Goal: Task Accomplishment & Management: Use online tool/utility

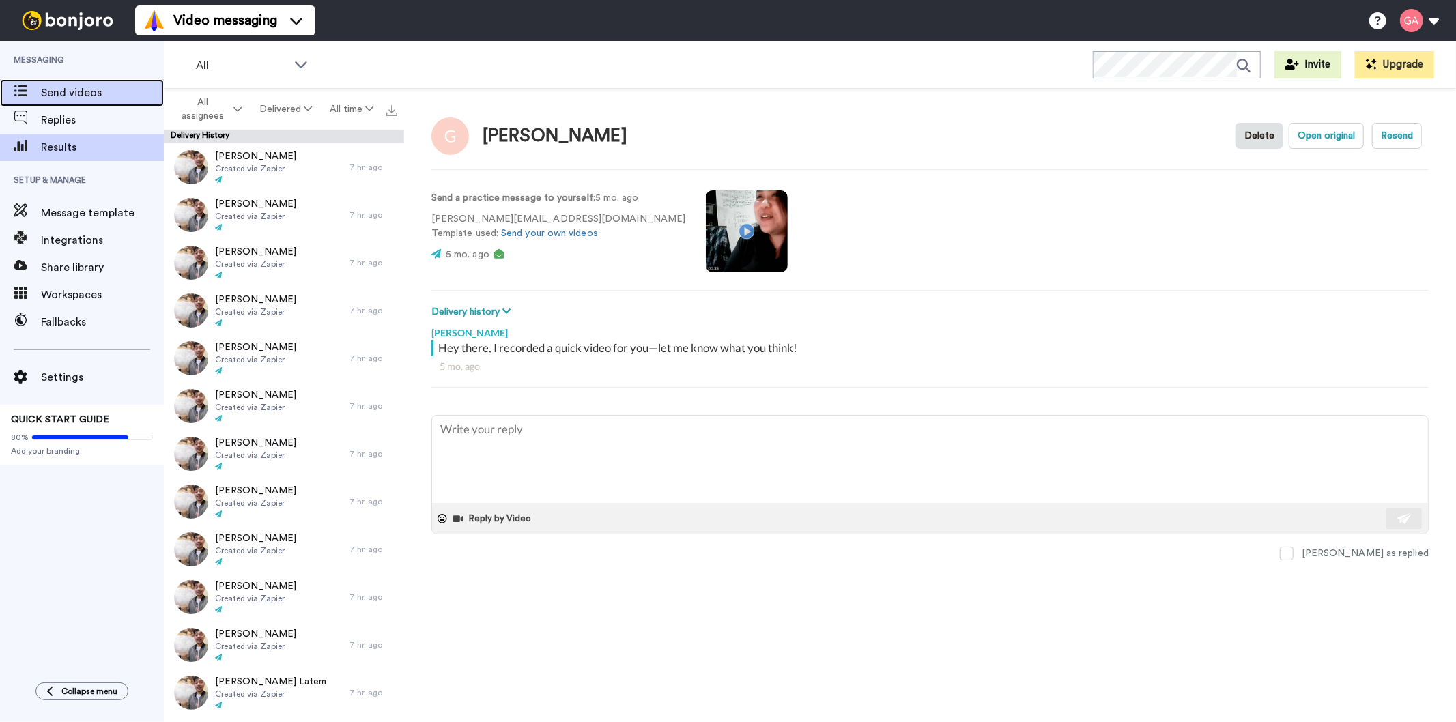
click at [51, 83] on div "Send videos" at bounding box center [82, 92] width 164 height 27
click at [12, 532] on div "Messaging Send videos Replies Results Setup & Manage Message template Integrati…" at bounding box center [82, 355] width 164 height 628
click at [231, 110] on button "All assignees" at bounding box center [209, 109] width 84 height 38
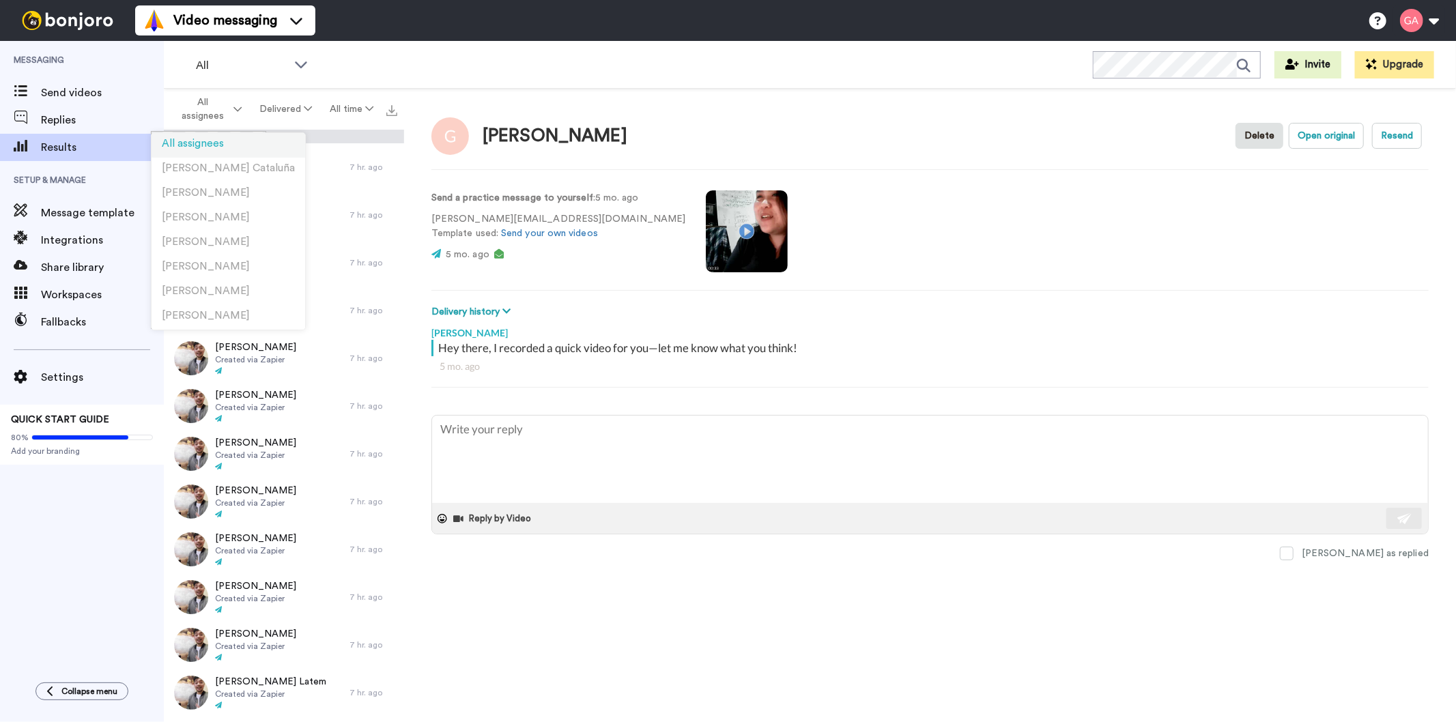
click at [216, 148] on span "All assignees" at bounding box center [193, 144] width 62 height 10
type textarea "x"
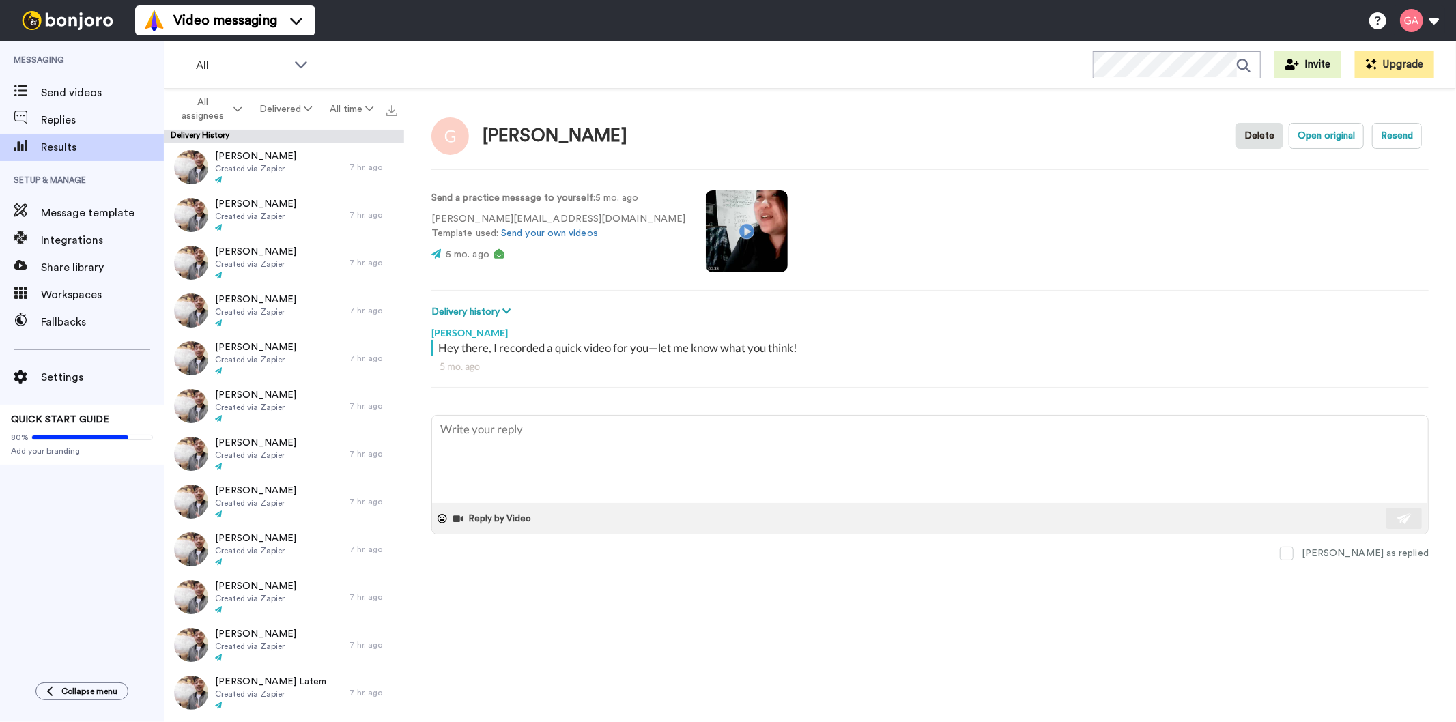
click at [9, 543] on div "Messaging Send videos Replies Results Setup & Manage Message template Integrati…" at bounding box center [82, 355] width 164 height 628
click at [68, 93] on span "Send videos" at bounding box center [102, 93] width 123 height 16
click at [55, 558] on div "Messaging Send videos Replies Results Setup & Manage Message template Integrati…" at bounding box center [82, 355] width 164 height 628
click at [38, 76] on span "Messaging" at bounding box center [82, 60] width 164 height 38
click at [40, 96] on span at bounding box center [20, 93] width 41 height 14
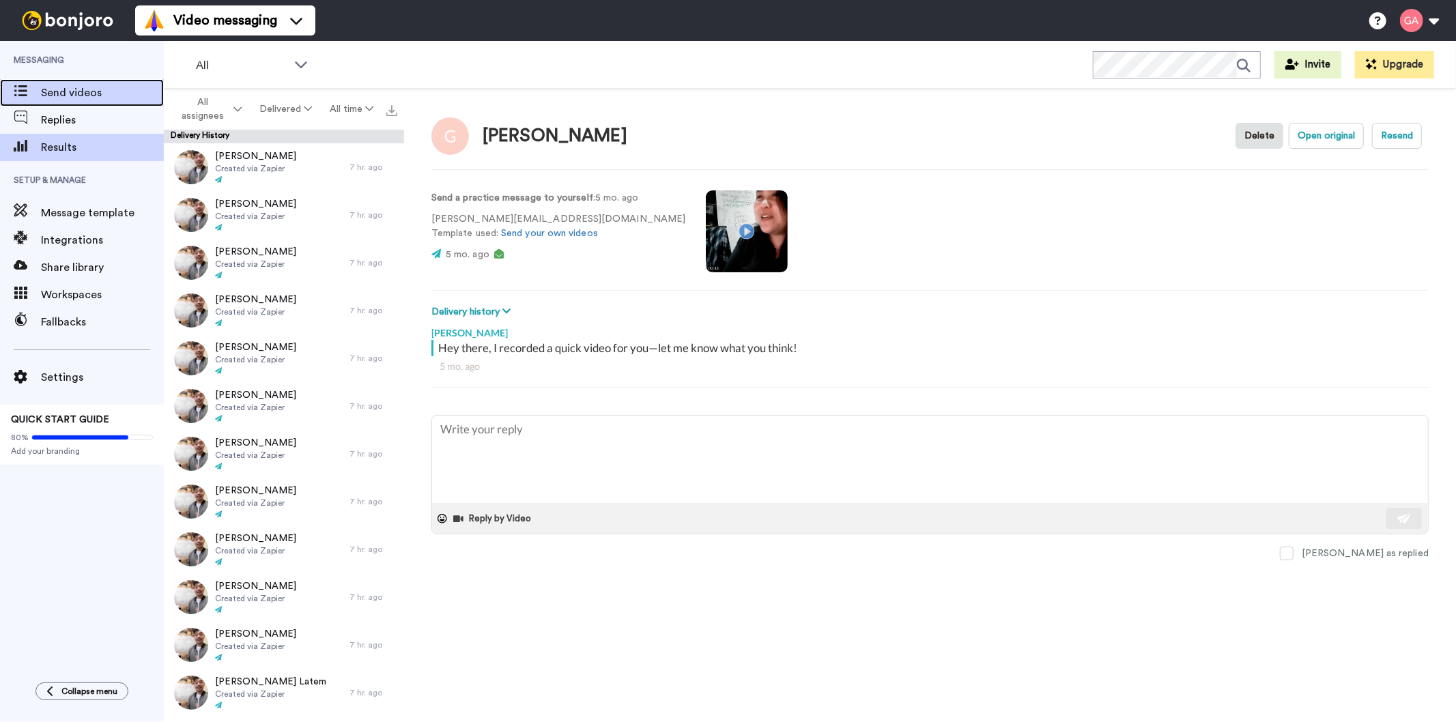
click at [96, 89] on span "Send videos" at bounding box center [102, 93] width 123 height 16
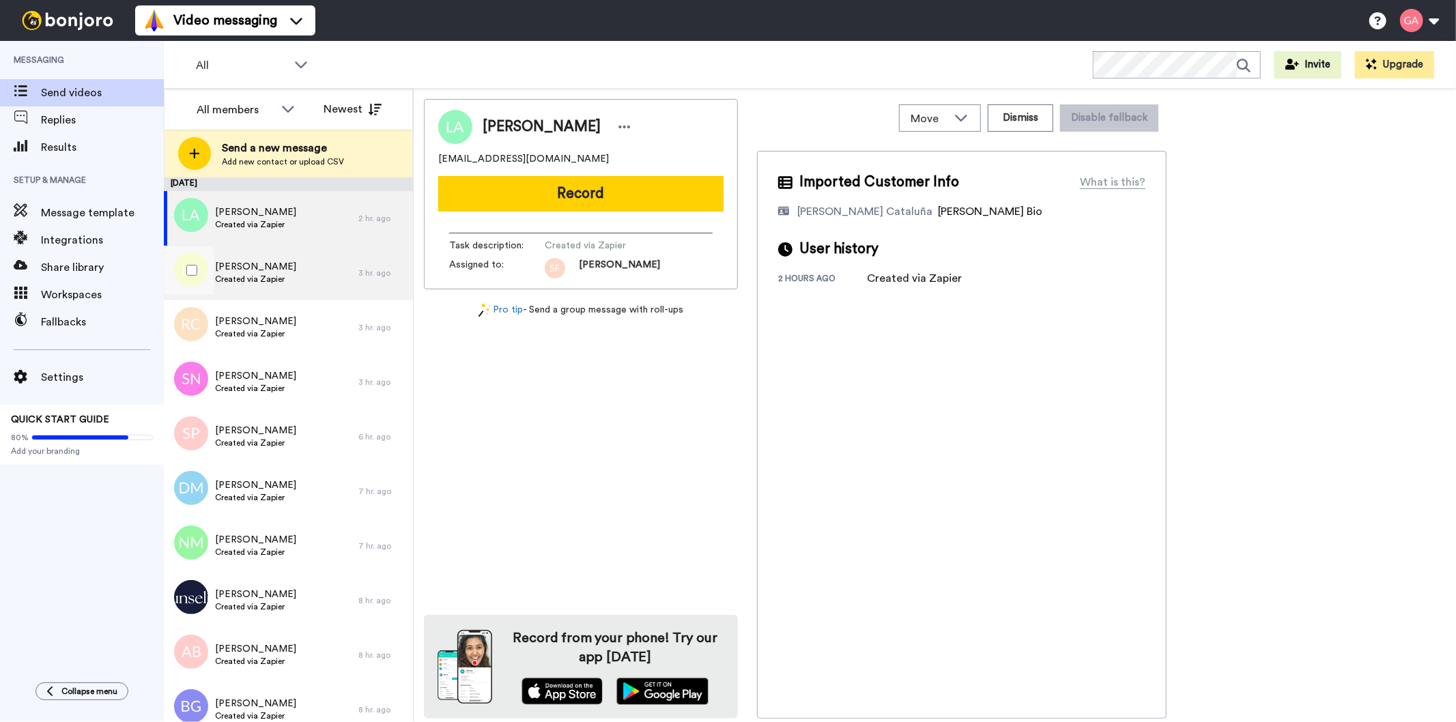
click at [271, 287] on div "Lindsay Otto Created via Zapier" at bounding box center [261, 273] width 195 height 55
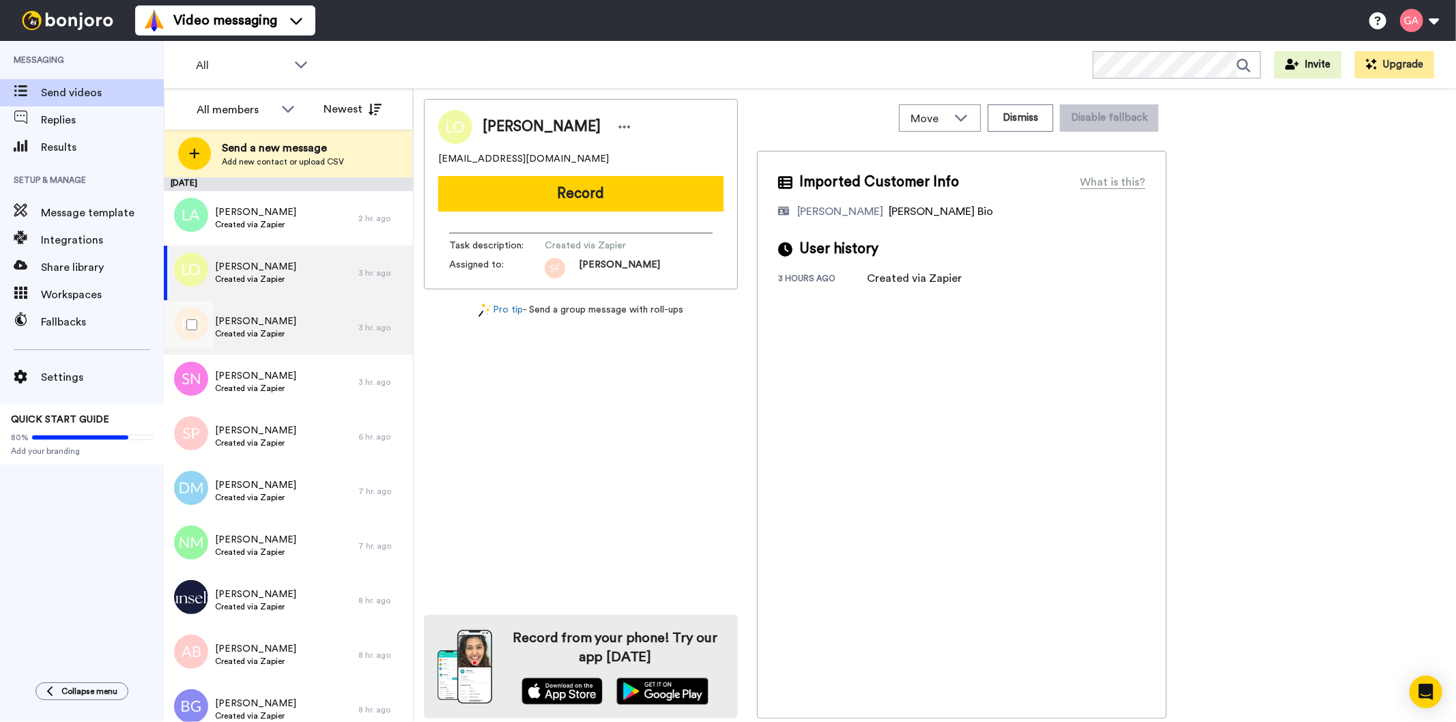
click at [261, 326] on span "Raymond Craven" at bounding box center [255, 322] width 81 height 14
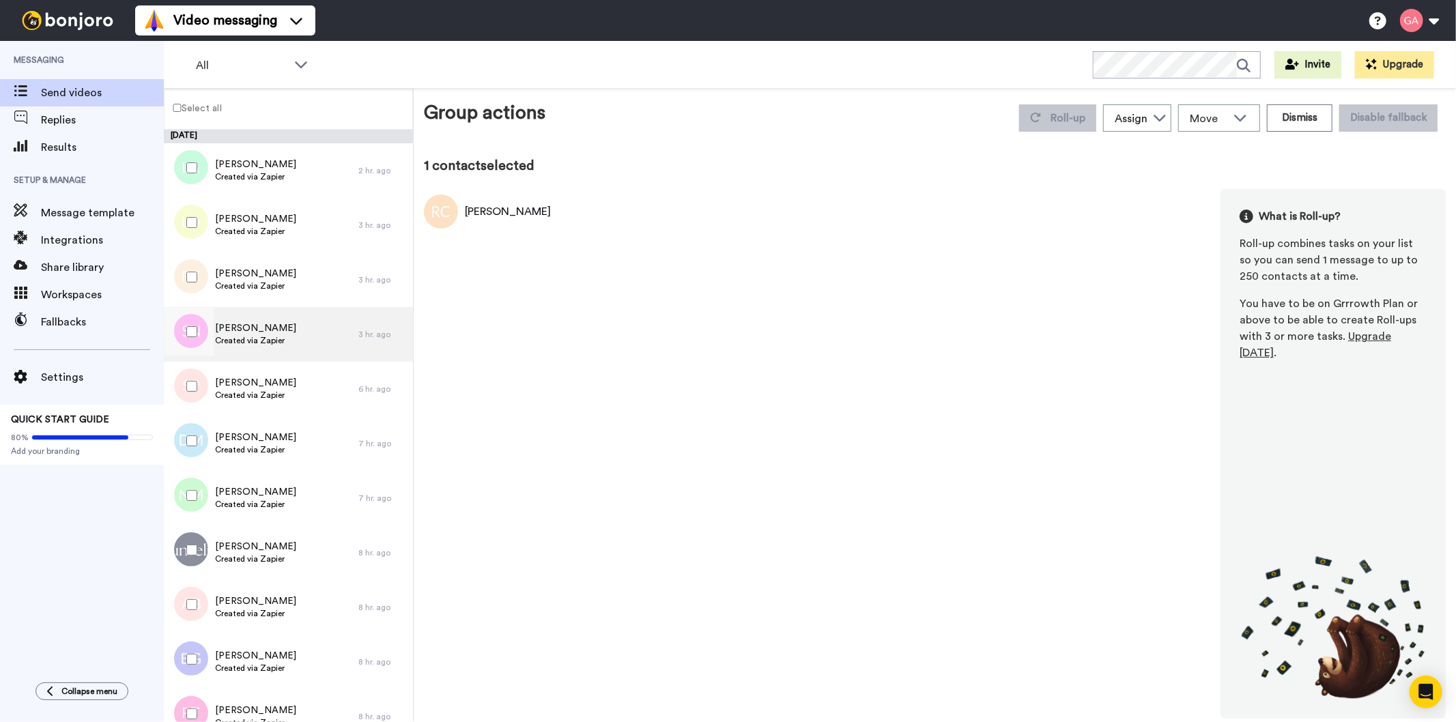
click at [289, 330] on div "Susan Neil Created via Zapier" at bounding box center [261, 334] width 195 height 55
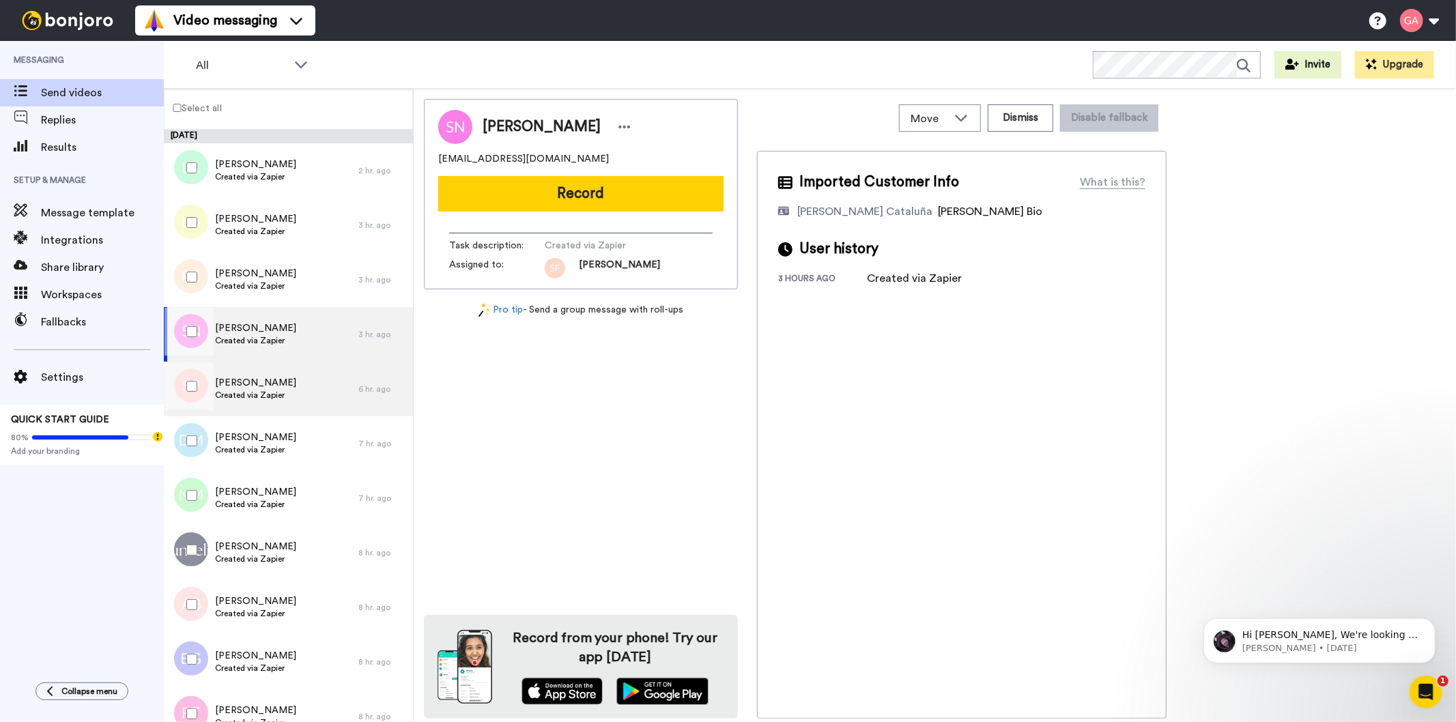
click at [289, 389] on div "Shane Parker Created via Zapier" at bounding box center [261, 389] width 195 height 55
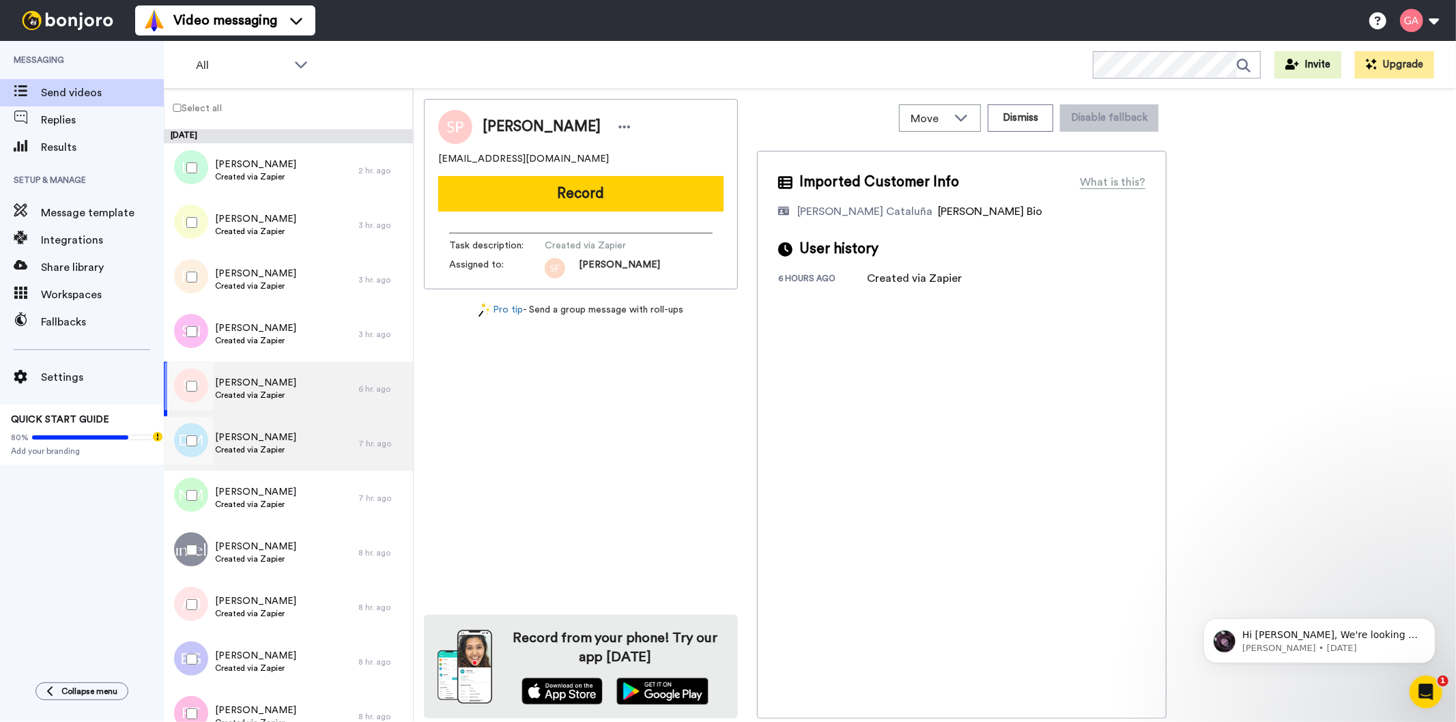
click at [287, 453] on div "Diana Melian Created via Zapier" at bounding box center [261, 443] width 195 height 55
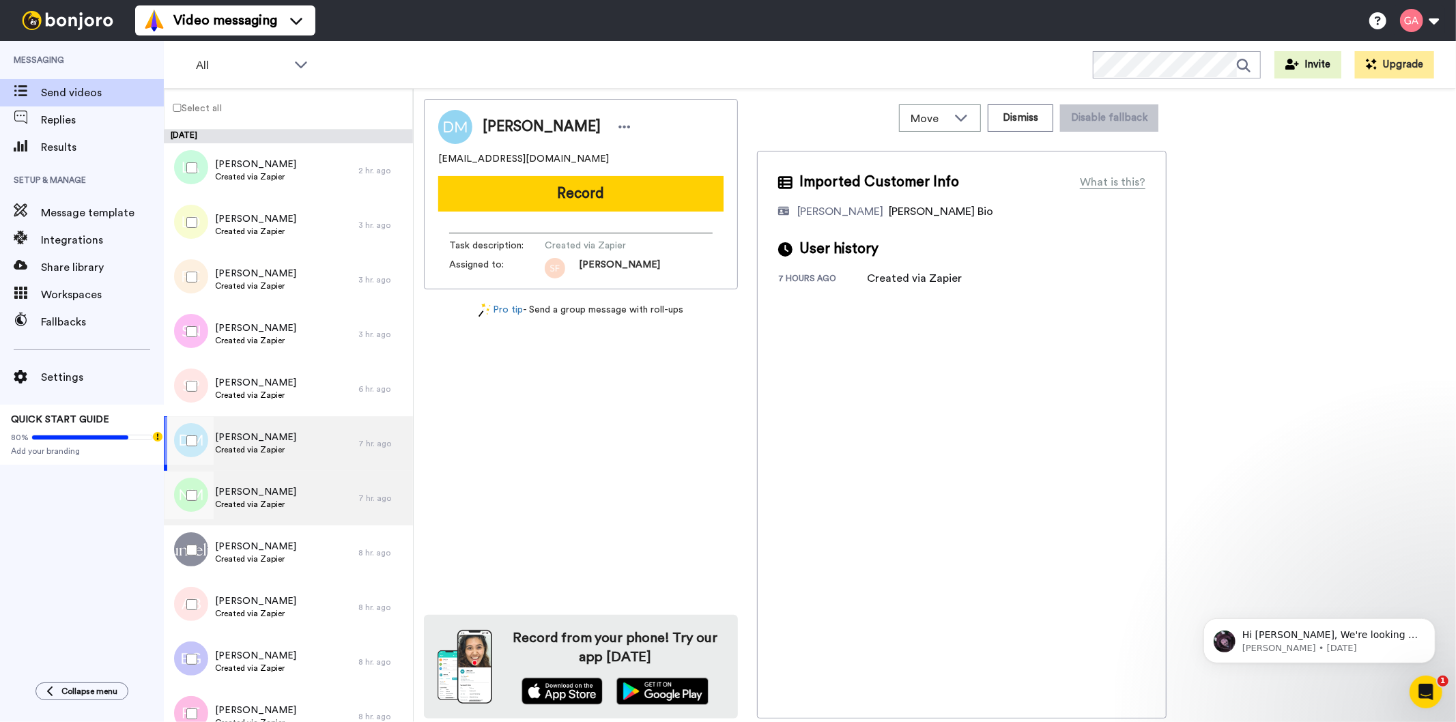
click at [284, 497] on div "Nuala Magson Created via Zapier" at bounding box center [261, 498] width 195 height 55
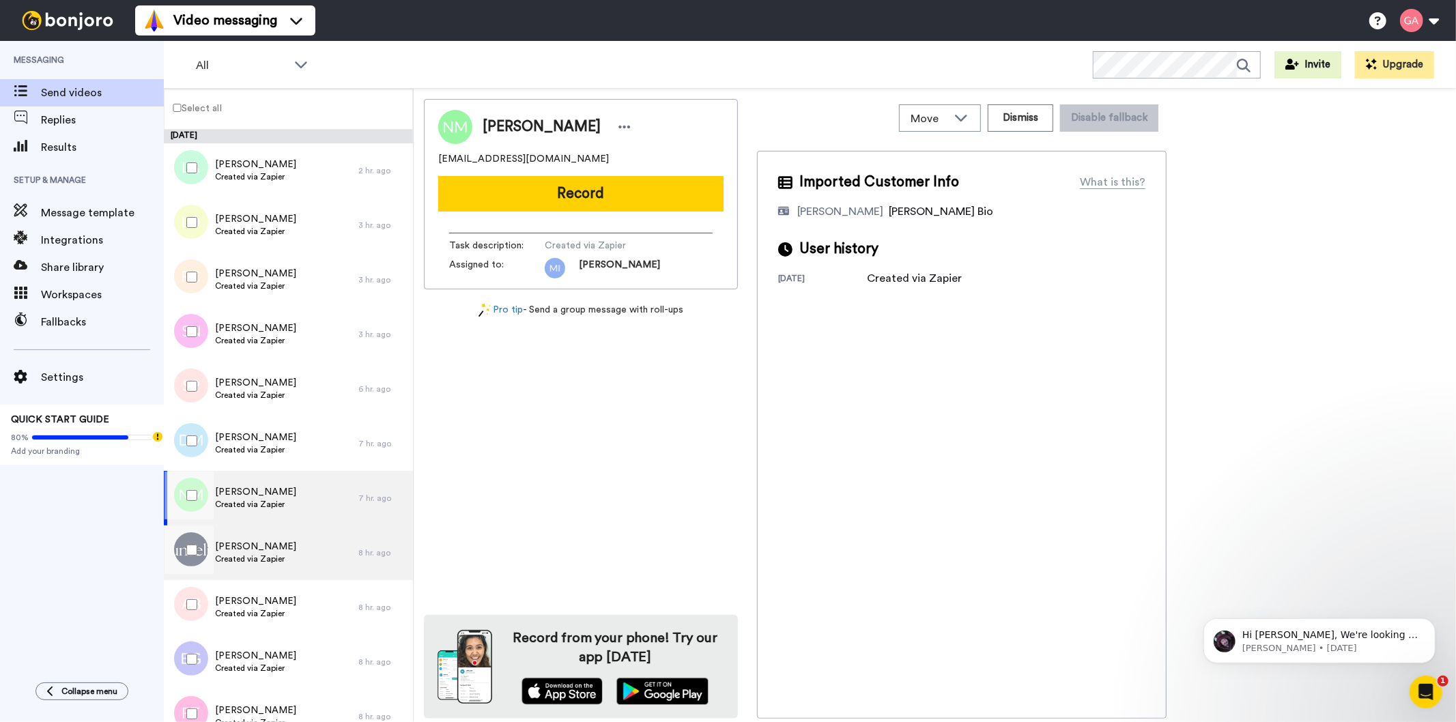
click at [284, 549] on div "Jennifer Gabriel Created via Zapier" at bounding box center [261, 553] width 195 height 55
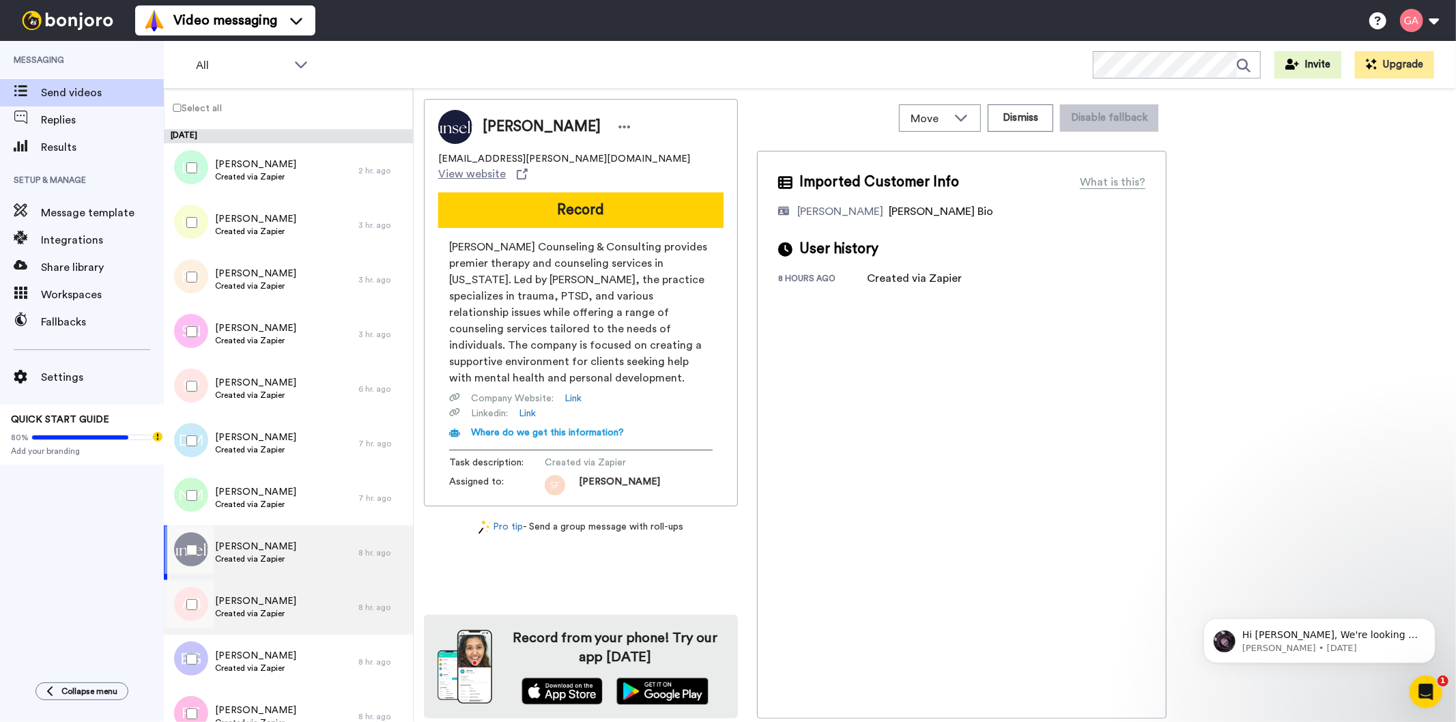
click at [294, 608] on div "Arleatha Bailey Created via Zapier" at bounding box center [261, 607] width 195 height 55
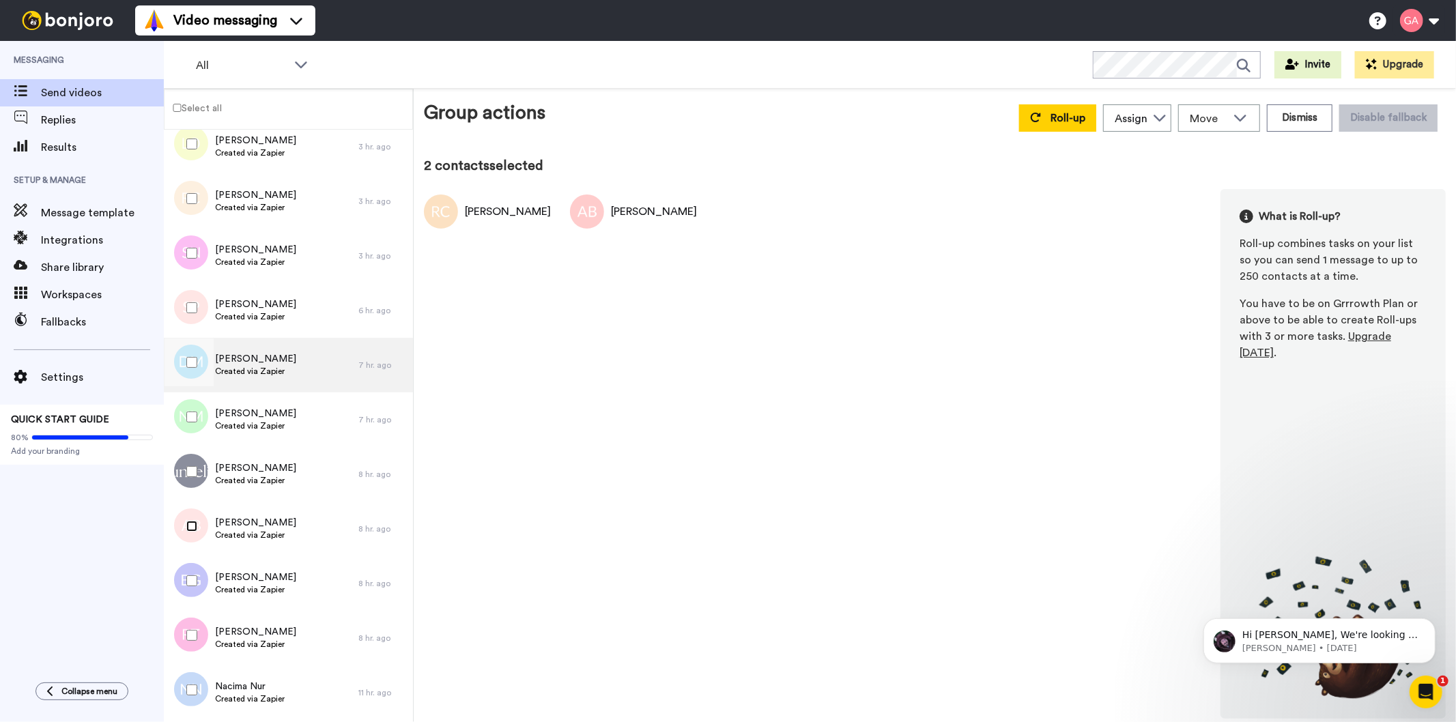
scroll to position [152, 0]
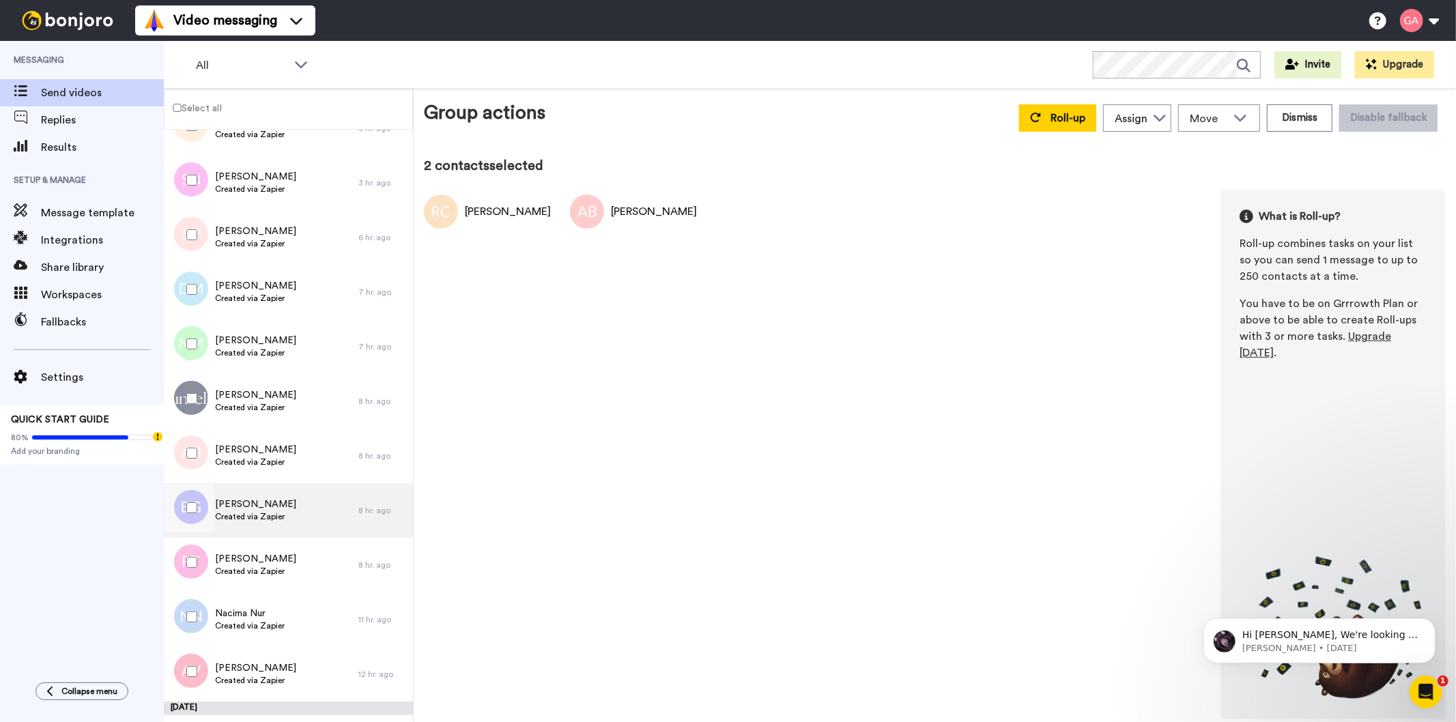
click at [300, 522] on div "Brendan Grufferty Created via Zapier" at bounding box center [261, 510] width 195 height 55
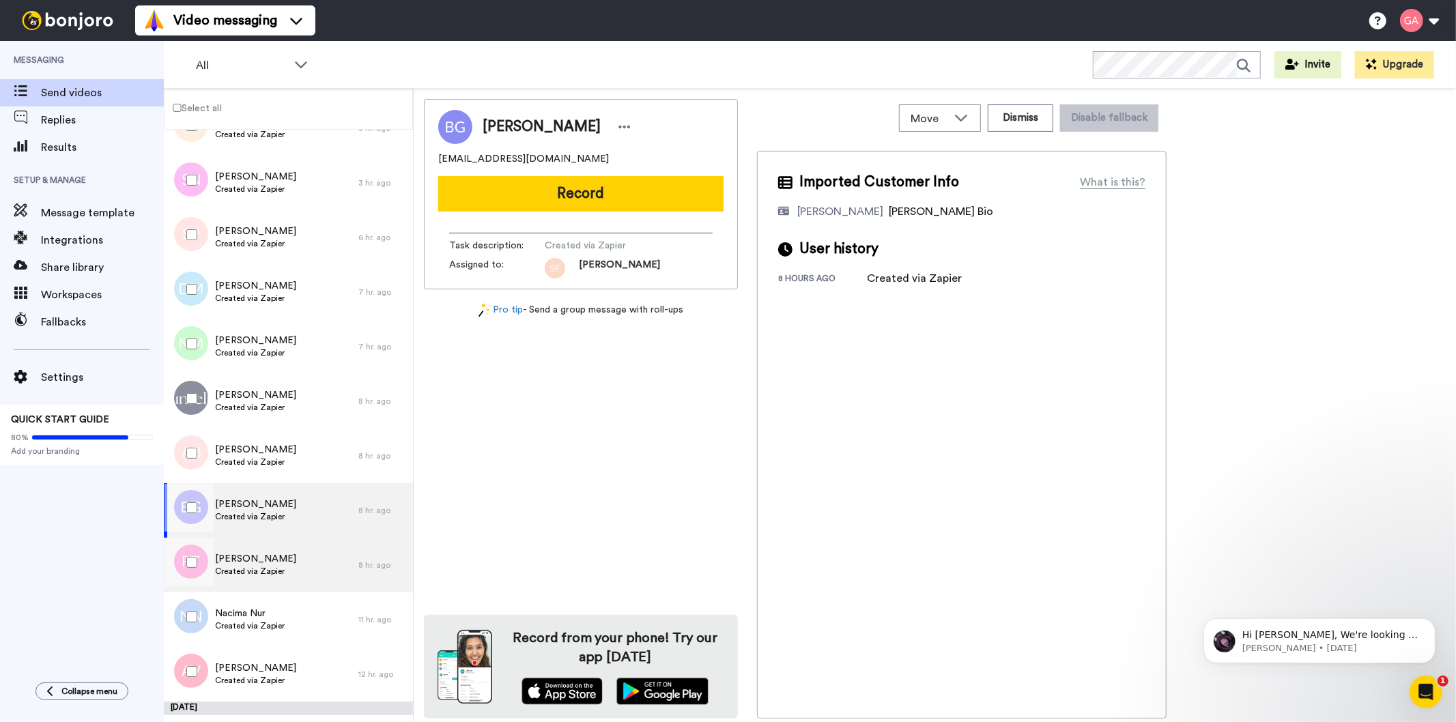
click at [296, 564] on div "Ron Thacker Created via Zapier" at bounding box center [261, 565] width 195 height 55
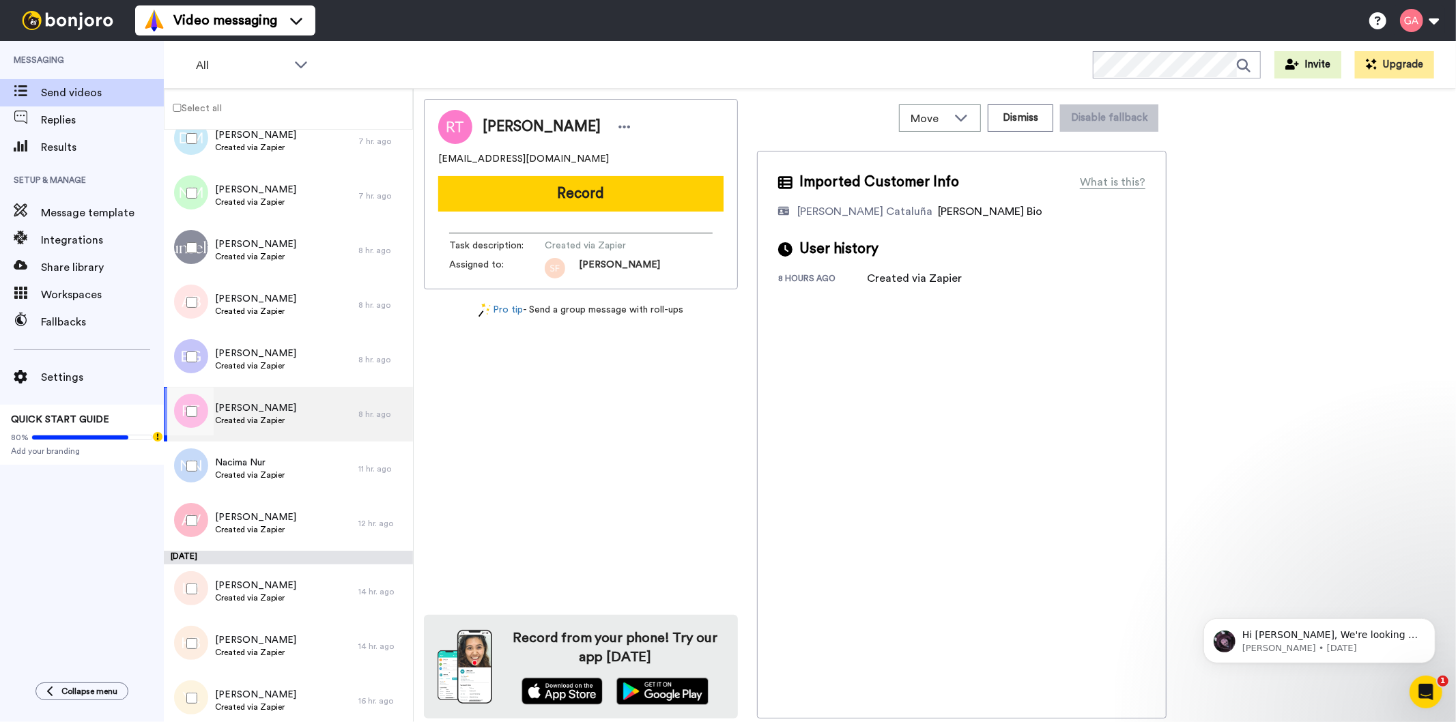
scroll to position [303, 0]
click at [298, 472] on div "Nacima Nur Created via Zapier" at bounding box center [261, 468] width 195 height 55
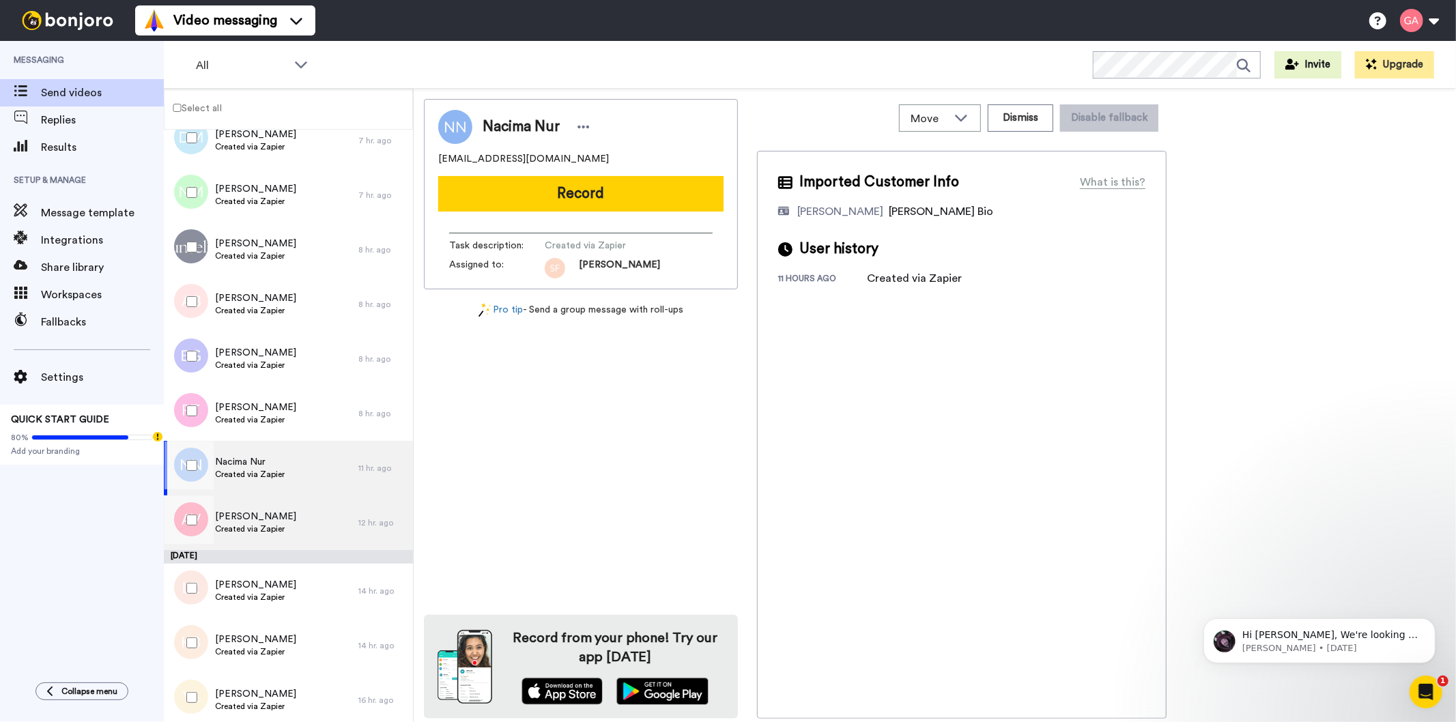
click at [309, 526] on div "Arzuna Veloz Created via Zapier" at bounding box center [261, 523] width 195 height 55
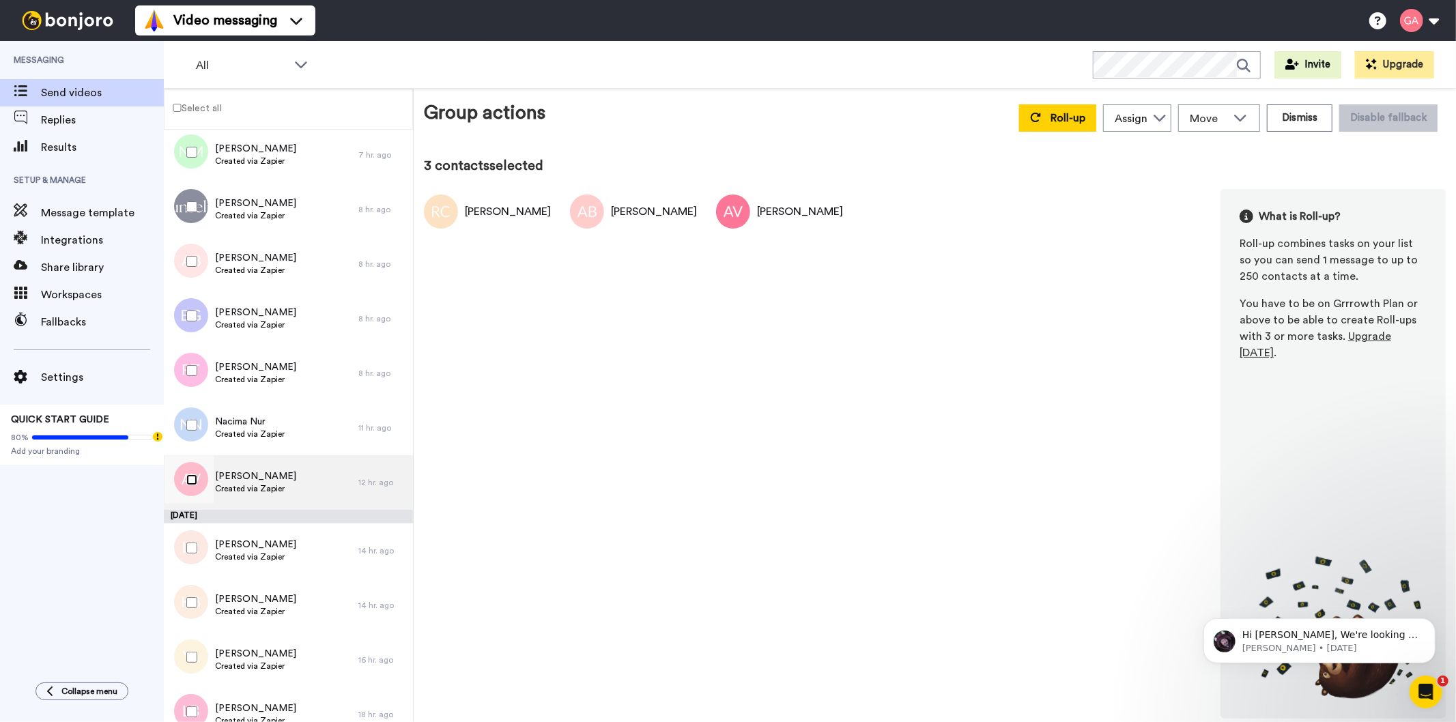
scroll to position [379, 0]
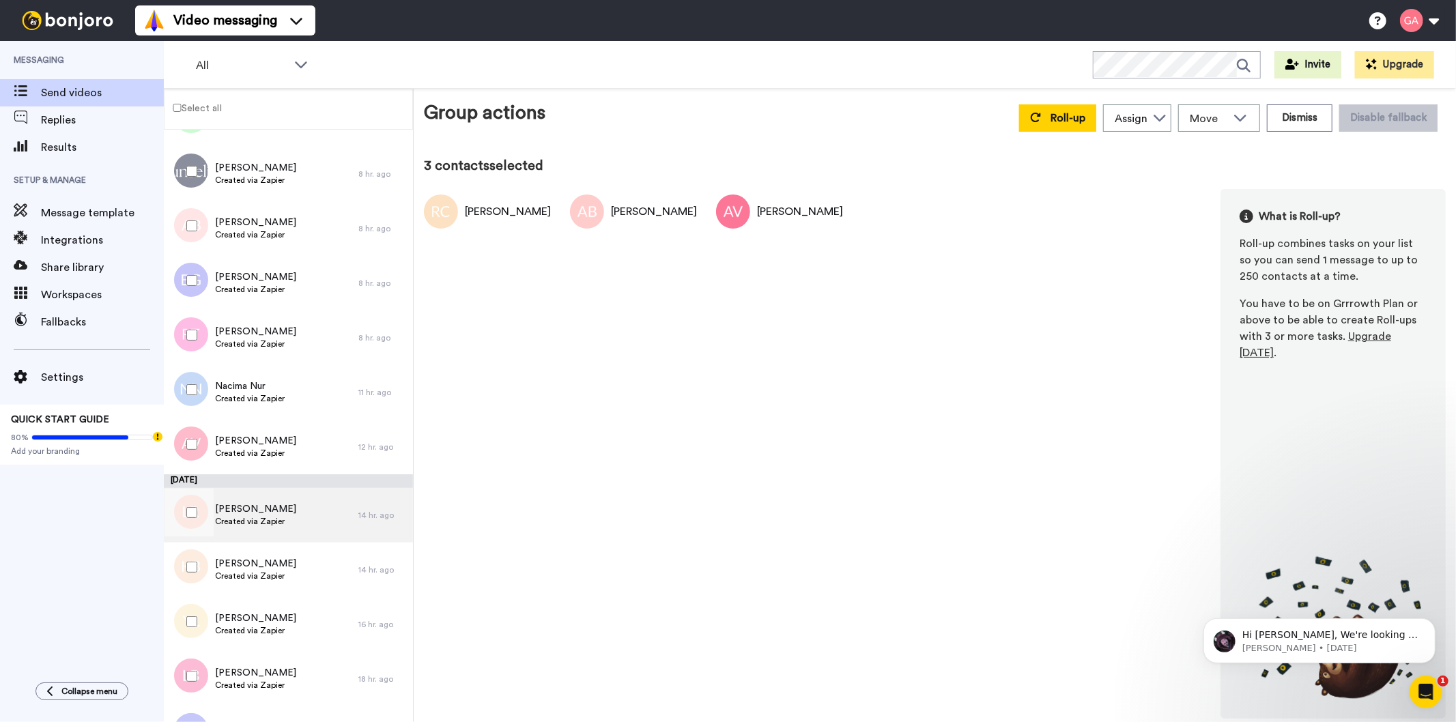
click at [304, 515] on div "Larissa Remai Created via Zapier" at bounding box center [261, 515] width 195 height 55
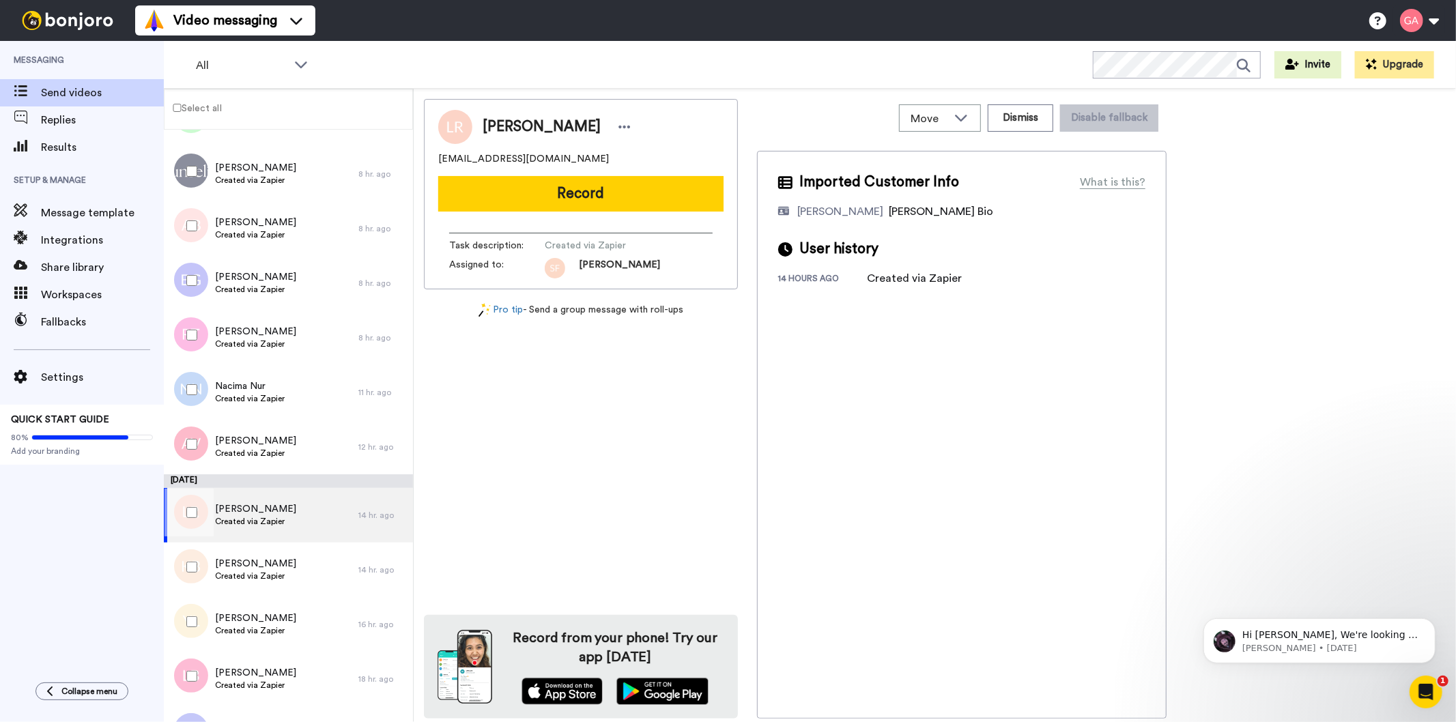
scroll to position [606, 0]
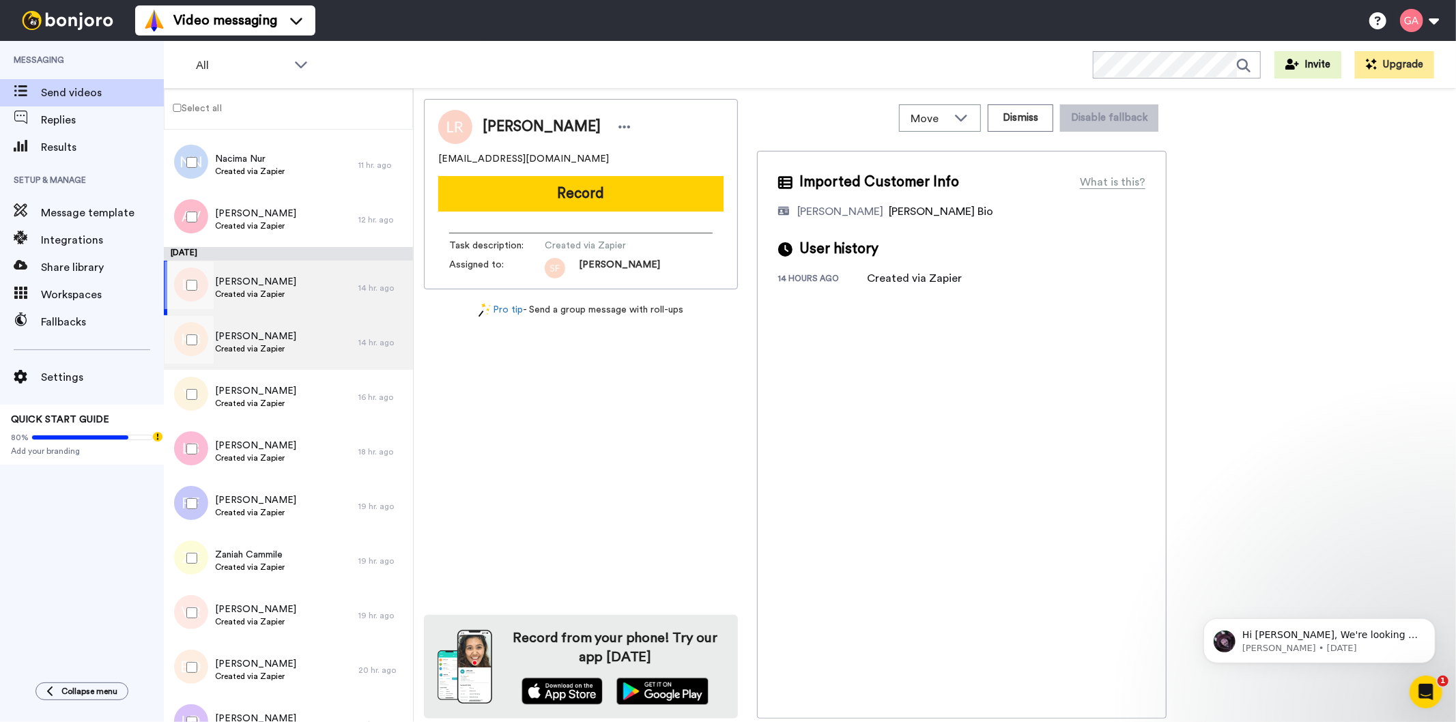
click at [303, 338] on div "Kirt Blanc Created via Zapier" at bounding box center [261, 342] width 195 height 55
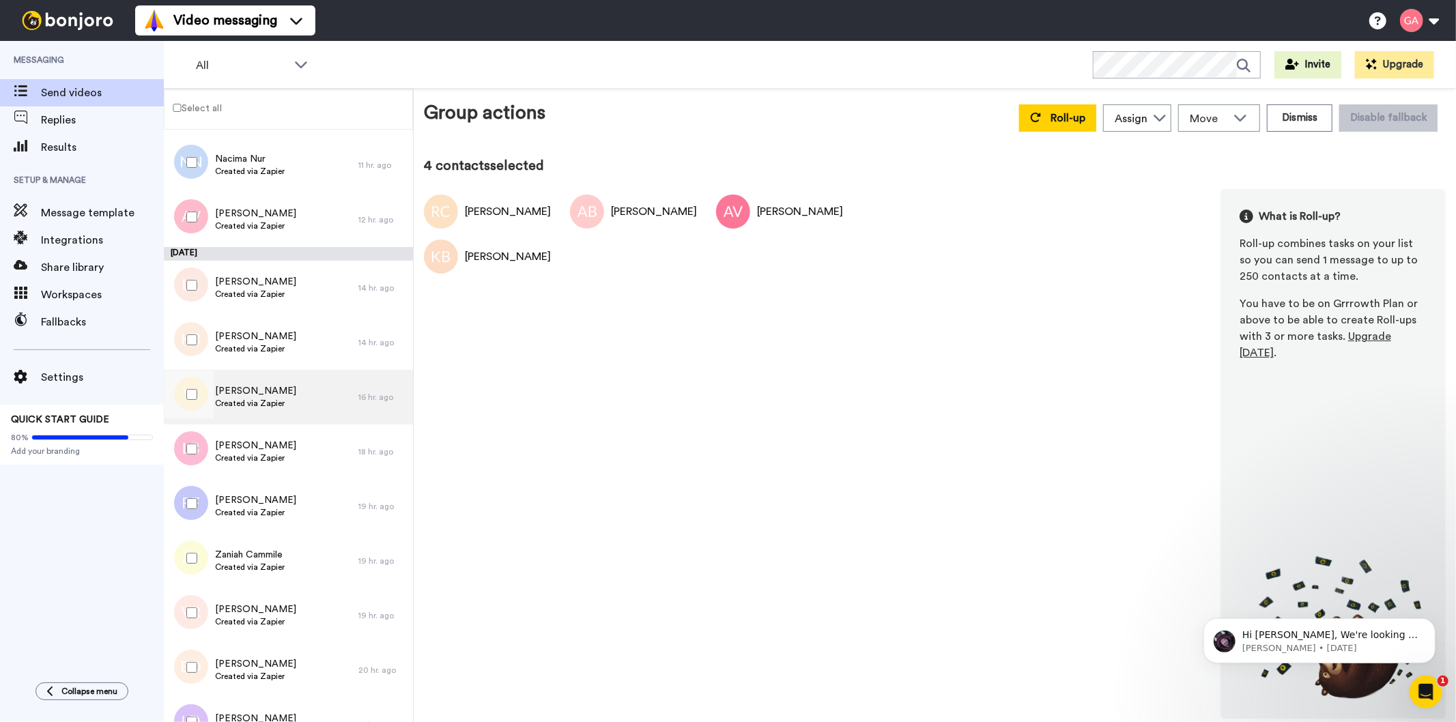
click at [305, 403] on div "Yvonne Legister Created via Zapier" at bounding box center [261, 397] width 195 height 55
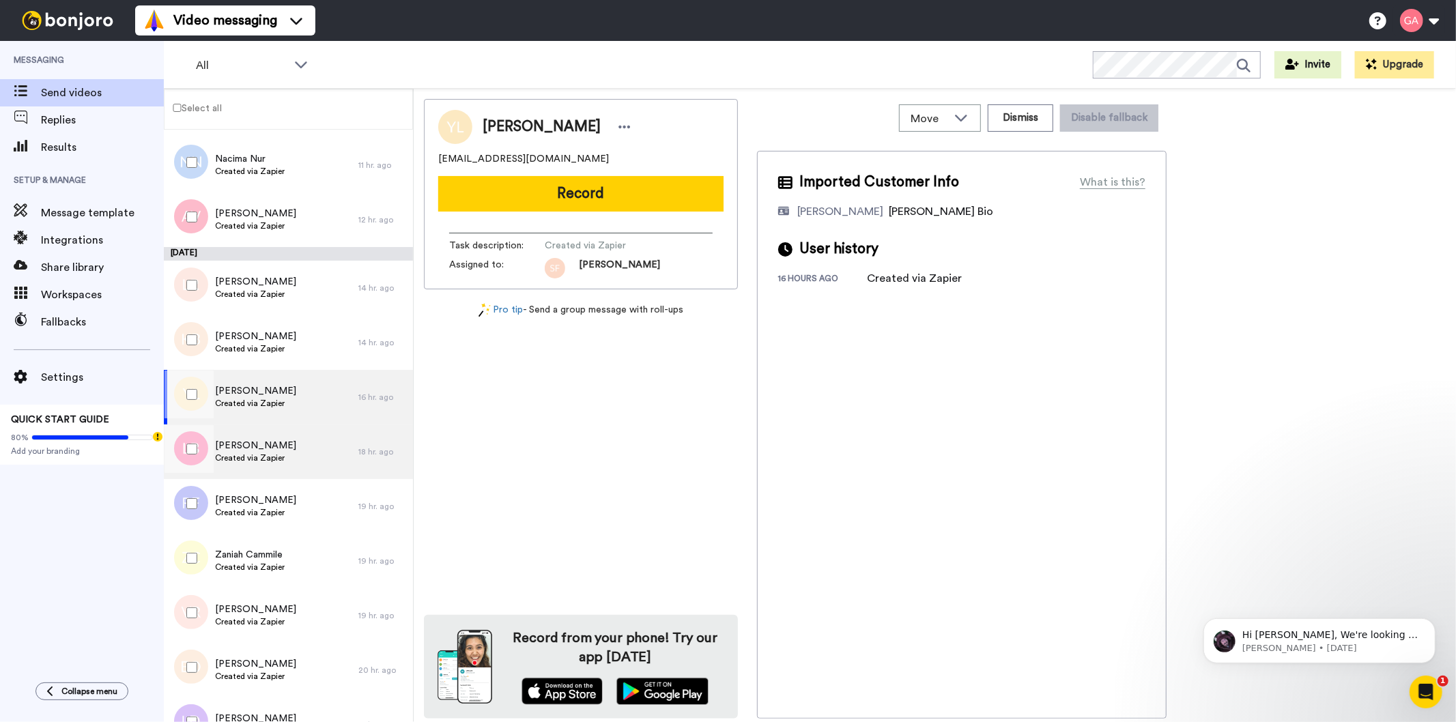
click at [302, 455] on div "LaCole Benton Created via Zapier" at bounding box center [261, 452] width 195 height 55
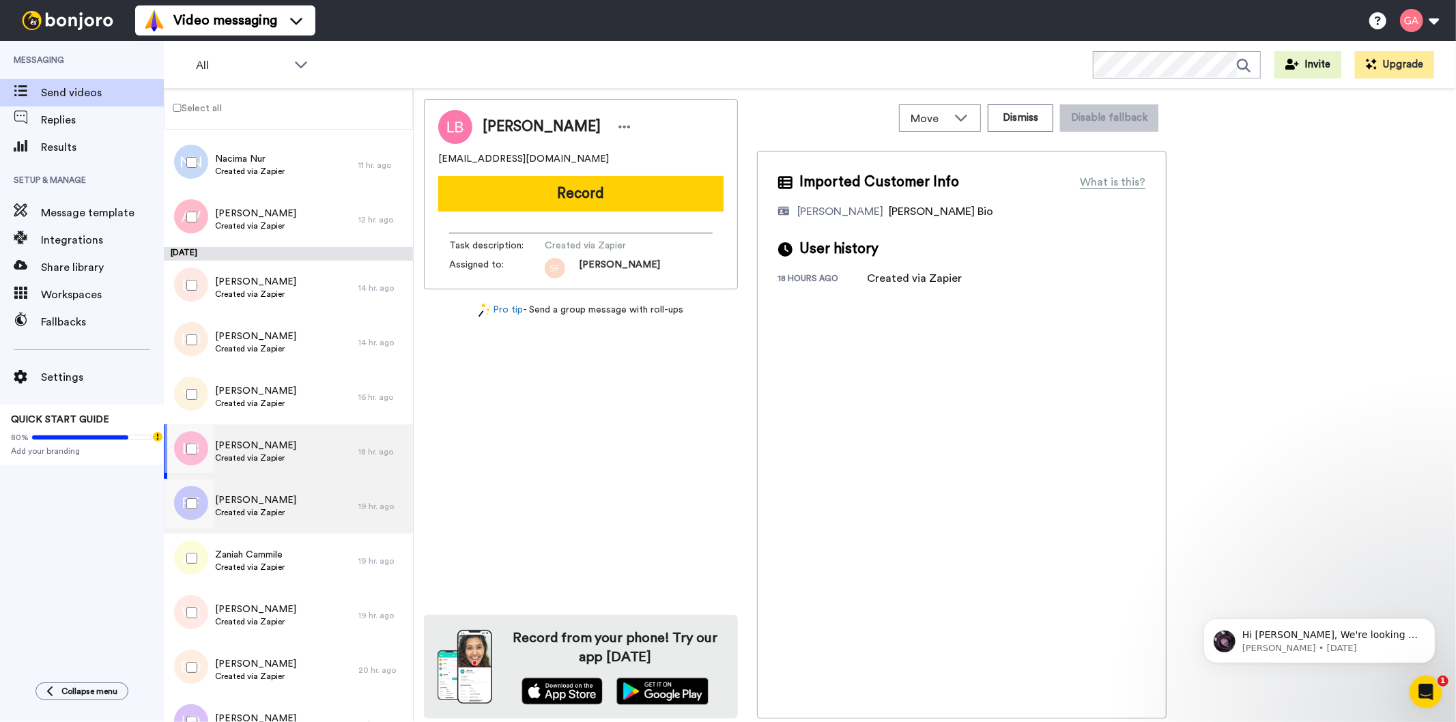
click at [302, 493] on div "Rhondell Fleming Created via Zapier" at bounding box center [261, 506] width 195 height 55
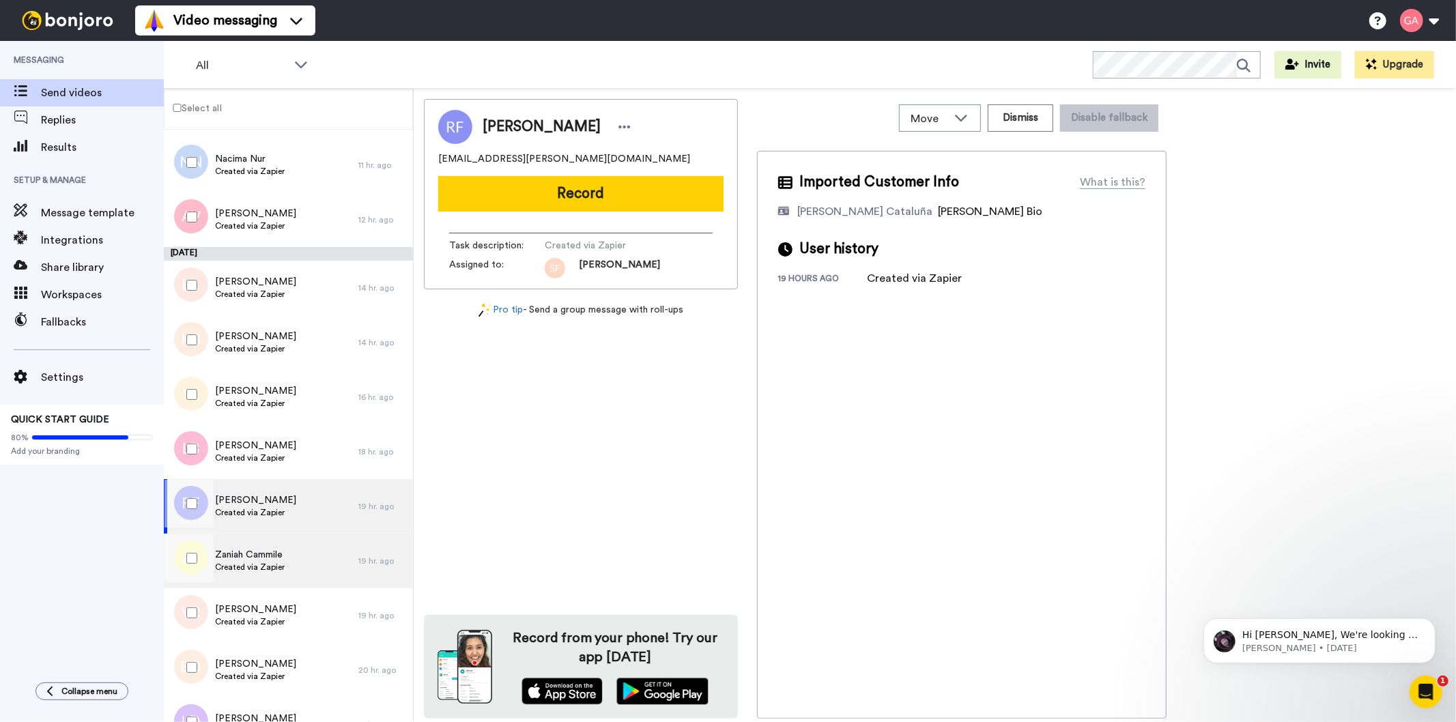
click at [304, 544] on div "Zaniah Cammile Created via Zapier" at bounding box center [261, 561] width 195 height 55
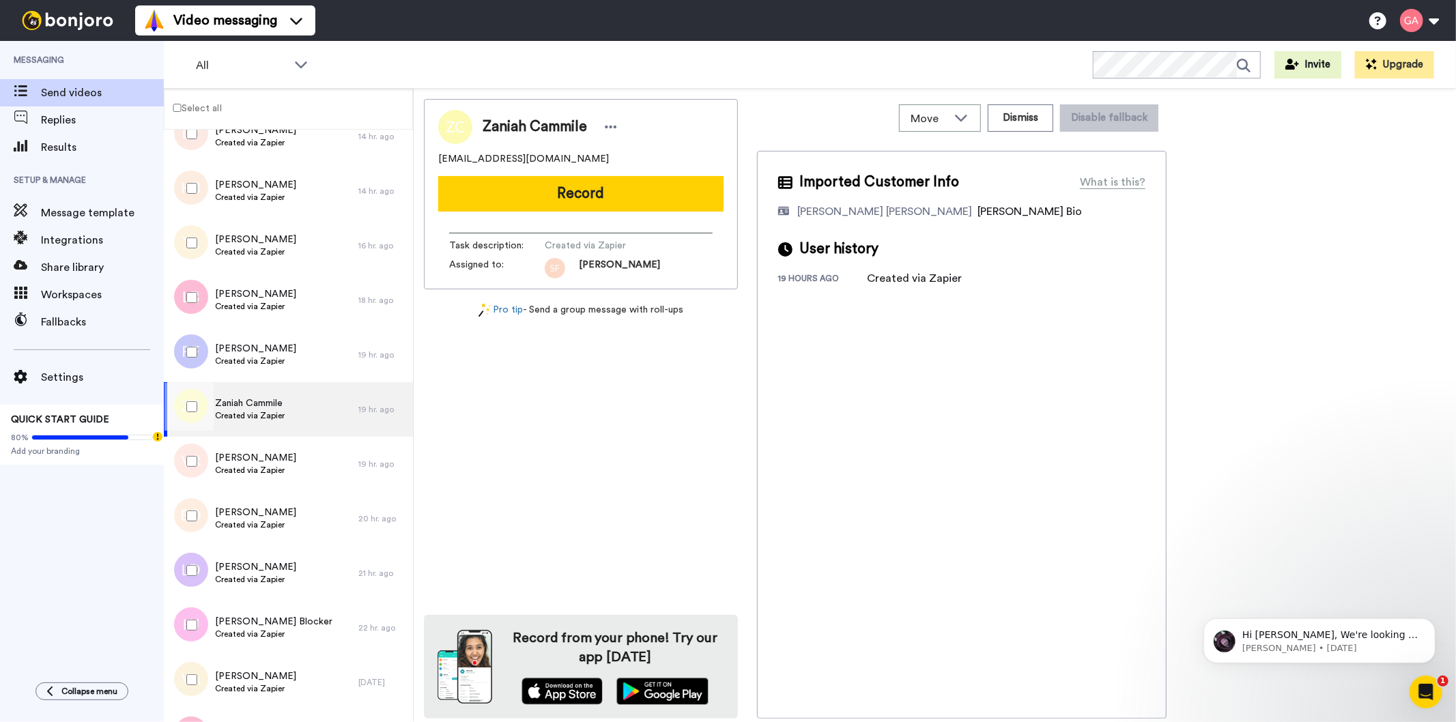
scroll to position [758, 0]
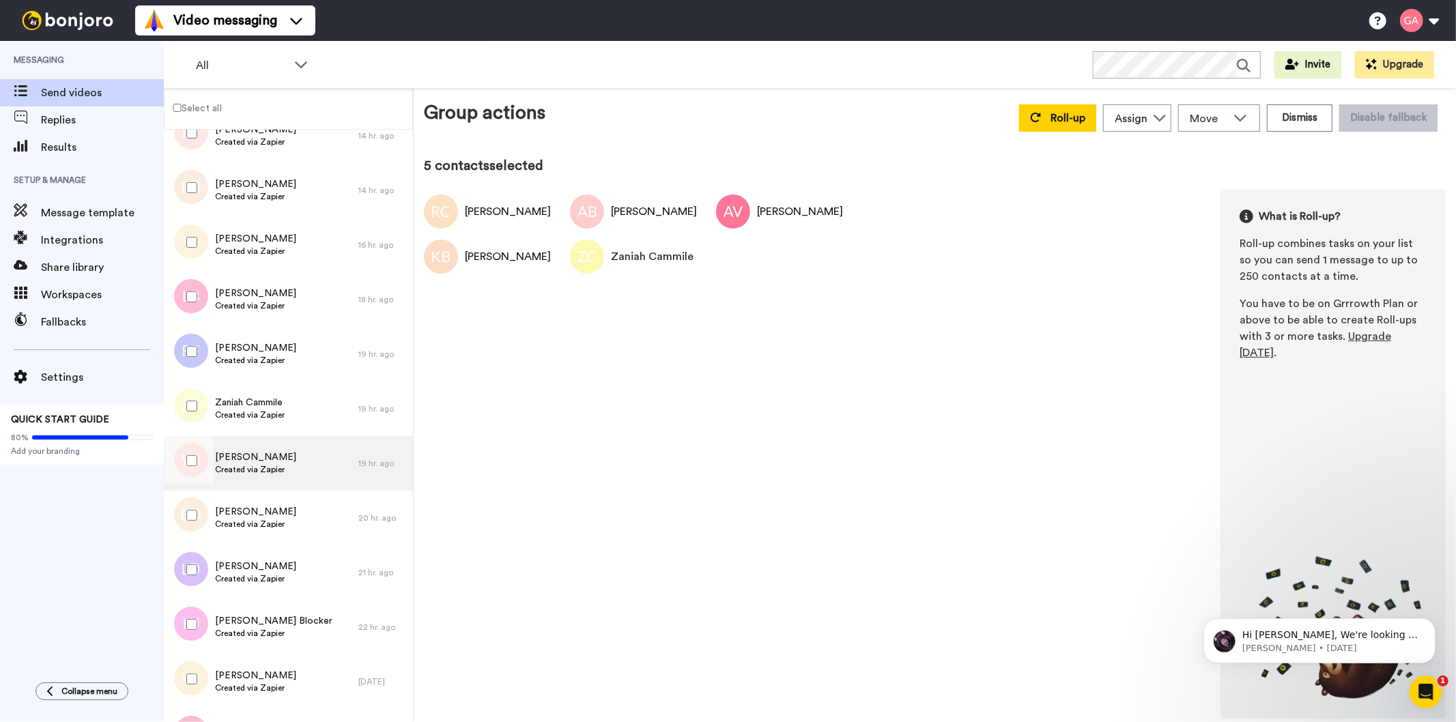
click at [311, 471] on div "Victoria Rice Created via Zapier" at bounding box center [261, 463] width 195 height 55
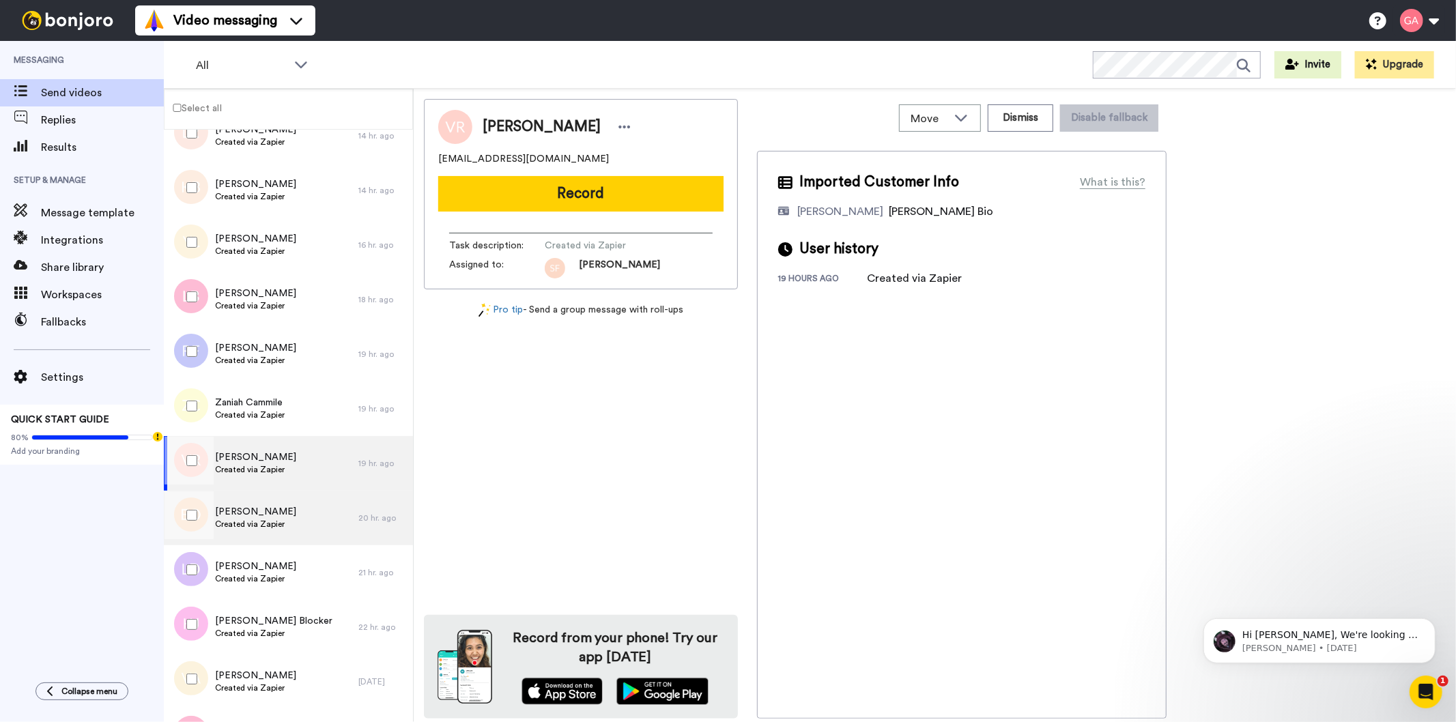
click at [309, 528] on div "Elizabeth Ostler Created via Zapier" at bounding box center [261, 518] width 195 height 55
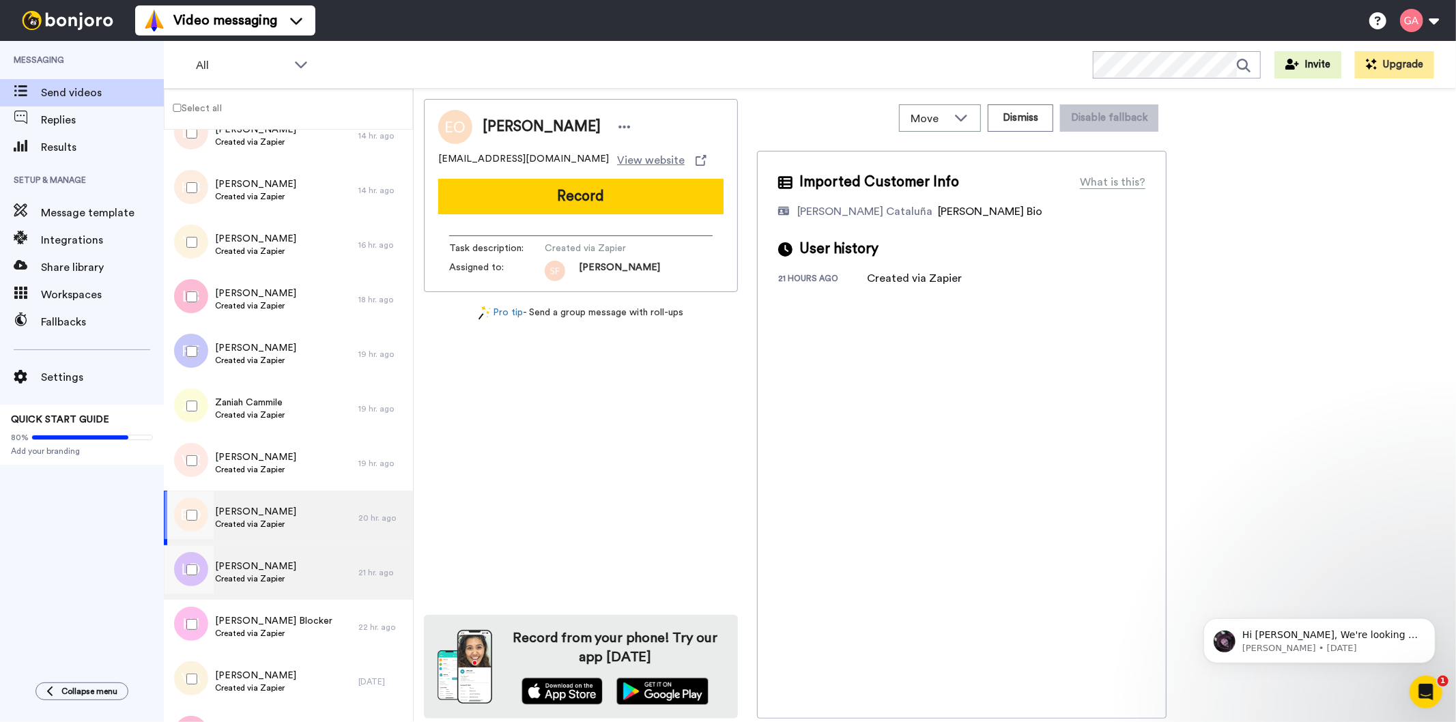
click at [307, 584] on div "Louise DiPaolo Created via Zapier" at bounding box center [261, 572] width 195 height 55
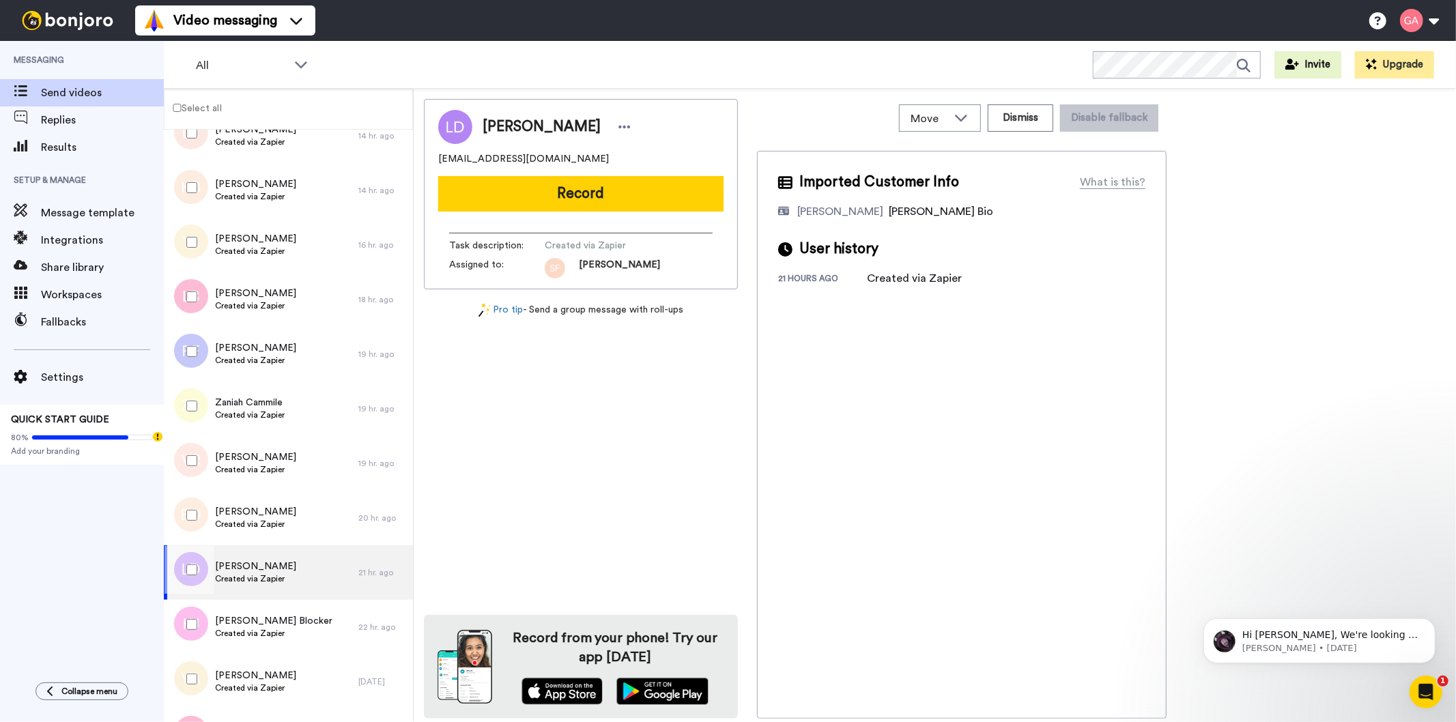
scroll to position [910, 0]
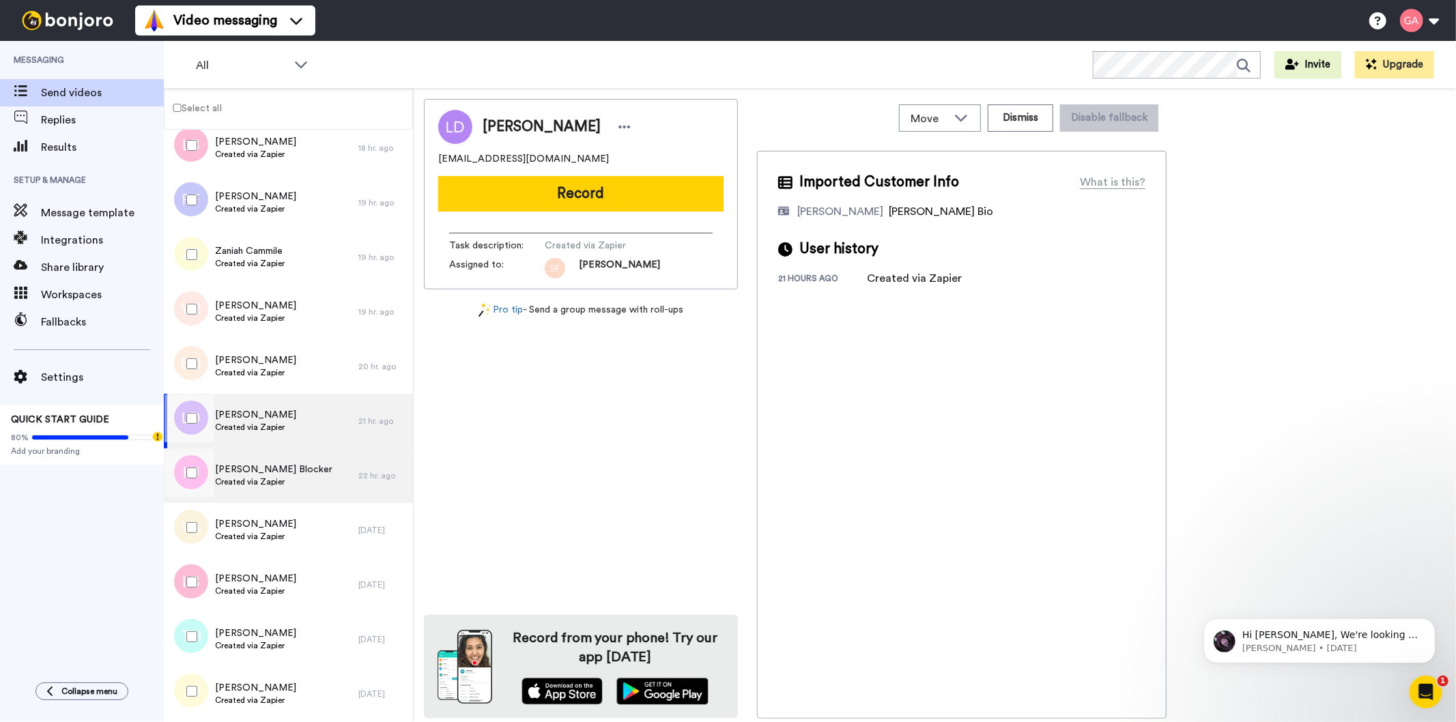
click at [324, 482] on div "Karen Jenkins Blocker Created via Zapier" at bounding box center [261, 475] width 195 height 55
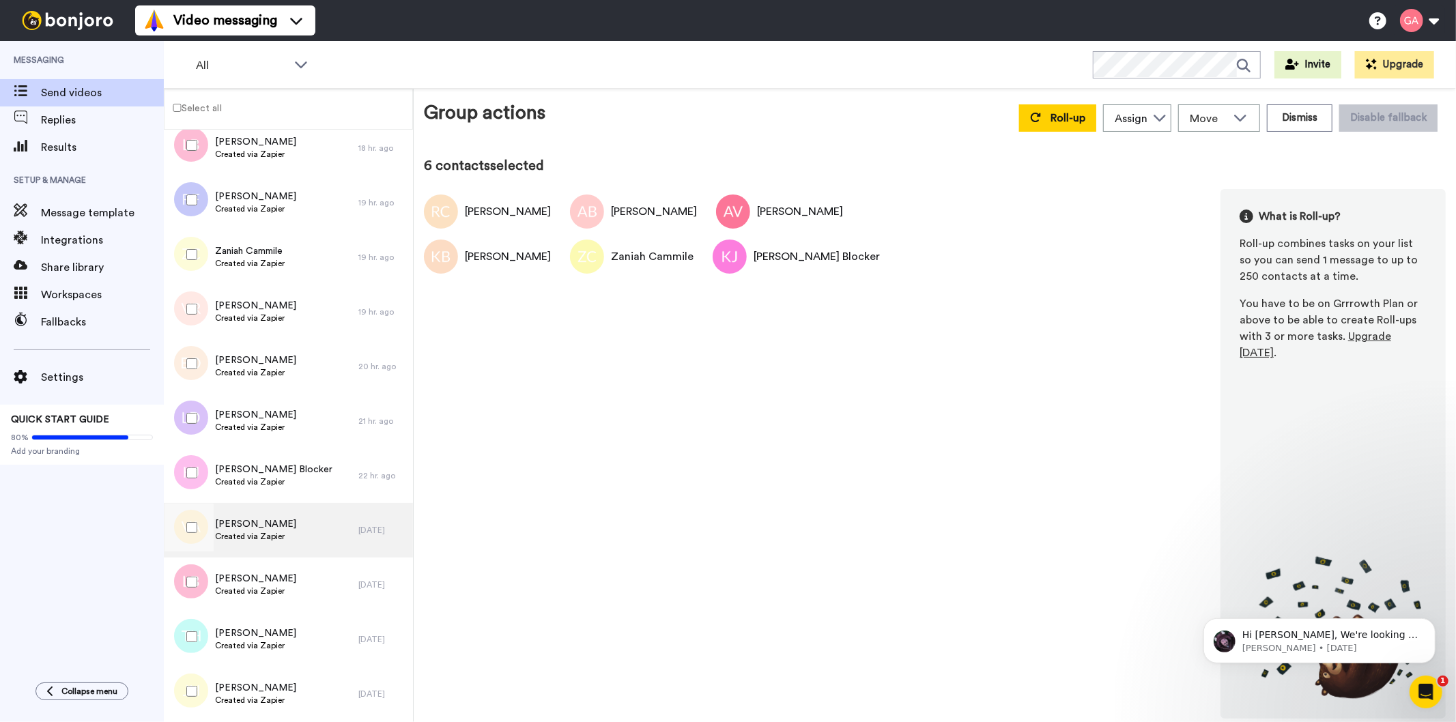
click at [318, 541] on div "Valarie Alexander Created via Zapier" at bounding box center [261, 530] width 195 height 55
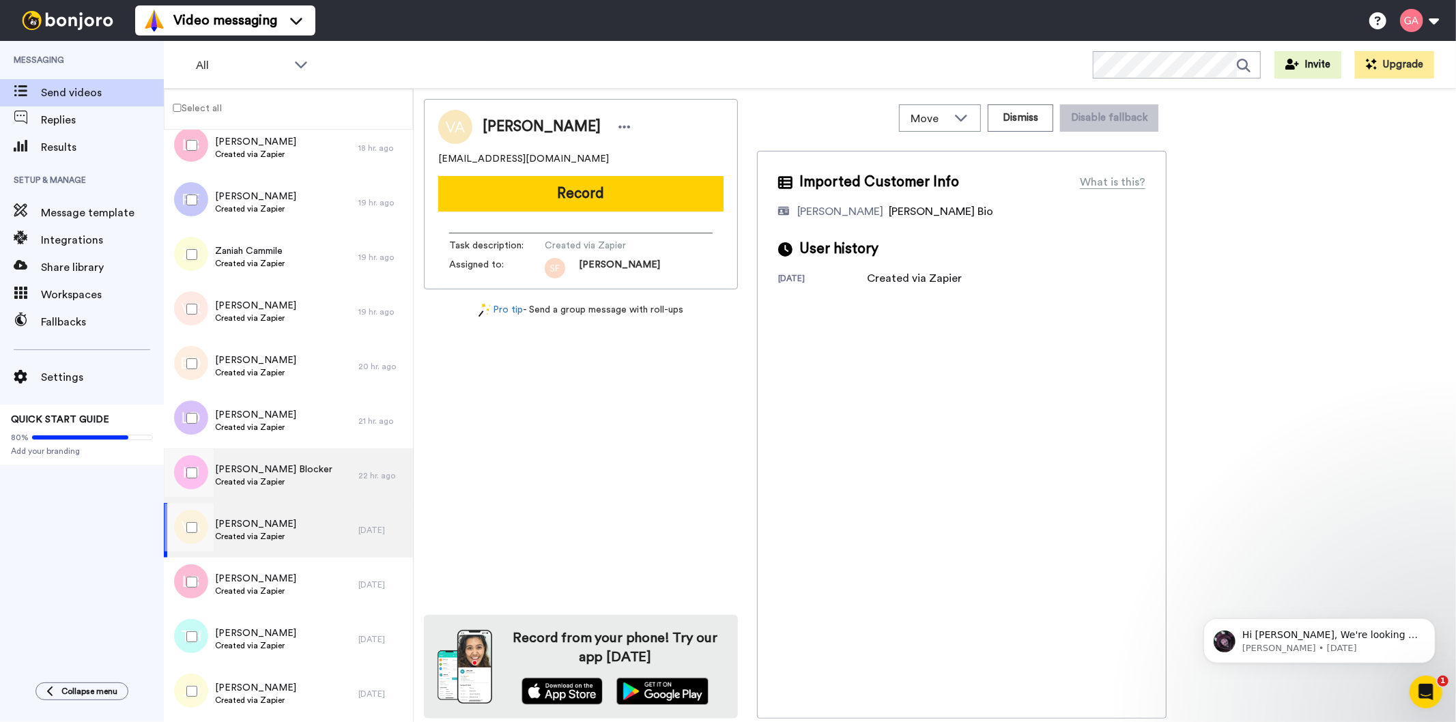
click at [272, 470] on span "Karen Jenkins Blocker" at bounding box center [273, 470] width 117 height 14
click at [278, 542] on div "Valarie Alexander Created via Zapier" at bounding box center [255, 530] width 81 height 26
click at [303, 485] on span "Created via Zapier" at bounding box center [273, 481] width 117 height 11
click at [291, 542] on div "Valarie Alexander Created via Zapier" at bounding box center [261, 530] width 195 height 55
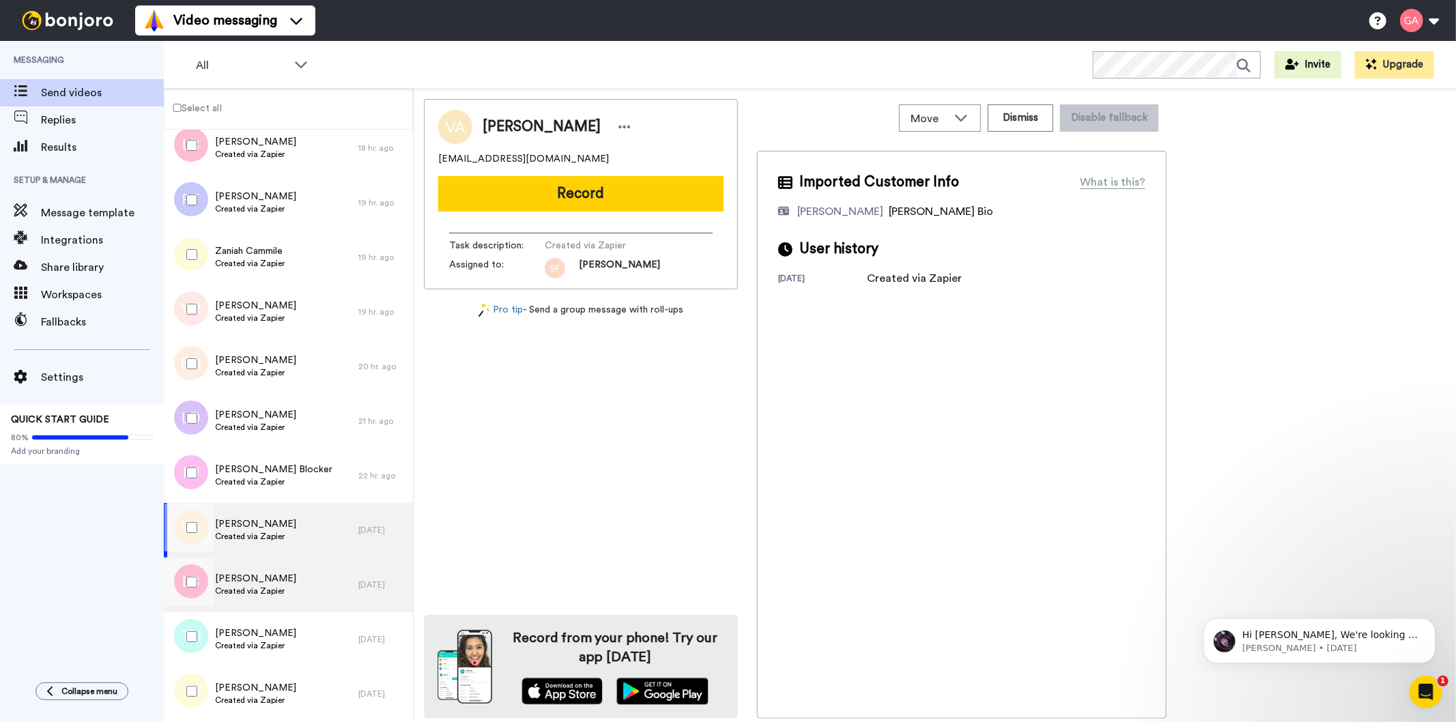
click at [285, 583] on div "Latoya Blake Created via Zapier" at bounding box center [261, 585] width 195 height 55
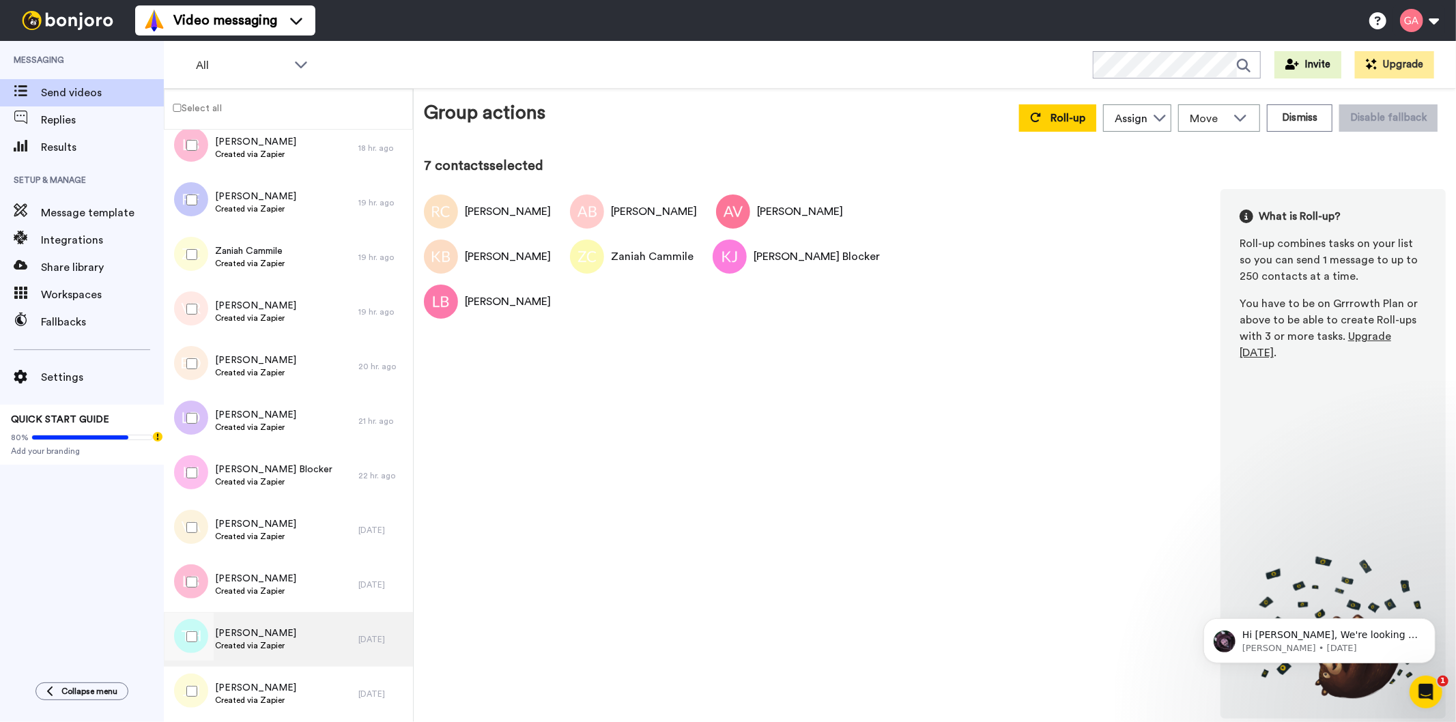
click at [290, 640] on div "Tonya Hudson Created via Zapier" at bounding box center [261, 639] width 195 height 55
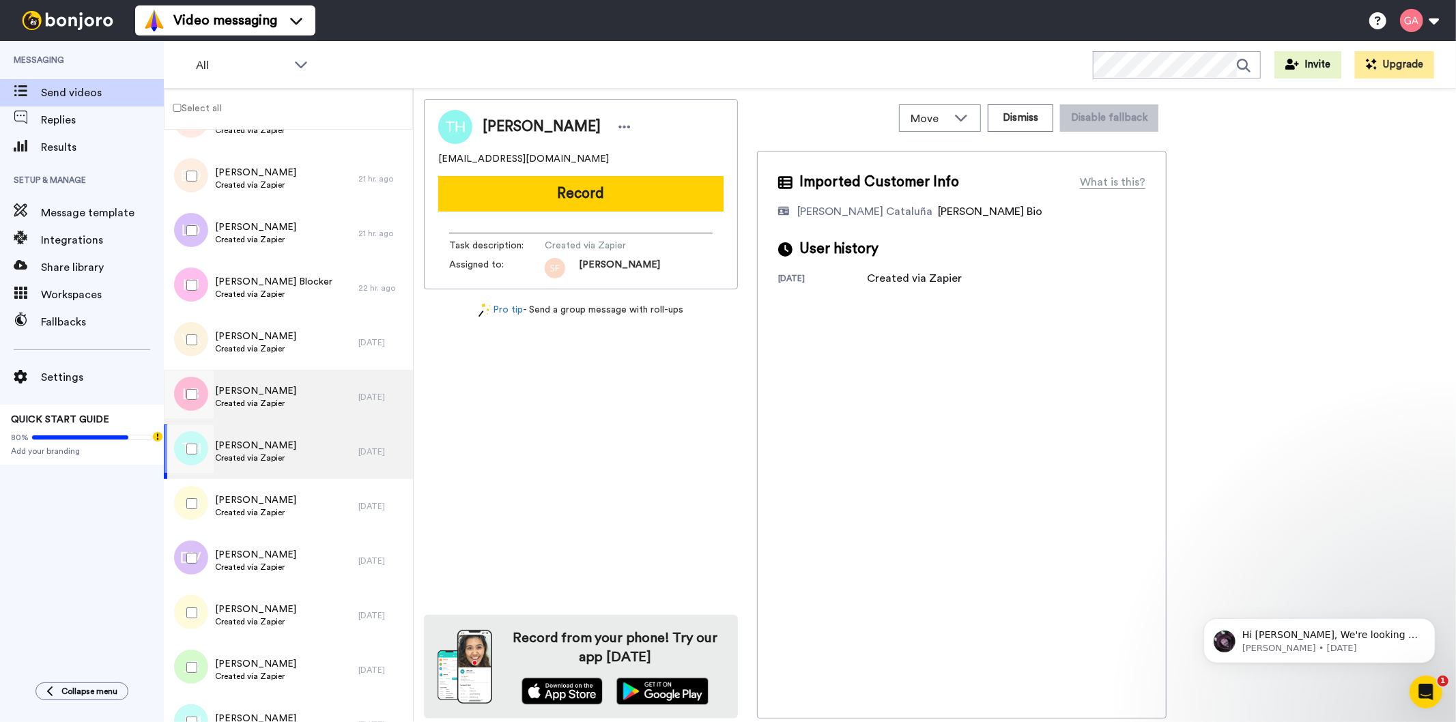
scroll to position [1289, 0]
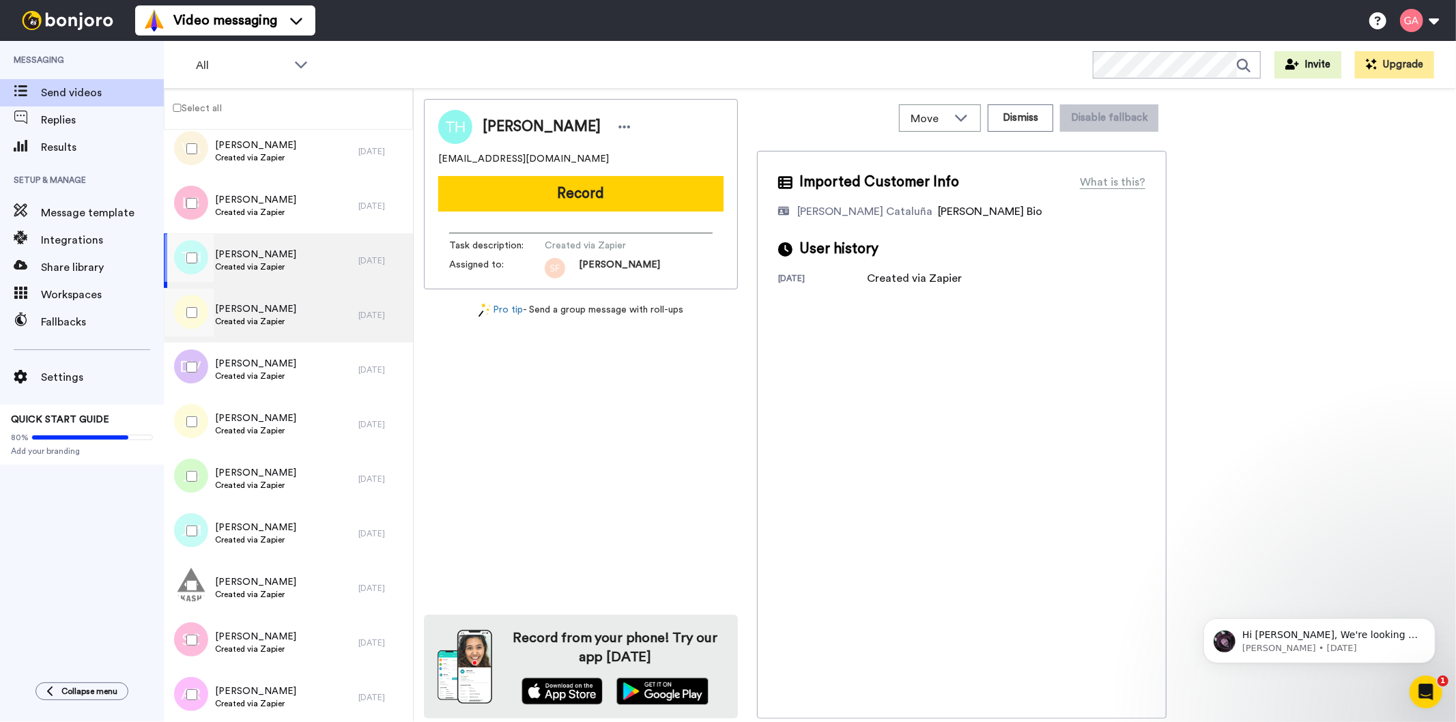
click at [294, 311] on div "Julian Herbert Created via Zapier" at bounding box center [261, 315] width 195 height 55
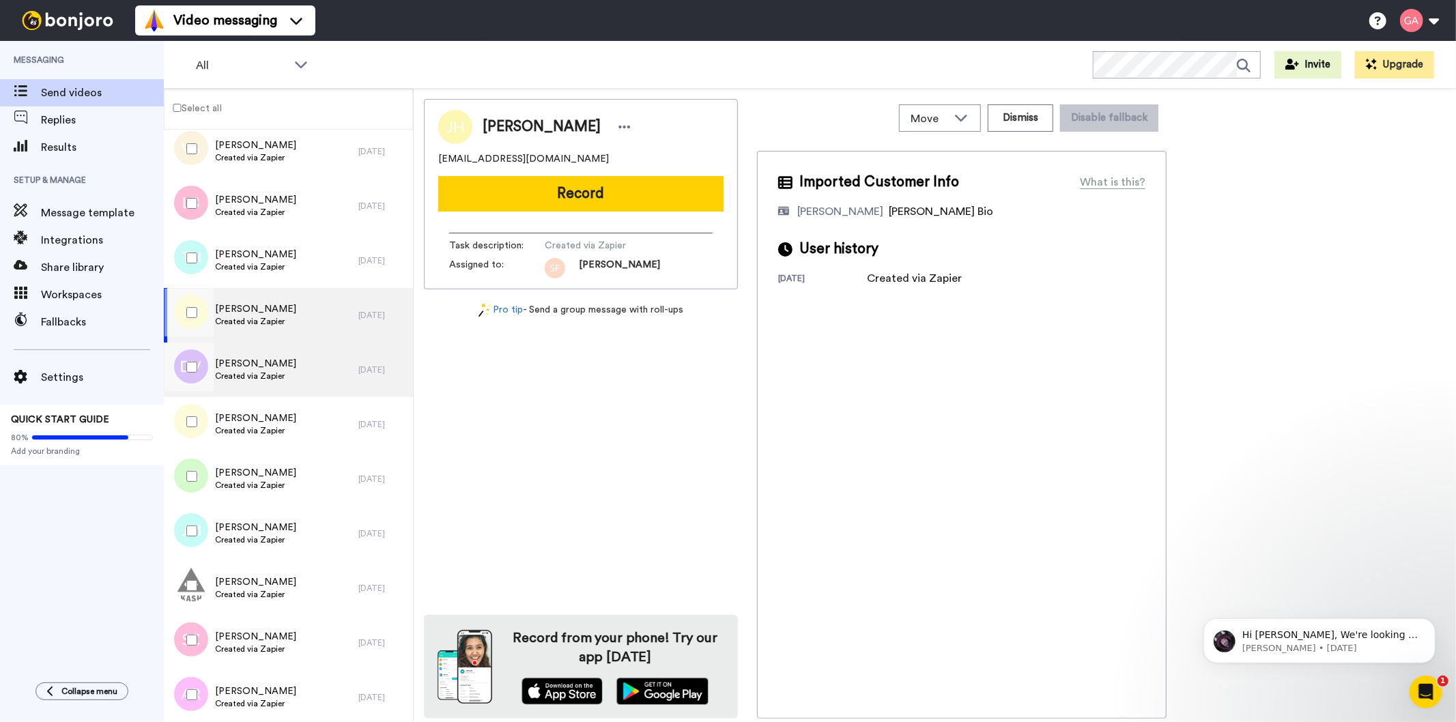
click at [288, 371] on span "Created via Zapier" at bounding box center [255, 376] width 81 height 11
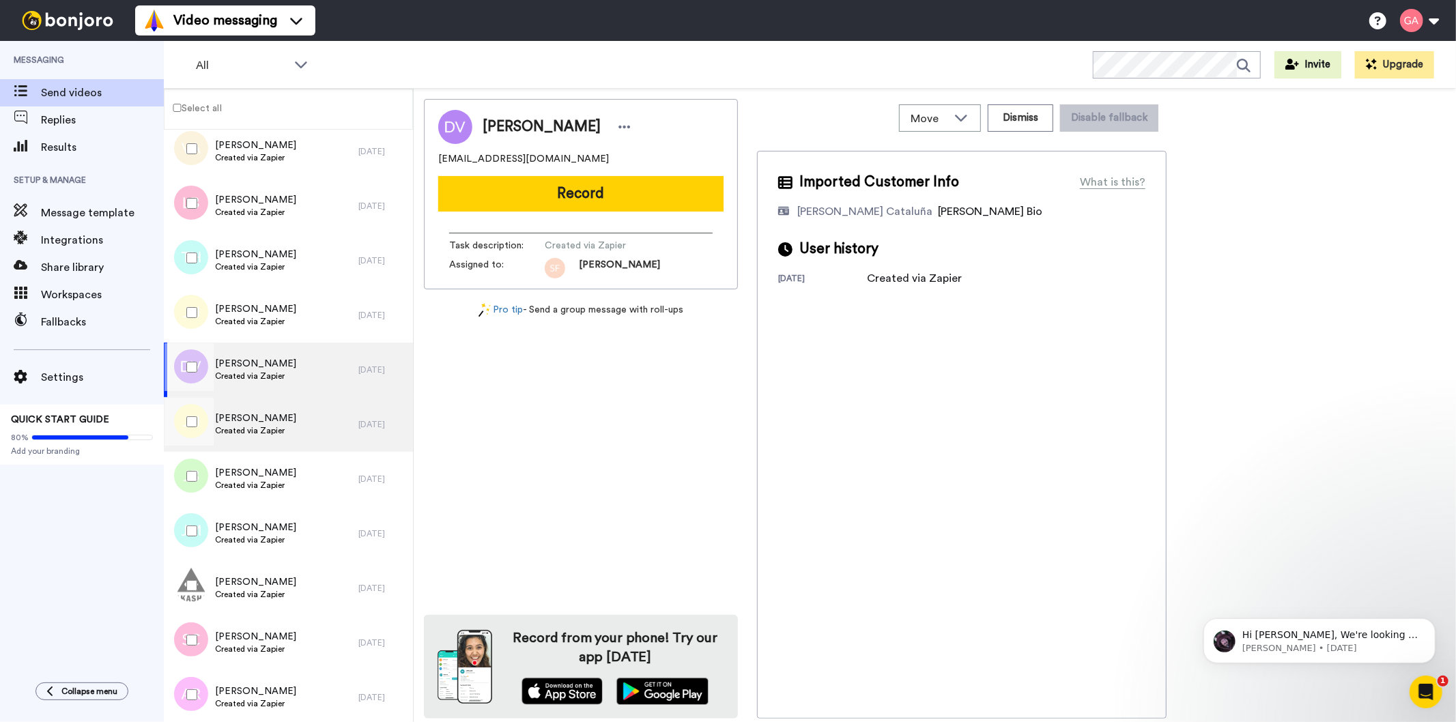
click at [291, 425] on span "Created via Zapier" at bounding box center [255, 430] width 81 height 11
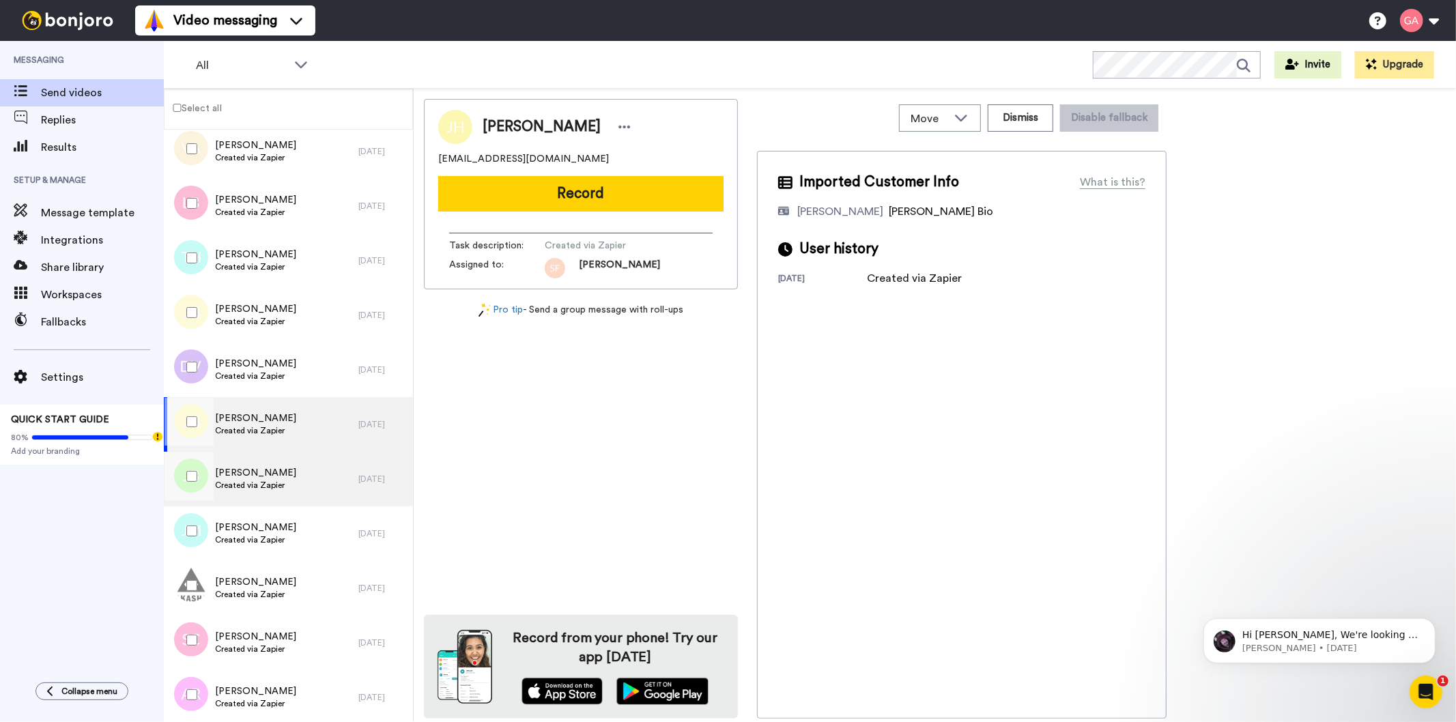
click at [285, 488] on div "JOSEPH BUCCI Created via Zapier" at bounding box center [261, 479] width 195 height 55
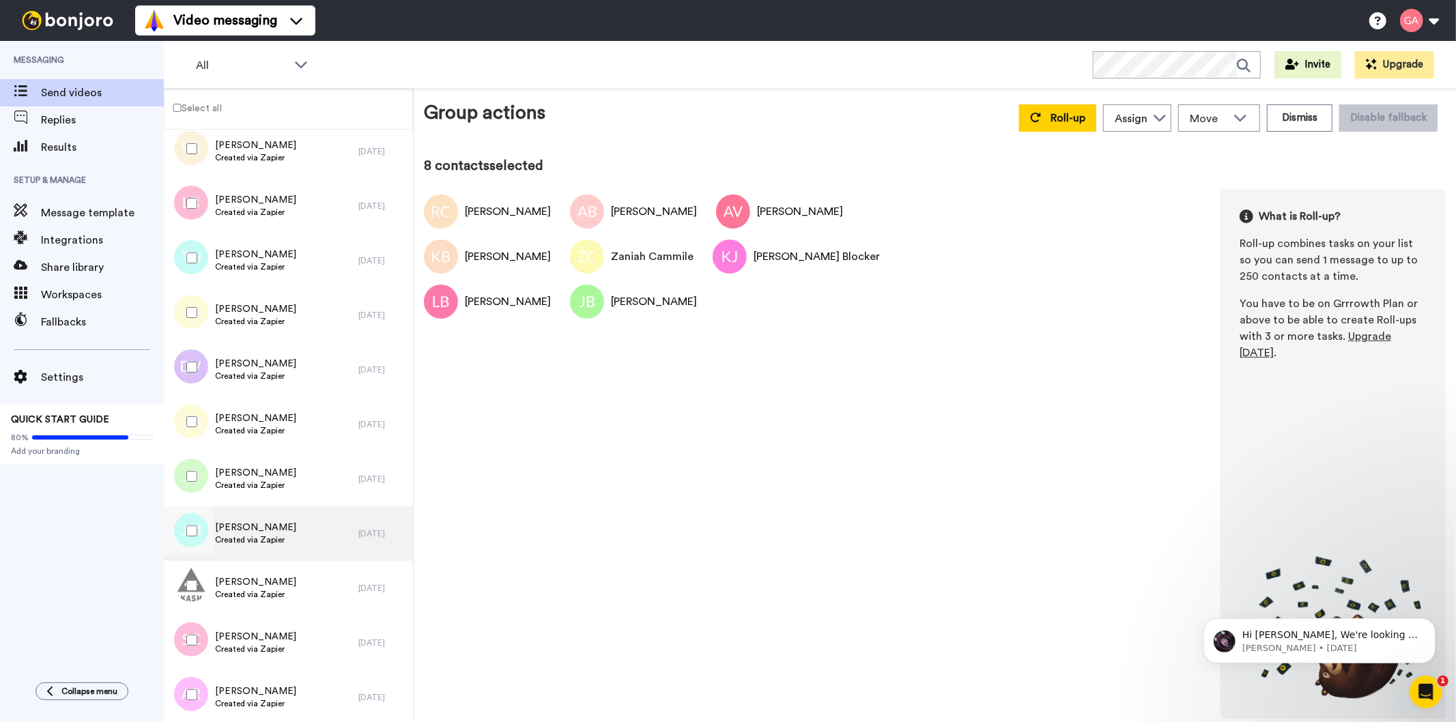
click at [277, 530] on span "Jason Madison" at bounding box center [255, 528] width 81 height 14
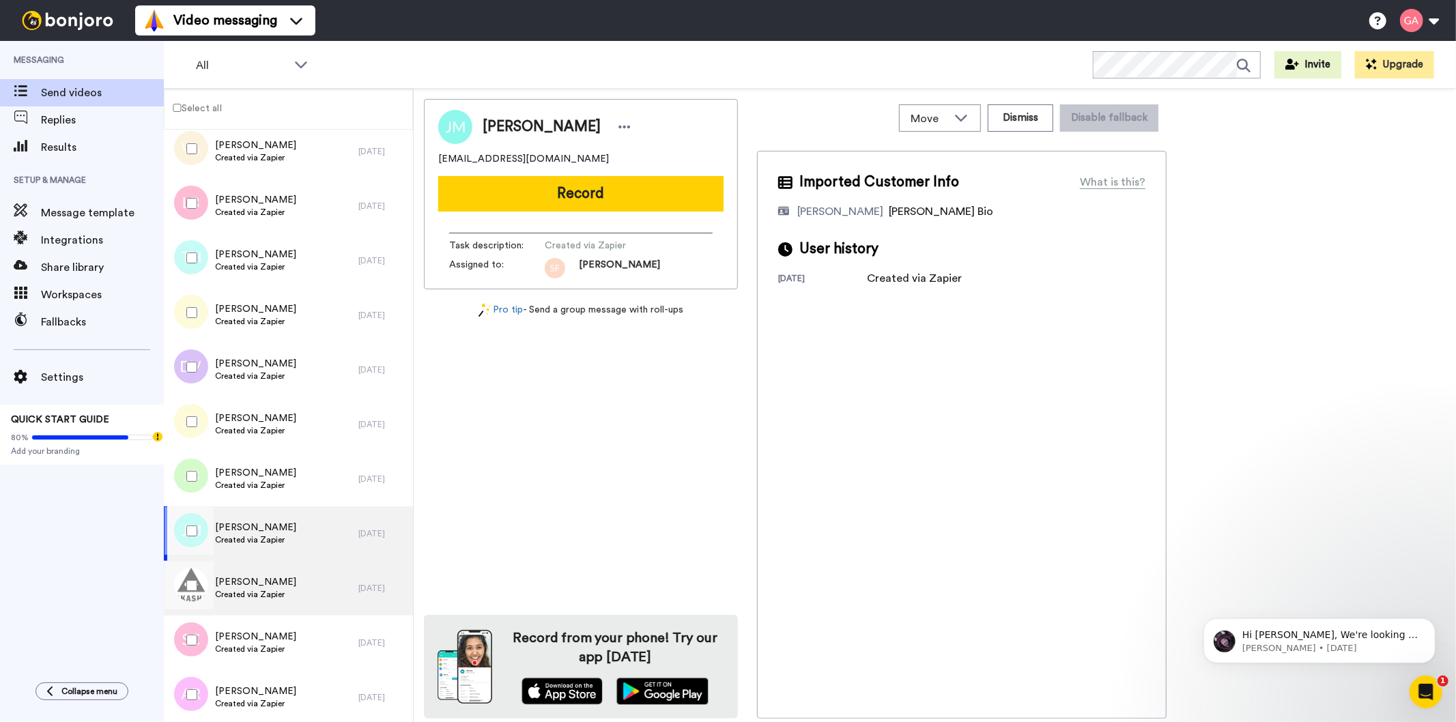
click at [294, 594] on div "Peter Ellis Created via Zapier" at bounding box center [261, 588] width 195 height 55
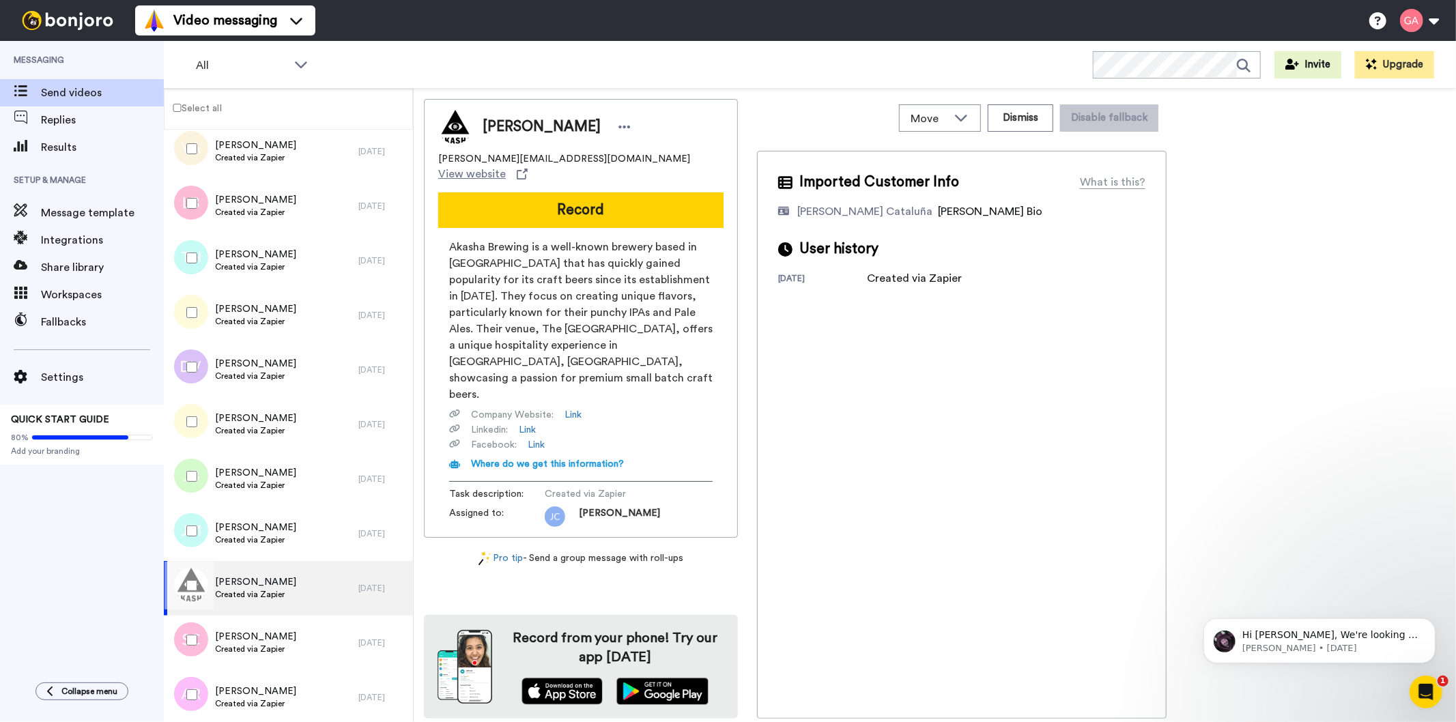
scroll to position [1592, 0]
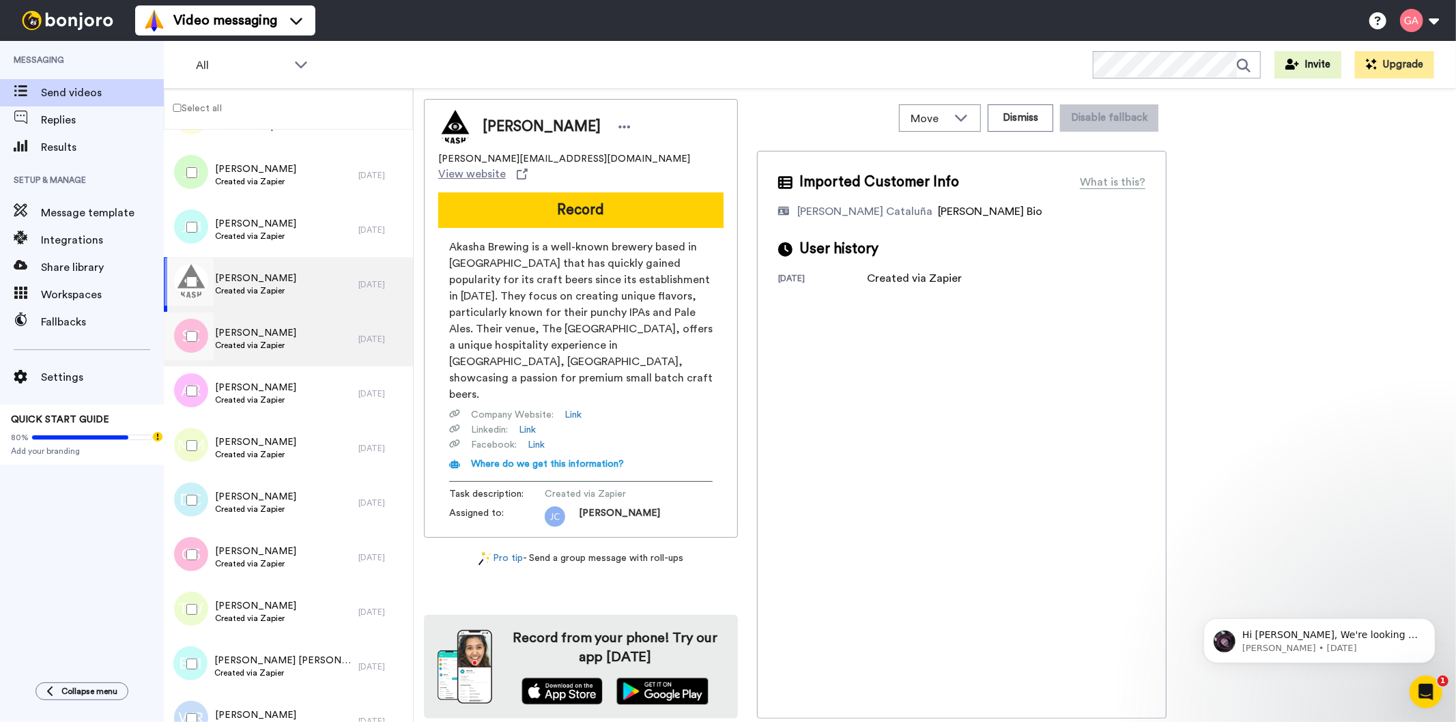
click at [282, 326] on span "Sallie Clough" at bounding box center [255, 333] width 81 height 14
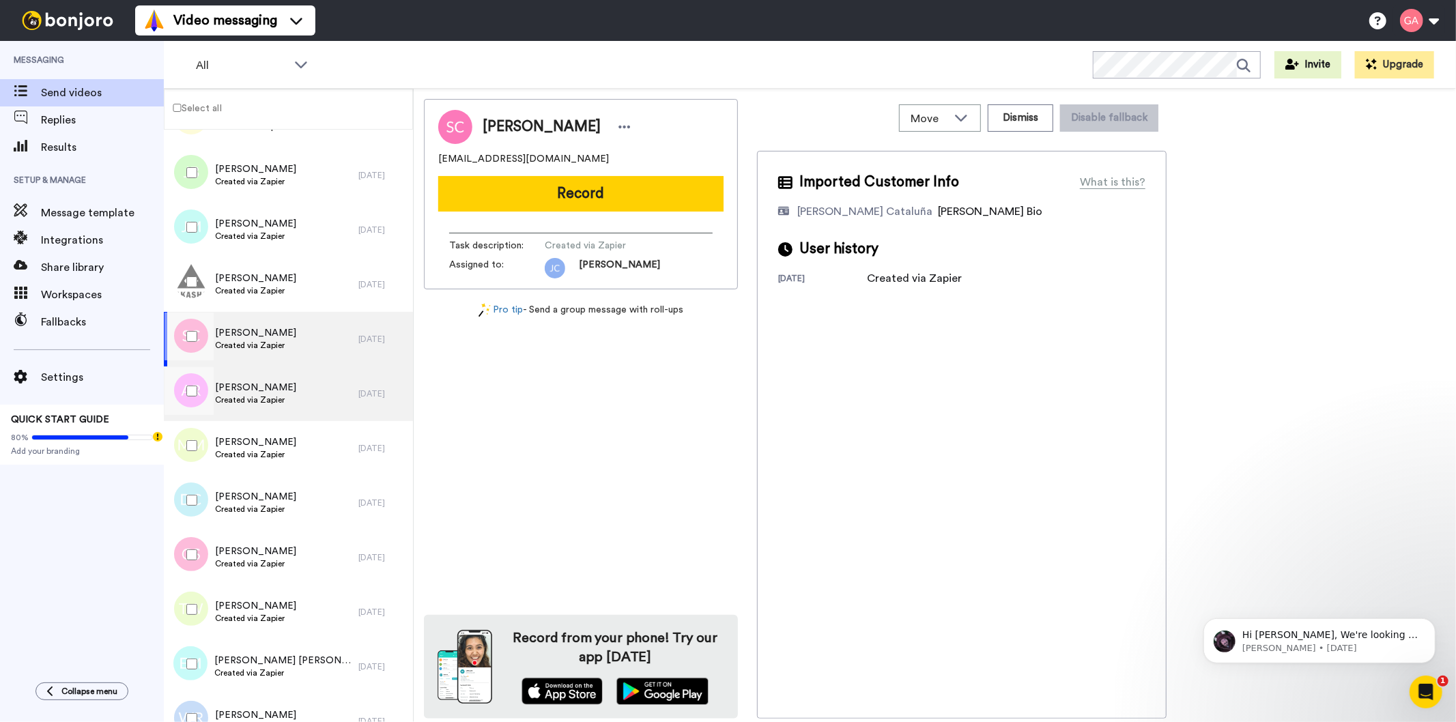
click at [284, 398] on div "Annie Ross Created via Zapier" at bounding box center [261, 394] width 195 height 55
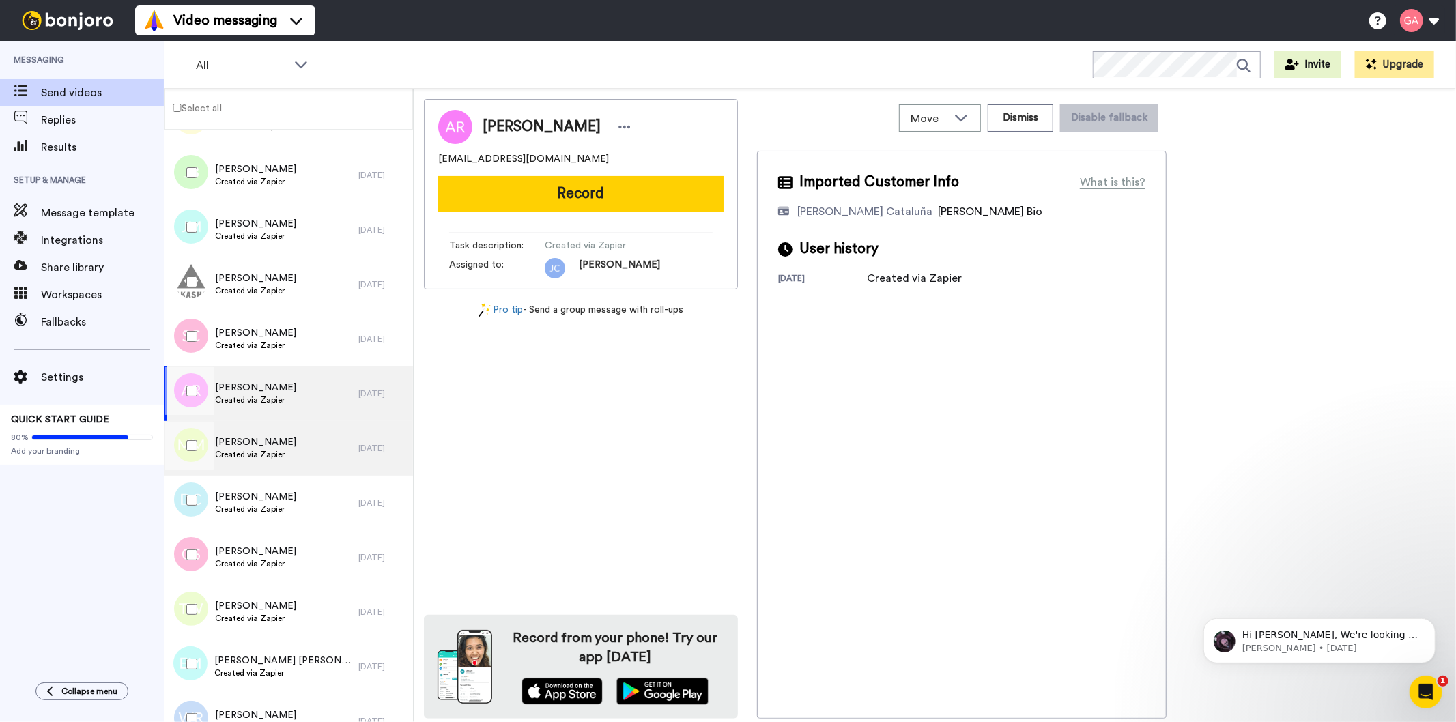
click at [281, 459] on span "Created via Zapier" at bounding box center [255, 454] width 81 height 11
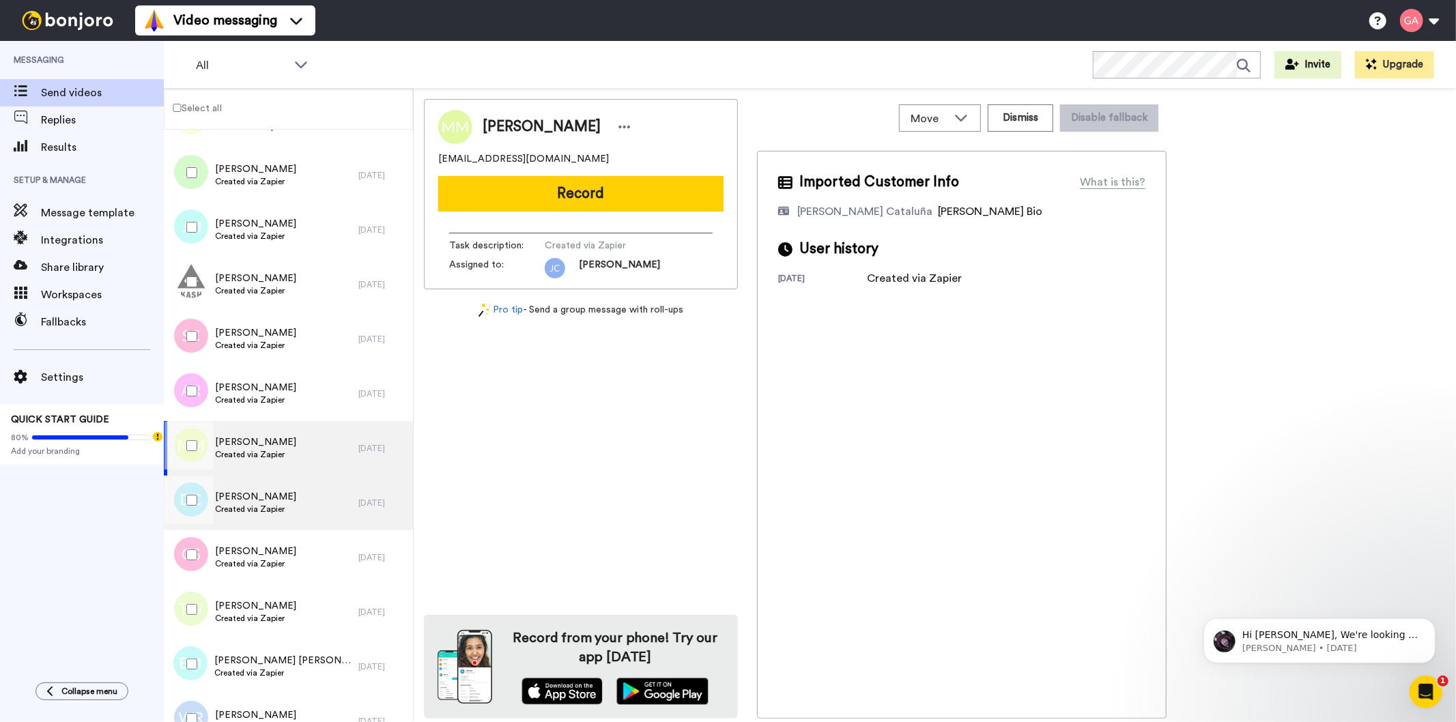
click at [300, 502] on div "Derek Cunningham Created via Zapier" at bounding box center [261, 503] width 195 height 55
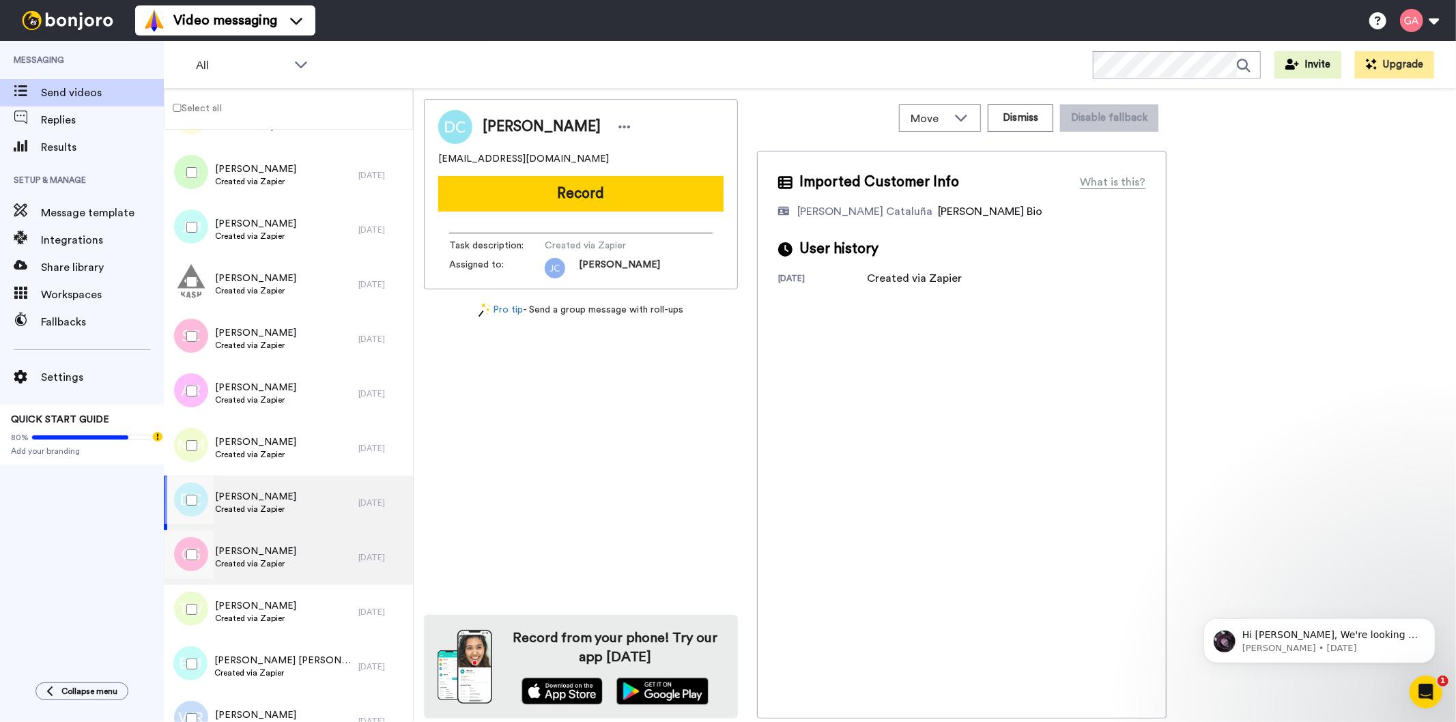
click at [301, 541] on div "Giovanna Scarfo Created via Zapier" at bounding box center [261, 557] width 195 height 55
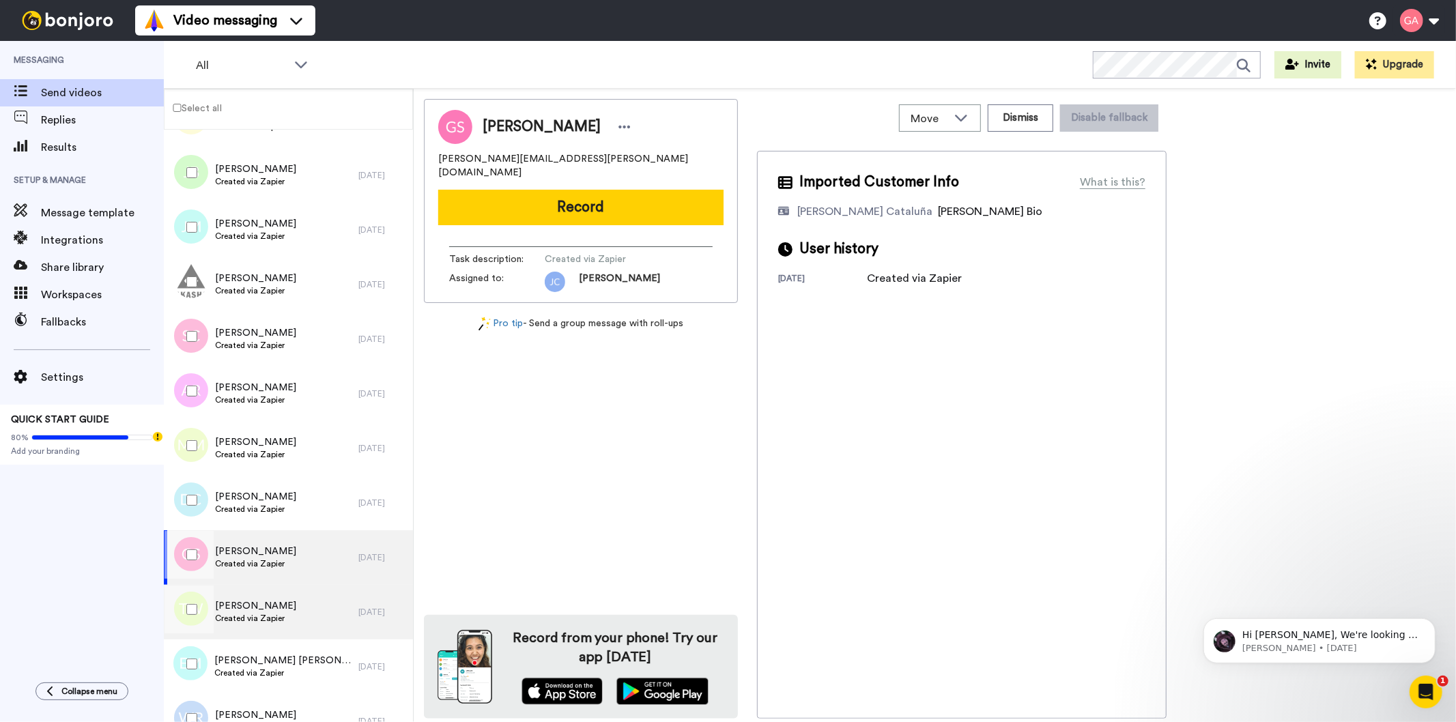
click at [294, 618] on div "Tammy Willis Created via Zapier" at bounding box center [261, 612] width 195 height 55
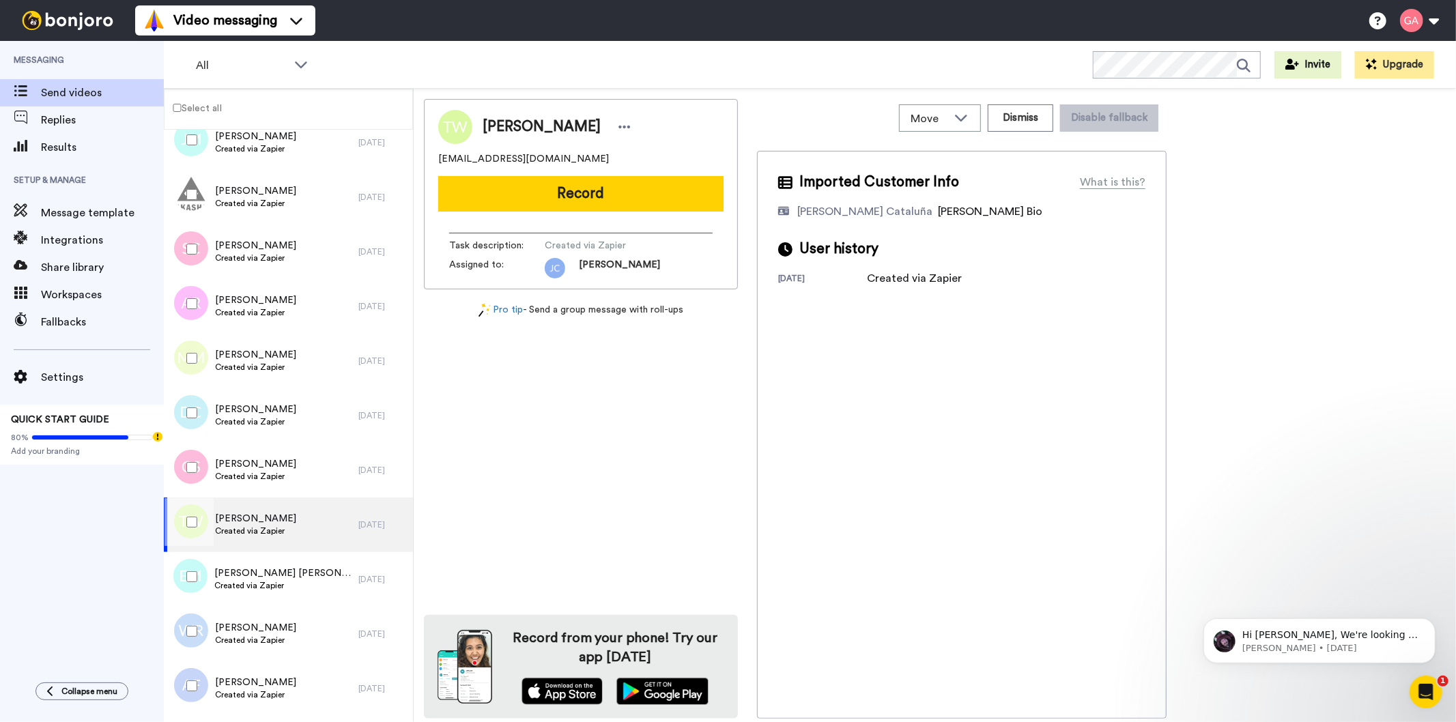
scroll to position [1820, 0]
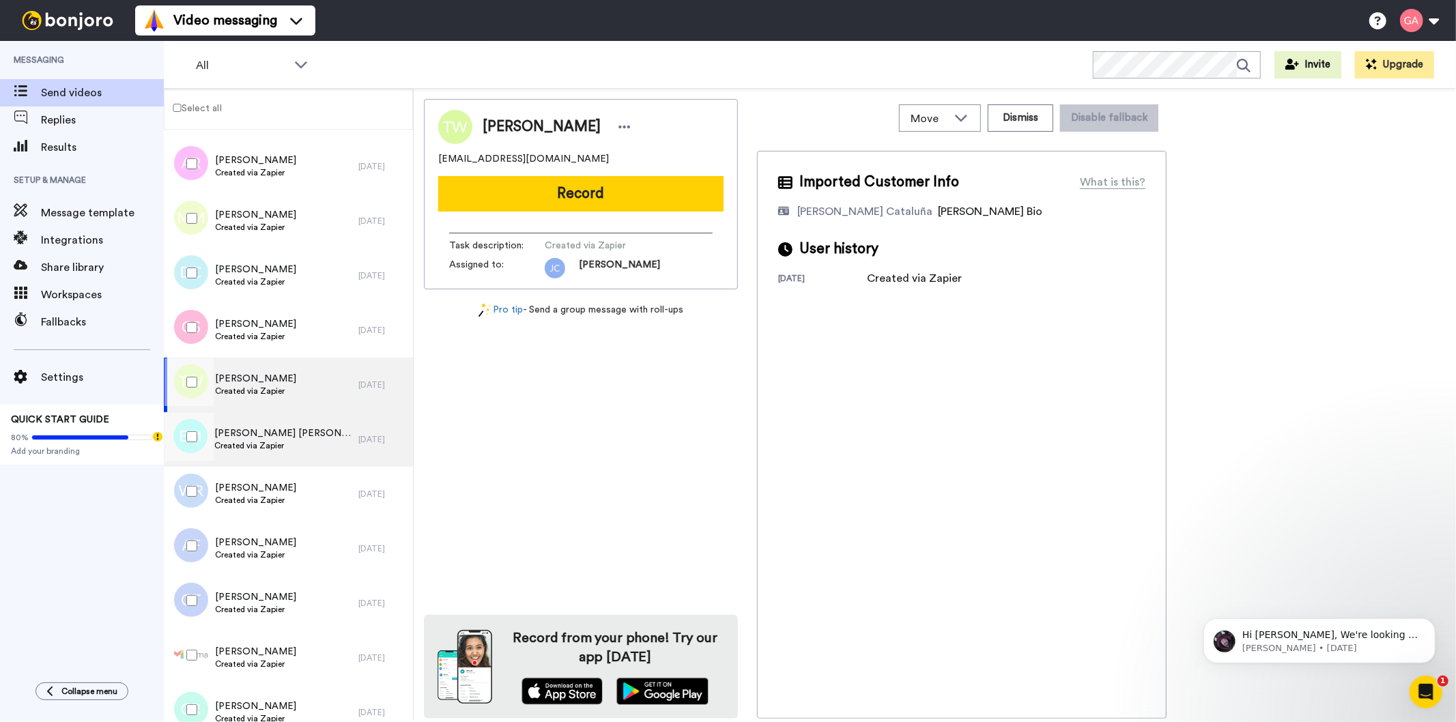
click at [284, 440] on div "Elaina Manoj Created via Zapier" at bounding box center [261, 439] width 195 height 55
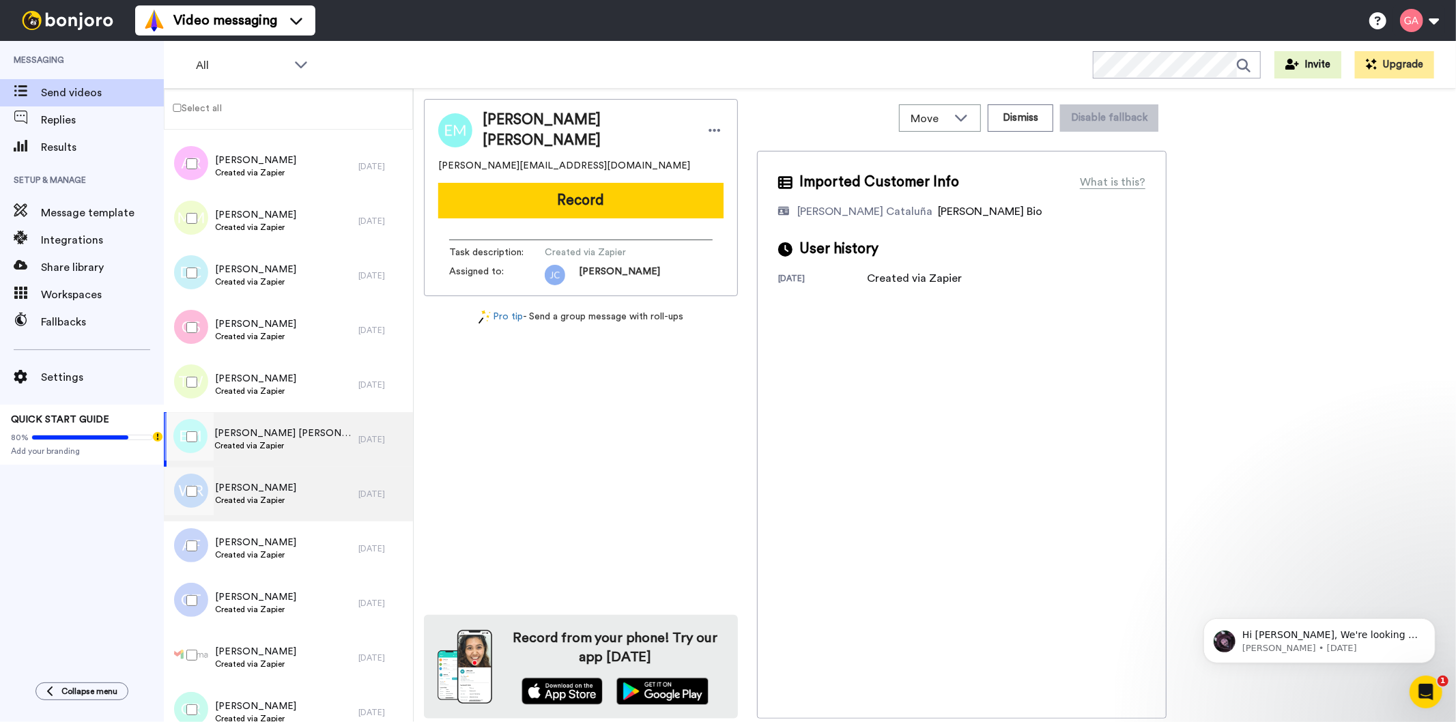
click at [288, 487] on div "Walia Rahman Created via Zapier" at bounding box center [261, 494] width 195 height 55
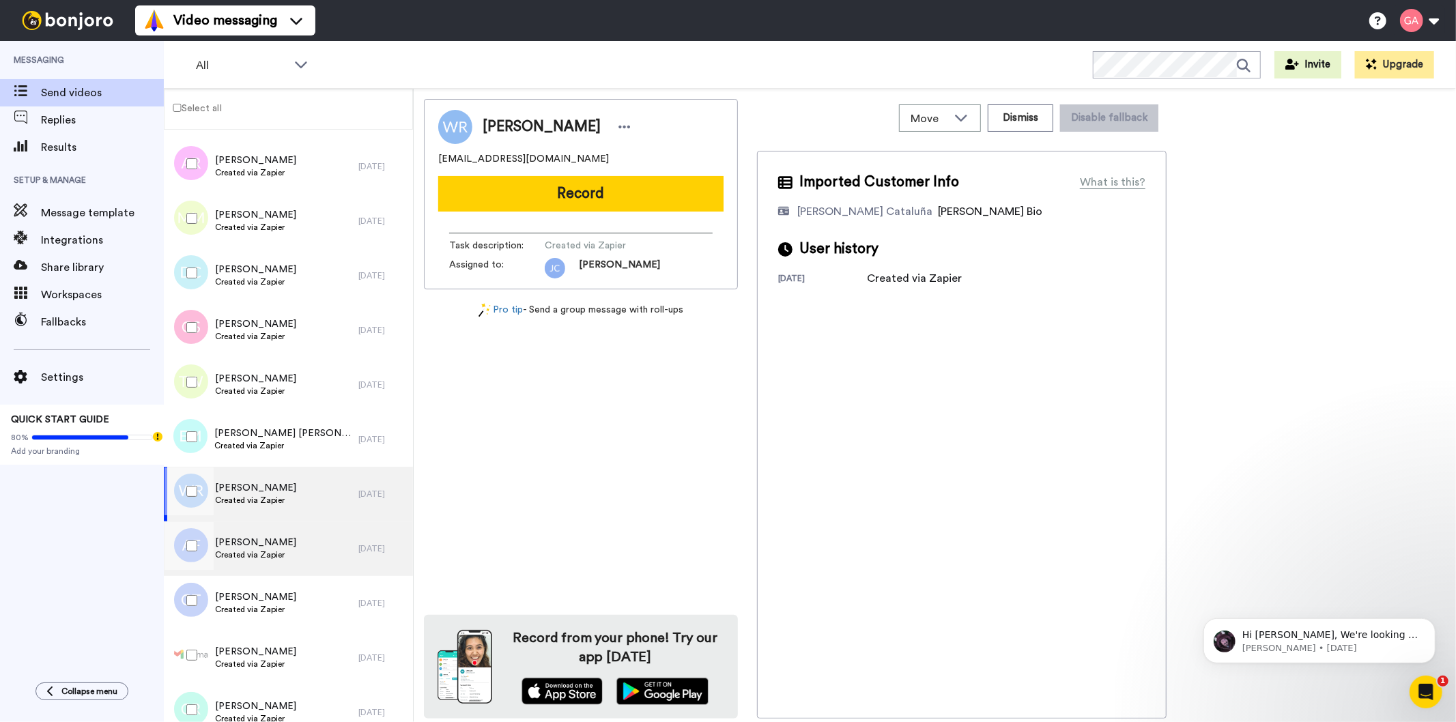
click at [285, 560] on div "Andres Ferrari Created via Zapier" at bounding box center [261, 548] width 195 height 55
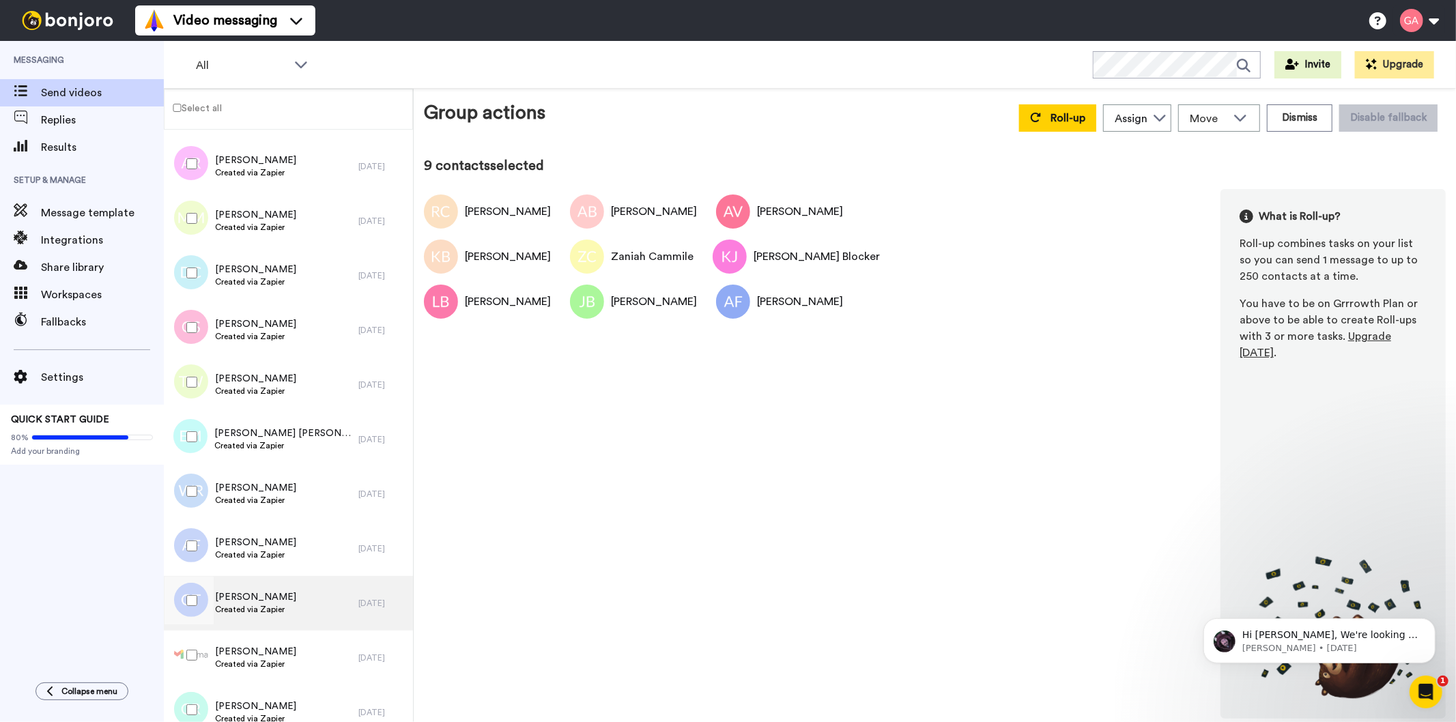
click at [295, 595] on div "Gerry Taylor Created via Zapier" at bounding box center [261, 603] width 195 height 55
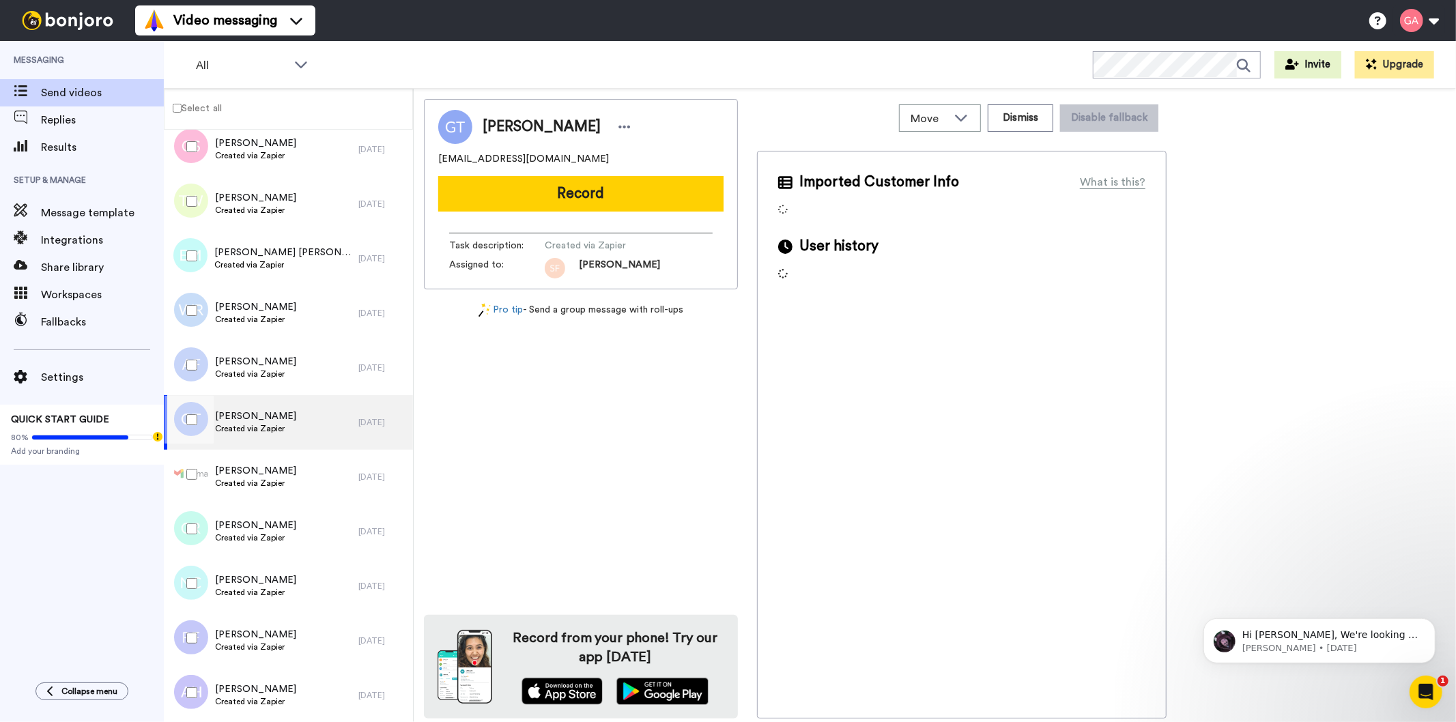
scroll to position [2123, 0]
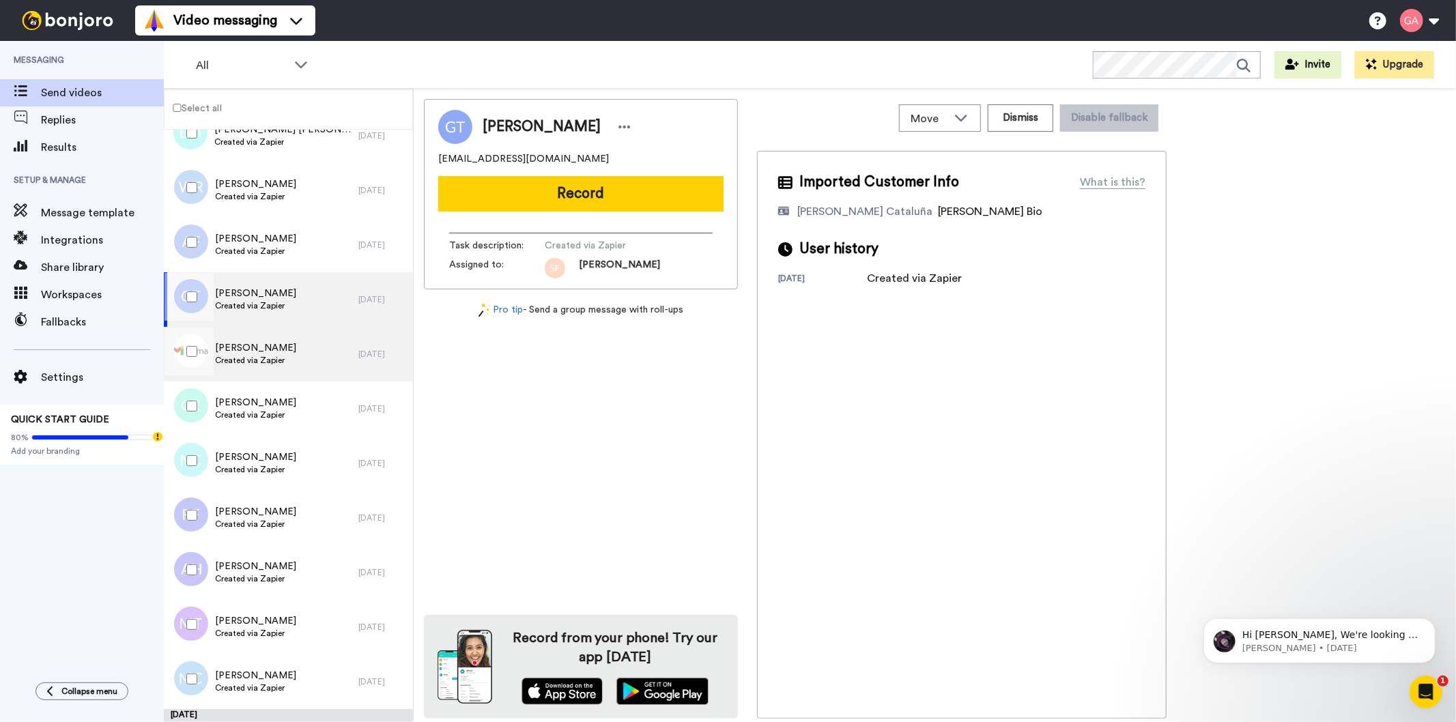
click at [303, 345] on div "Magda Leszczynska Created via Zapier" at bounding box center [261, 354] width 195 height 55
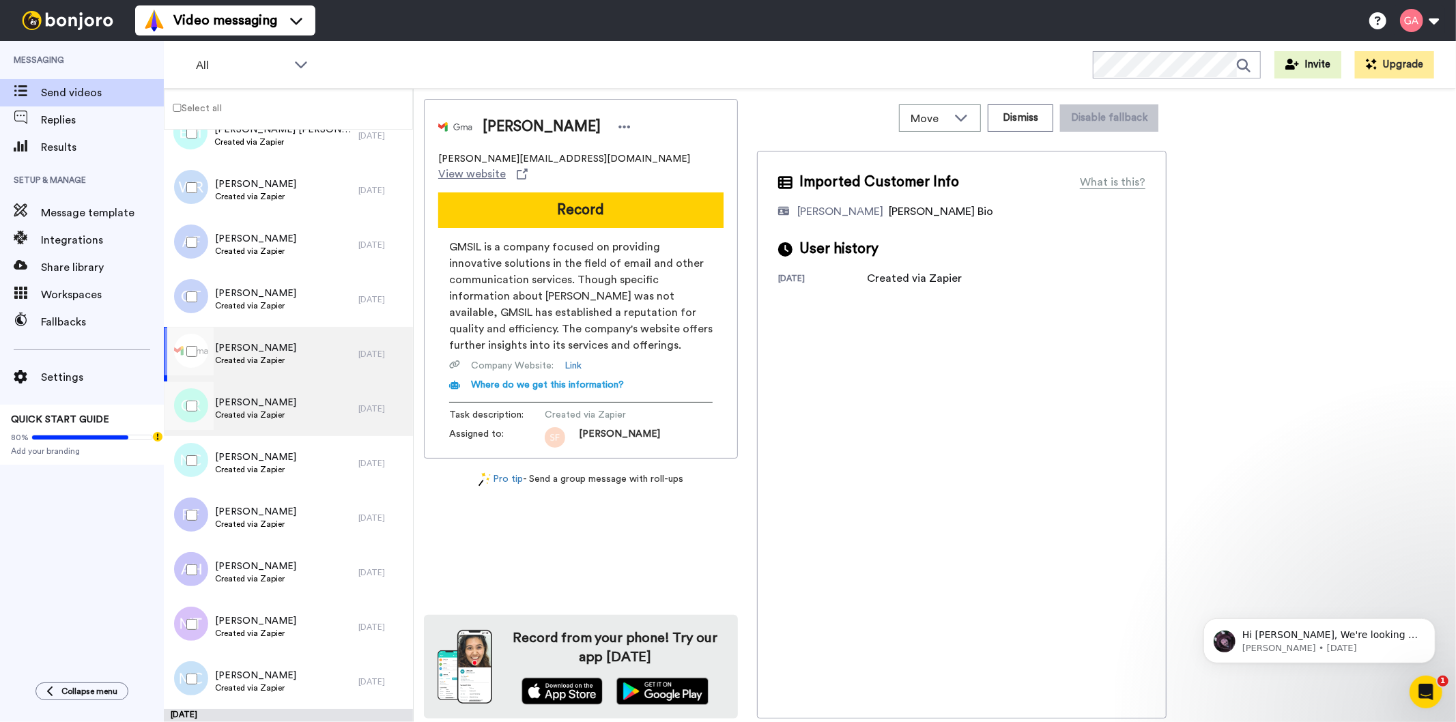
click at [300, 412] on div "Courtney Richards Created via Zapier" at bounding box center [261, 409] width 195 height 55
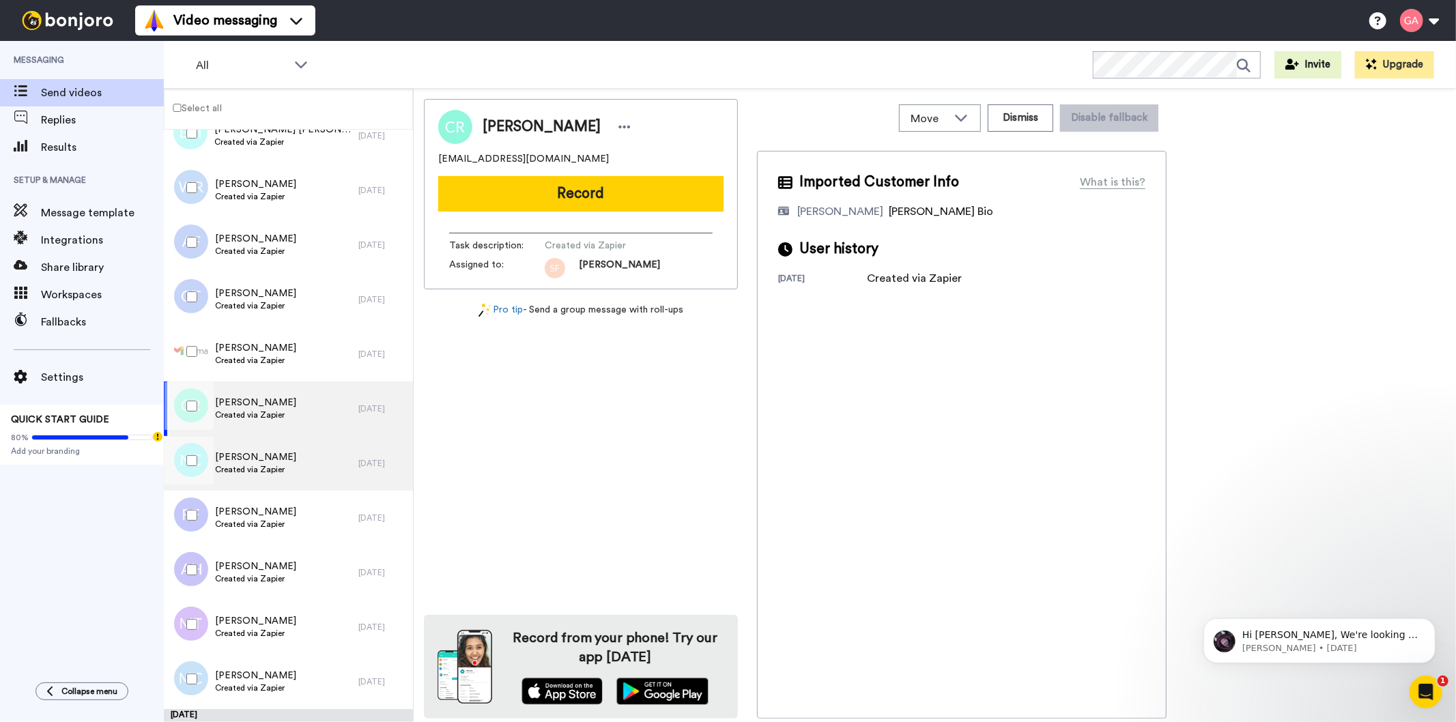
click at [299, 461] on div "NaToyia Claytor Created via Zapier" at bounding box center [261, 463] width 195 height 55
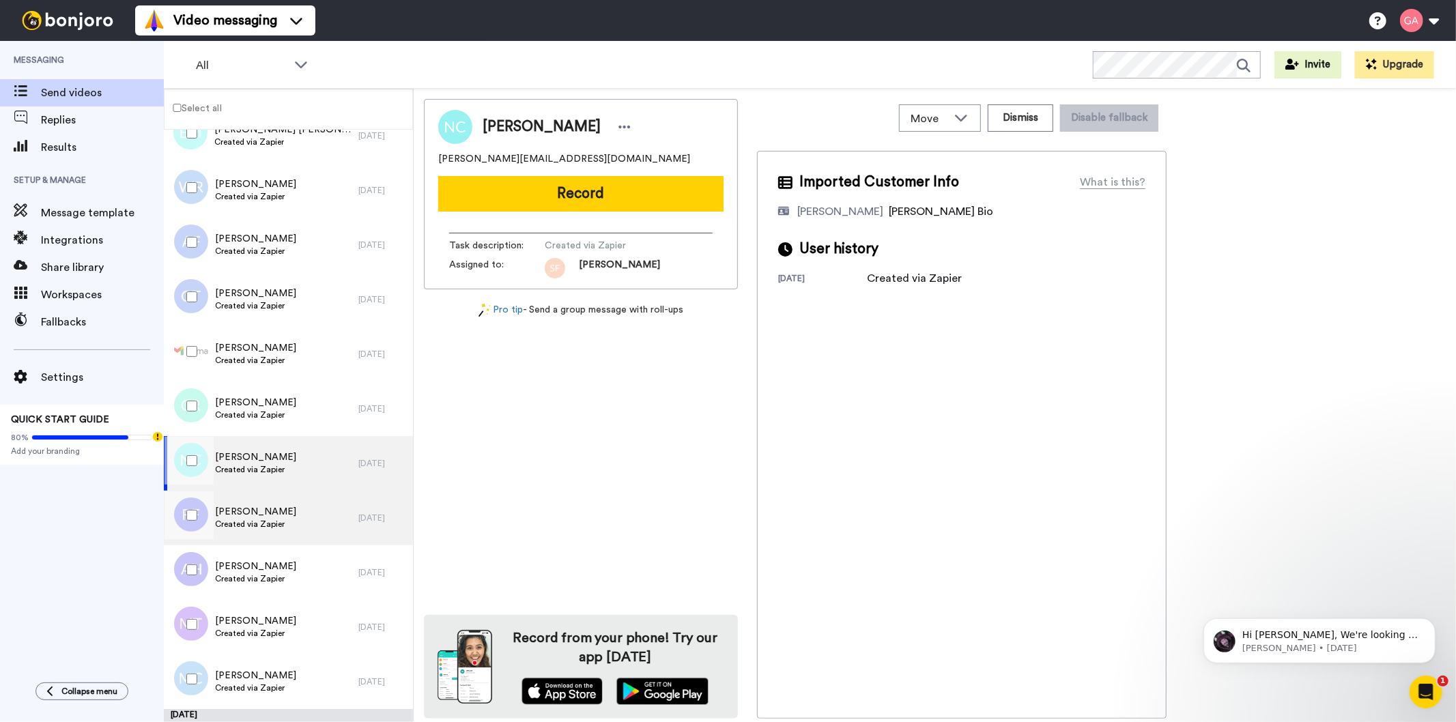
click at [300, 515] on div "Ricky Freeman Created via Zapier" at bounding box center [261, 518] width 195 height 55
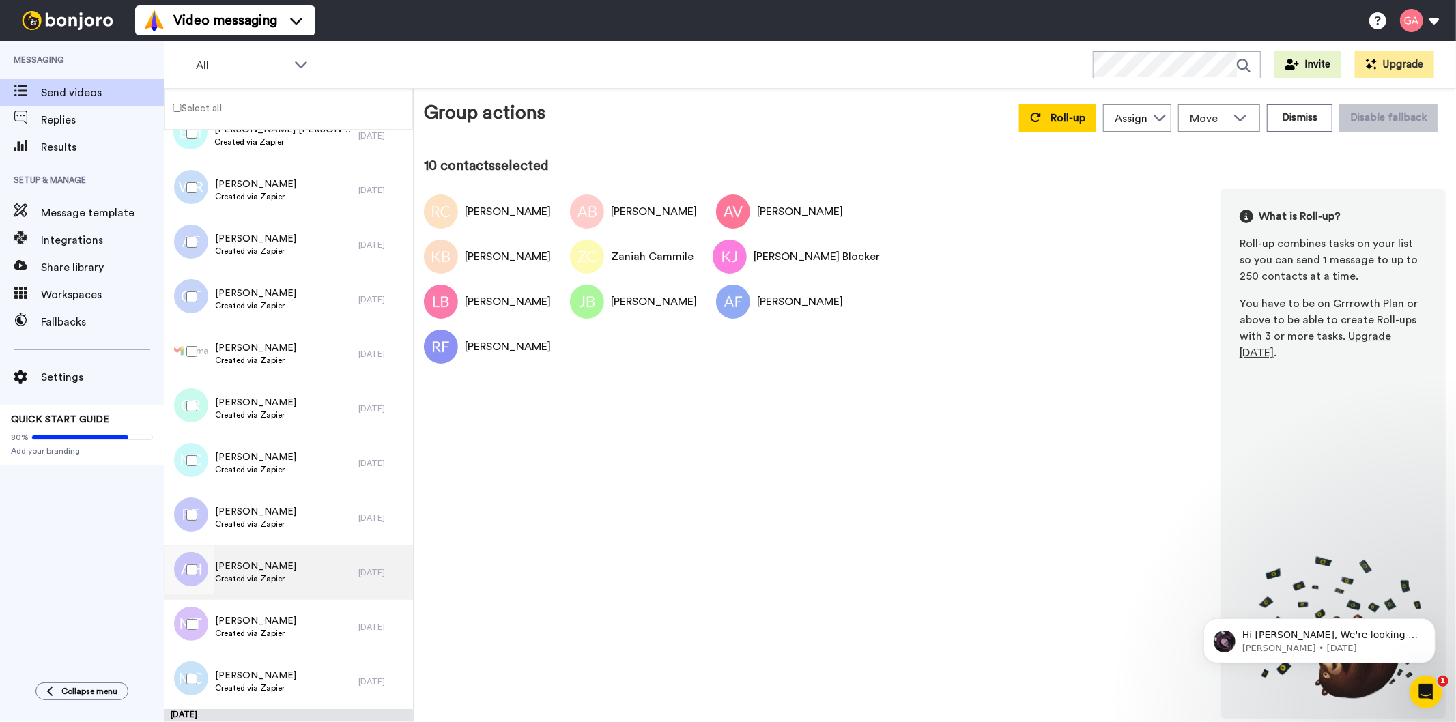
click at [305, 582] on div "Andrew Hayward Created via Zapier" at bounding box center [261, 572] width 195 height 55
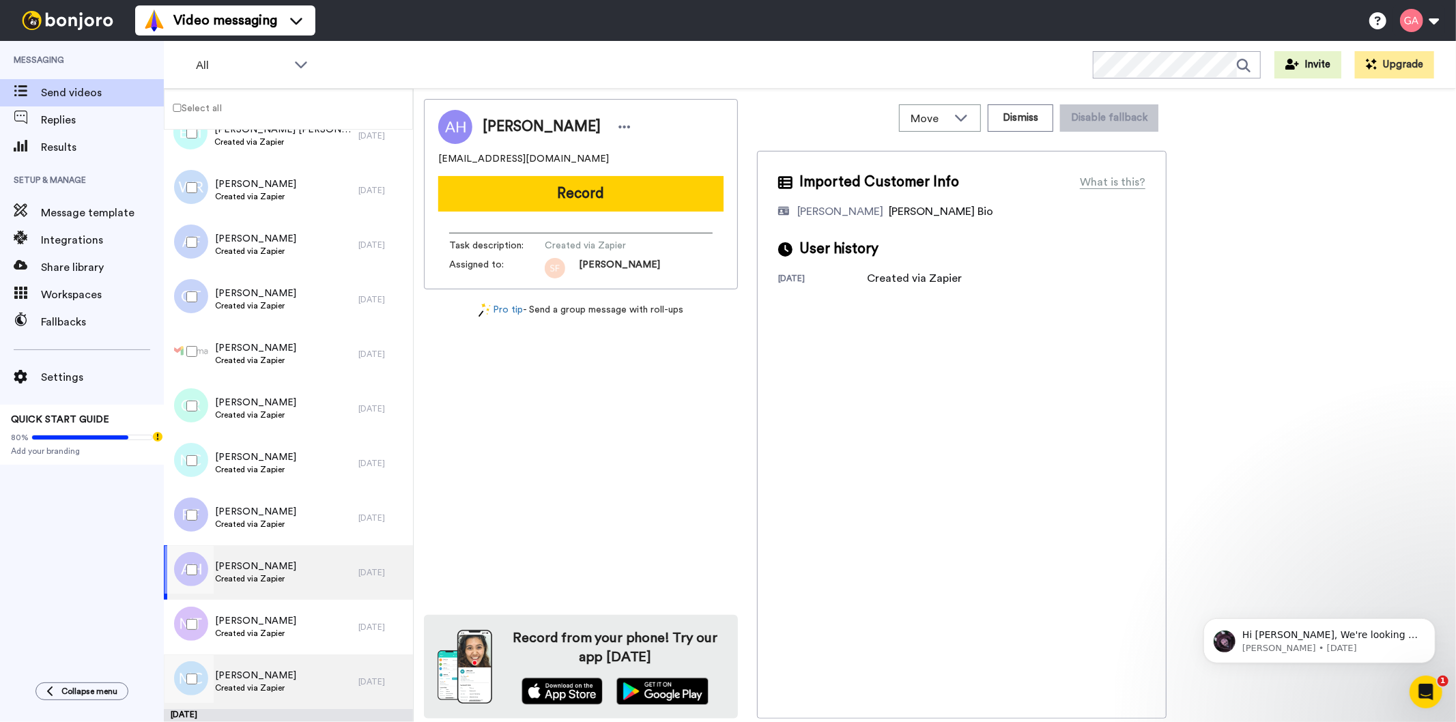
scroll to position [2199, 0]
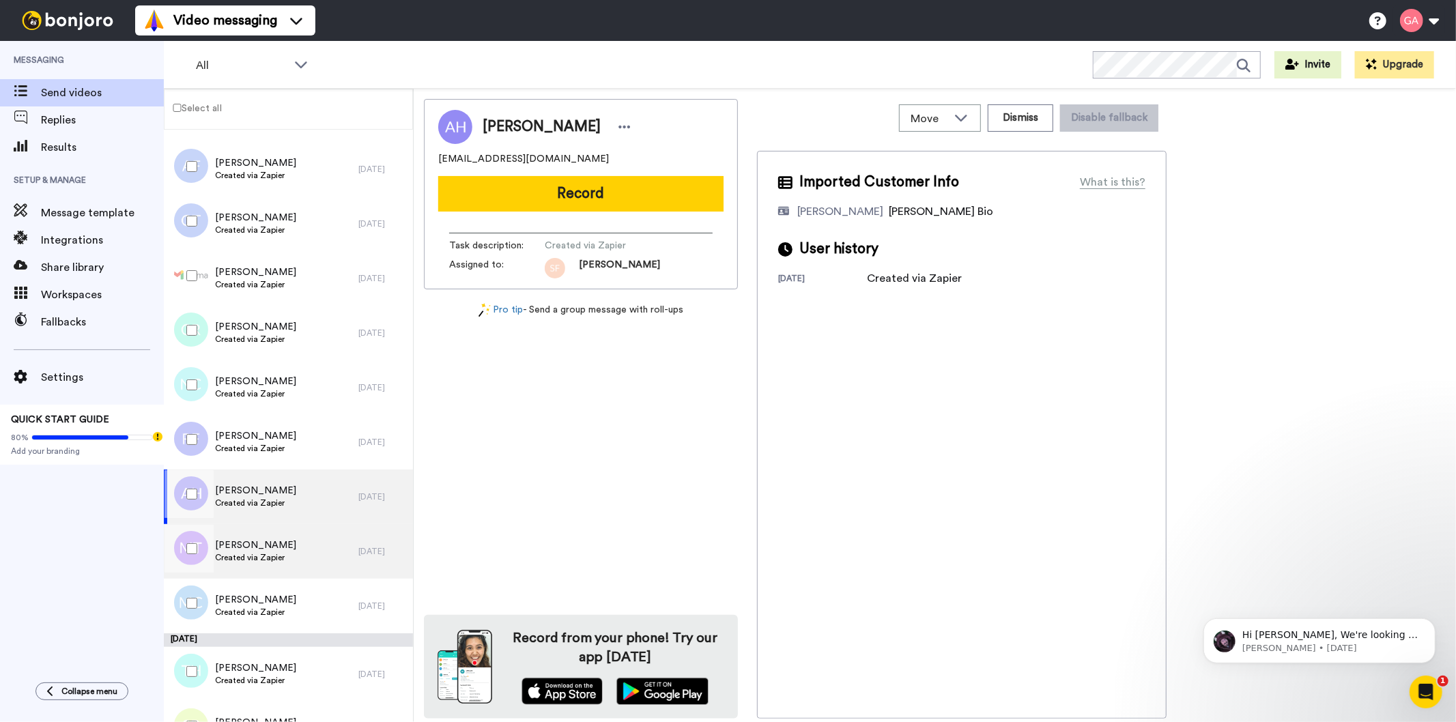
click at [328, 552] on div "Morgan Trett Created via Zapier" at bounding box center [261, 551] width 195 height 55
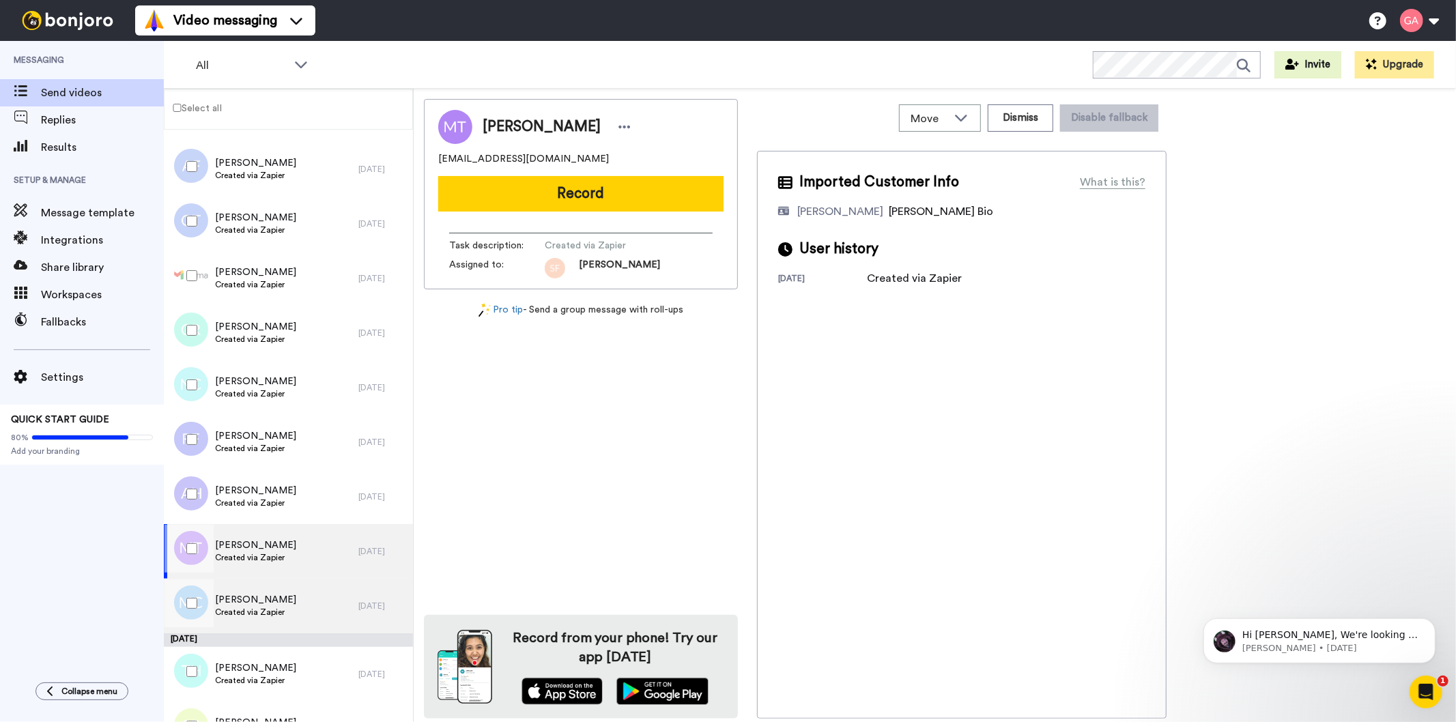
click at [317, 615] on div "Michelle Collins Created via Zapier" at bounding box center [261, 606] width 195 height 55
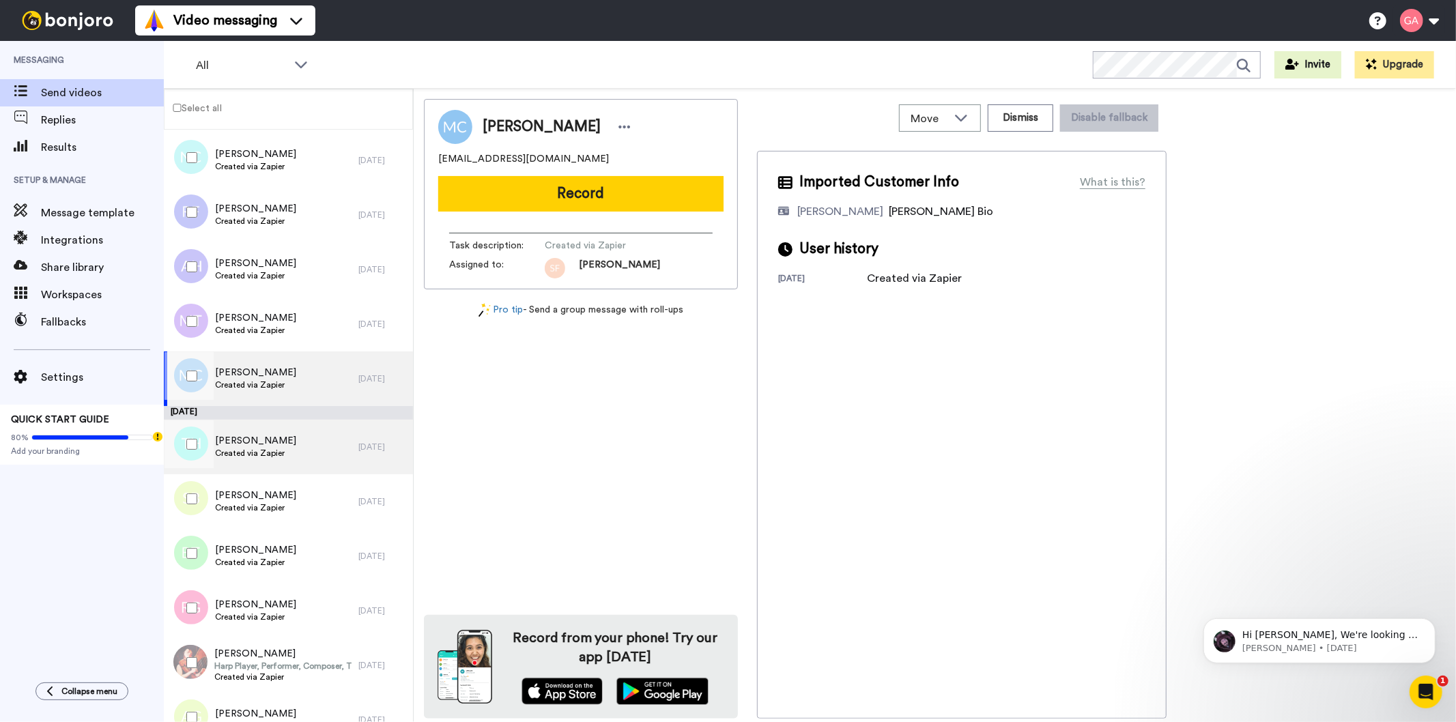
click at [291, 448] on div "Tonia Hayes Created via Zapier" at bounding box center [261, 447] width 195 height 55
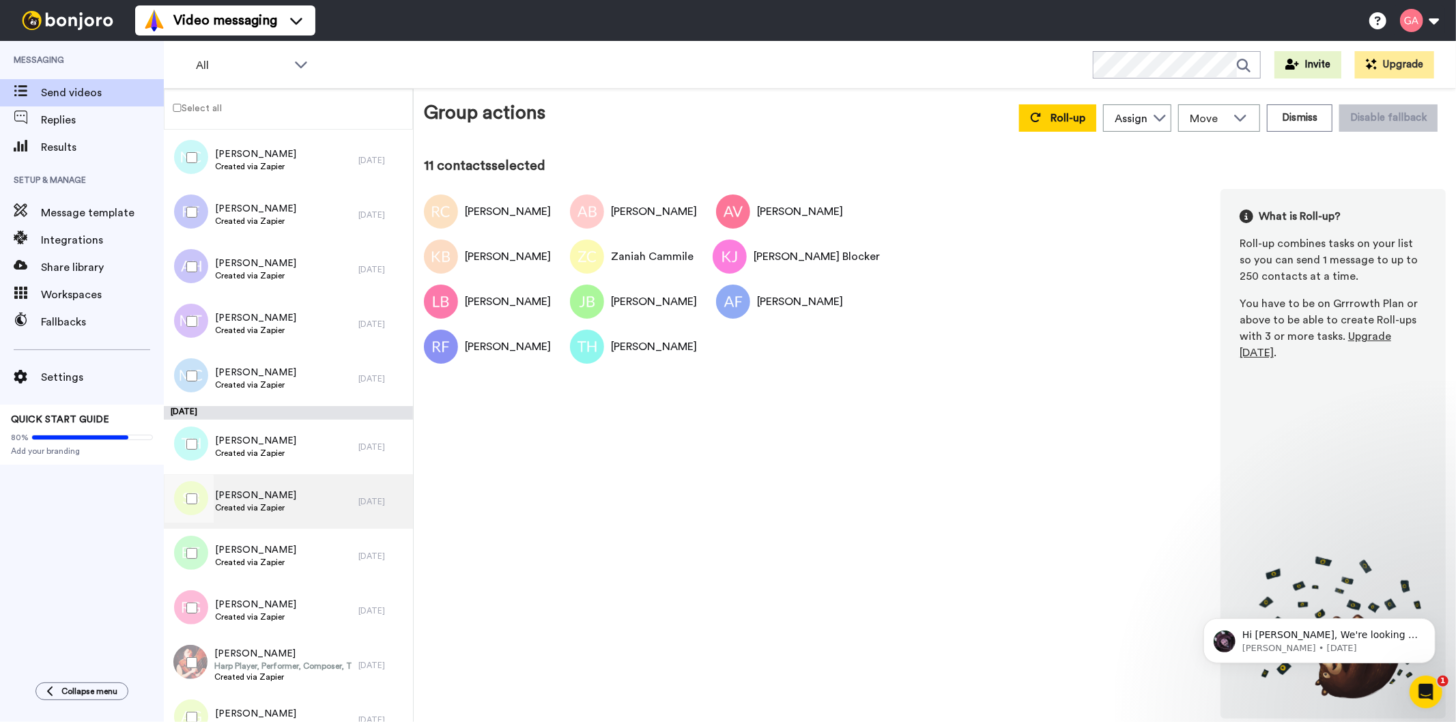
click at [322, 502] on div "Sadisha Blackwood Created via Zapier" at bounding box center [261, 501] width 195 height 55
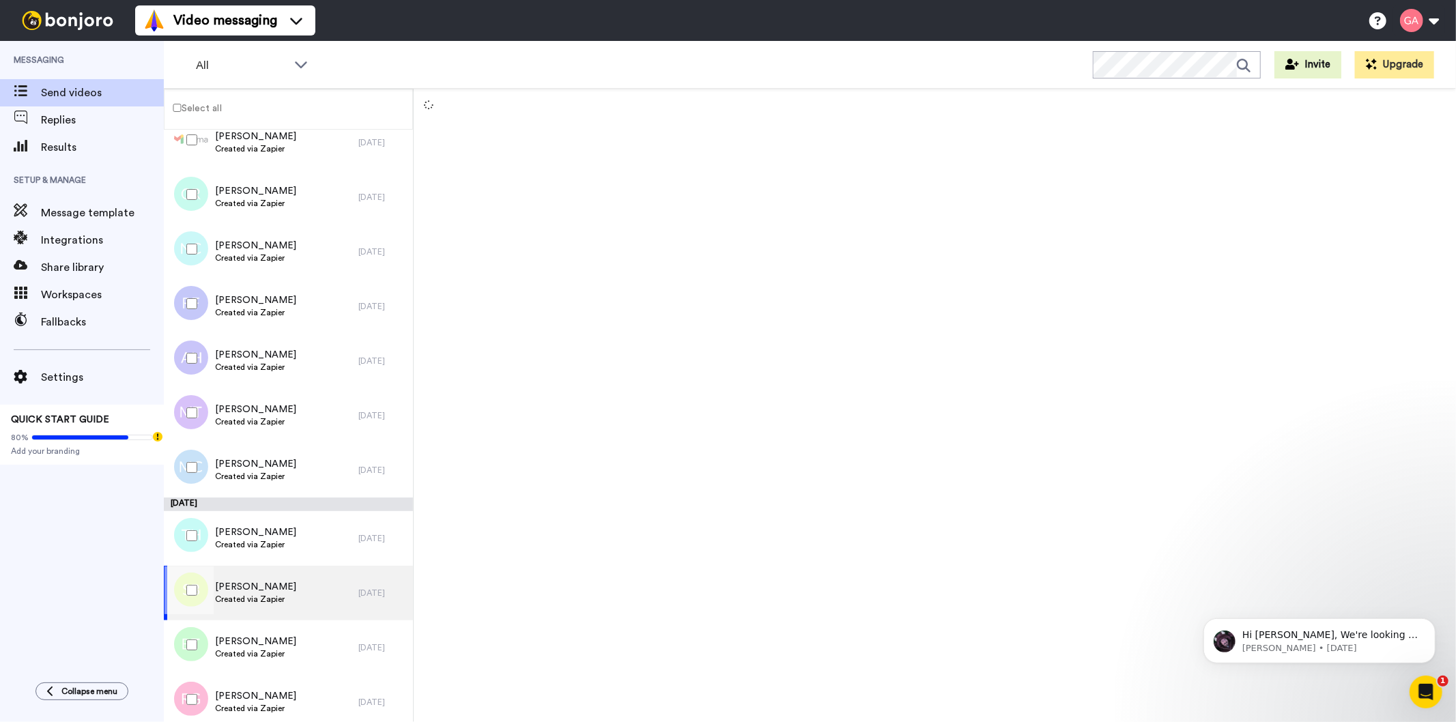
scroll to position [2427, 0]
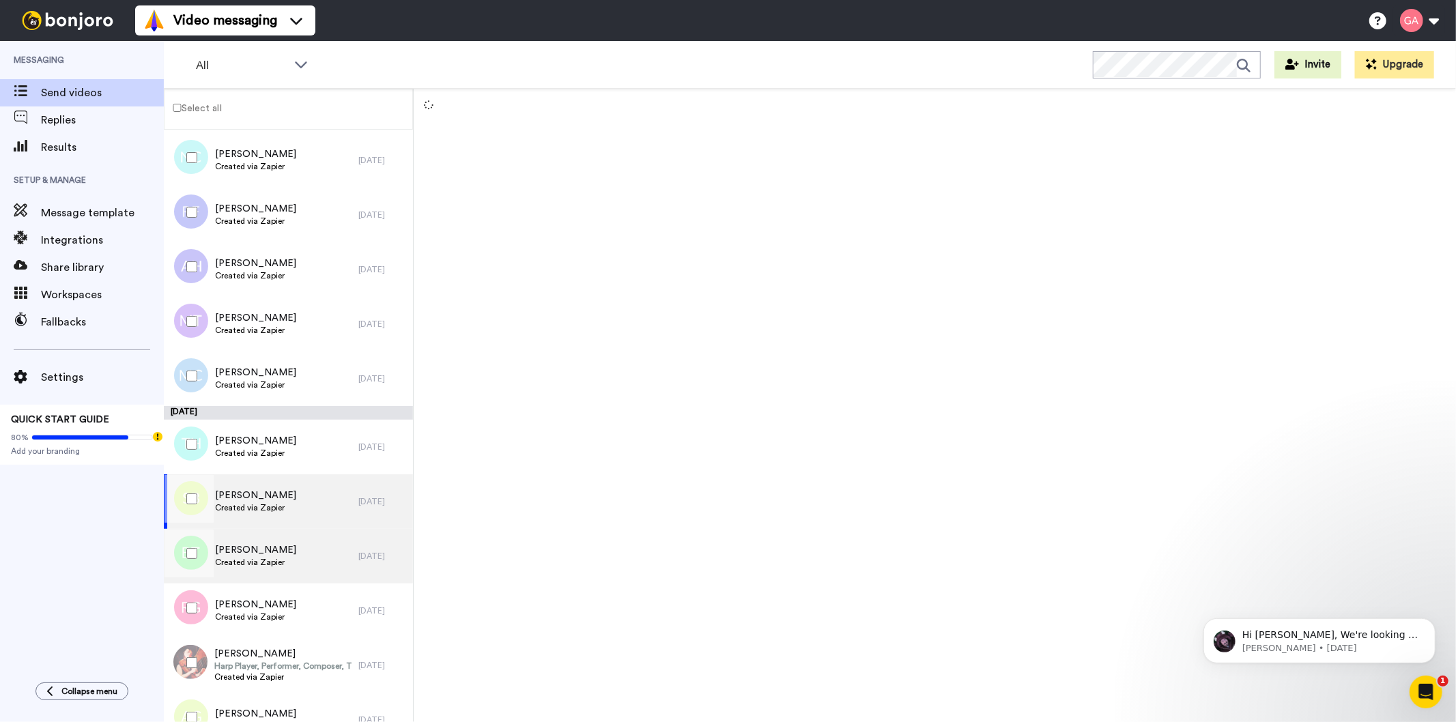
click at [312, 558] on div "Brooks Thompson Created via Zapier" at bounding box center [261, 556] width 195 height 55
click at [315, 508] on div "Sadisha Blackwood Created via Zapier" at bounding box center [261, 501] width 195 height 55
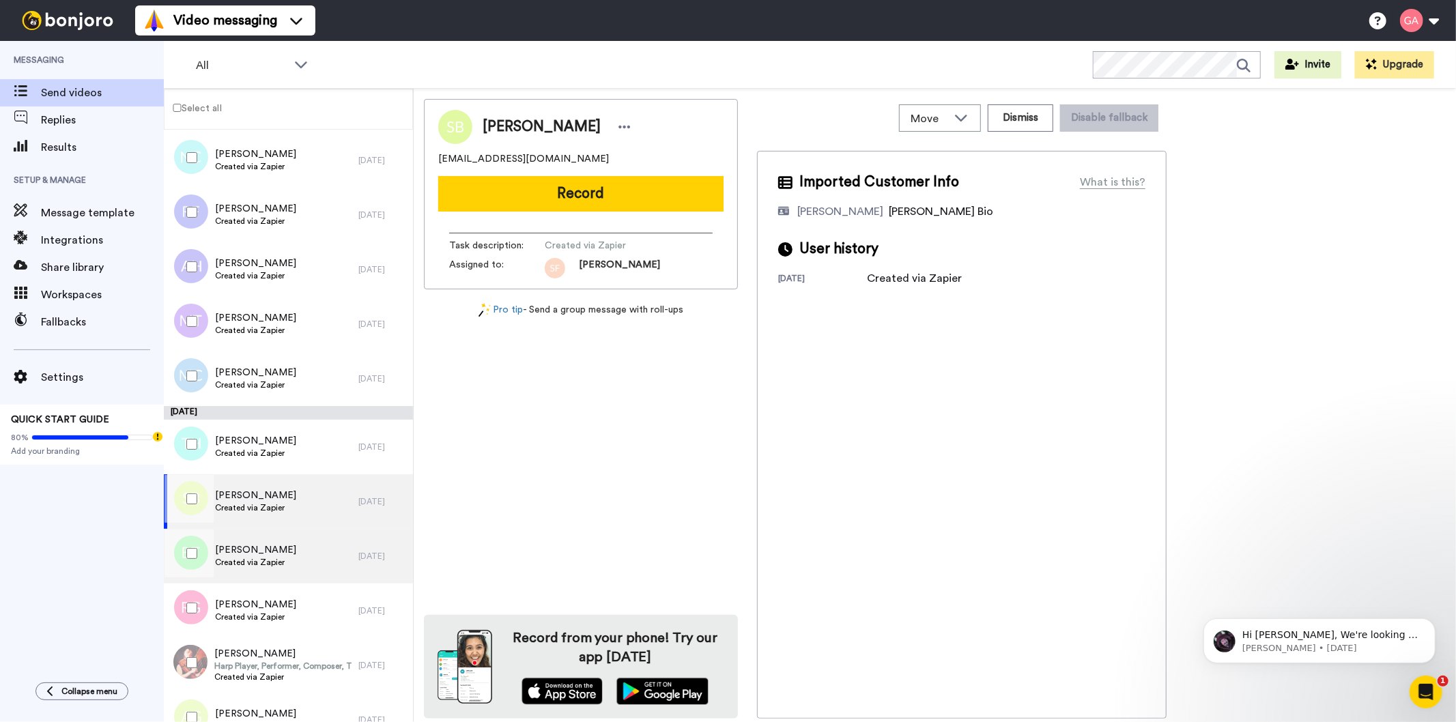
click at [315, 562] on div "Brooks Thompson Created via Zapier" at bounding box center [261, 556] width 195 height 55
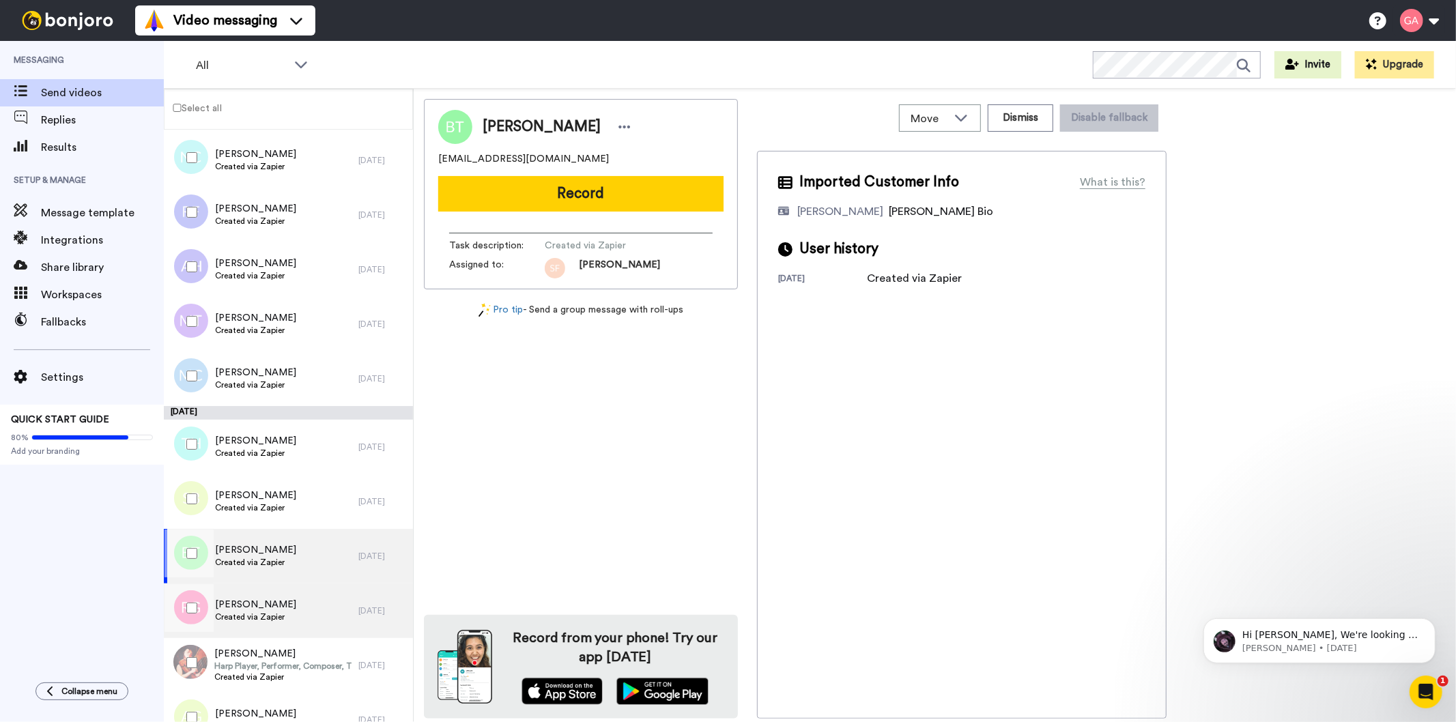
click at [315, 625] on div "Ronda Guck Created via Zapier" at bounding box center [261, 611] width 195 height 55
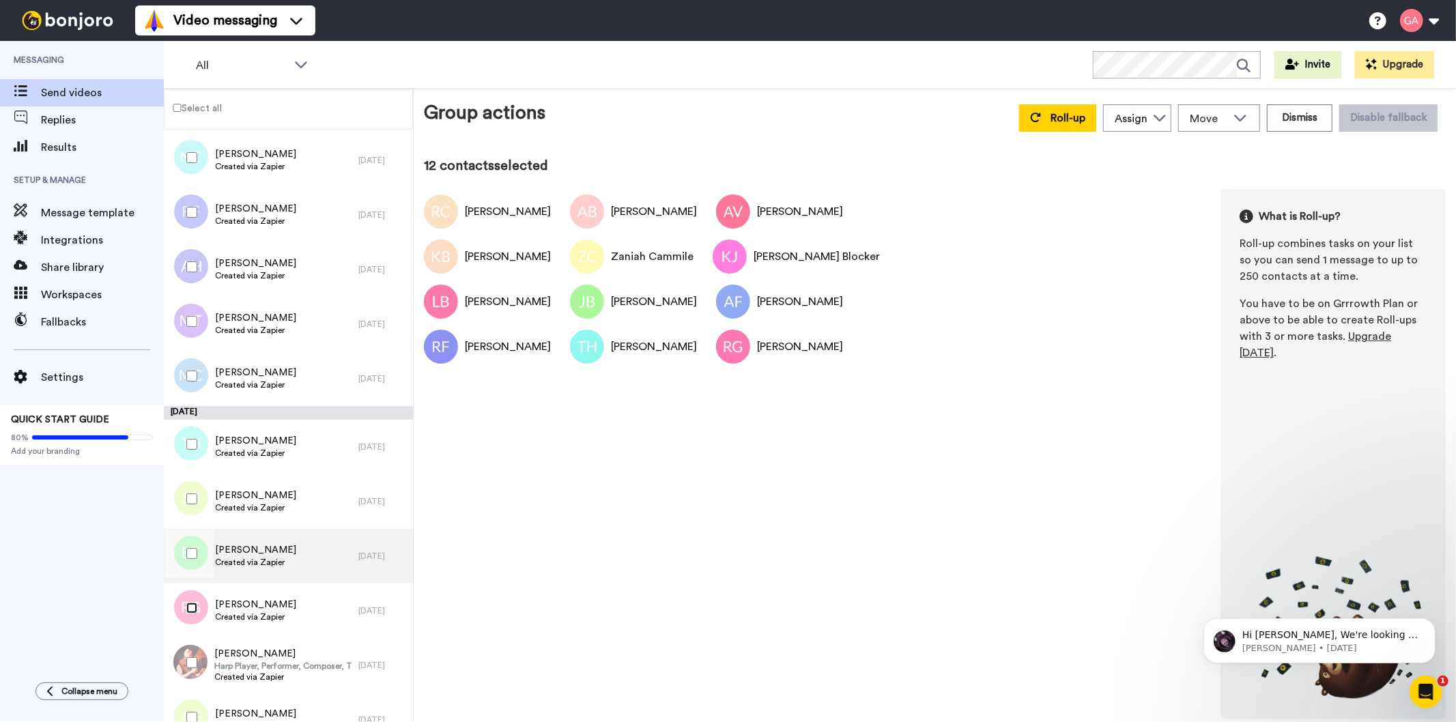
scroll to position [2654, 0]
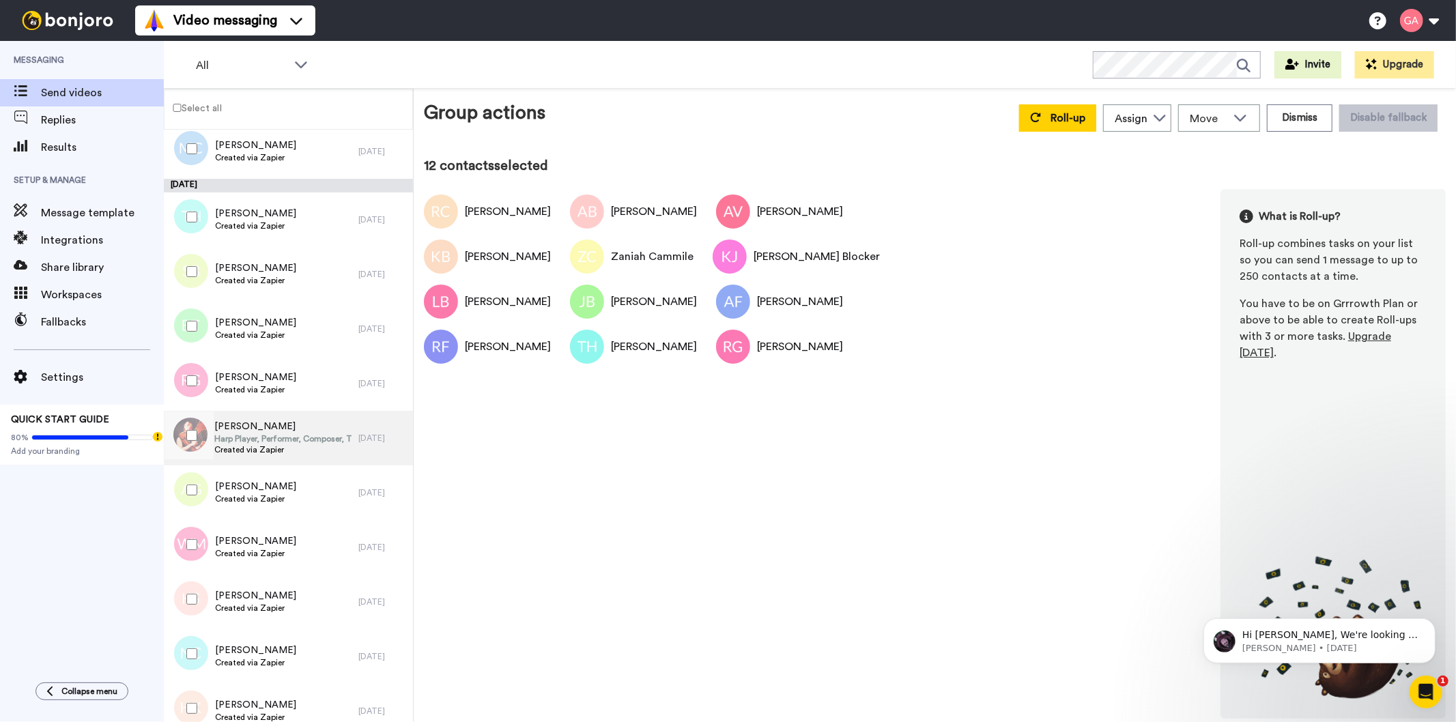
click at [311, 434] on span "Harp Player, Performer, Composer, Teacher" at bounding box center [282, 438] width 137 height 11
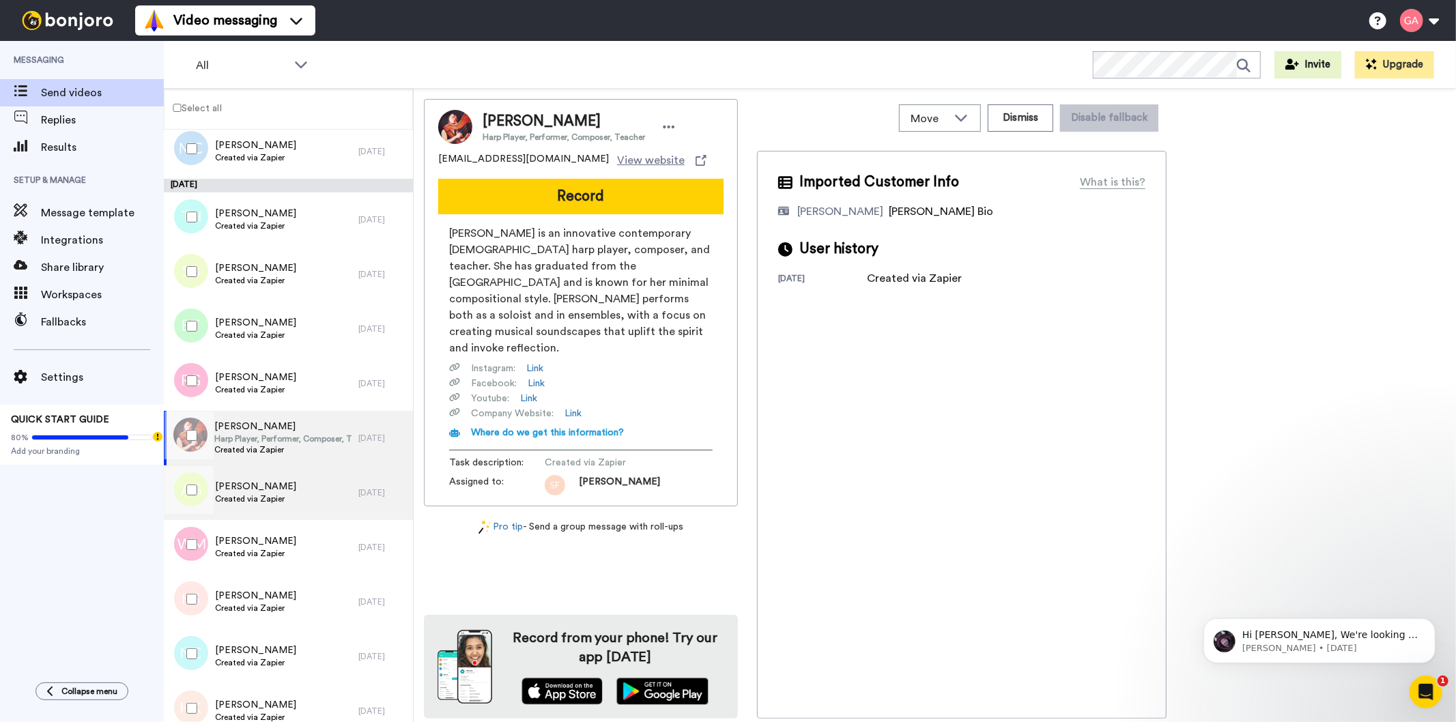
click at [318, 482] on div "Anne GUIDASCI Created via Zapier" at bounding box center [261, 493] width 195 height 55
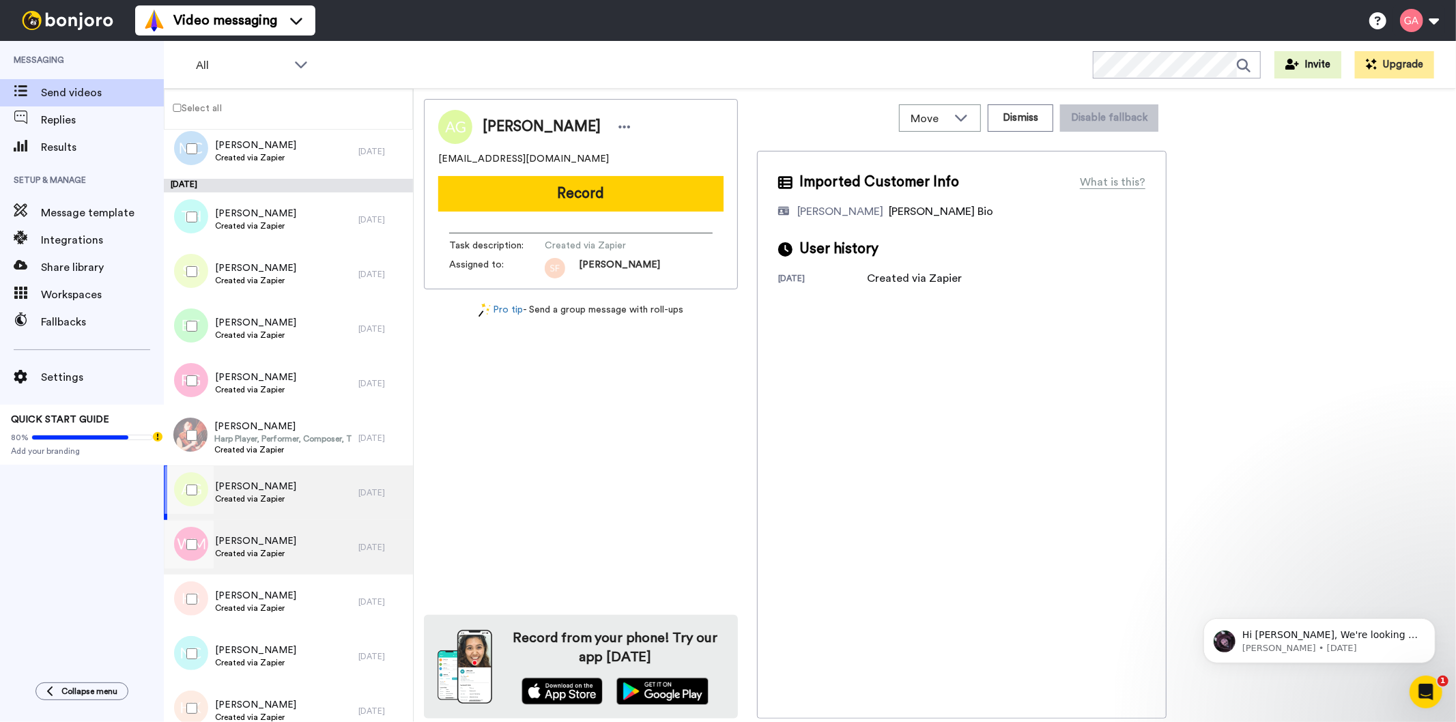
click at [296, 544] on span "Wilhelmina Murray-Davis" at bounding box center [255, 541] width 81 height 14
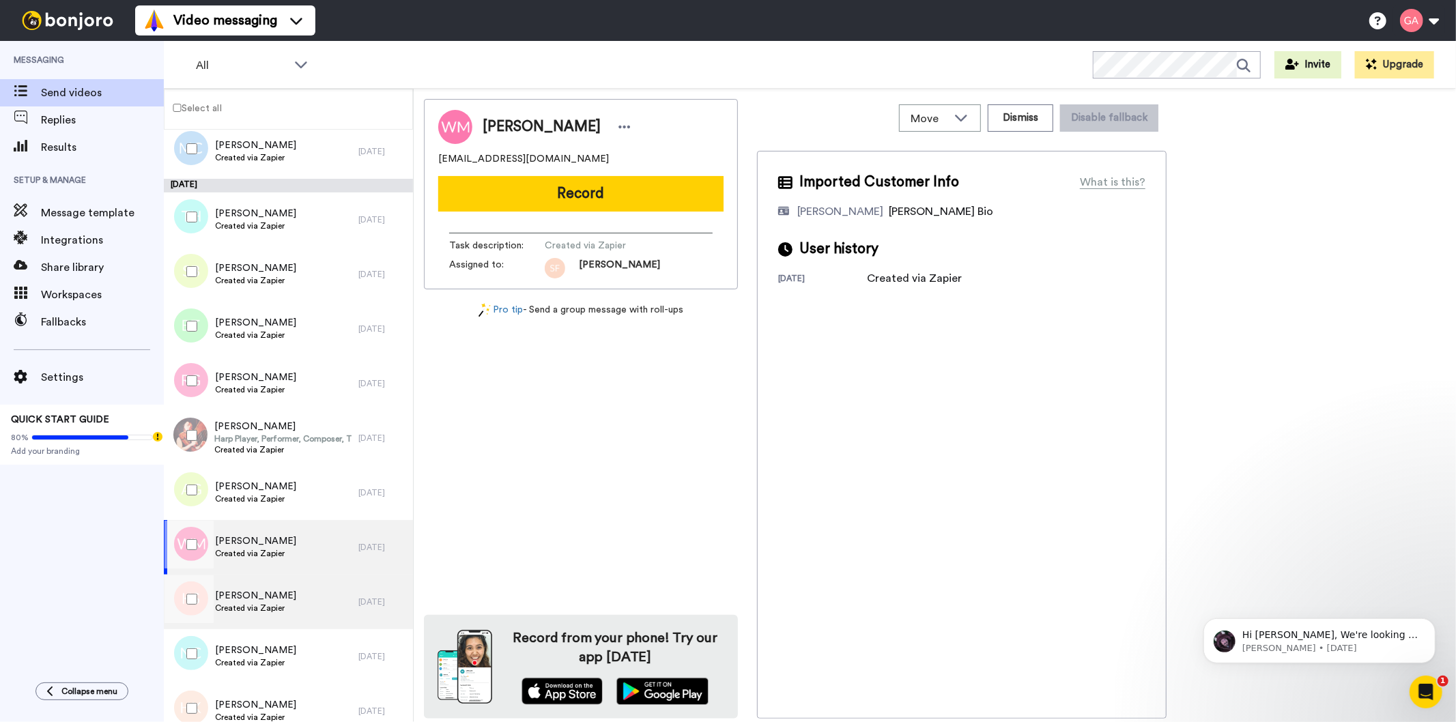
click at [315, 591] on div "Keisha Seward Created via Zapier" at bounding box center [261, 602] width 195 height 55
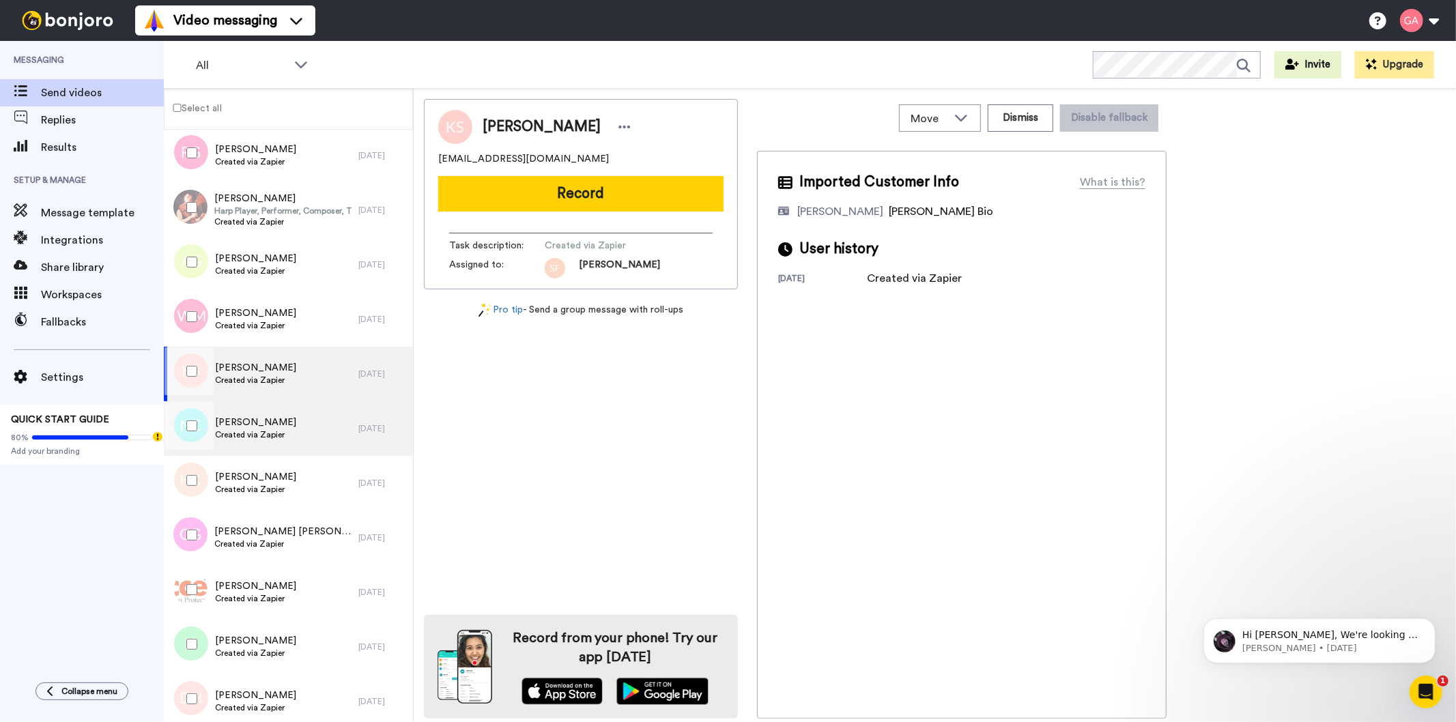
click at [296, 429] on span "Created via Zapier" at bounding box center [255, 434] width 81 height 11
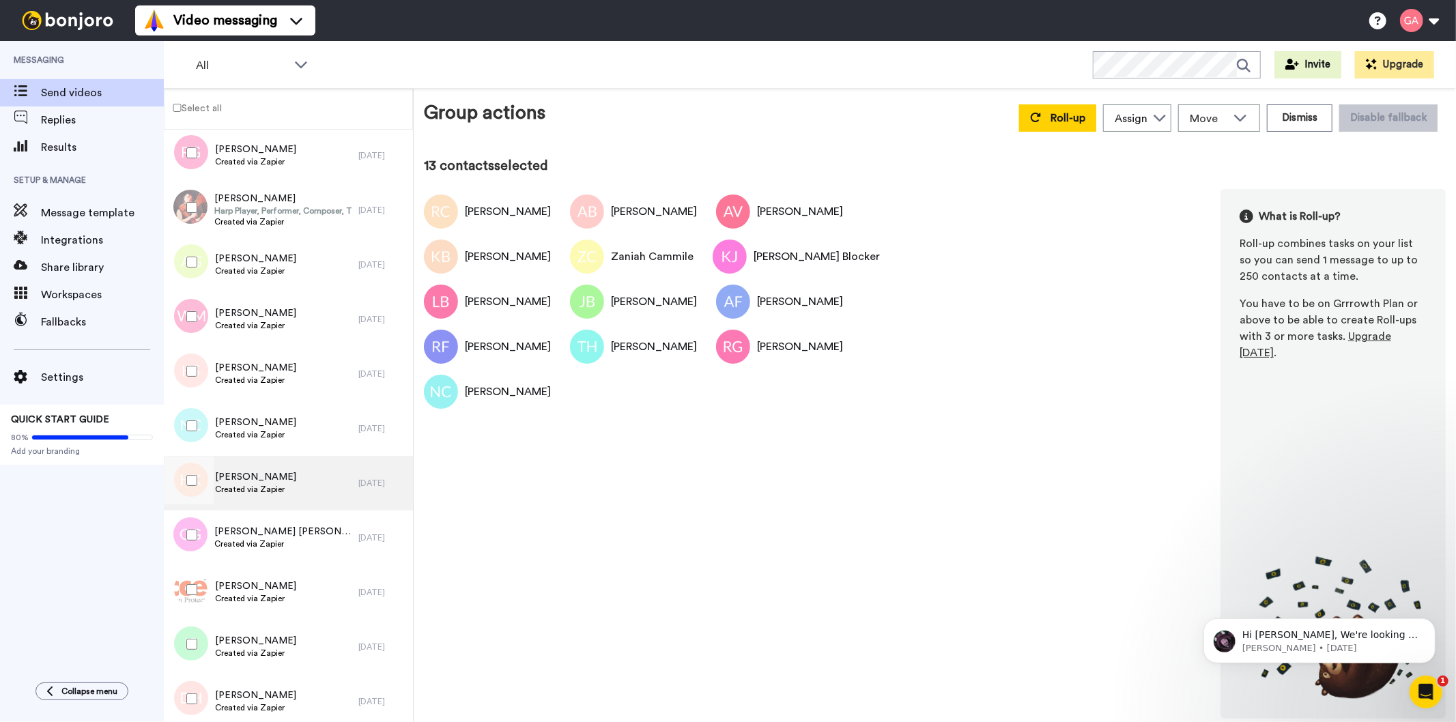
click at [300, 486] on div "Harlie King Created via Zapier" at bounding box center [261, 483] width 195 height 55
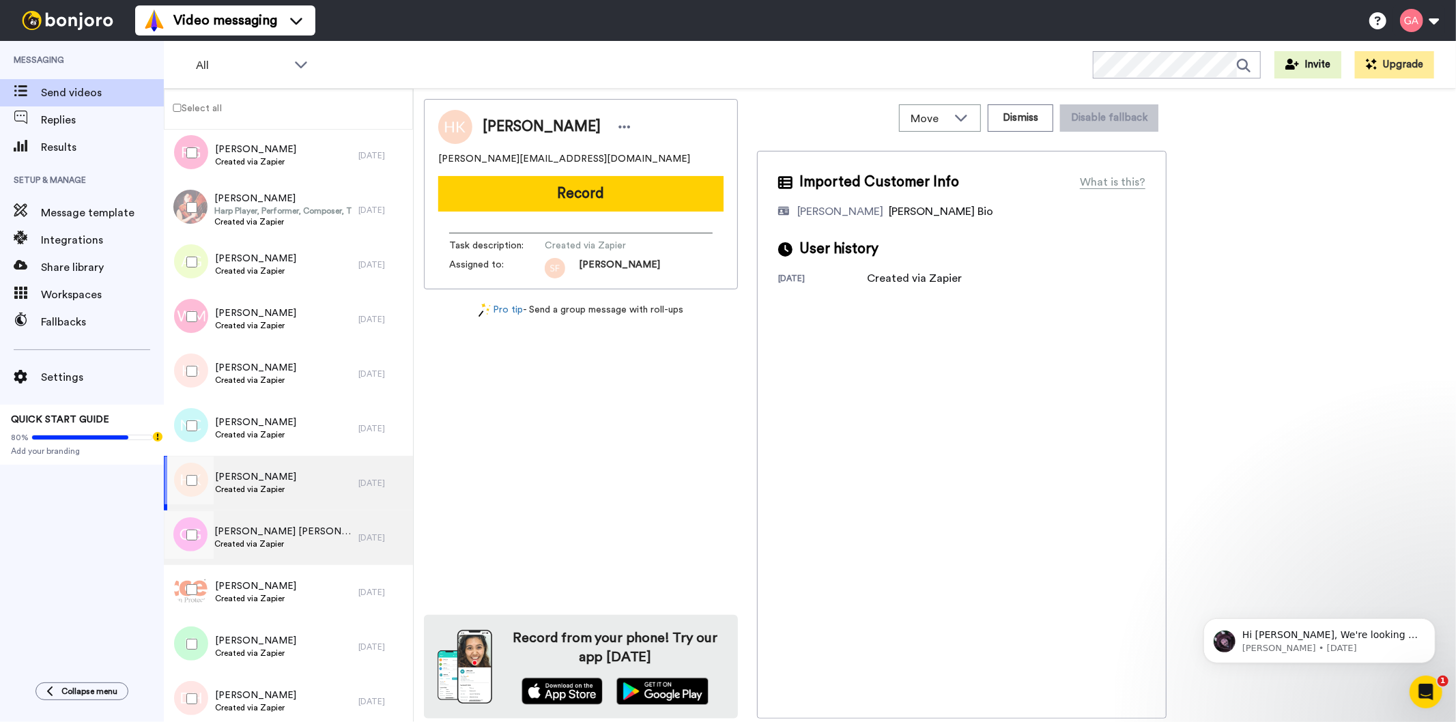
click at [302, 558] on div "Gina Garrison Benjamin Created via Zapier" at bounding box center [261, 538] width 195 height 55
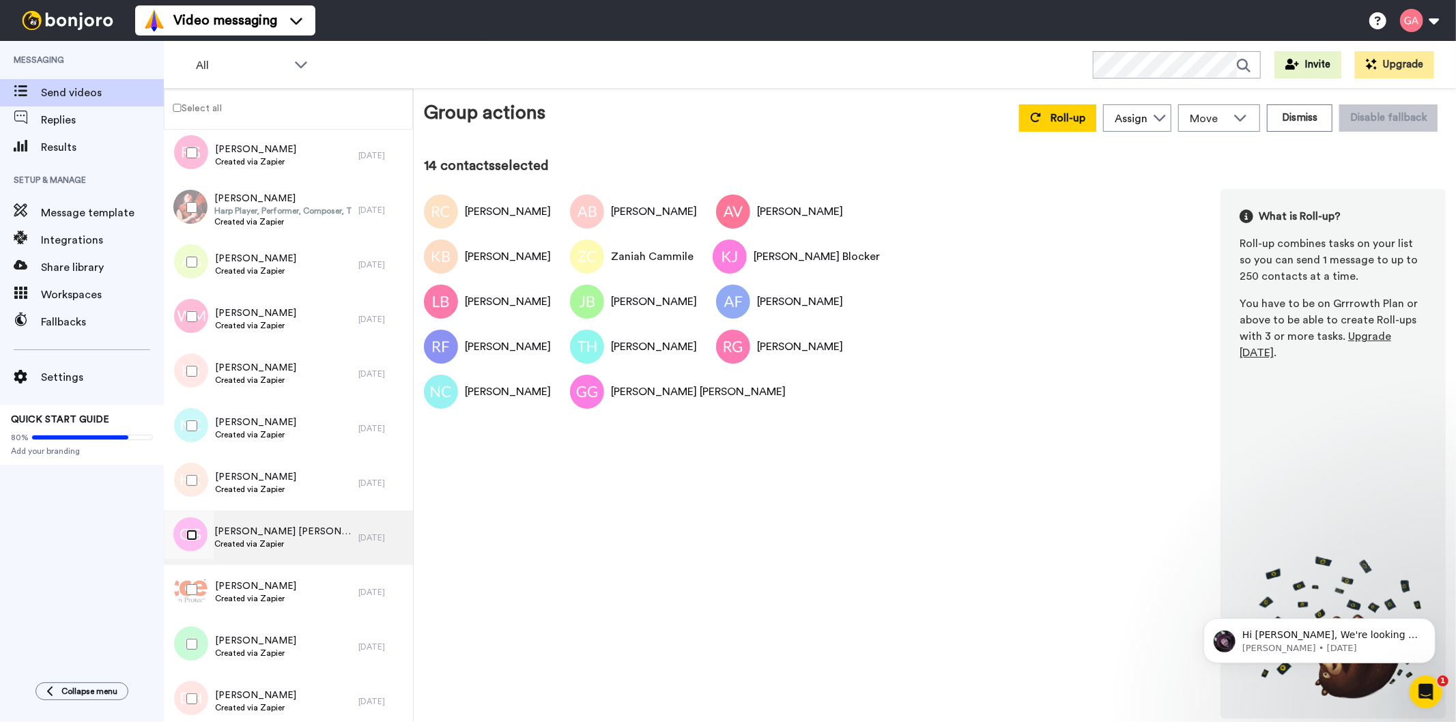
scroll to position [3109, 0]
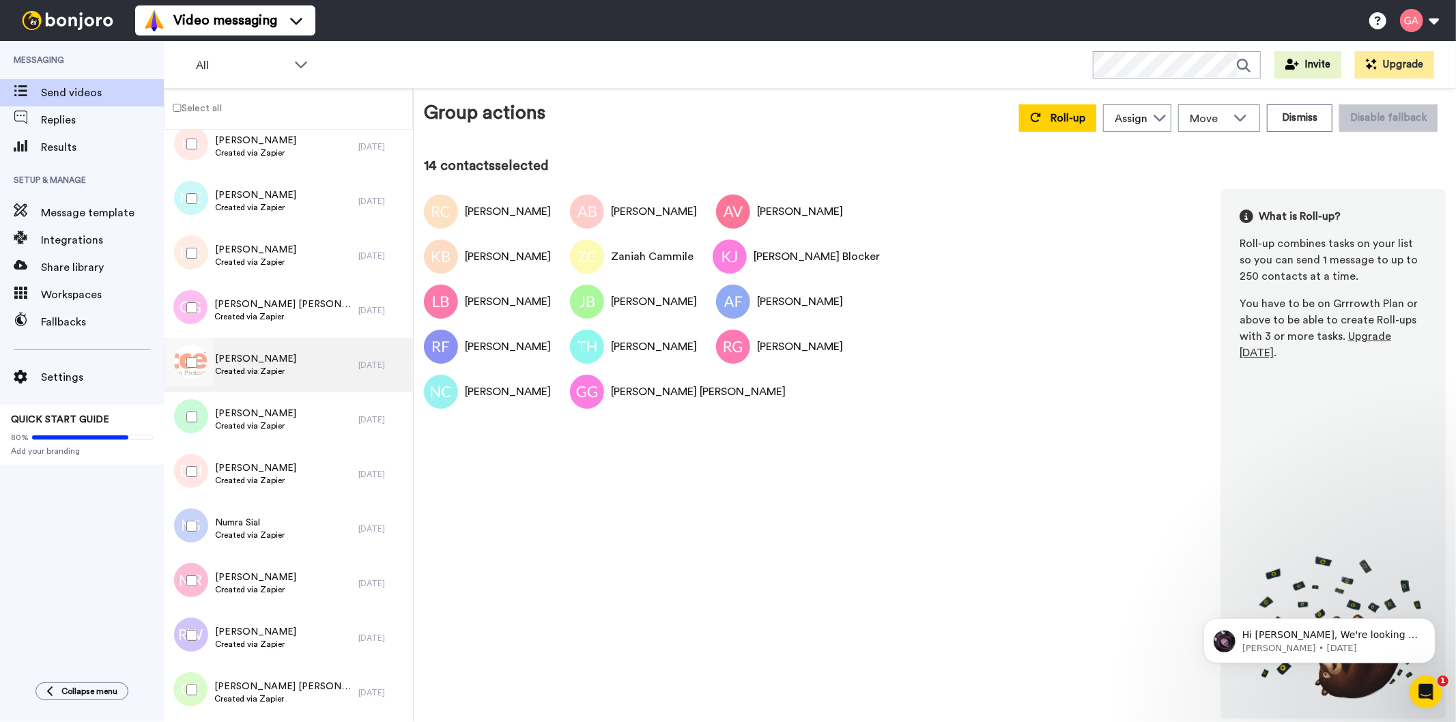
click at [314, 367] on div "Lisa Knox Created via Zapier" at bounding box center [261, 365] width 195 height 55
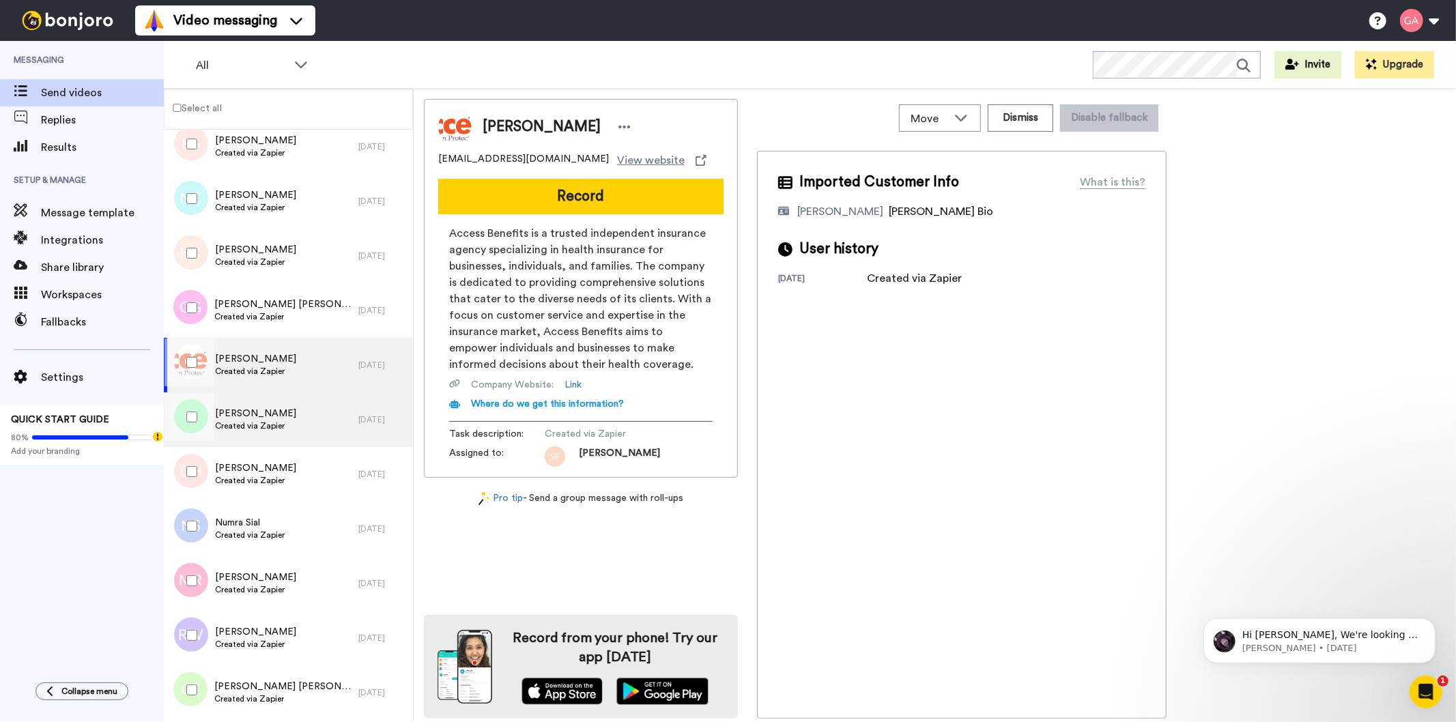
click at [298, 421] on div "Isaiah Spencer Created via Zapier" at bounding box center [261, 419] width 195 height 55
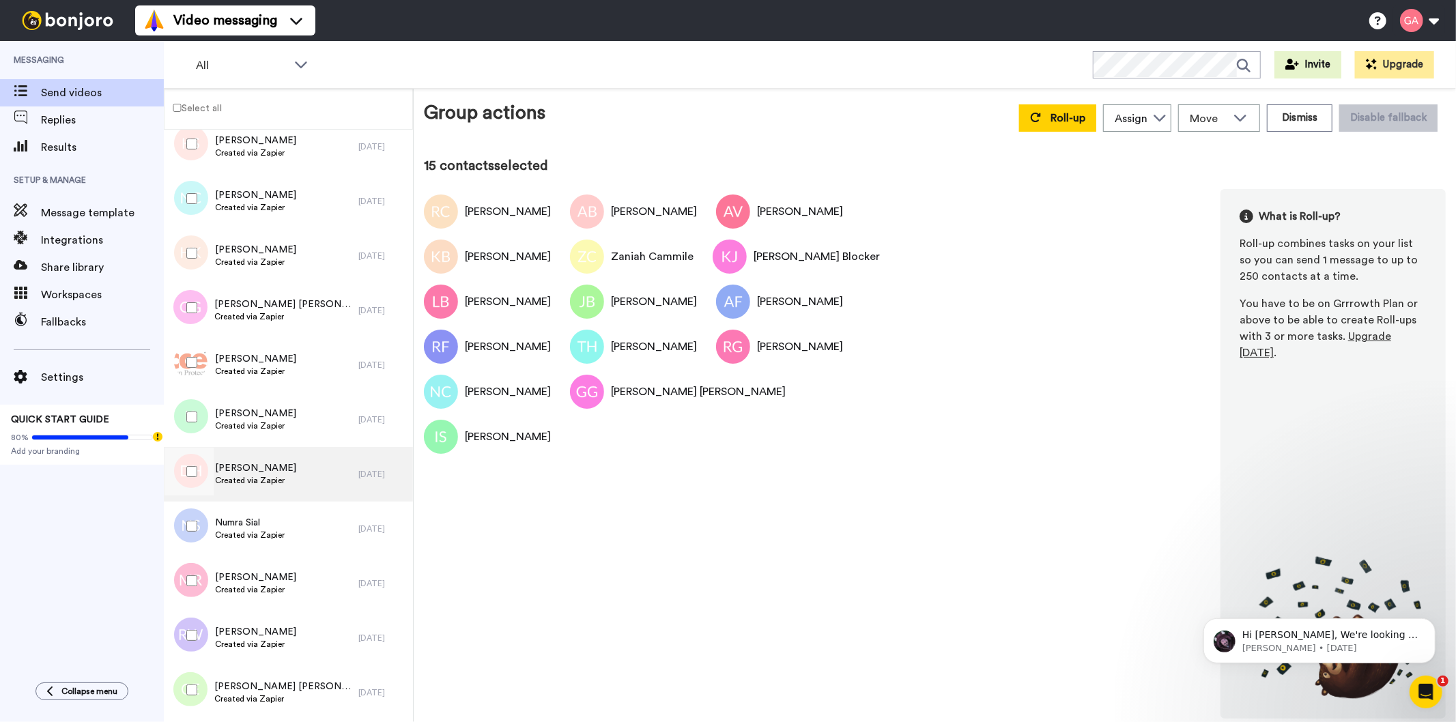
click at [306, 473] on div "Damita Harvey Created via Zapier" at bounding box center [261, 474] width 195 height 55
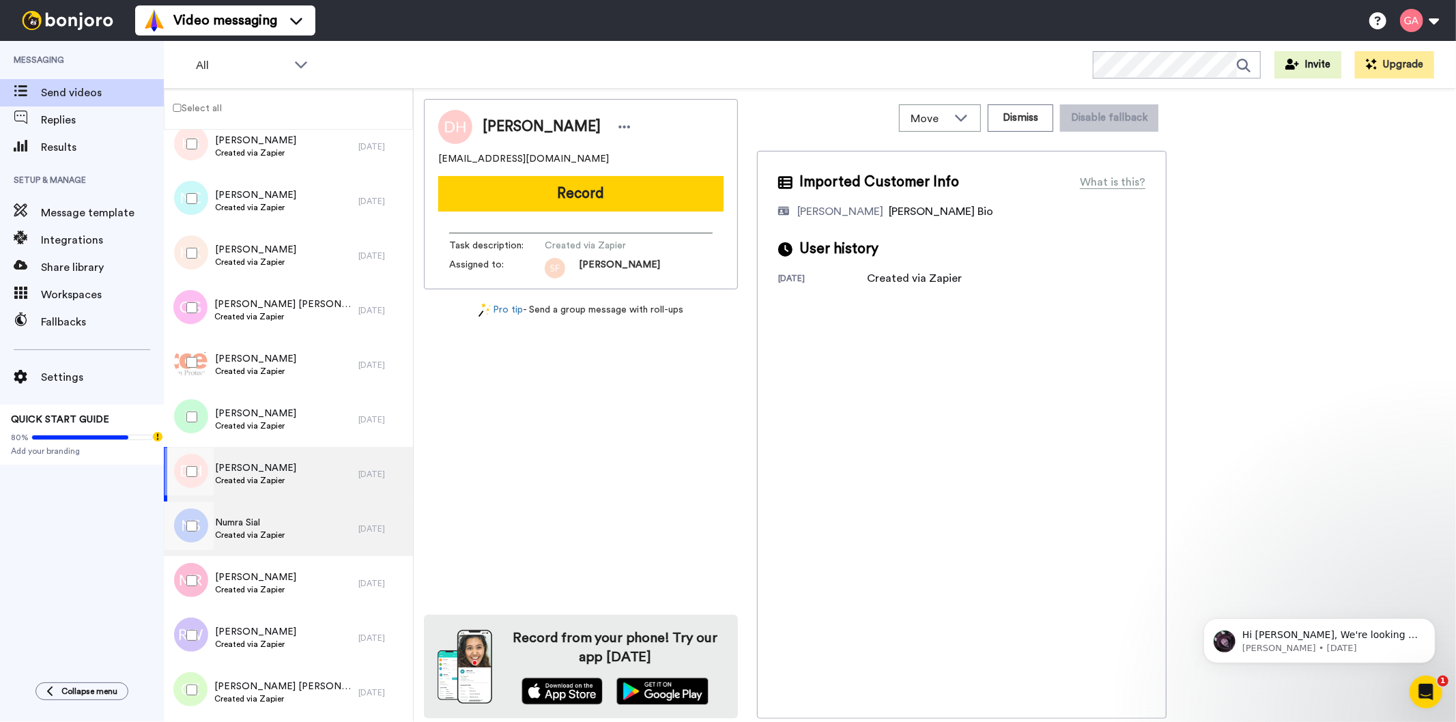
click at [311, 522] on div "Numra Sial Created via Zapier" at bounding box center [261, 529] width 195 height 55
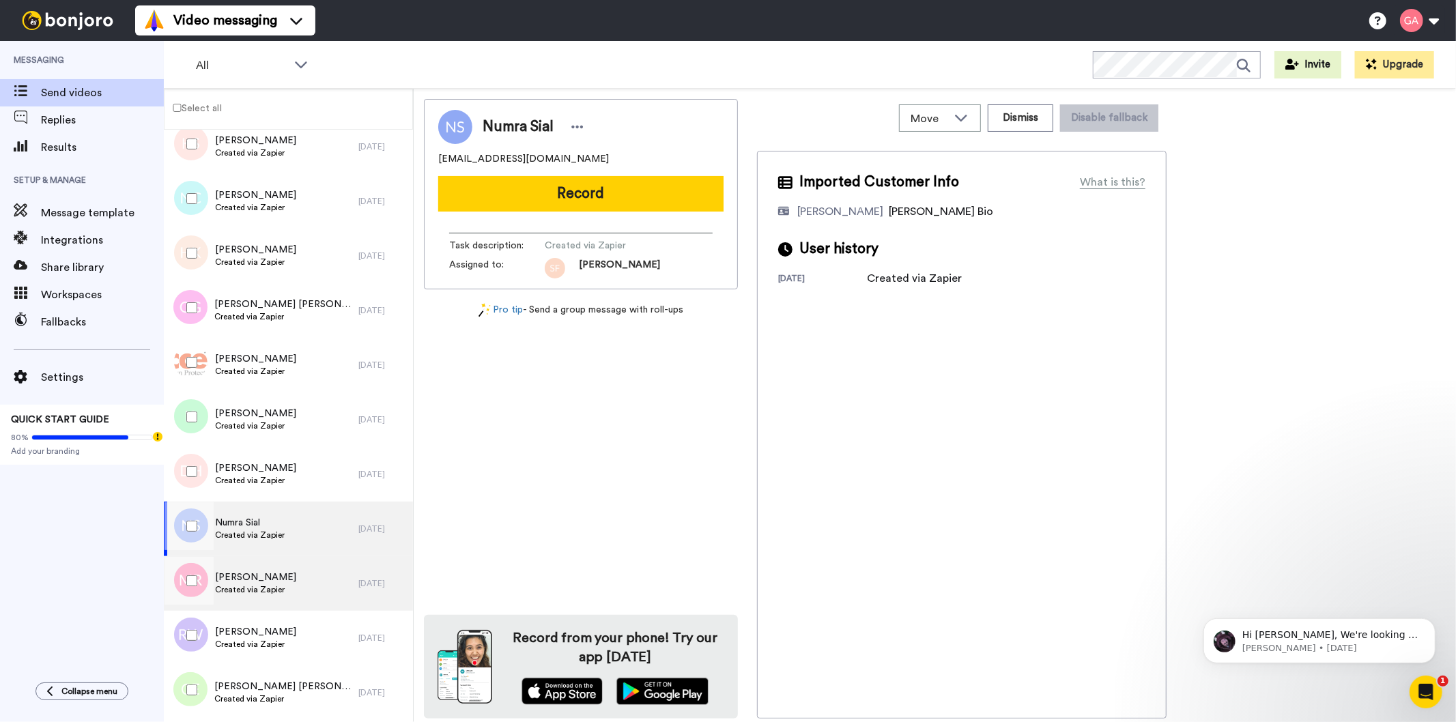
click at [308, 575] on div "Marco Rossi Created via Zapier" at bounding box center [261, 583] width 195 height 55
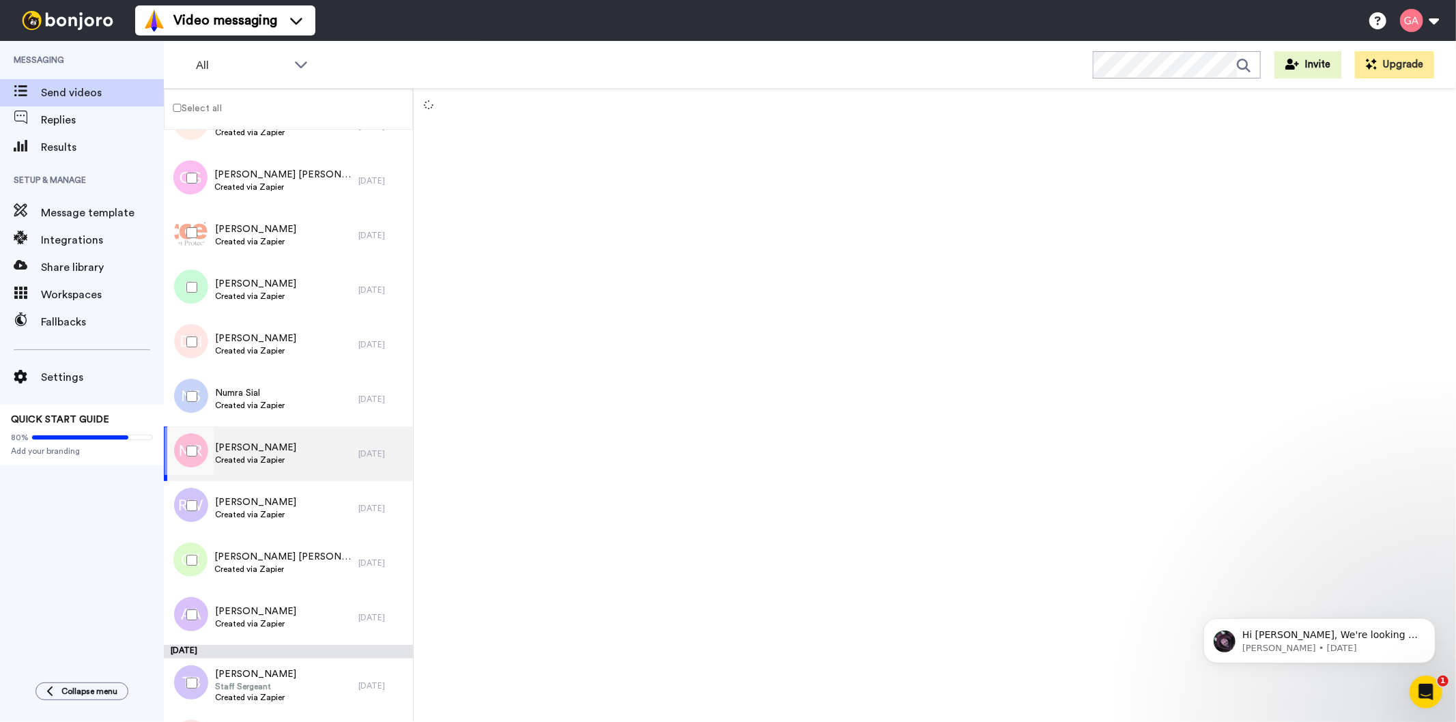
scroll to position [3336, 0]
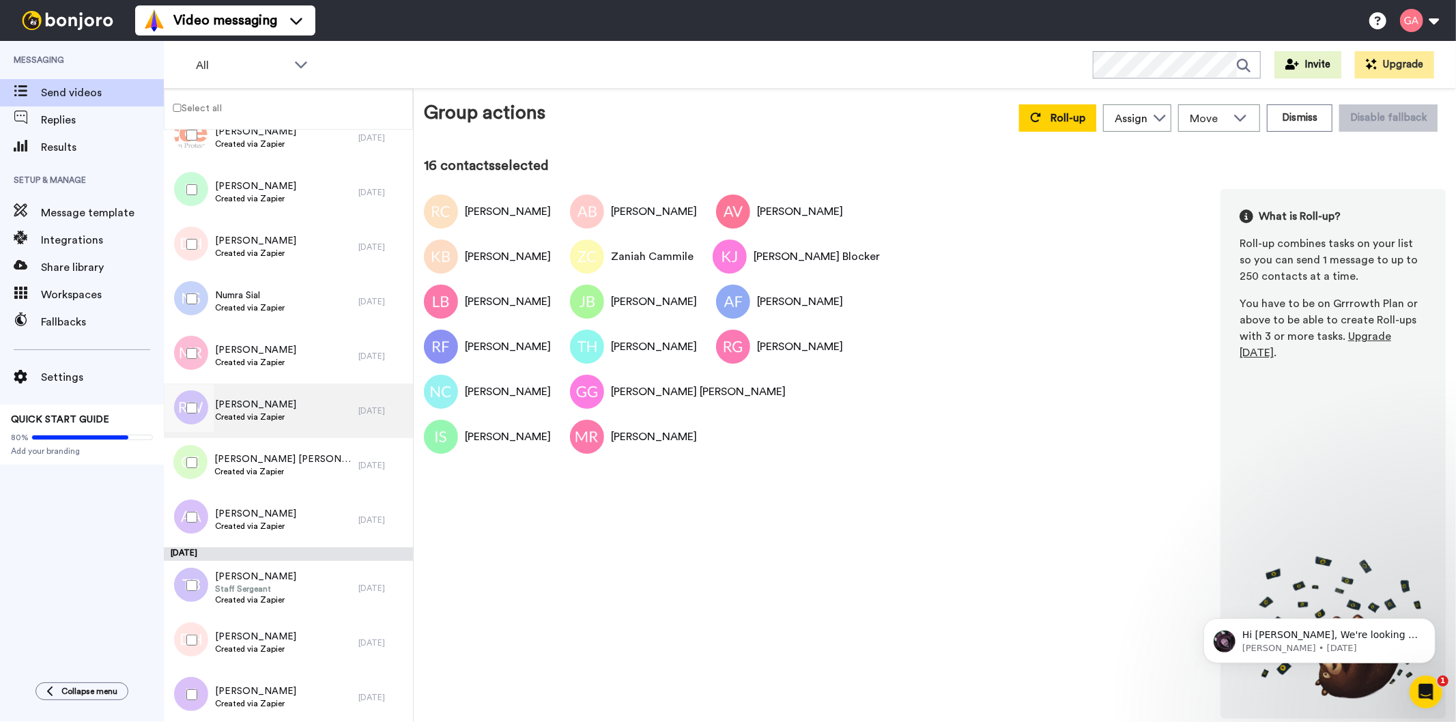
click at [296, 416] on span "Created via Zapier" at bounding box center [255, 417] width 81 height 11
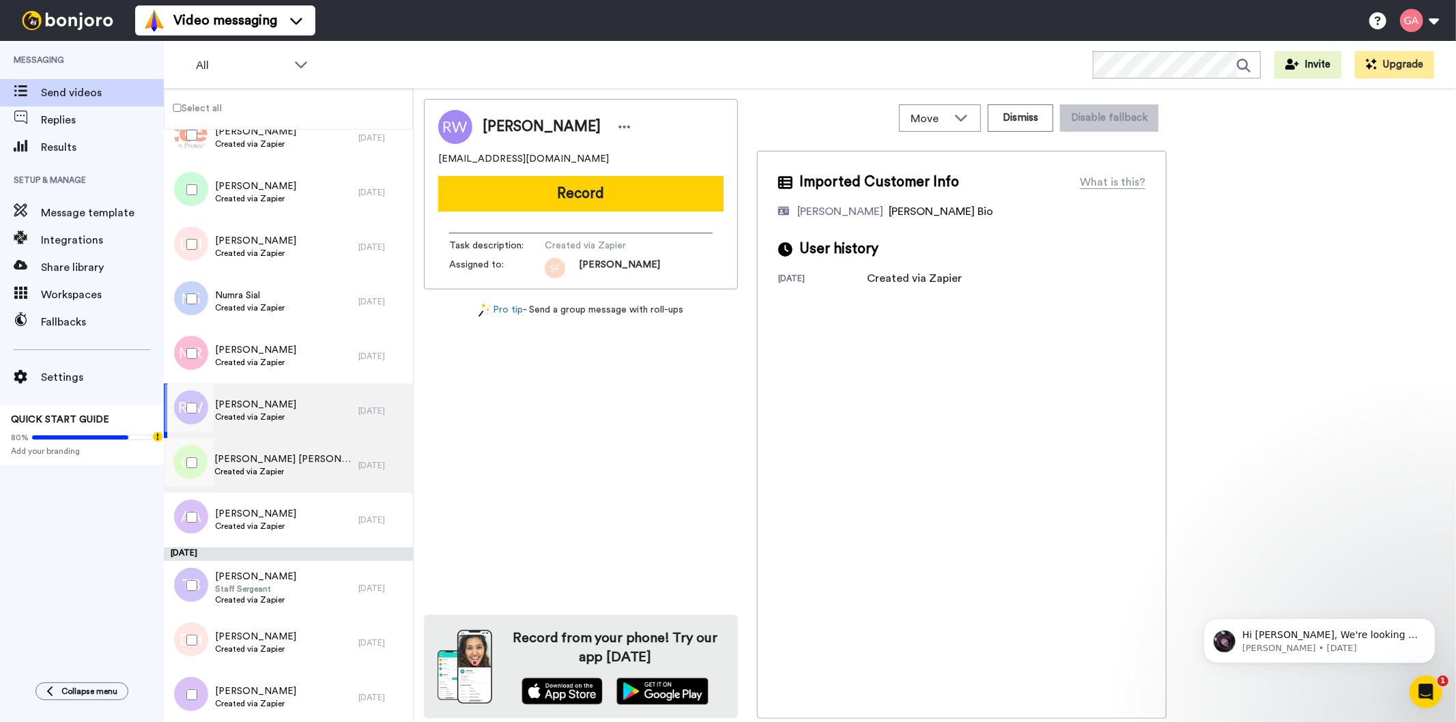
click at [308, 483] on div "Christine Eva Created via Zapier" at bounding box center [261, 465] width 195 height 55
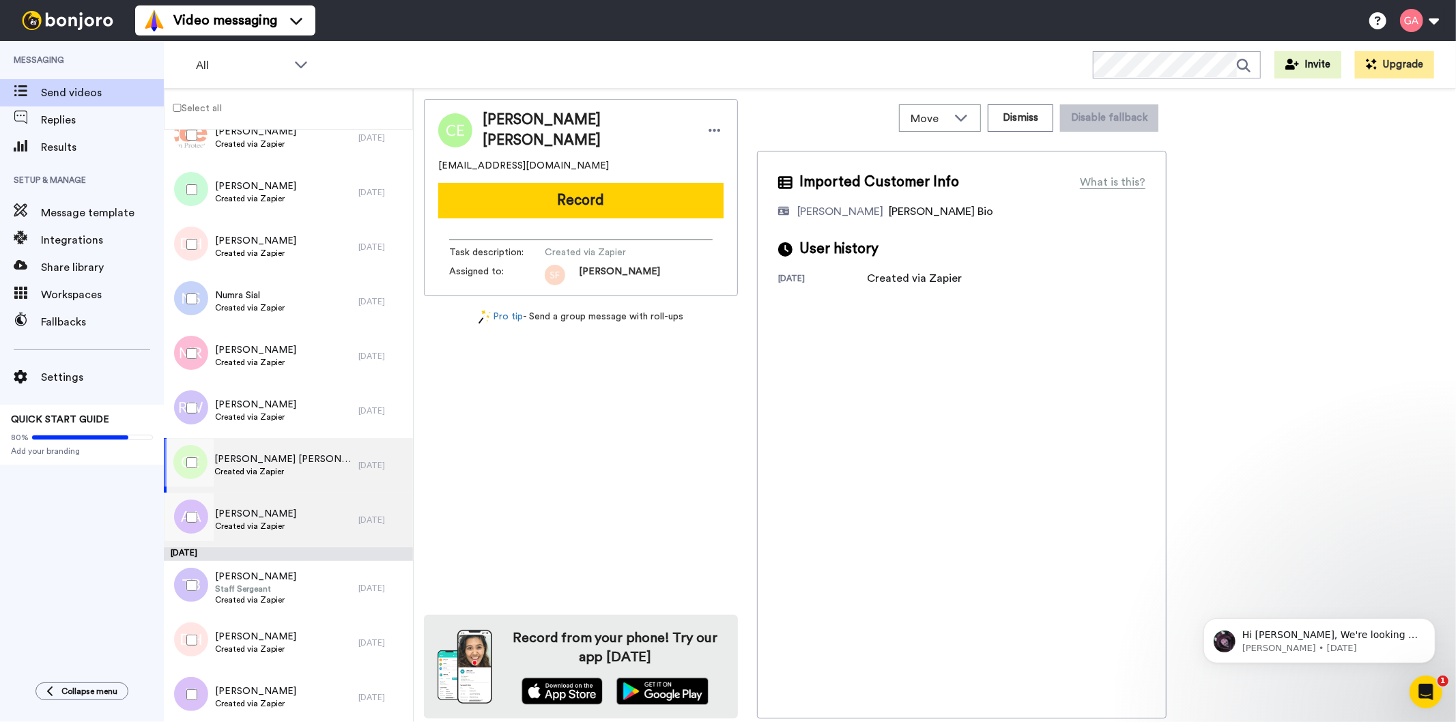
click at [319, 521] on div "Amanda Anderson Created via Zapier" at bounding box center [261, 520] width 195 height 55
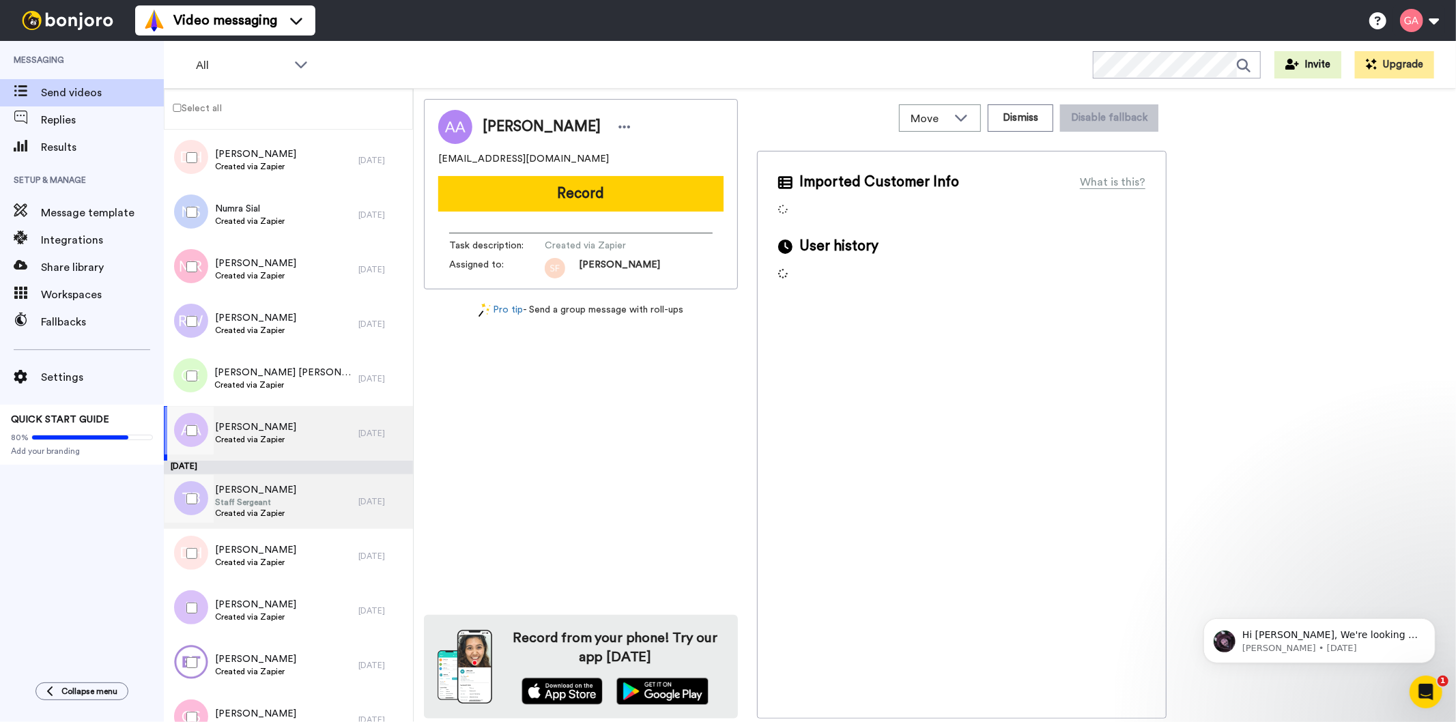
scroll to position [3489, 0]
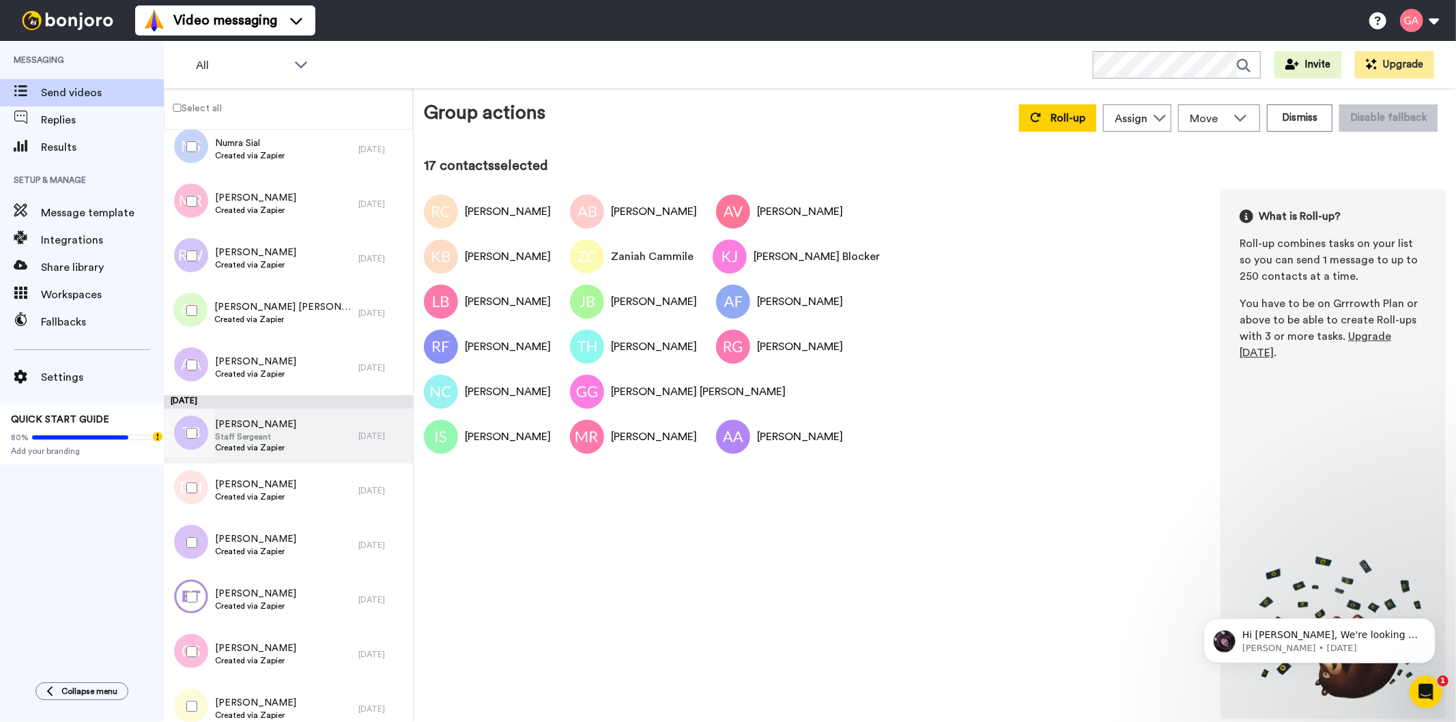
click at [289, 428] on div "Timothy Boyer Staff Sergeant Created via Zapier" at bounding box center [261, 436] width 195 height 55
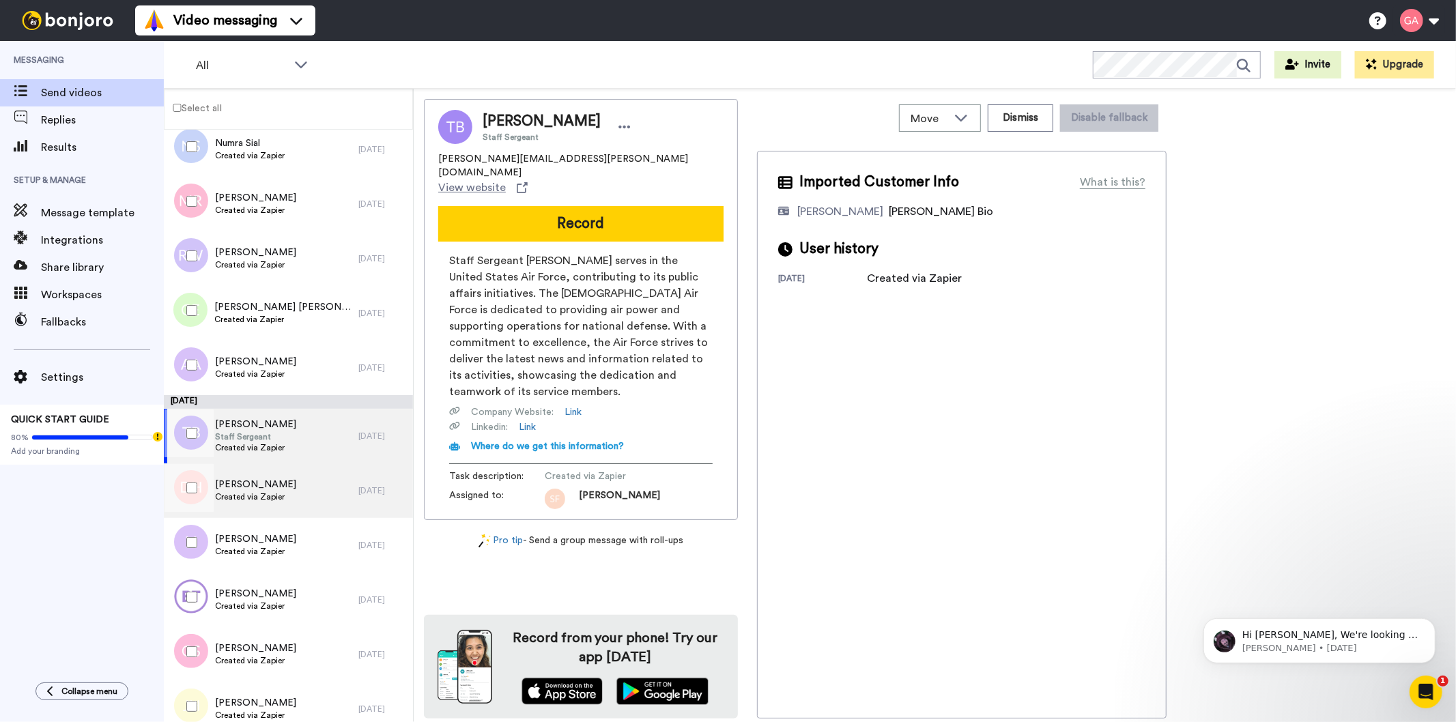
click at [308, 492] on div "Darin Hannan Created via Zapier" at bounding box center [261, 490] width 195 height 55
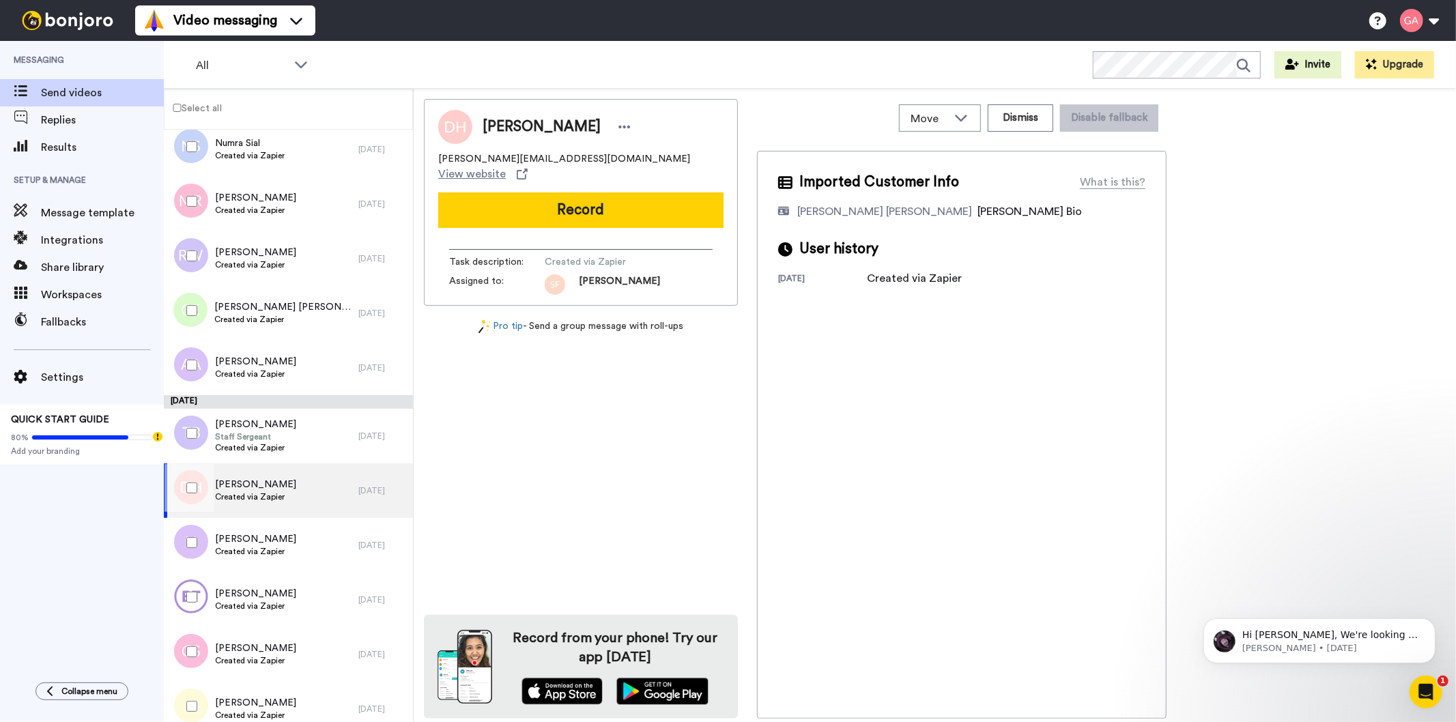
click at [192, 481] on div at bounding box center [189, 488] width 49 height 48
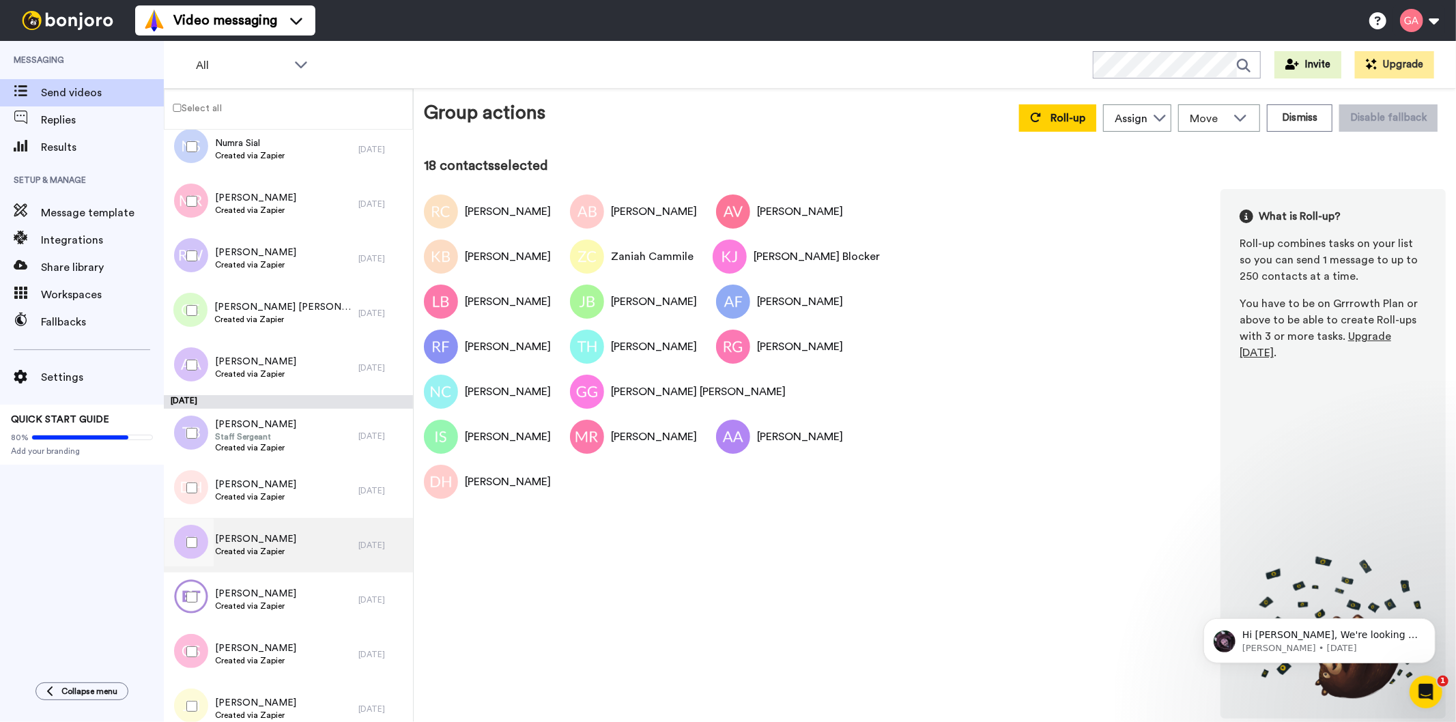
click at [296, 544] on div "Lisa Irvine Created via Zapier" at bounding box center [261, 545] width 195 height 55
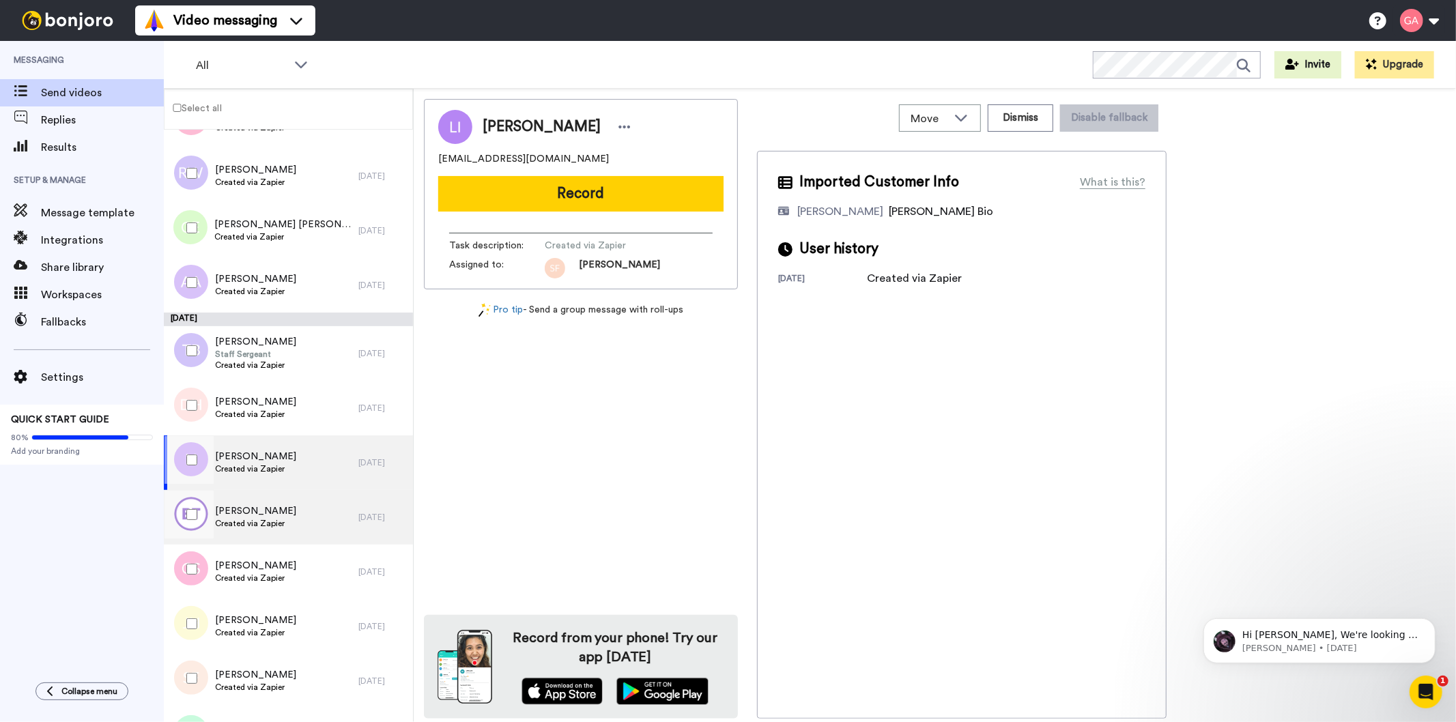
scroll to position [3716, 0]
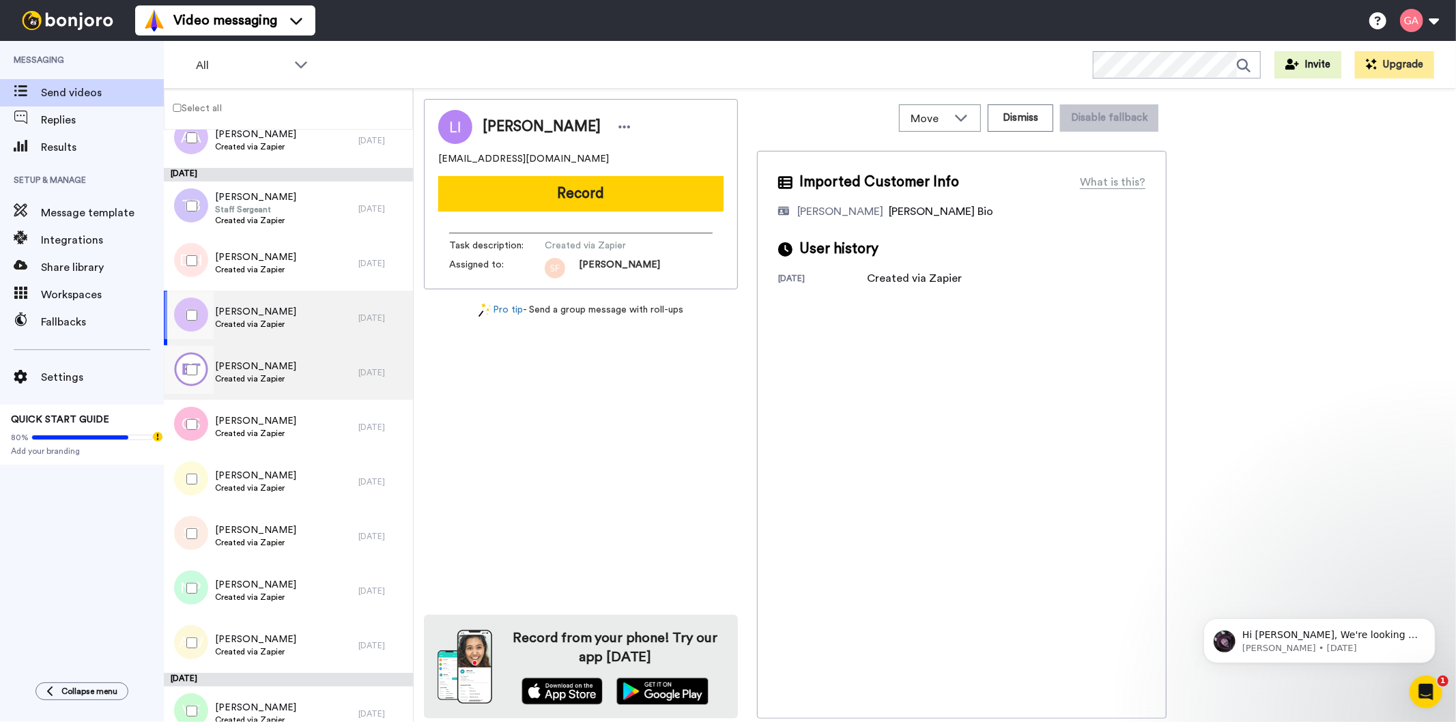
click at [321, 383] on div "Catherine O Kane Created via Zapier" at bounding box center [261, 372] width 195 height 55
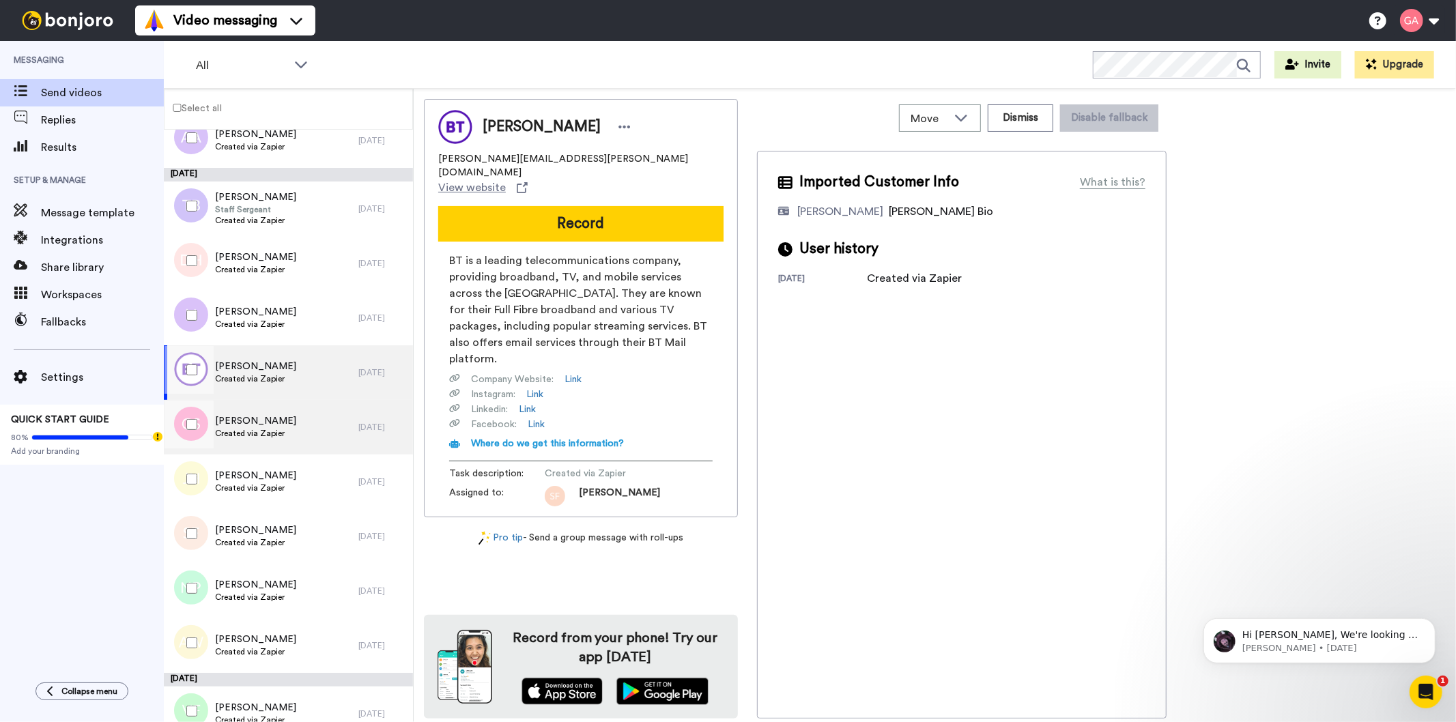
click at [319, 438] on div "Greg Schimmel Created via Zapier" at bounding box center [261, 427] width 195 height 55
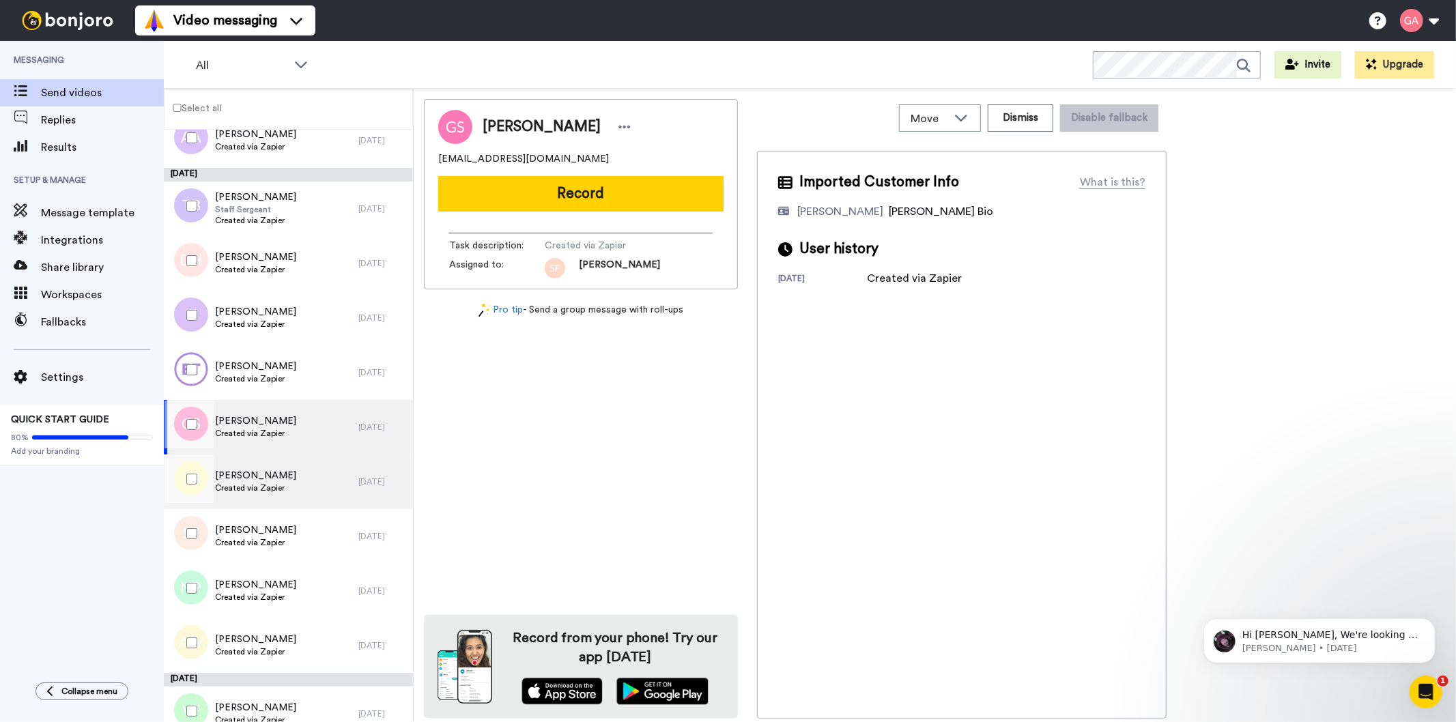
click at [306, 480] on div "Jennifer Hraczo Created via Zapier" at bounding box center [261, 482] width 195 height 55
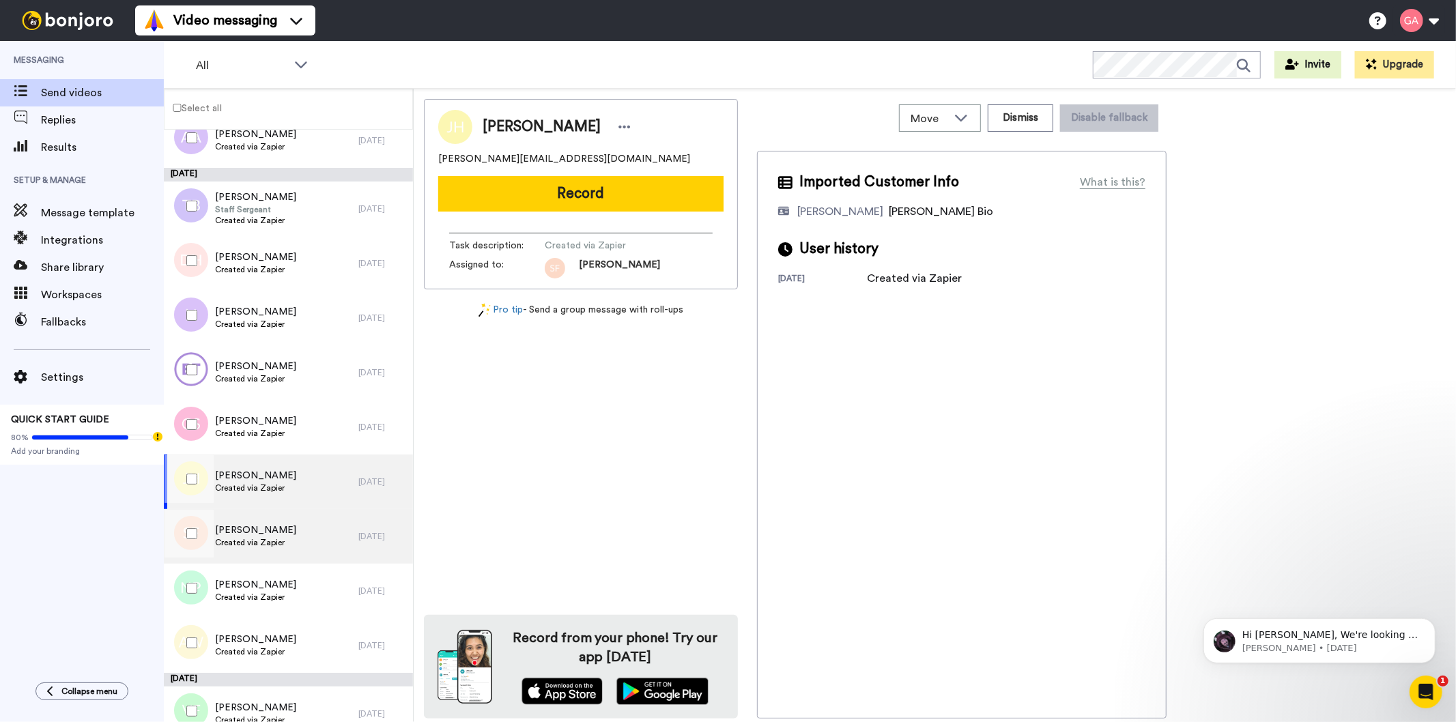
click at [325, 522] on div "Stephanie Ferebee Created via Zapier" at bounding box center [261, 536] width 195 height 55
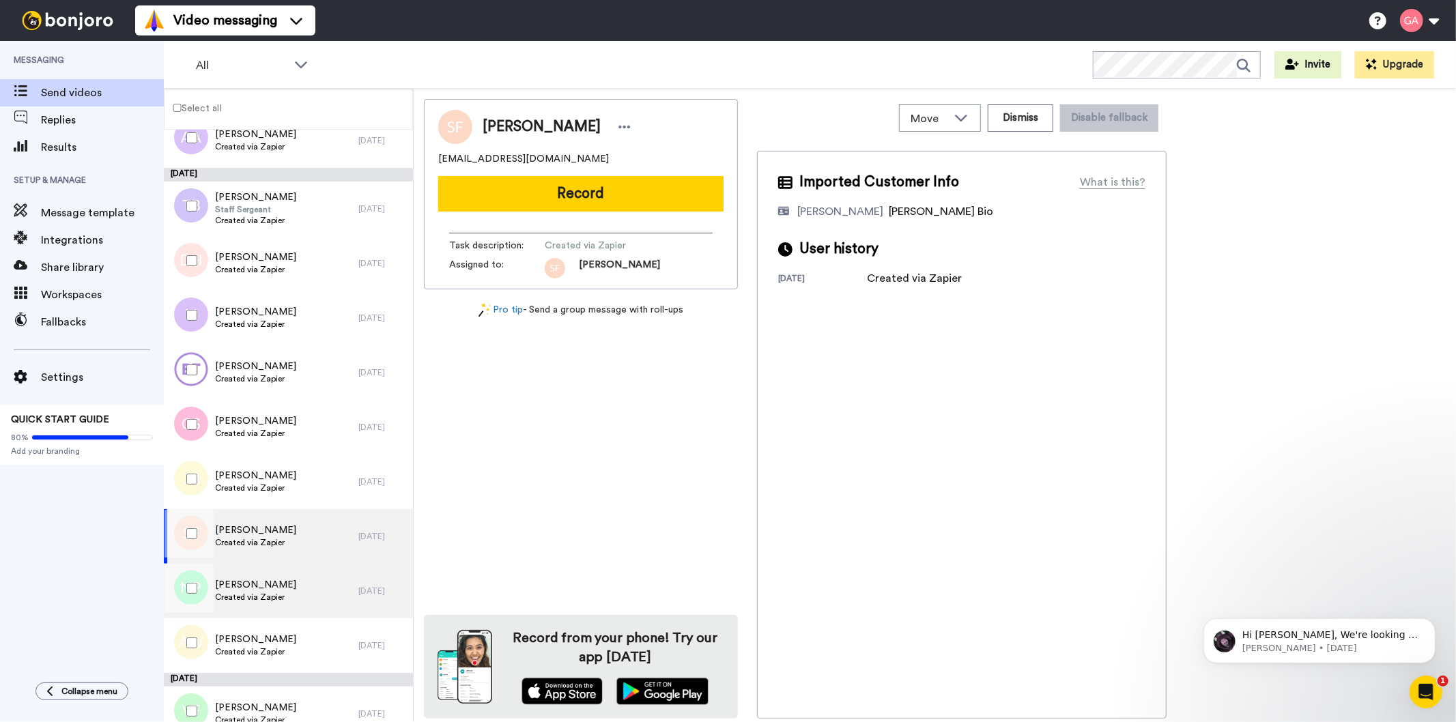
click at [328, 597] on div "NAFEESAH PASHA Created via Zapier" at bounding box center [261, 591] width 195 height 55
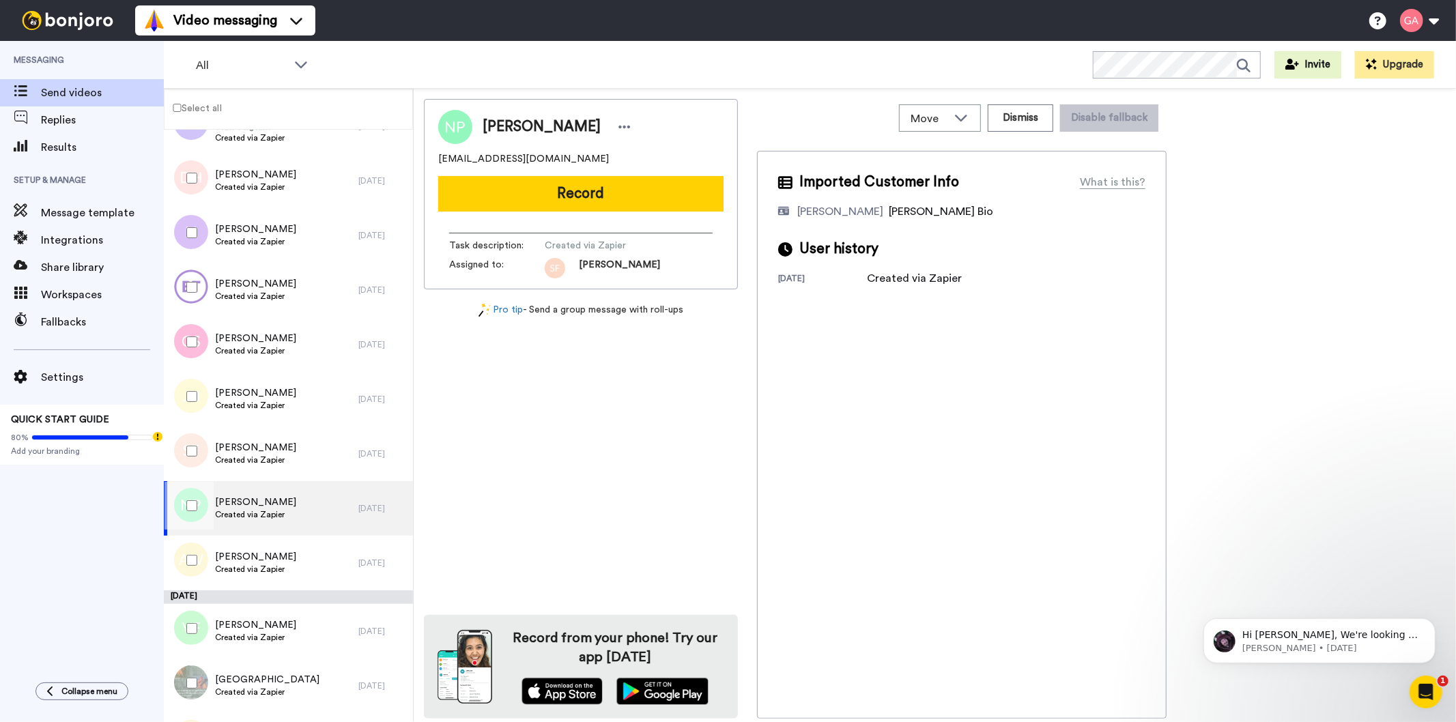
scroll to position [3867, 0]
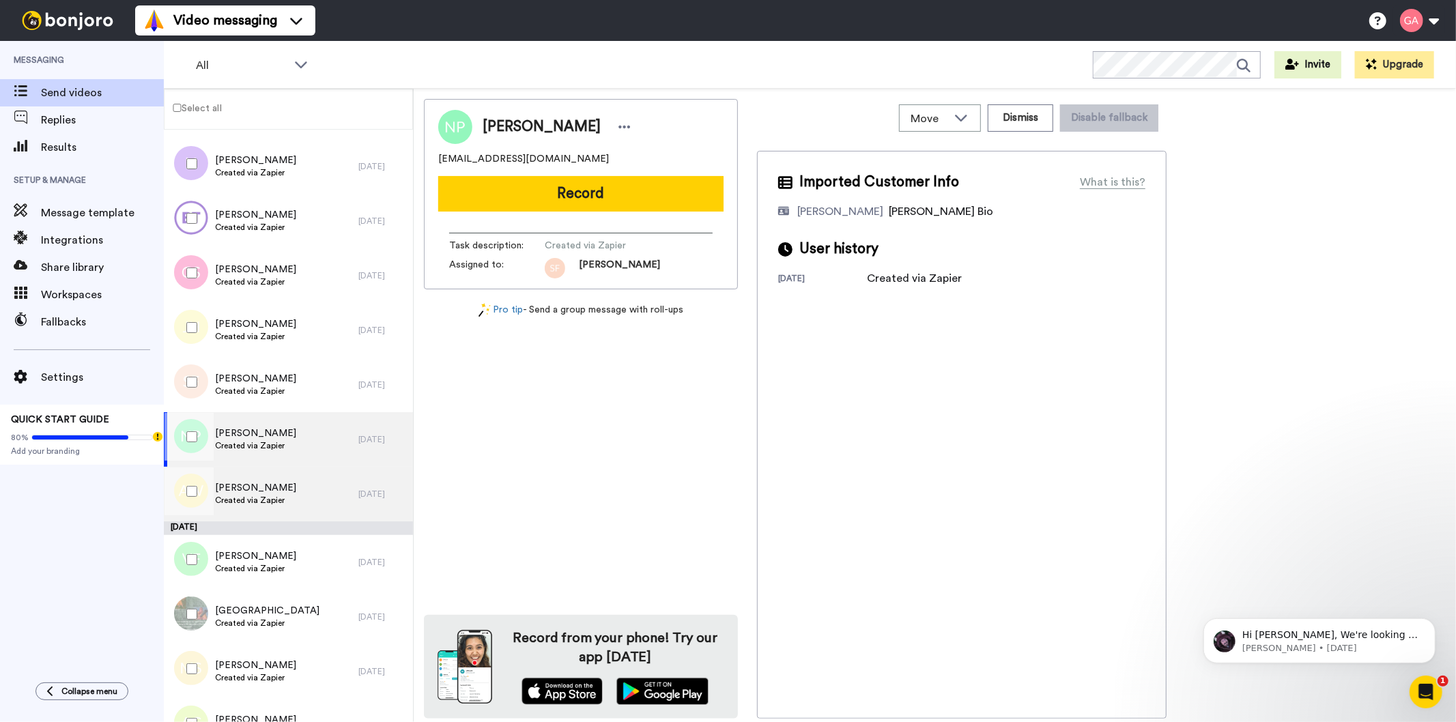
click at [296, 496] on div "Andrea Wright Created via Zapier" at bounding box center [261, 494] width 195 height 55
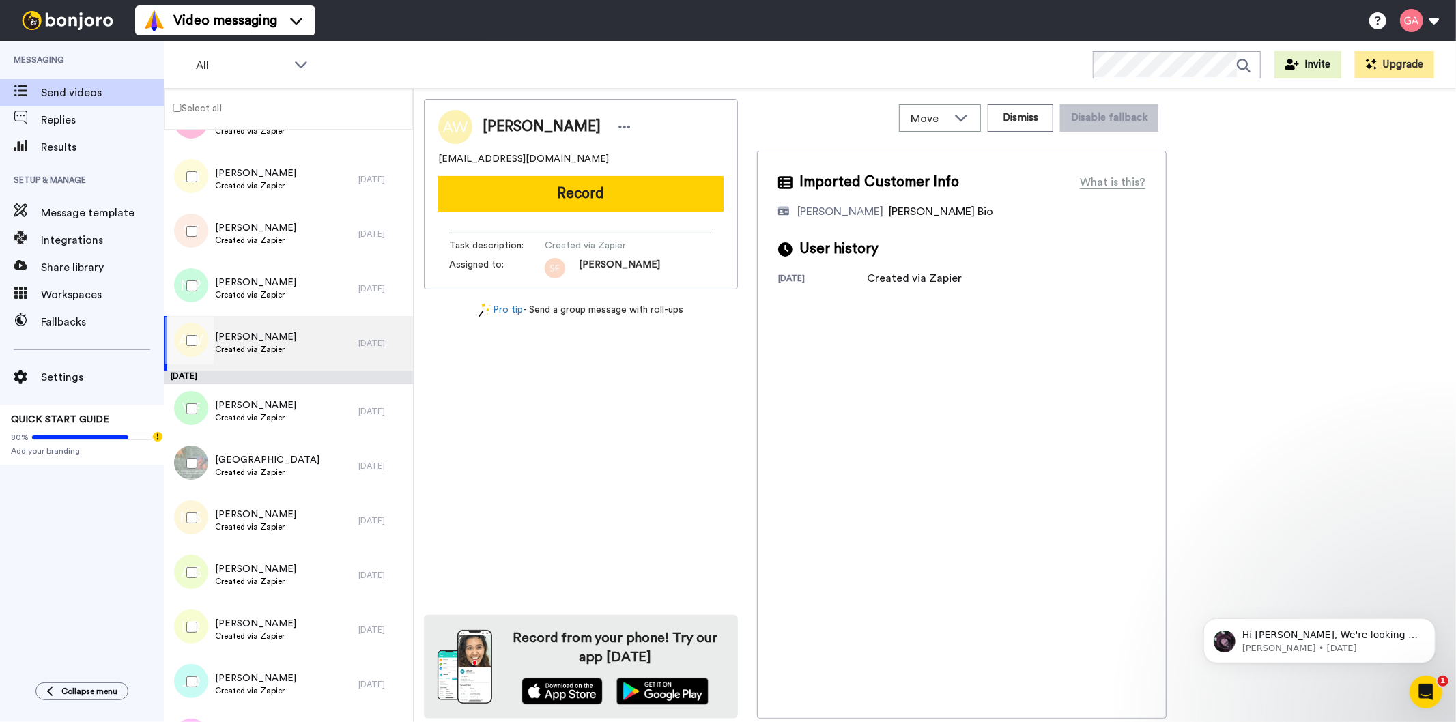
scroll to position [4019, 0]
click at [304, 423] on div "Vernon Fowler Created via Zapier" at bounding box center [261, 411] width 195 height 55
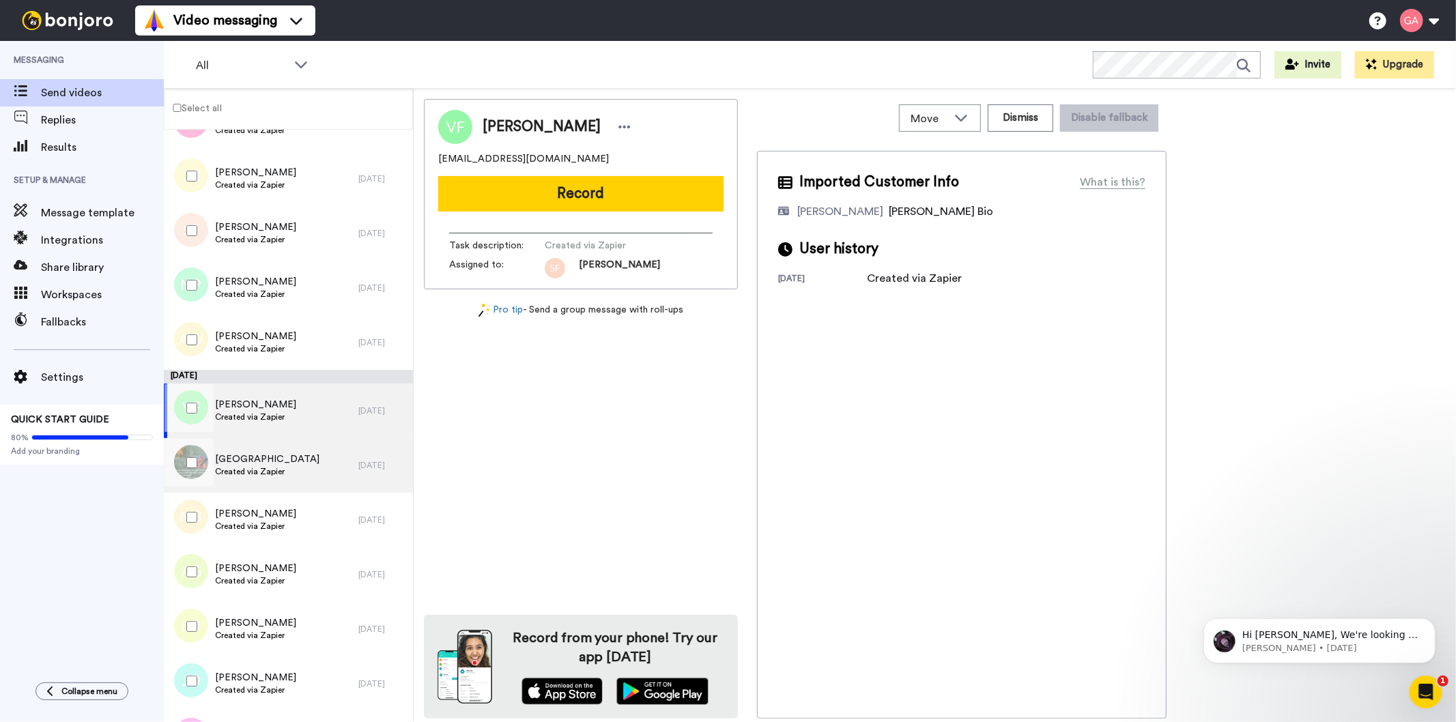
click at [296, 478] on div "Arius Manor Created via Zapier" at bounding box center [261, 465] width 195 height 55
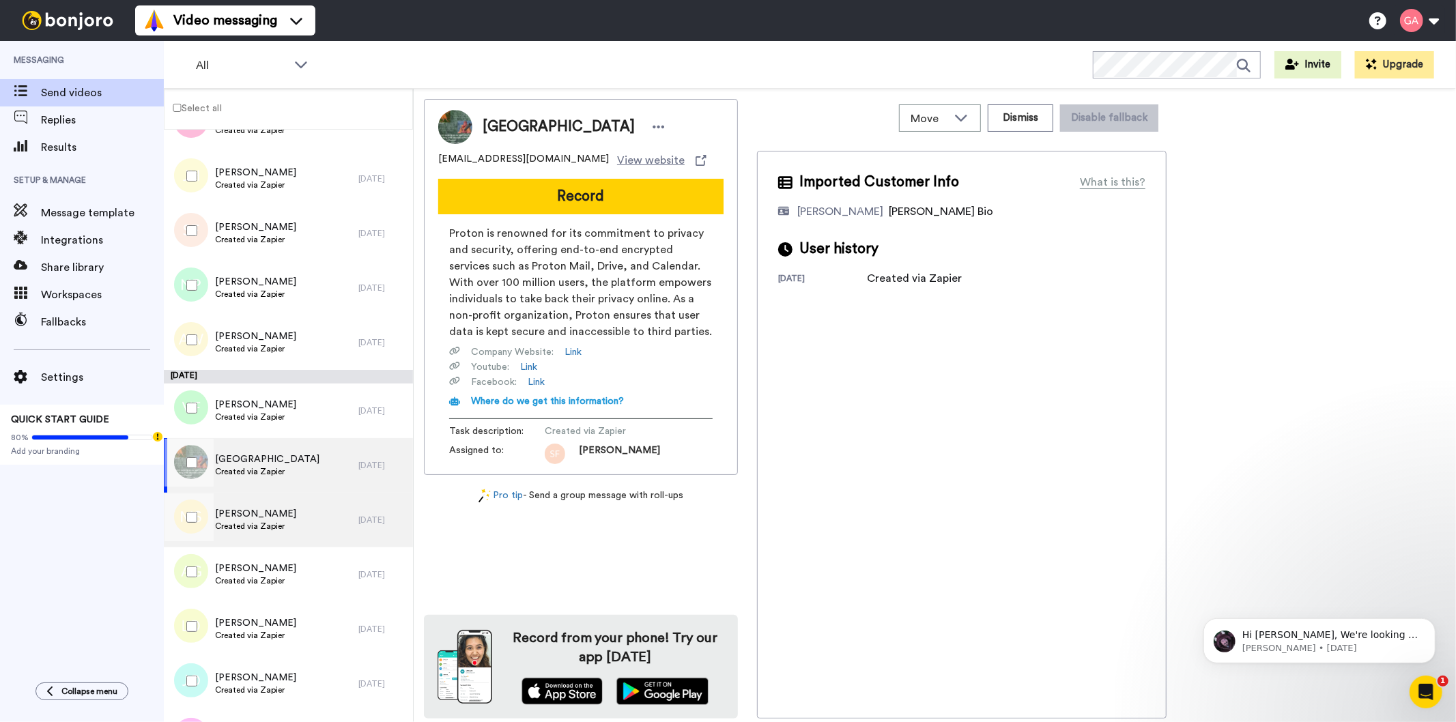
click at [311, 536] on div "Meredith Stewart Created via Zapier" at bounding box center [261, 520] width 195 height 55
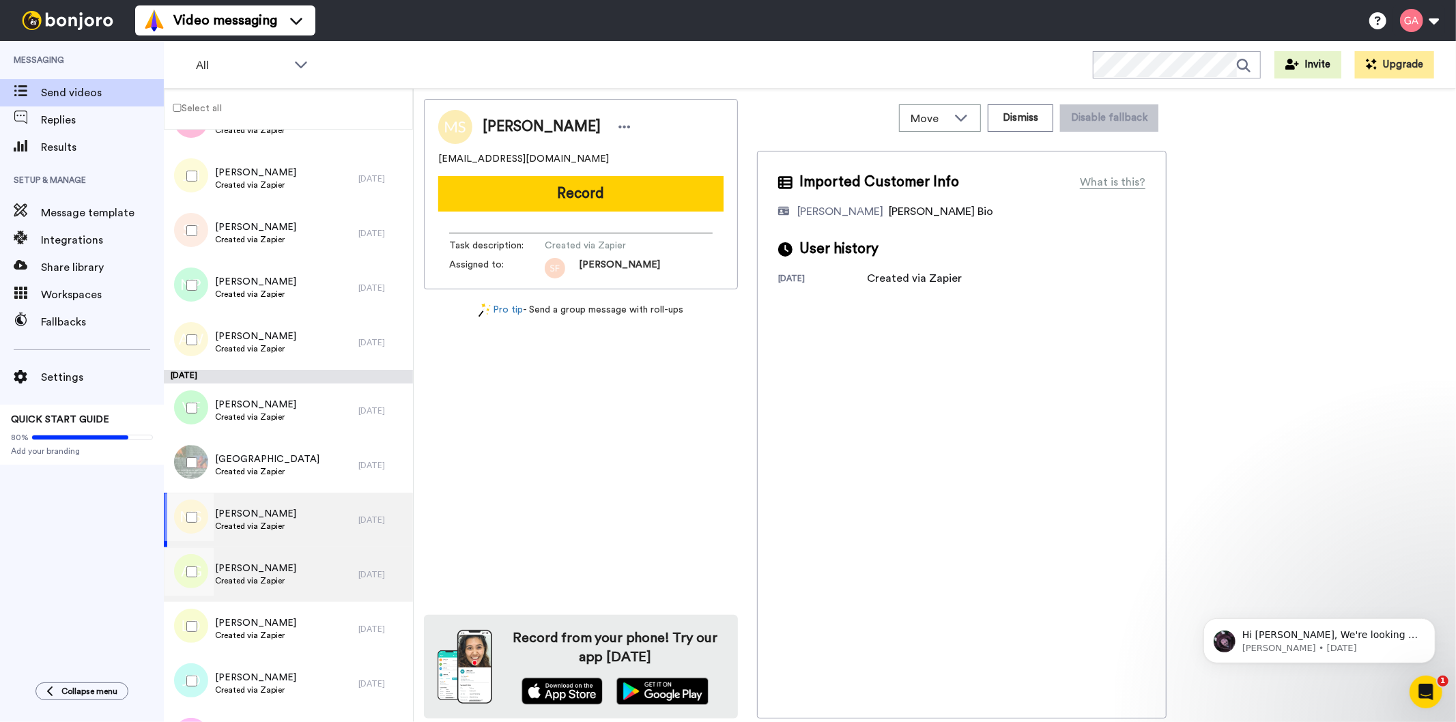
click at [306, 575] on div "Arthur Golden Created via Zapier" at bounding box center [261, 574] width 195 height 55
click at [309, 582] on div "Arthur Golden Created via Zapier" at bounding box center [261, 574] width 195 height 55
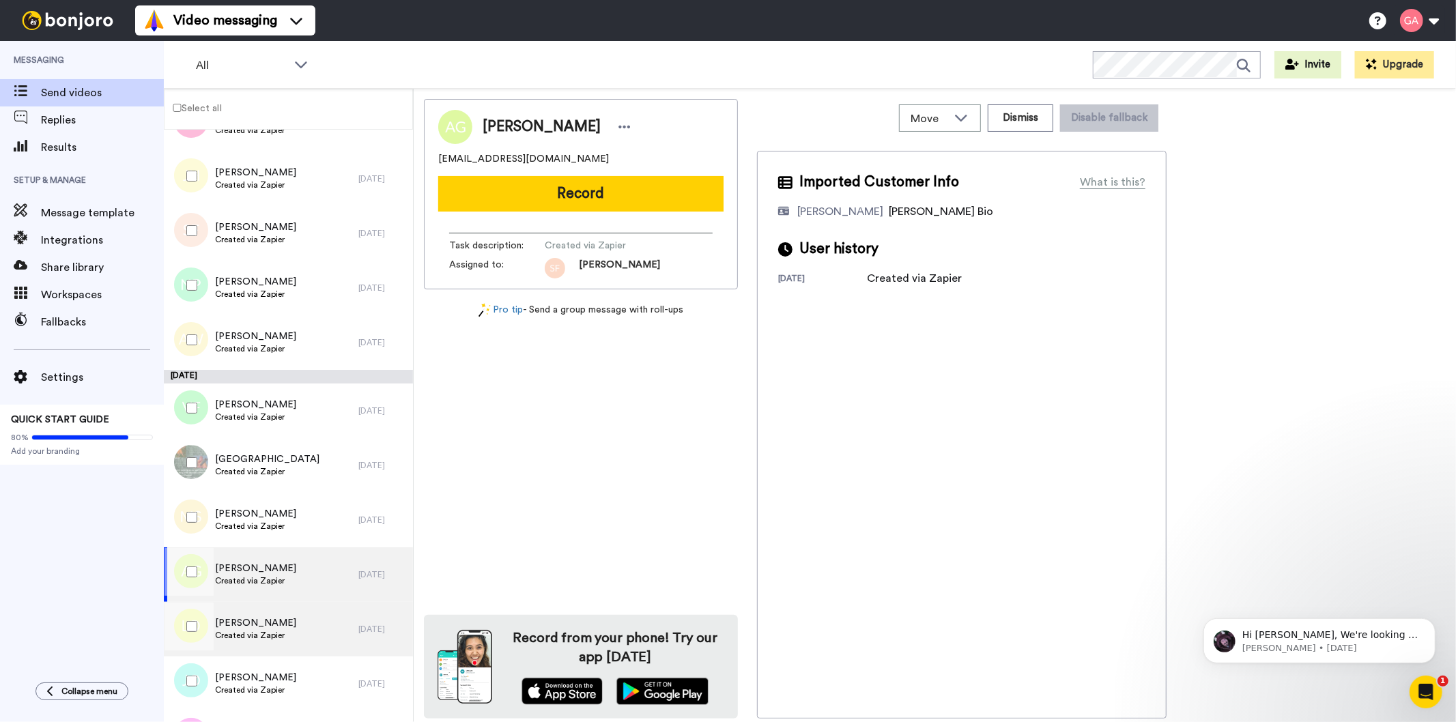
click at [296, 640] on div "Lindsay Obrien Created via Zapier" at bounding box center [261, 629] width 195 height 55
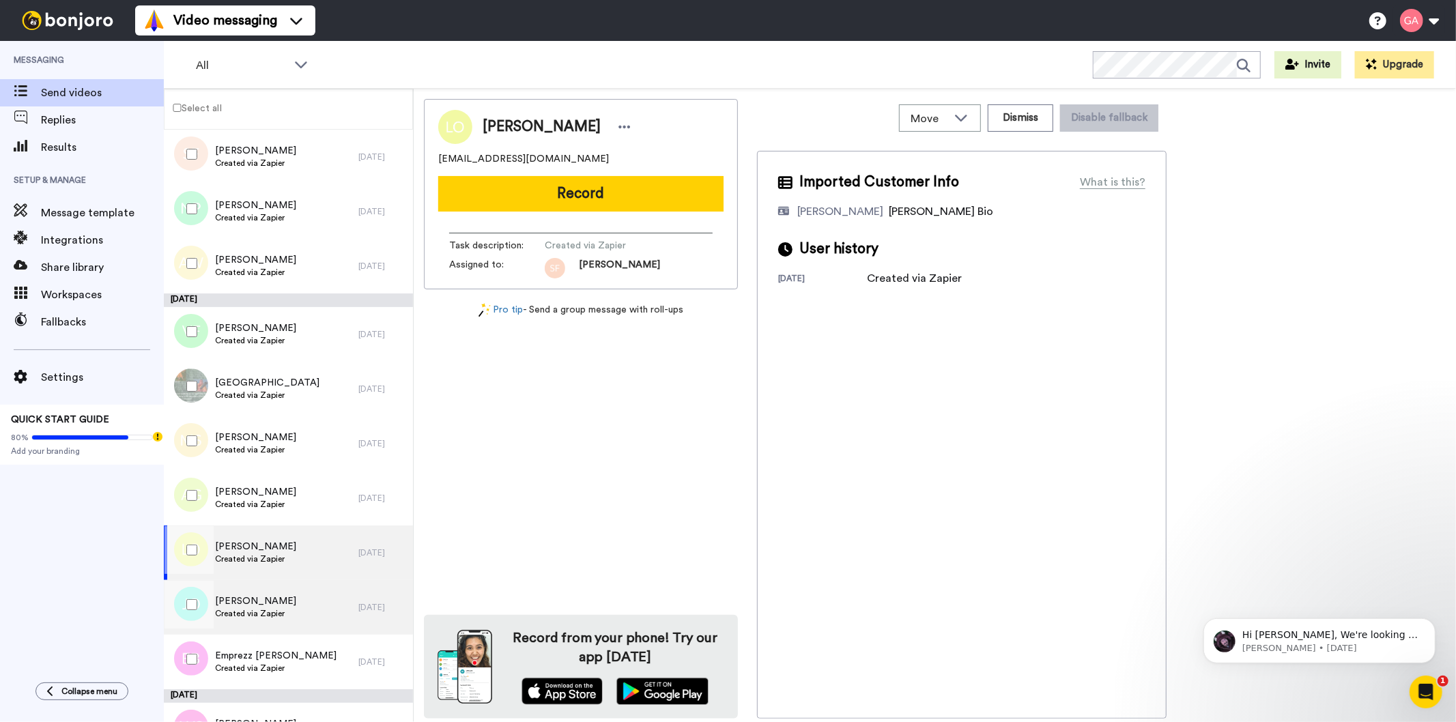
click at [307, 603] on div "Jamie O’Hanlon Created via Zapier" at bounding box center [261, 607] width 195 height 55
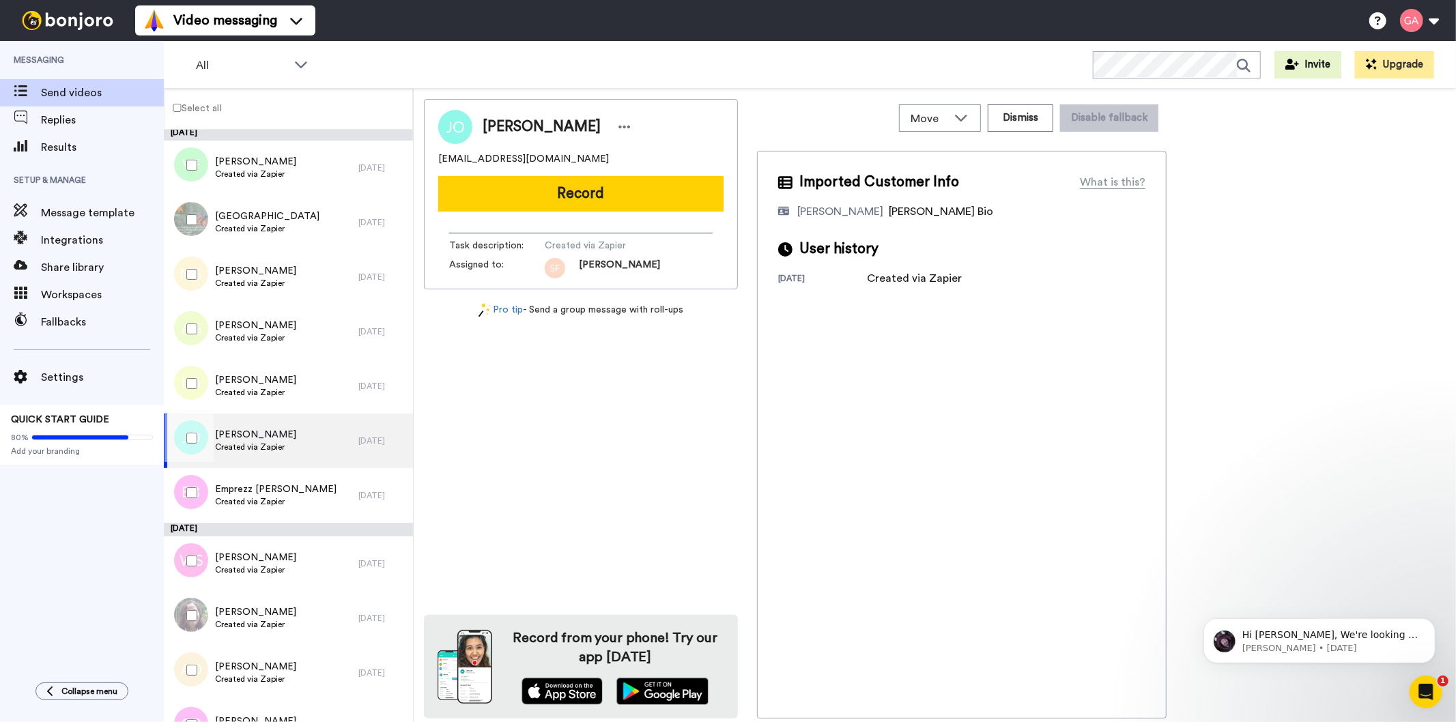
scroll to position [4323, 0]
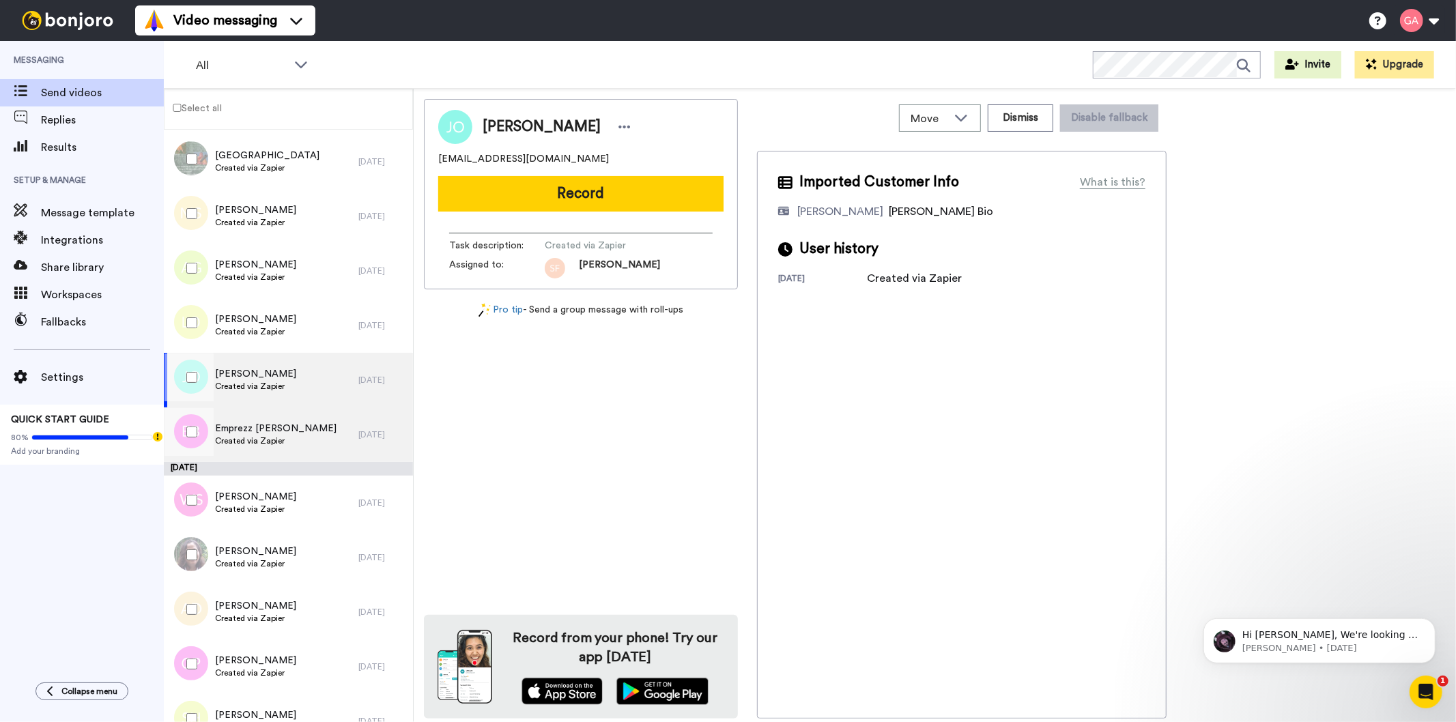
click at [311, 428] on div "Emprezz Bowser Created via Zapier" at bounding box center [261, 434] width 195 height 55
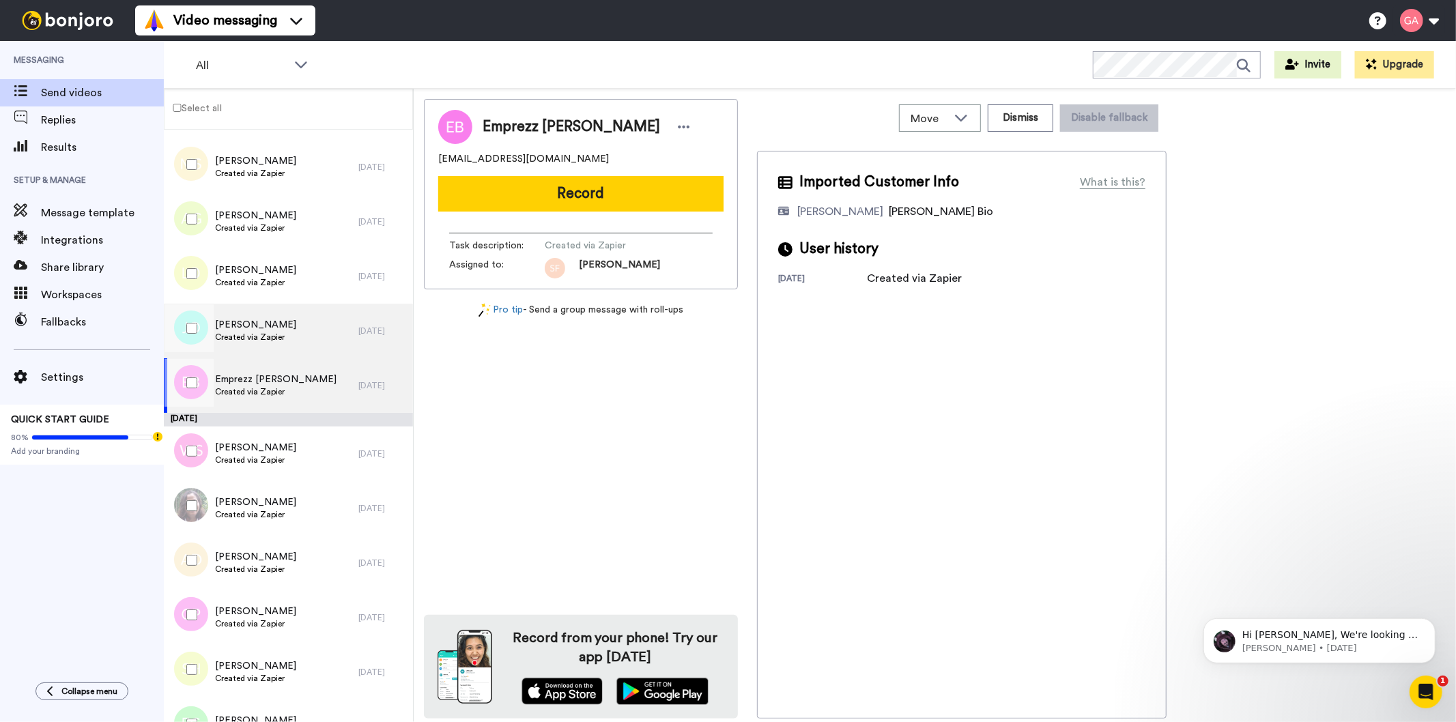
scroll to position [4399, 0]
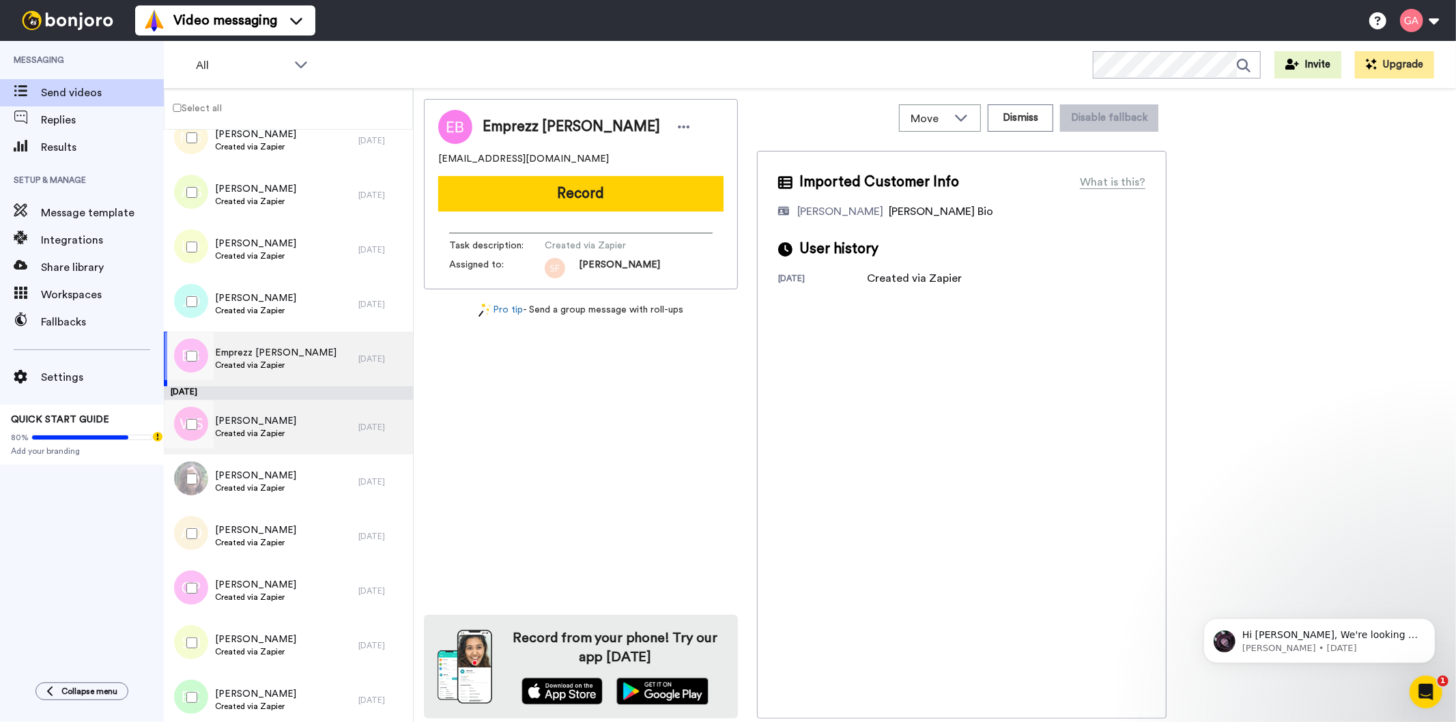
click at [315, 431] on div "WANTAI SPENCER Created via Zapier" at bounding box center [261, 427] width 195 height 55
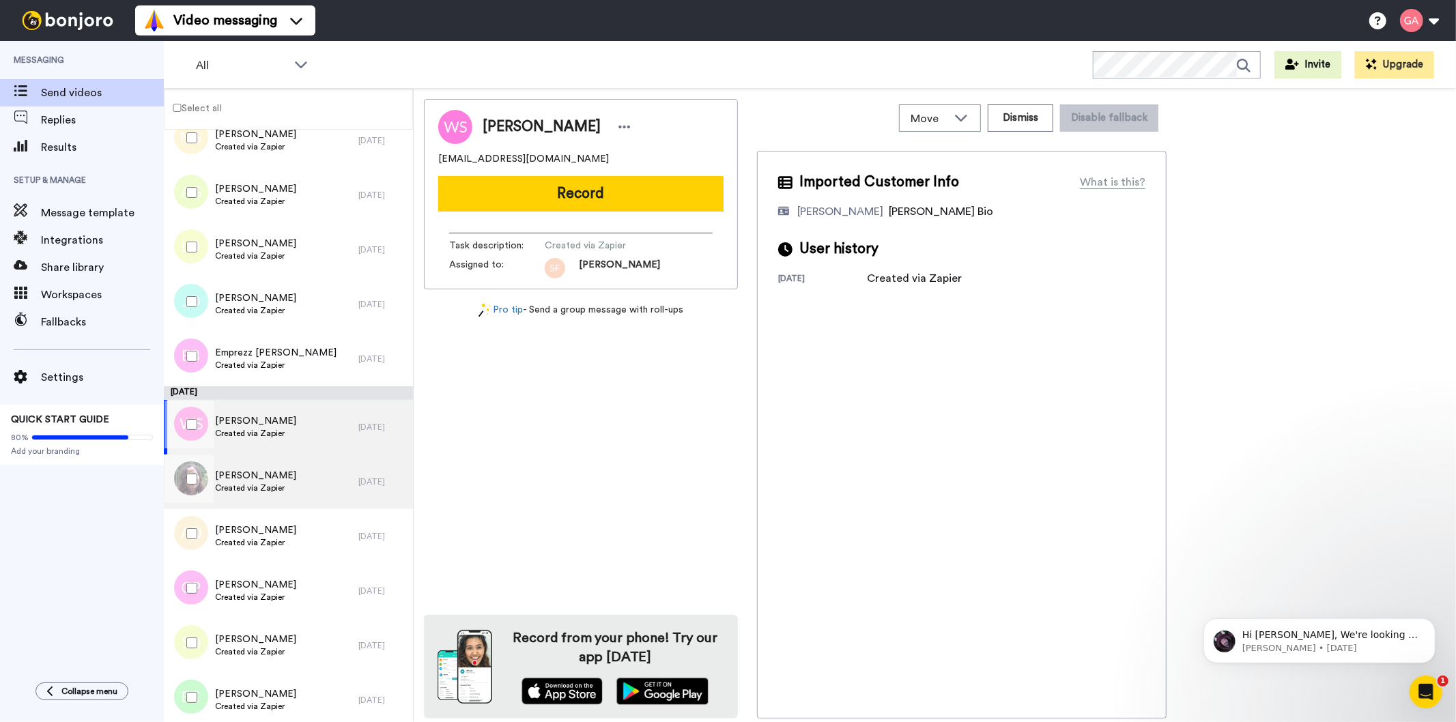
click at [302, 495] on div "Stephenie Collette Created via Zapier" at bounding box center [261, 482] width 195 height 55
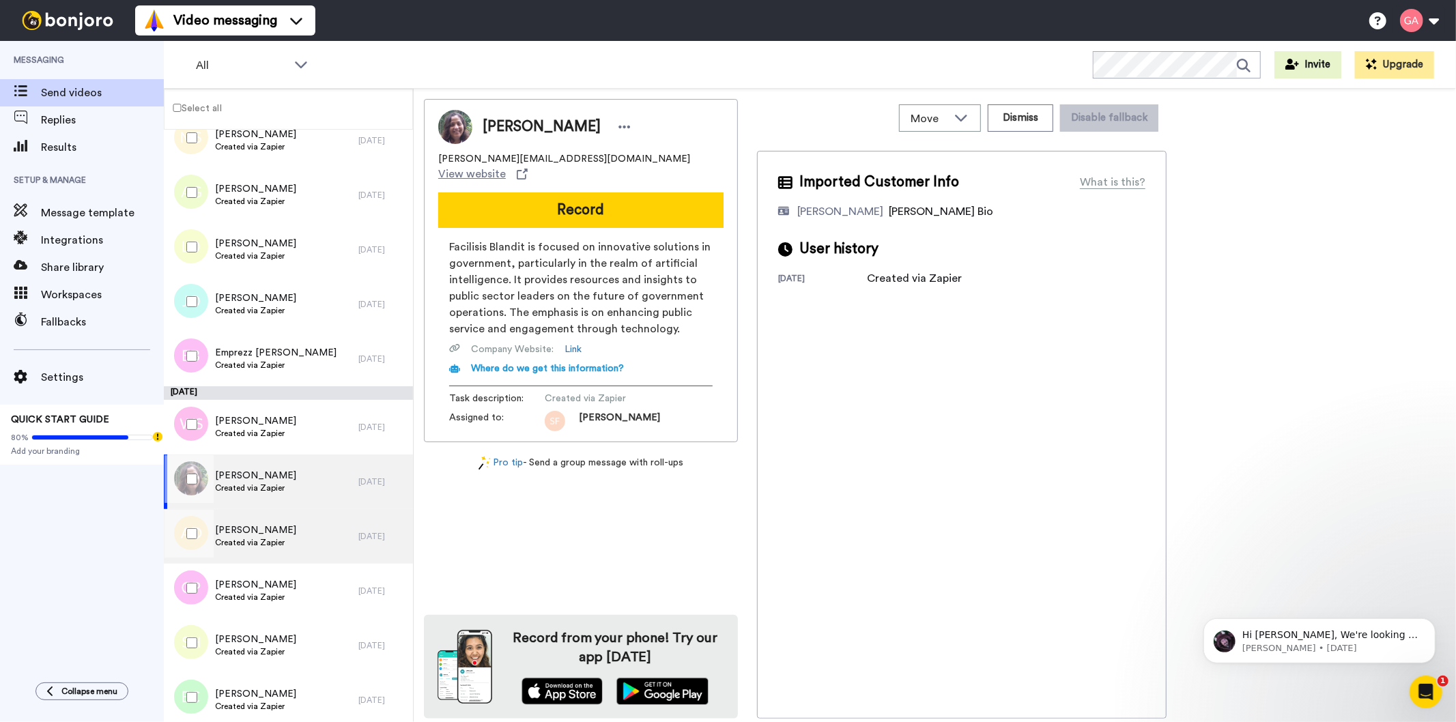
click at [292, 537] on div "Anna Davis Created via Zapier" at bounding box center [261, 536] width 195 height 55
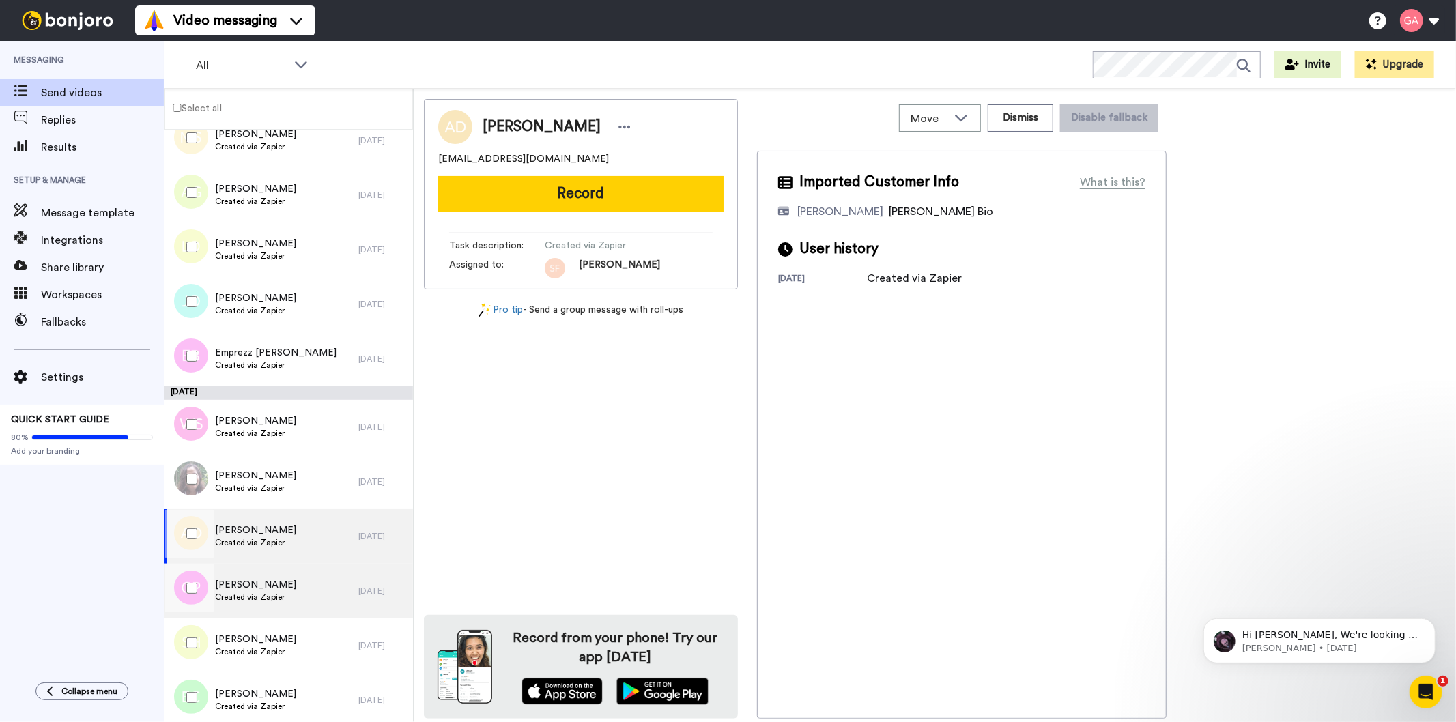
click at [296, 602] on div "Christi Pacula Created via Zapier" at bounding box center [261, 591] width 195 height 55
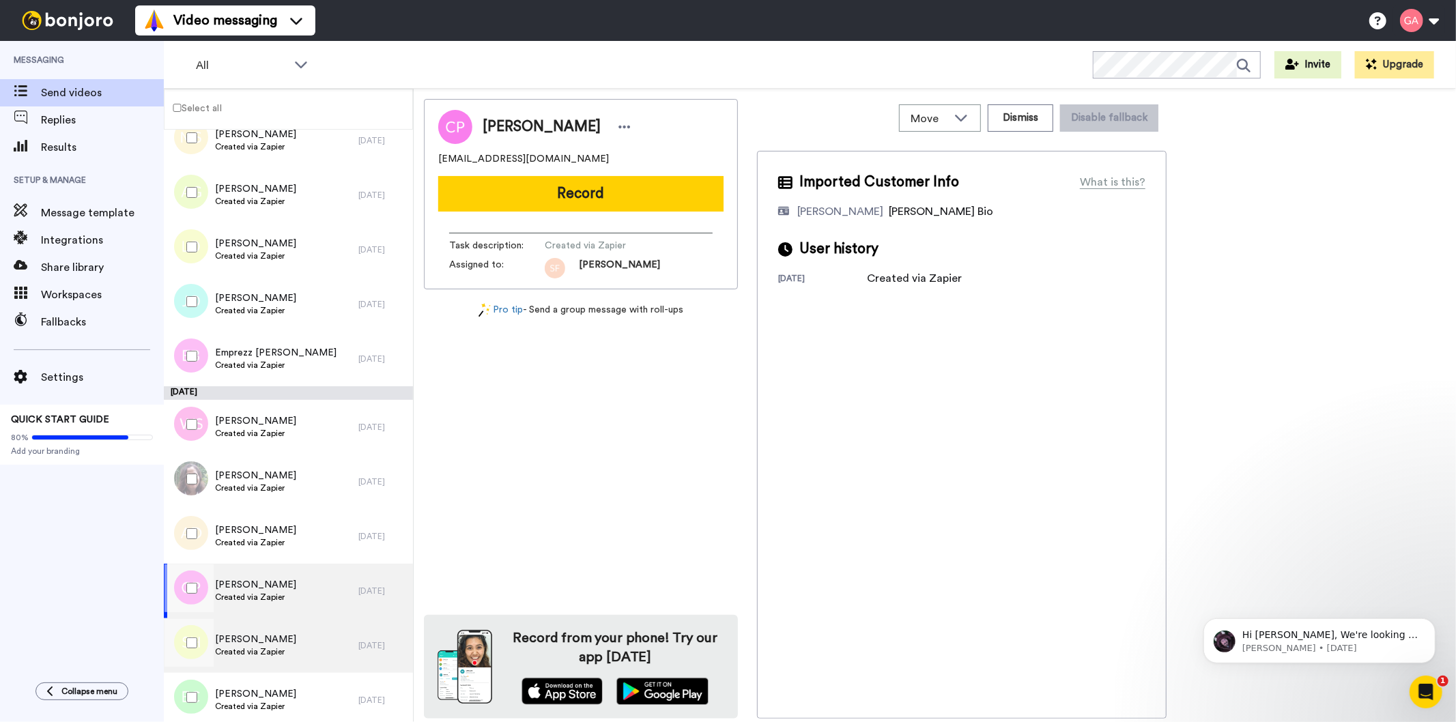
click at [291, 644] on div "Shannon Hughey Created via Zapier" at bounding box center [261, 645] width 195 height 55
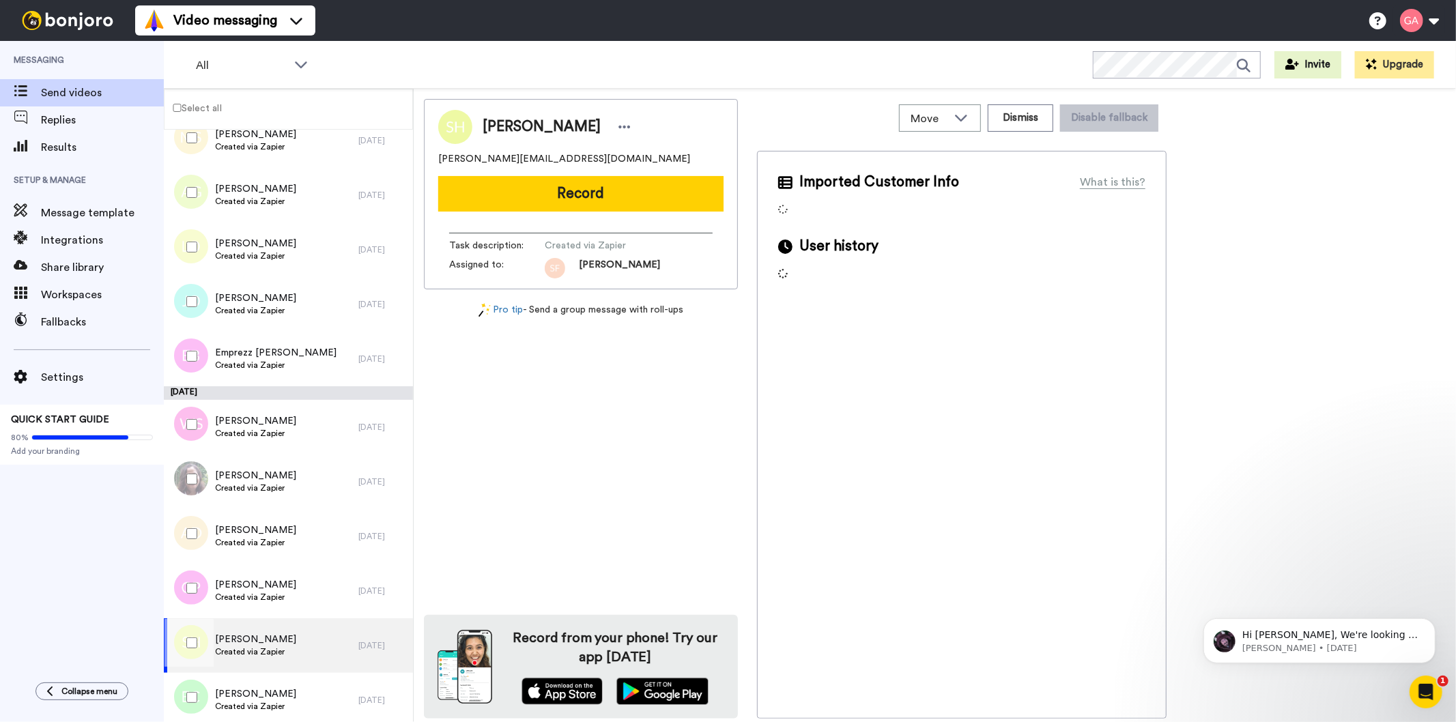
scroll to position [4702, 0]
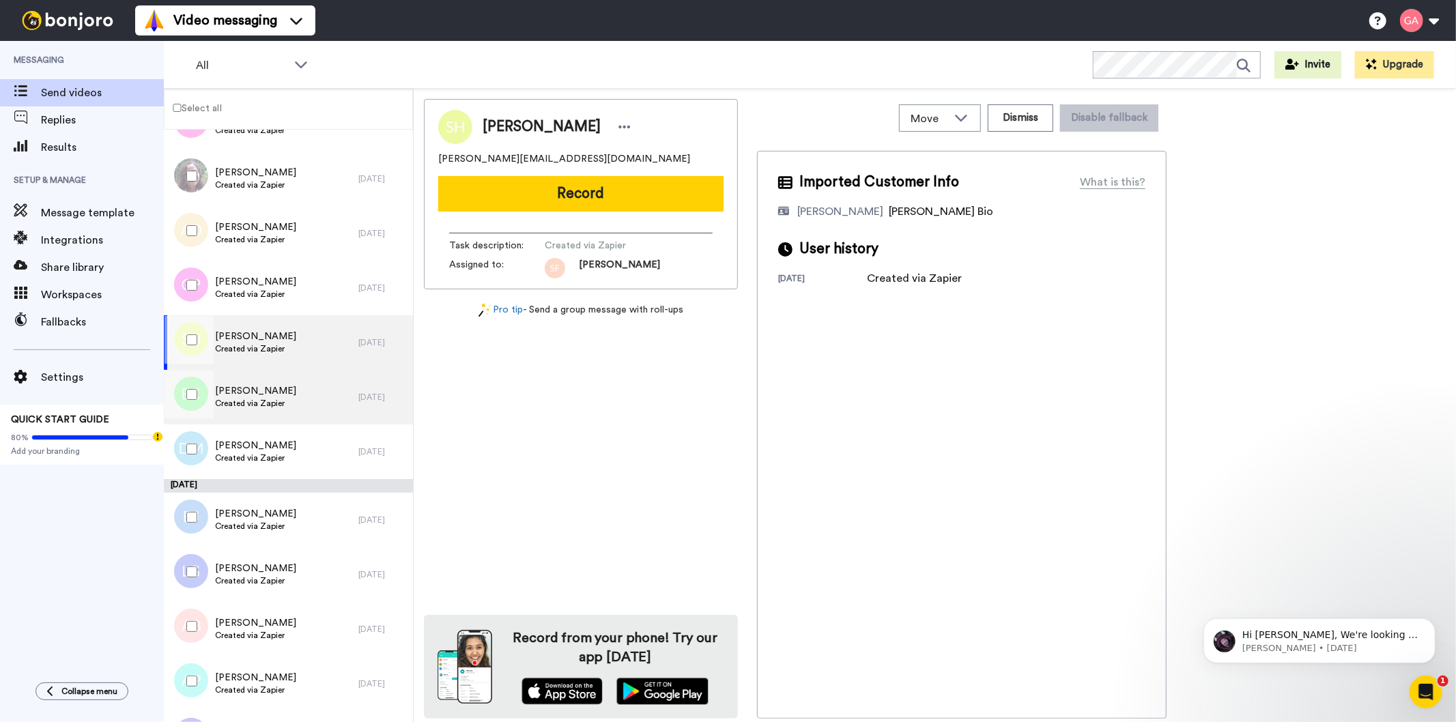
click at [301, 405] on div "Emily Cotton Created via Zapier" at bounding box center [261, 397] width 195 height 55
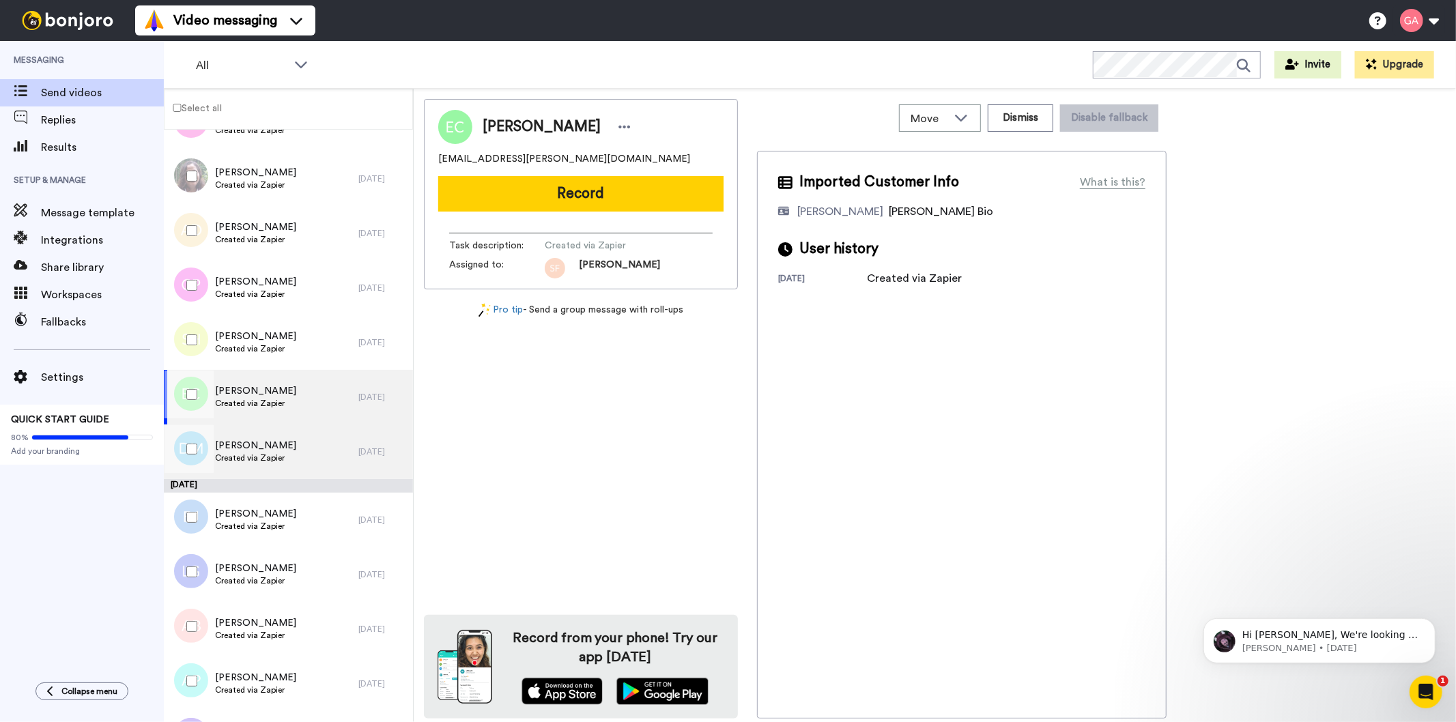
click at [302, 447] on div "Deborah Martin Created via Zapier" at bounding box center [261, 452] width 195 height 55
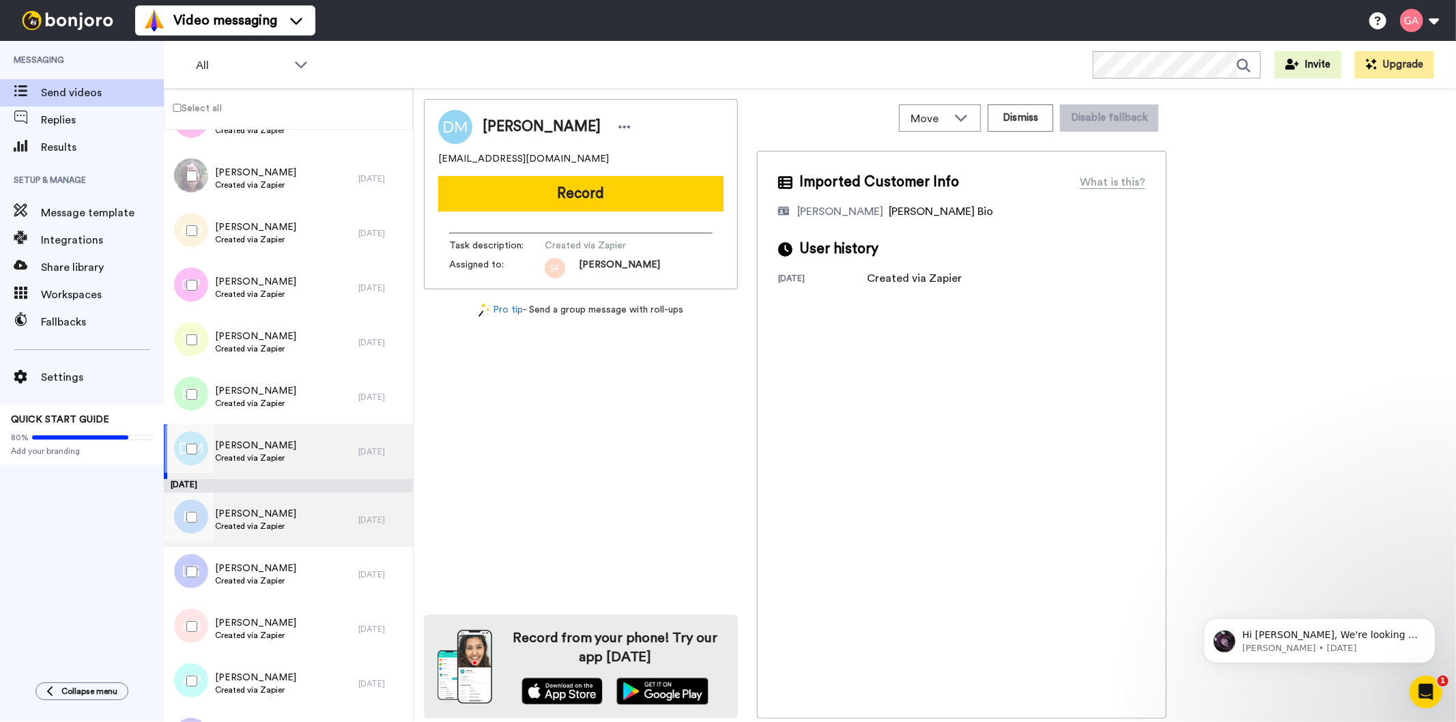
click at [324, 513] on div "Binta Jallow Created via Zapier" at bounding box center [261, 520] width 195 height 55
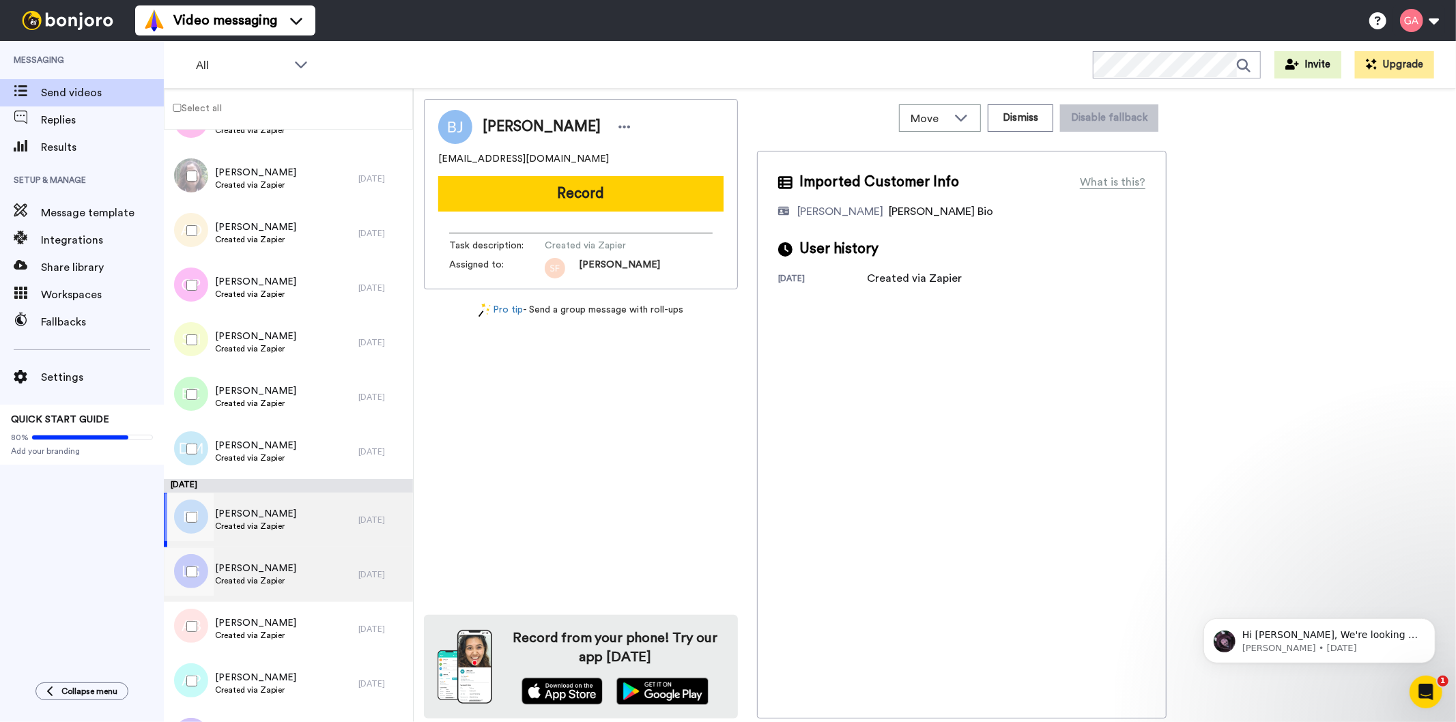
click at [314, 562] on div "Linda Gibney Created via Zapier" at bounding box center [261, 574] width 195 height 55
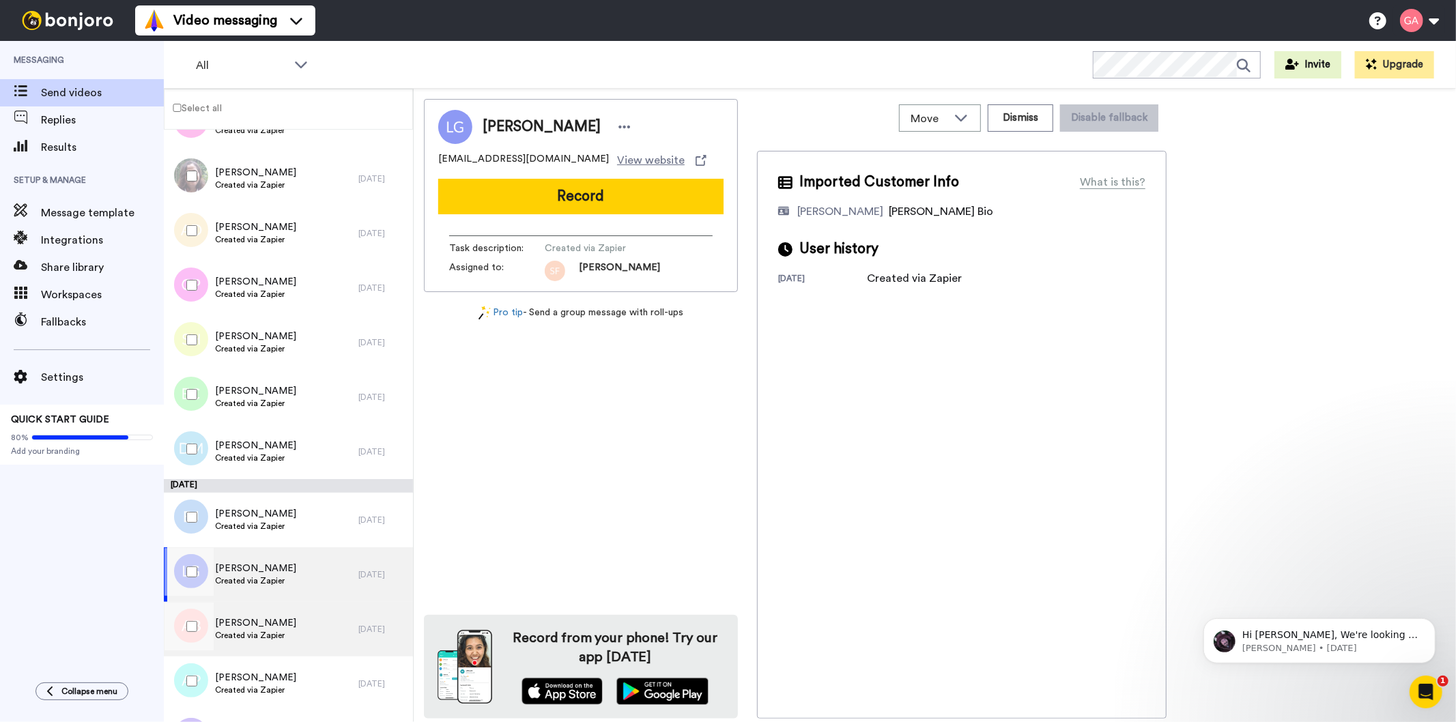
click at [314, 629] on div "Anne Brennan Created via Zapier" at bounding box center [261, 629] width 195 height 55
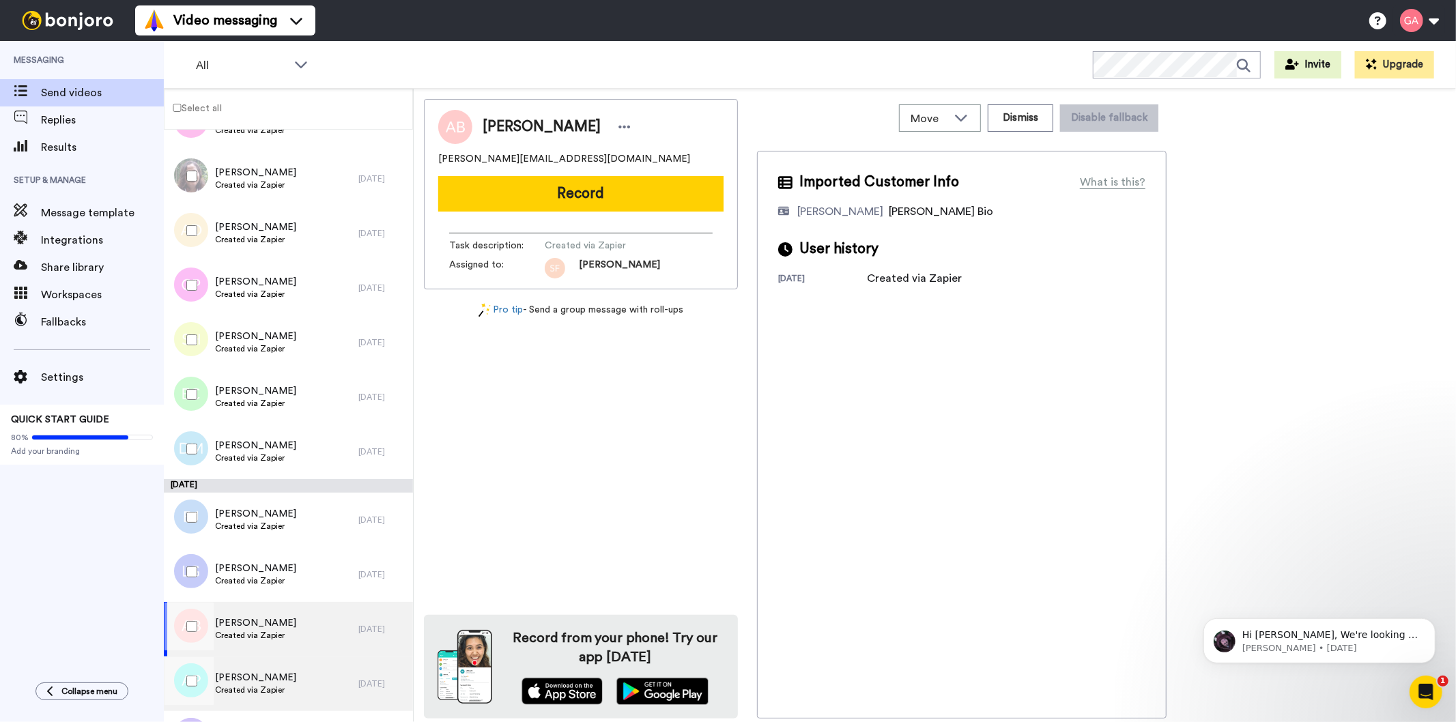
click at [296, 674] on span "AnneMarie Przybylska" at bounding box center [255, 678] width 81 height 14
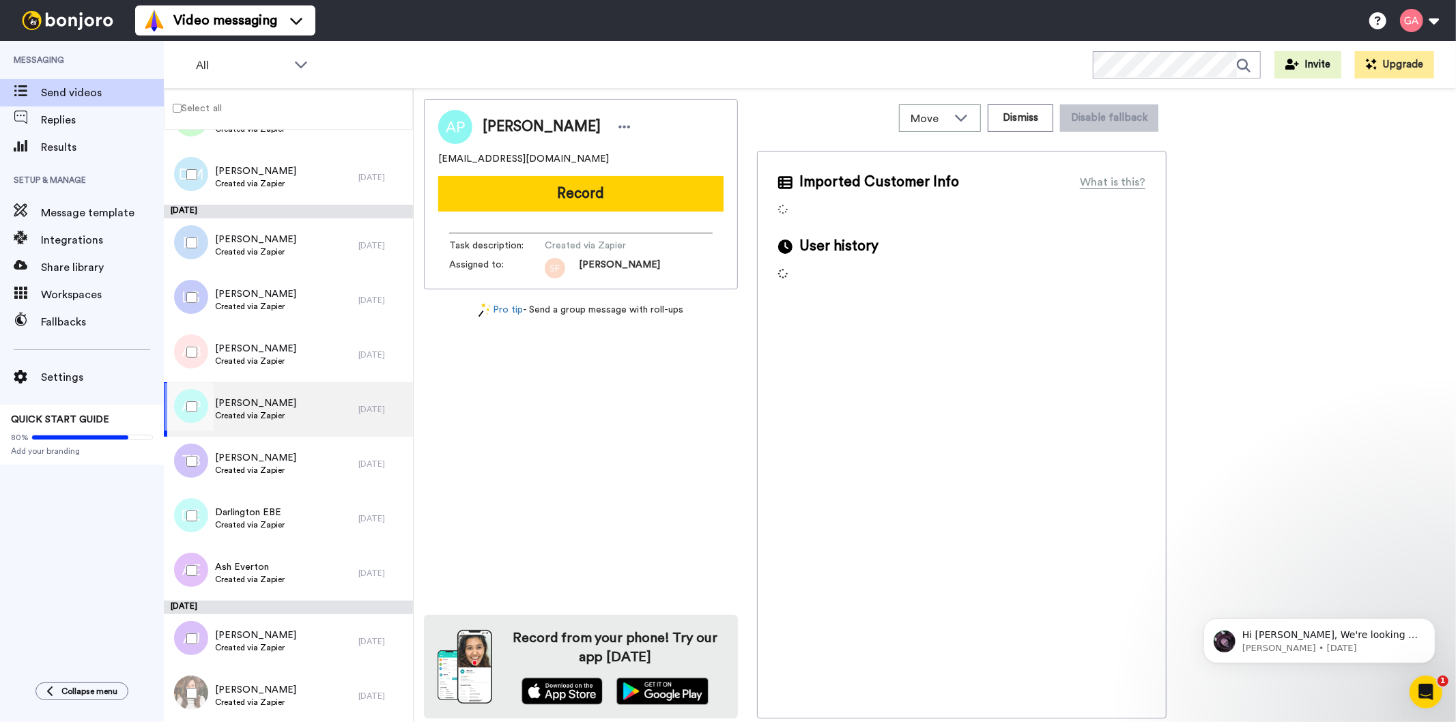
scroll to position [4977, 0]
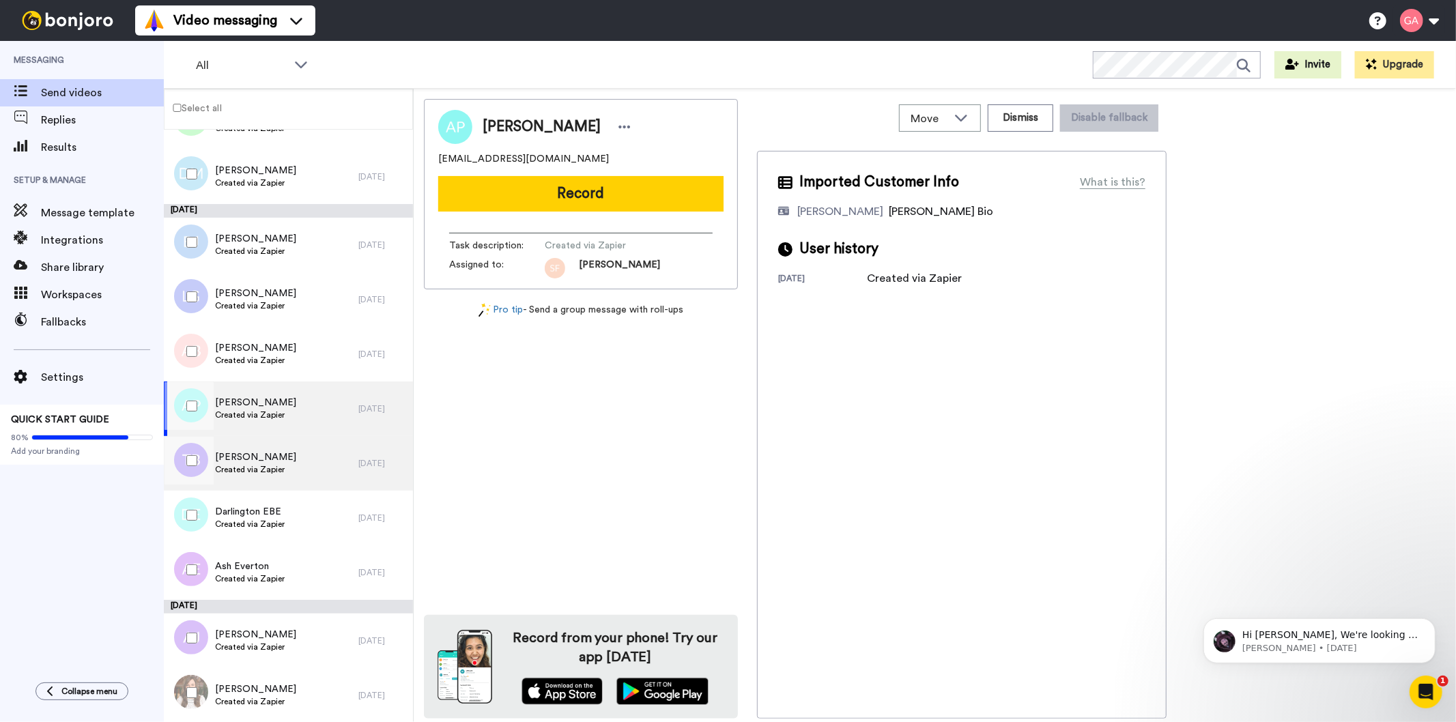
click at [307, 471] on div "Tony Betts Created via Zapier" at bounding box center [261, 463] width 195 height 55
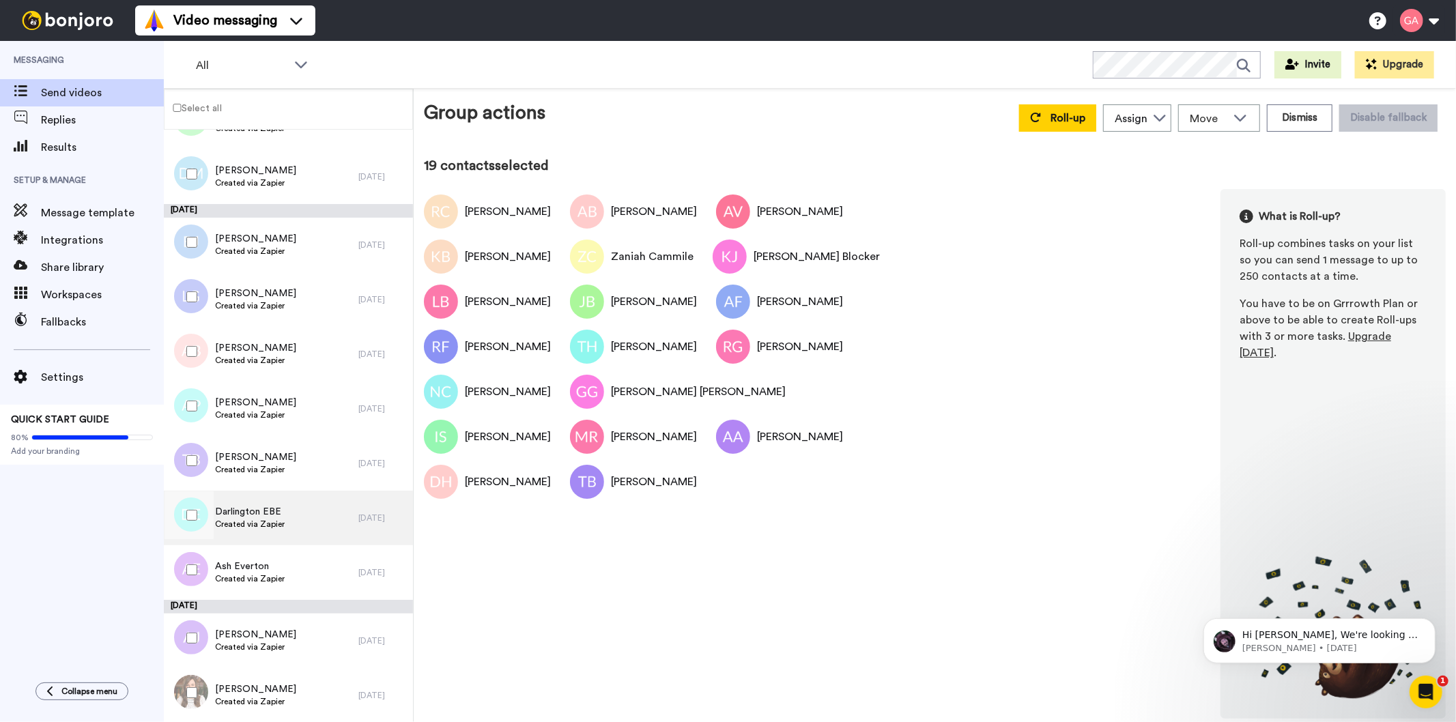
click at [296, 526] on div "Darlington EBE Created via Zapier" at bounding box center [261, 518] width 195 height 55
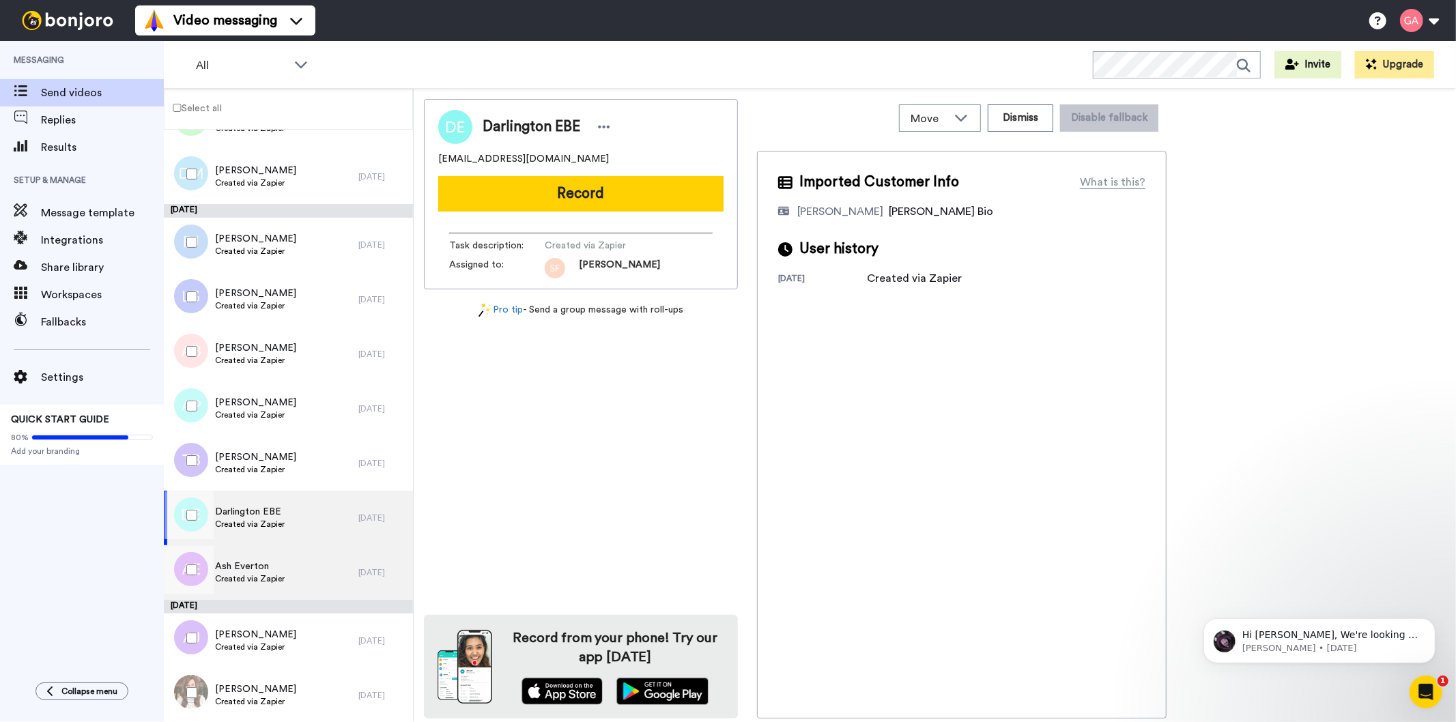
click at [292, 567] on div "Ash Everton Created via Zapier" at bounding box center [261, 572] width 195 height 55
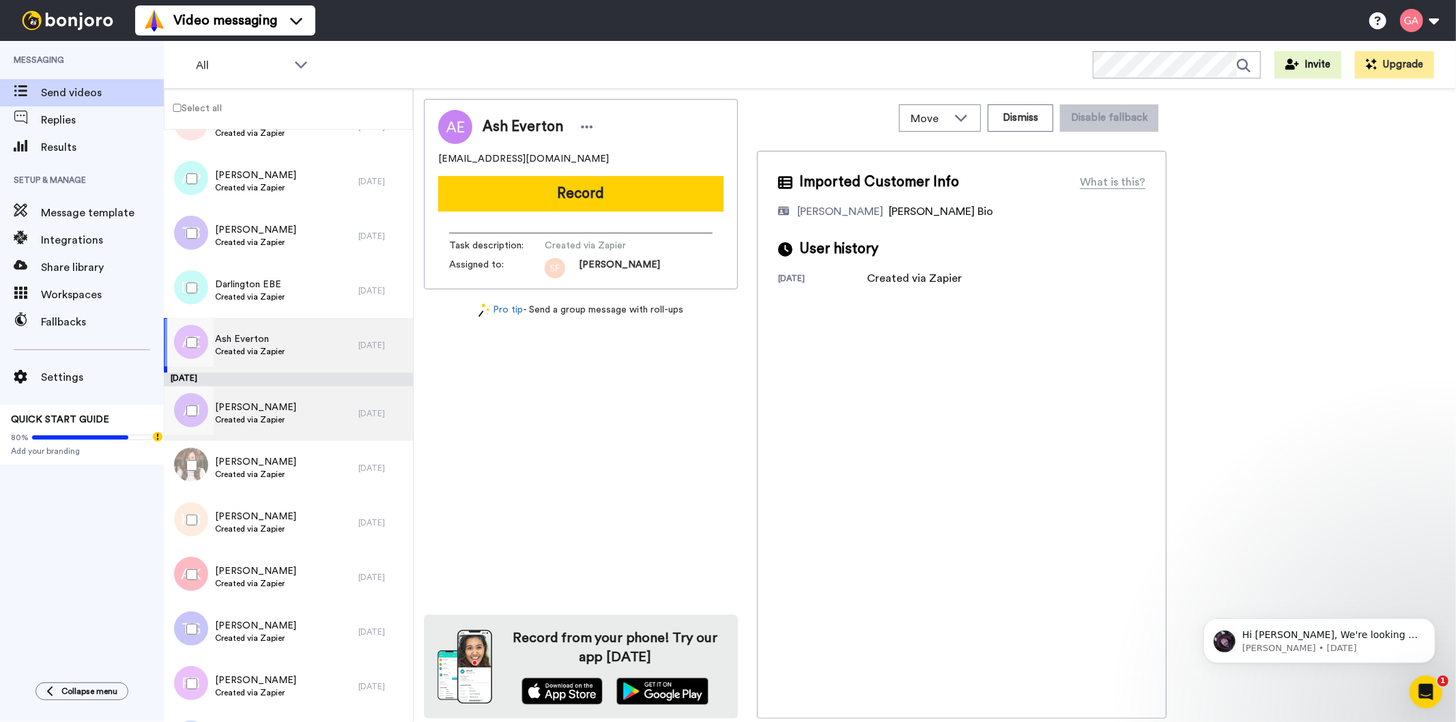
click at [296, 427] on div "Allison James Created via Zapier" at bounding box center [261, 413] width 195 height 55
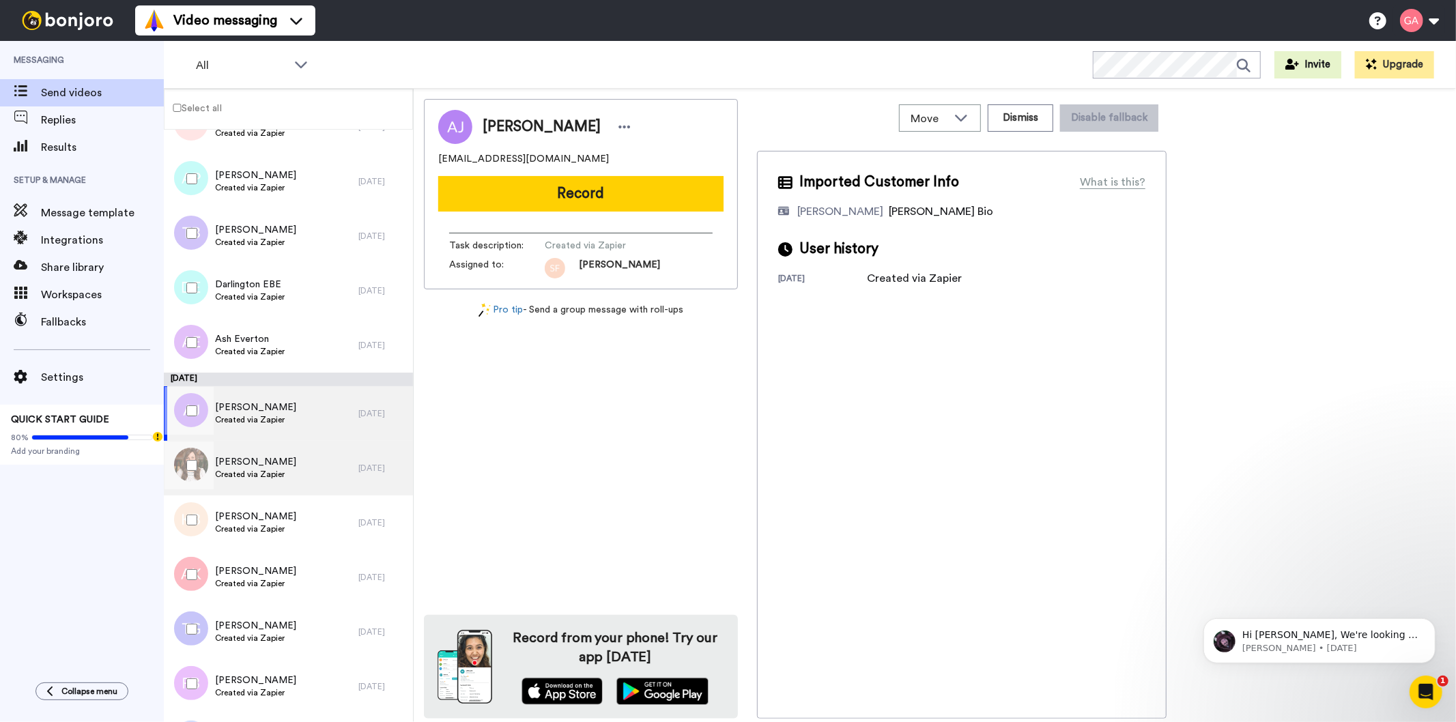
click at [298, 482] on div "Adrienne Comstock Created via Zapier" at bounding box center [261, 468] width 195 height 55
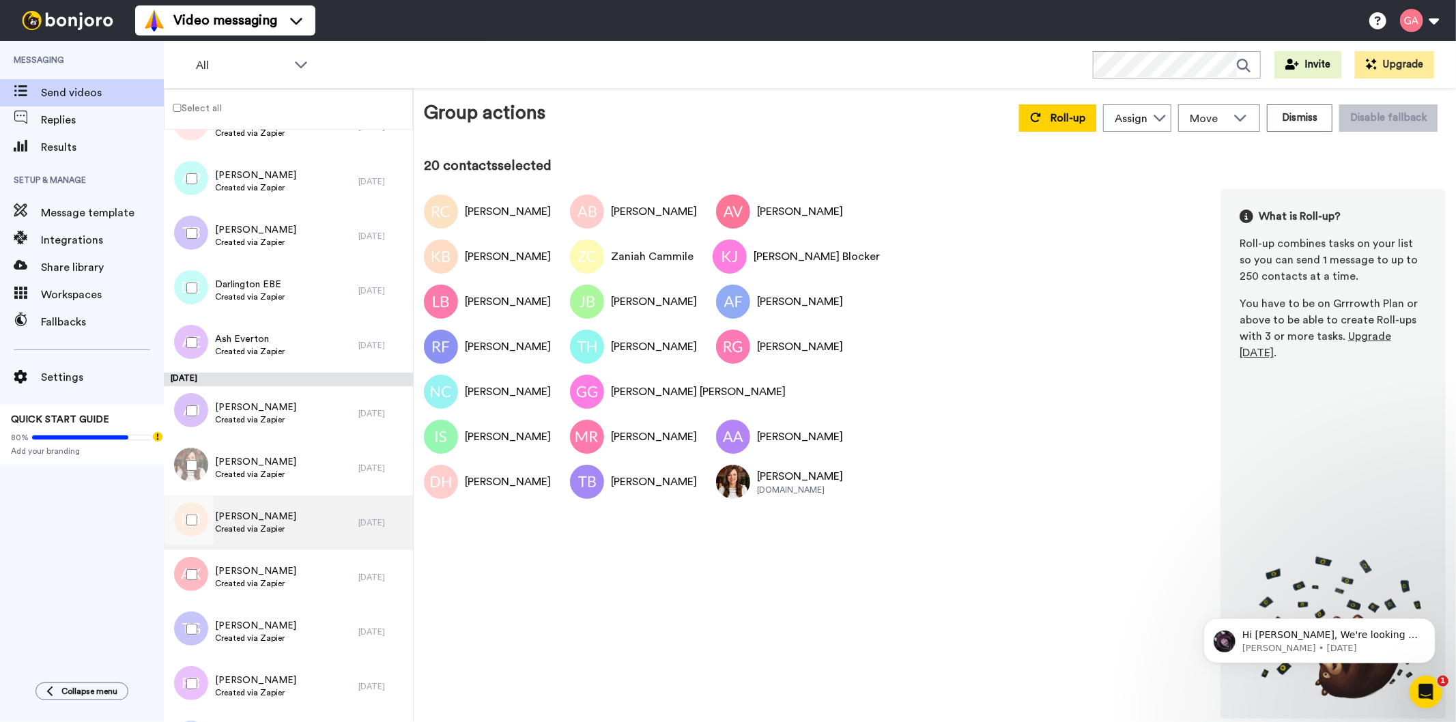
click at [301, 534] on div "Kelly Brogden Created via Zapier" at bounding box center [261, 523] width 195 height 55
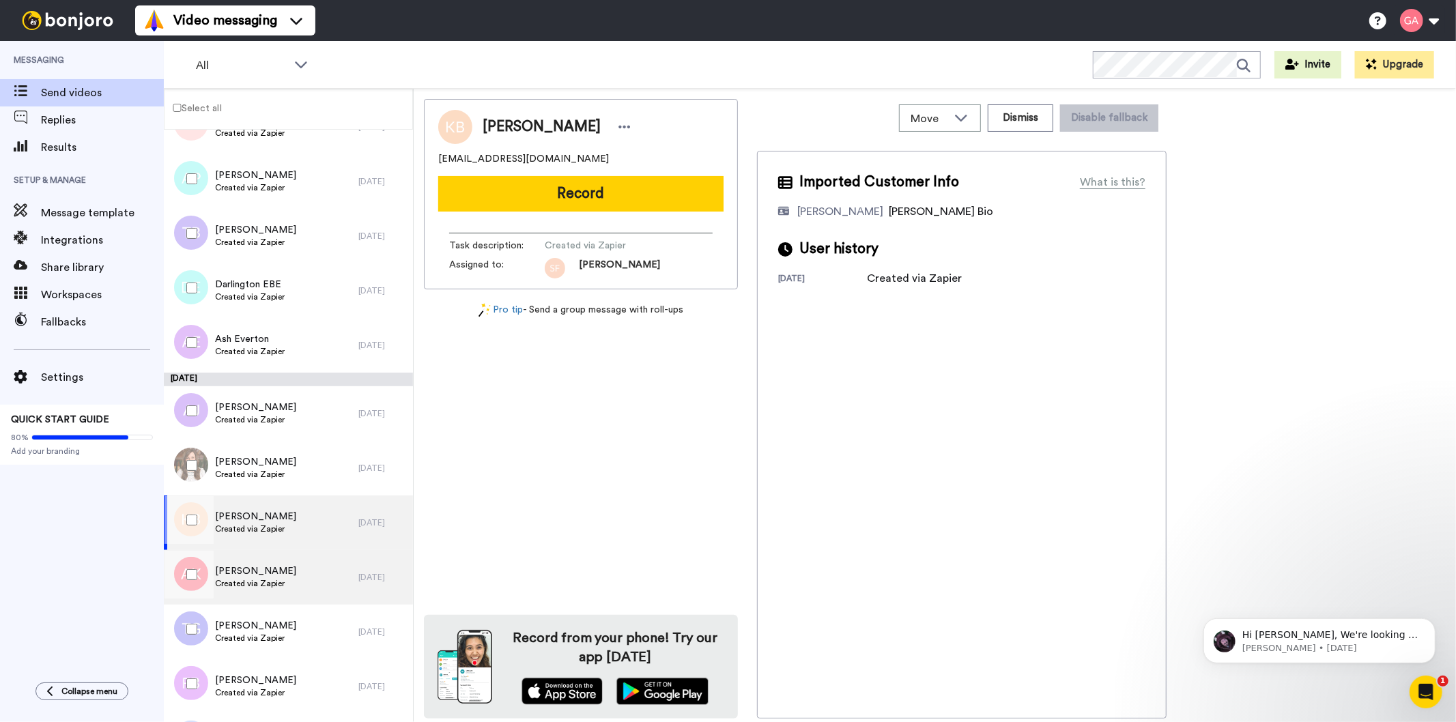
click at [307, 577] on div "Angie Kay Created via Zapier" at bounding box center [261, 577] width 195 height 55
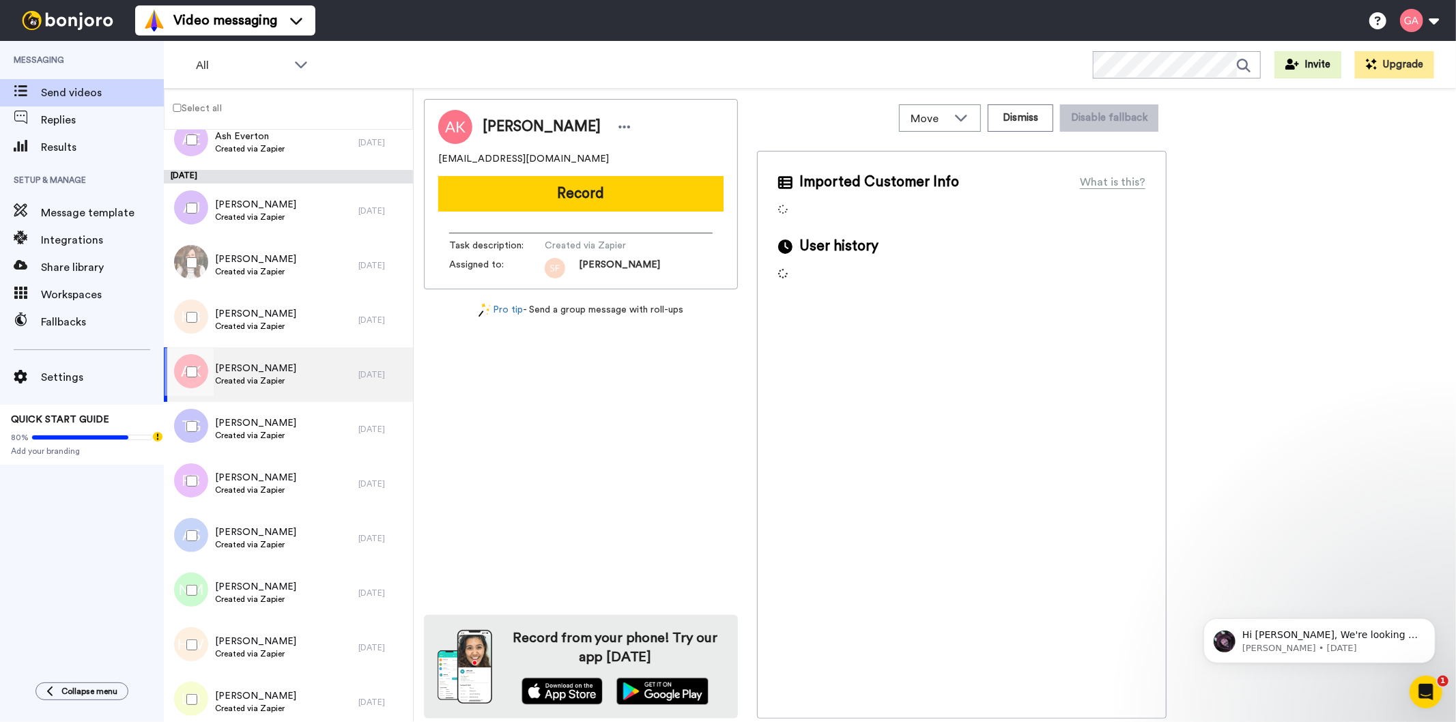
scroll to position [5507, 0]
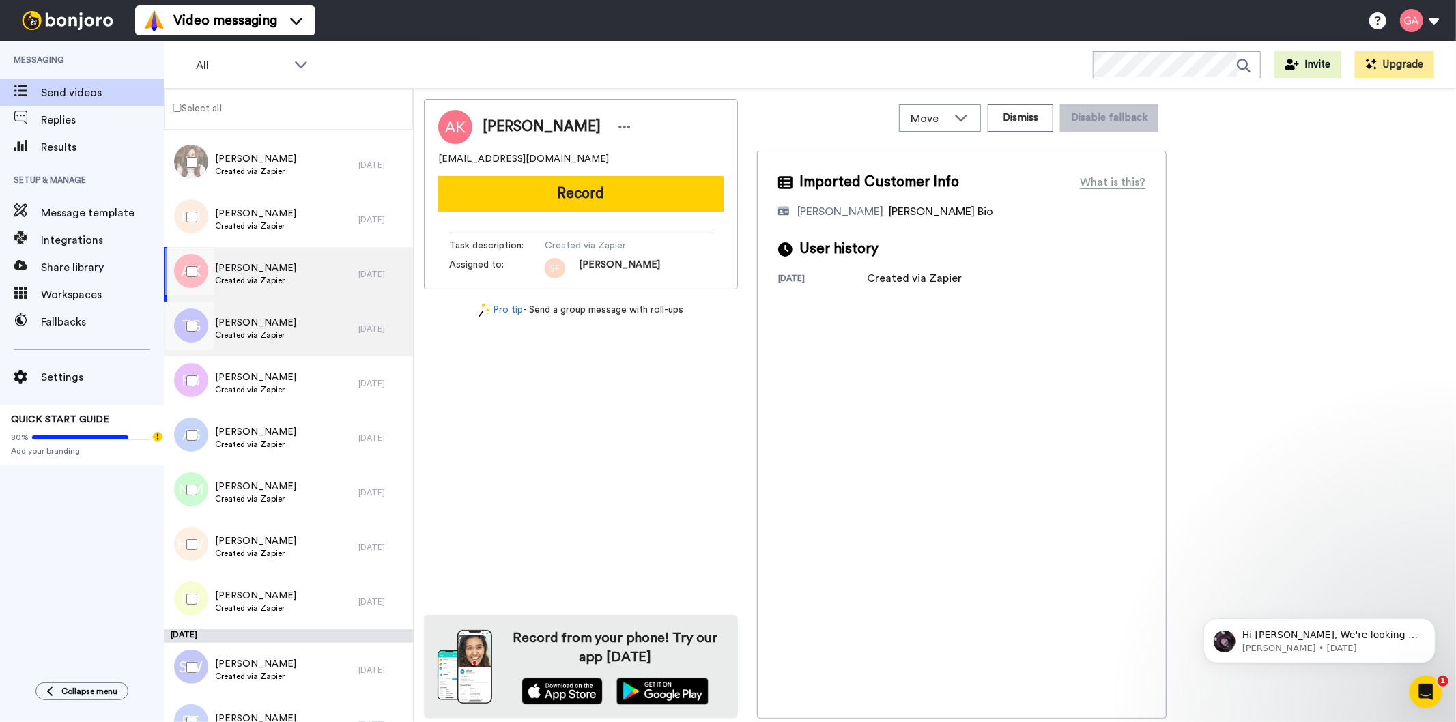
click at [302, 353] on div "Terrence Griffiths Created via Zapier" at bounding box center [261, 329] width 195 height 55
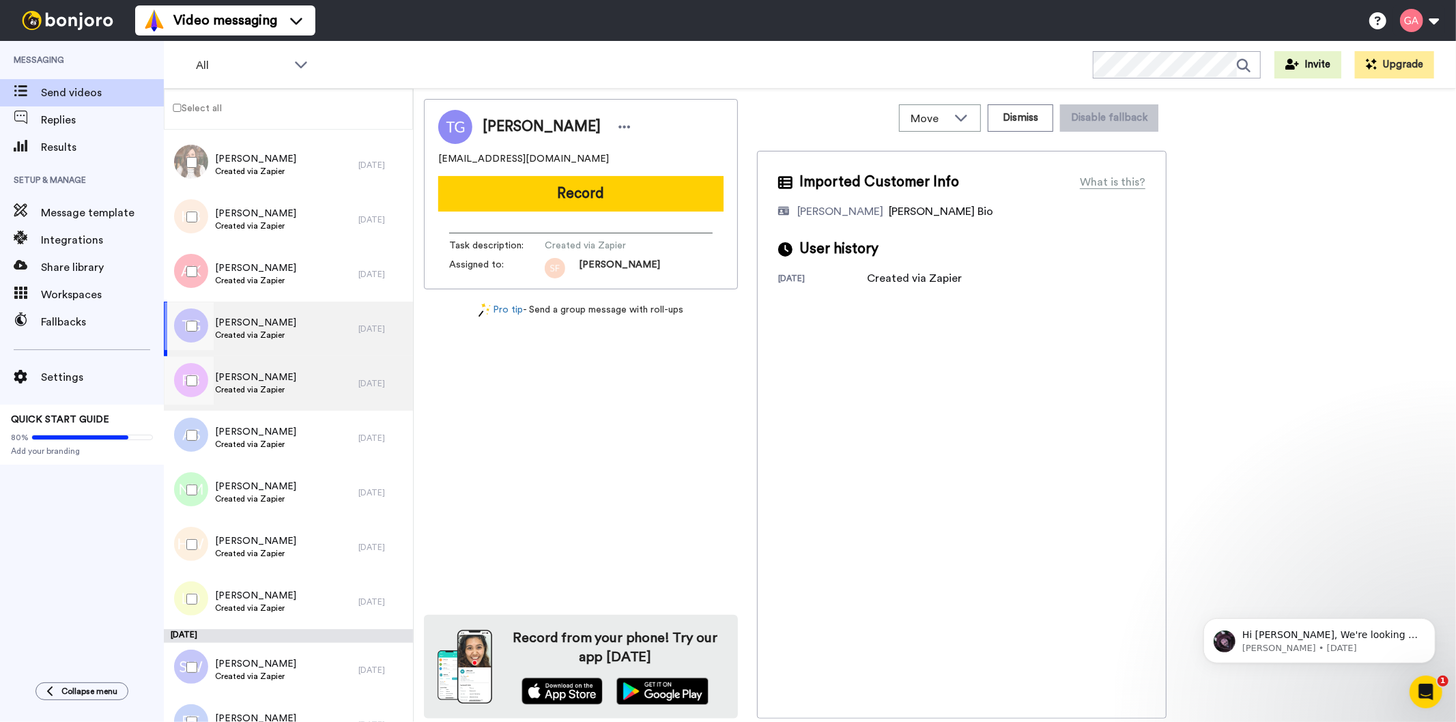
click at [296, 377] on span "Freya Bonney-Smith" at bounding box center [255, 378] width 81 height 14
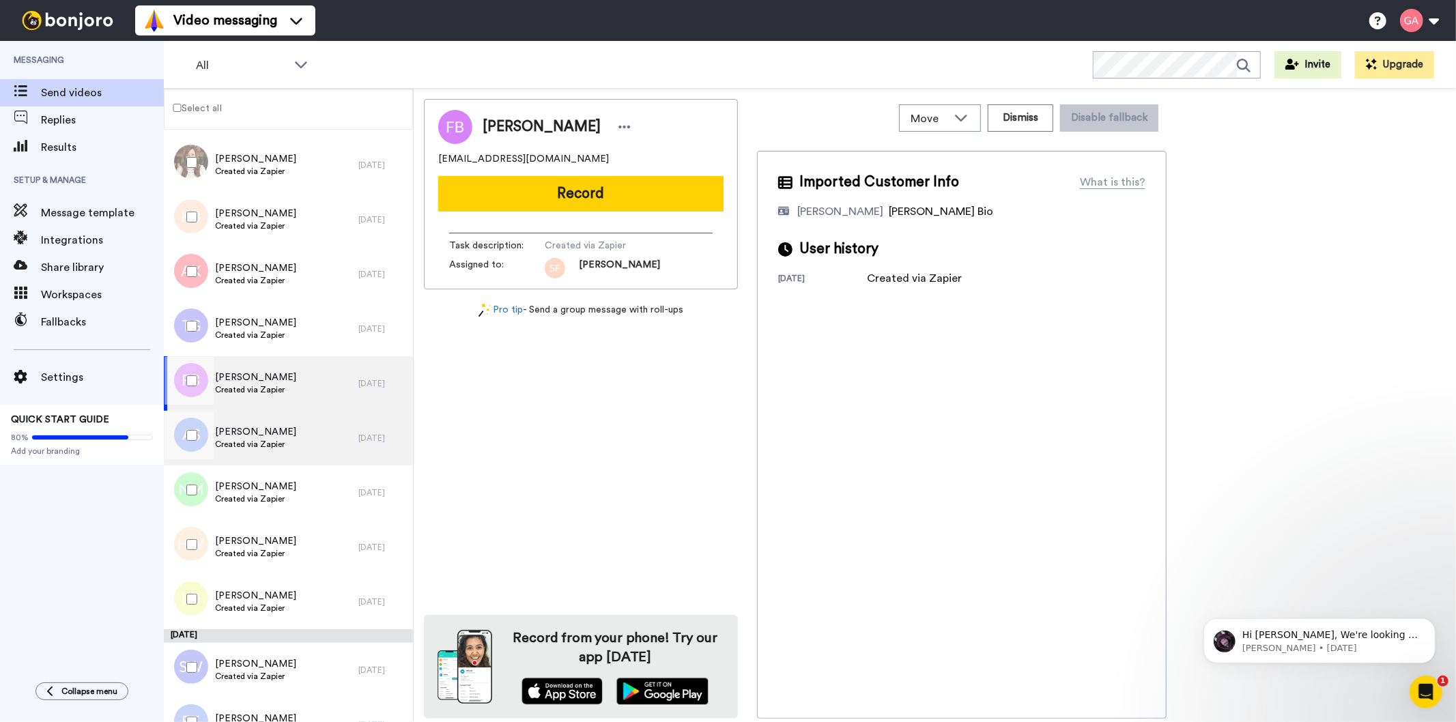
click at [299, 434] on div "Aoife Shazohr Created via Zapier" at bounding box center [261, 438] width 195 height 55
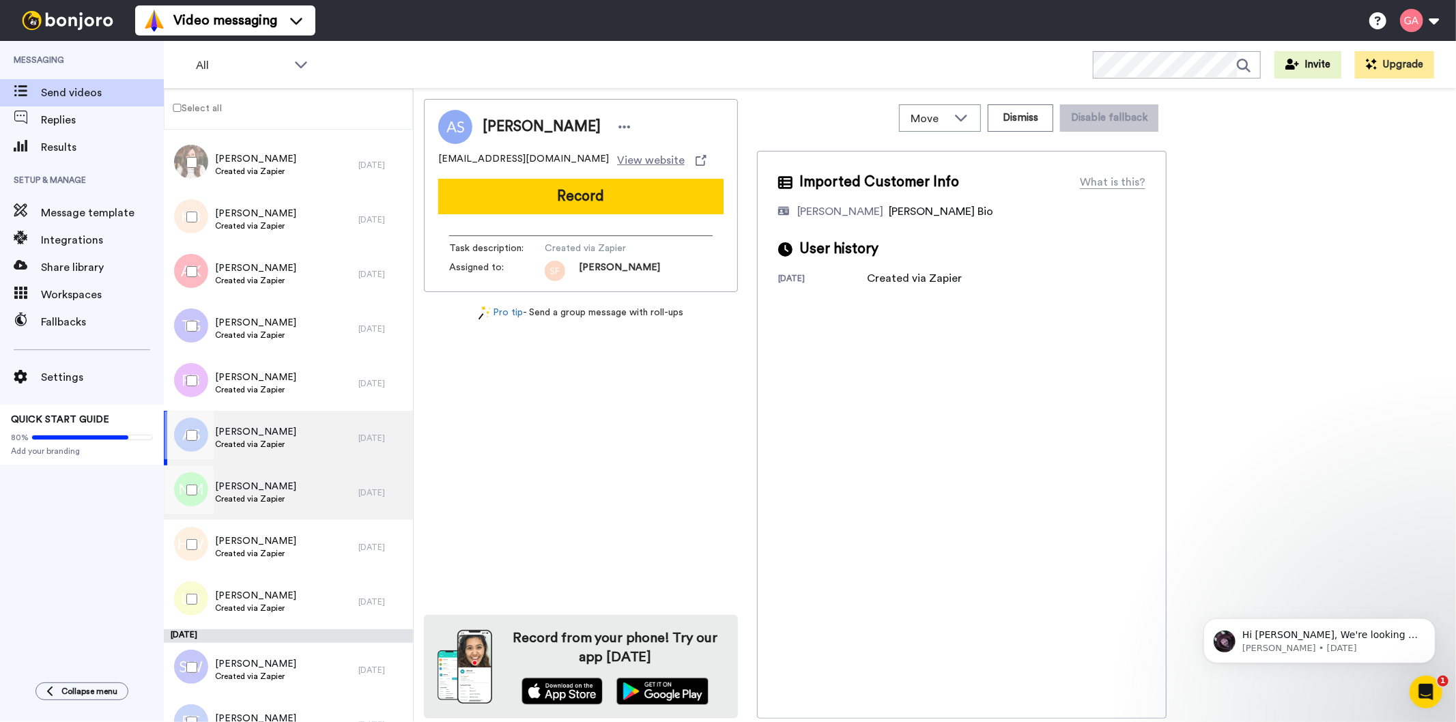
click at [299, 500] on div "Nadia McNee Created via Zapier" at bounding box center [261, 493] width 195 height 55
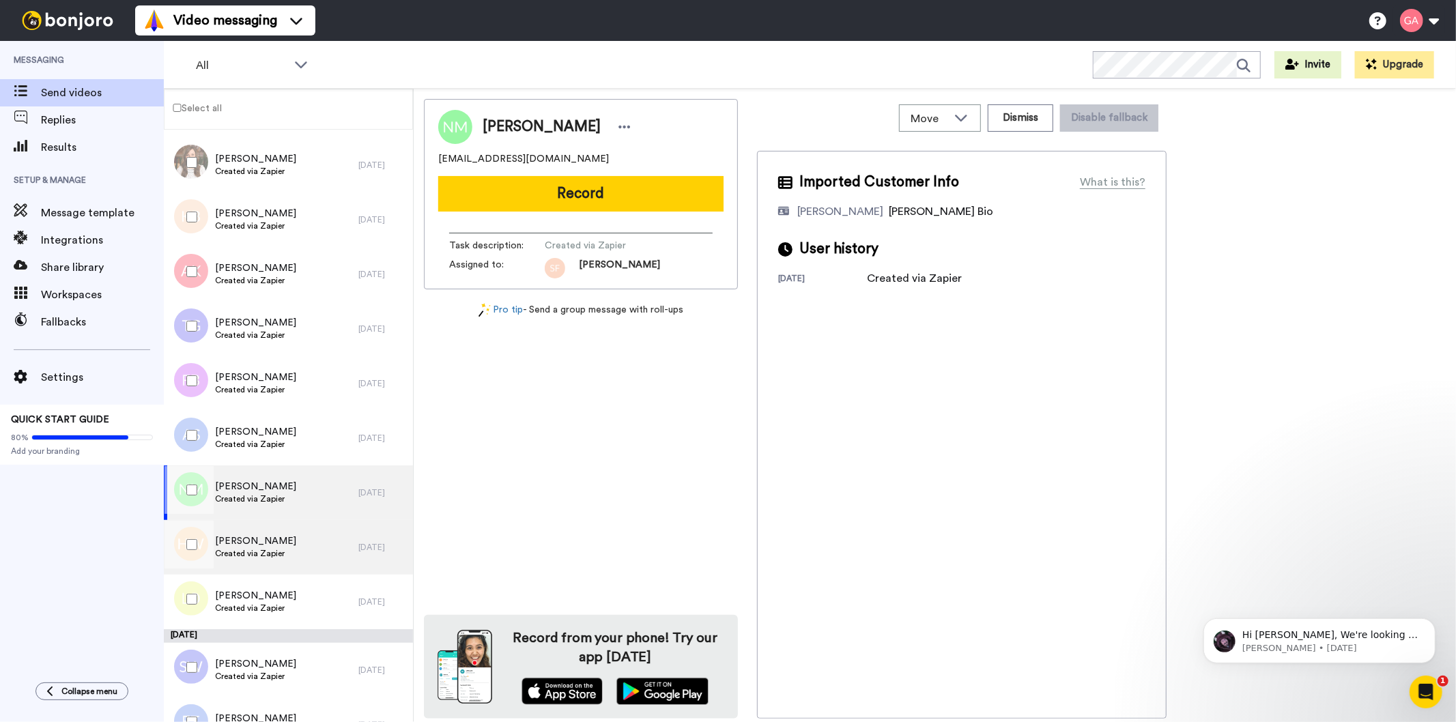
click at [304, 543] on div "Huma WAHID Created via Zapier" at bounding box center [261, 547] width 195 height 55
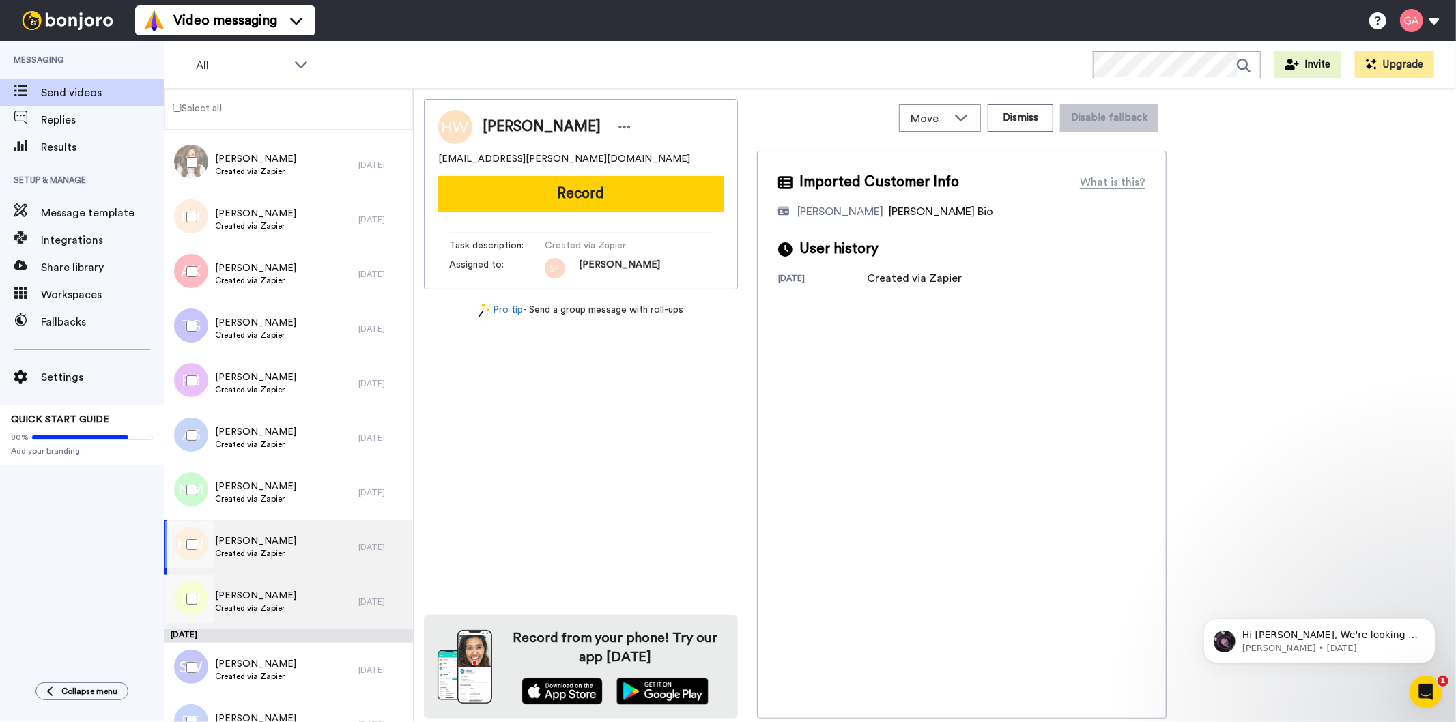
click at [308, 586] on div "Louise Vicky O'Leary Created via Zapier" at bounding box center [261, 602] width 195 height 55
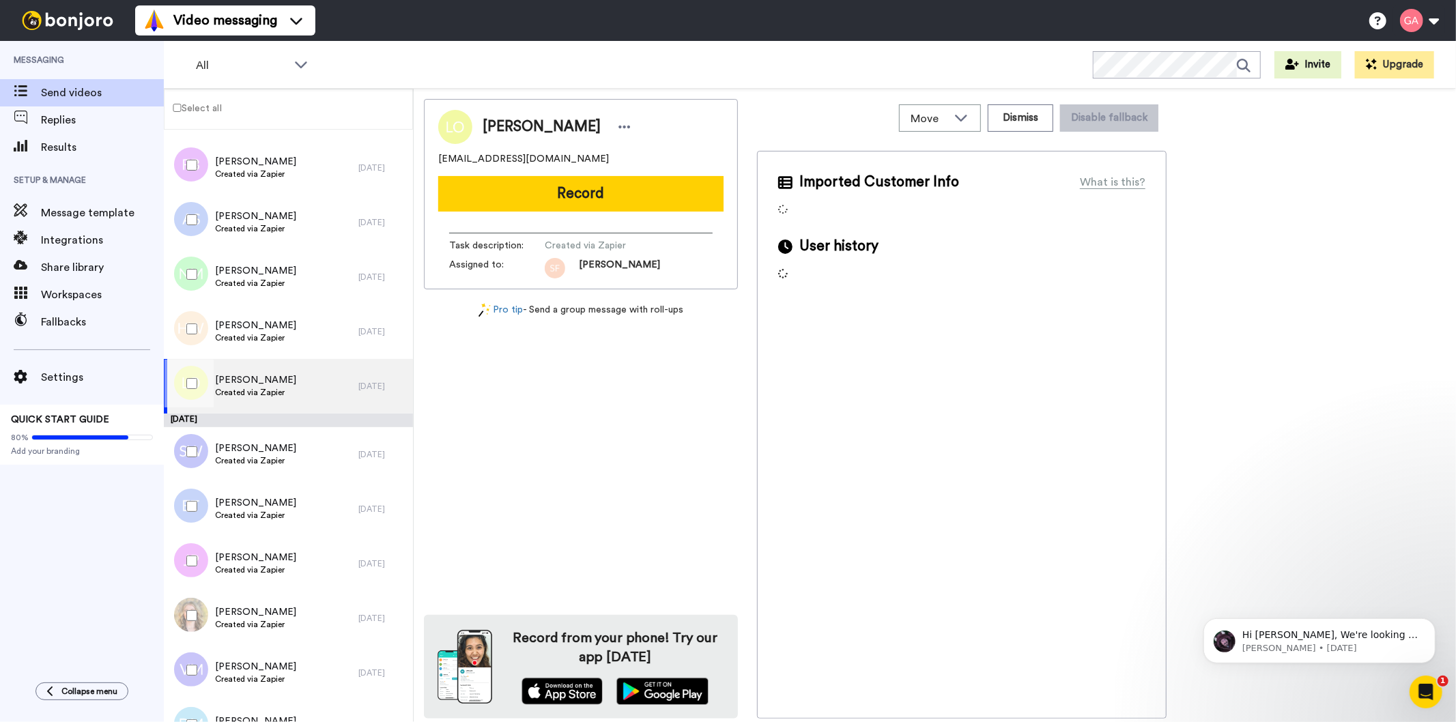
scroll to position [5735, 0]
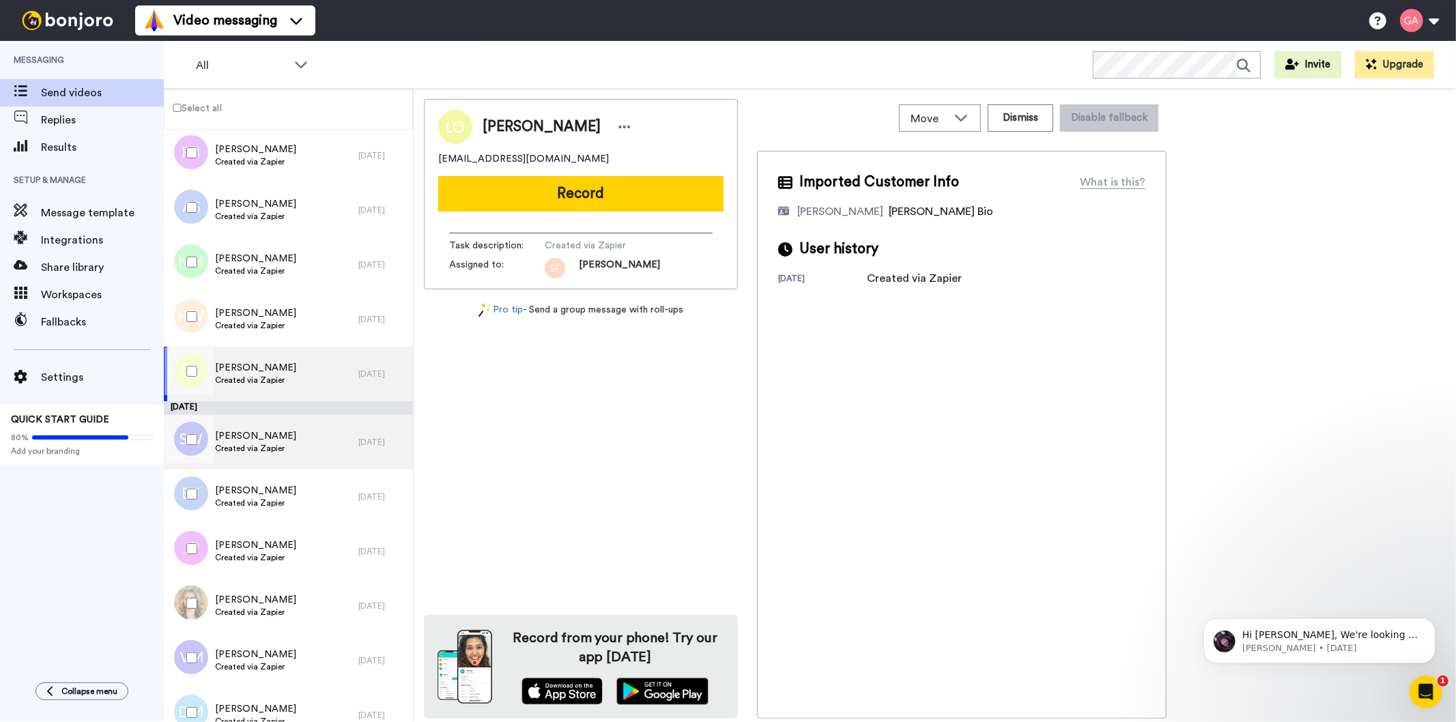
click at [311, 448] on div "Sarah Walsh Created via Zapier" at bounding box center [261, 442] width 195 height 55
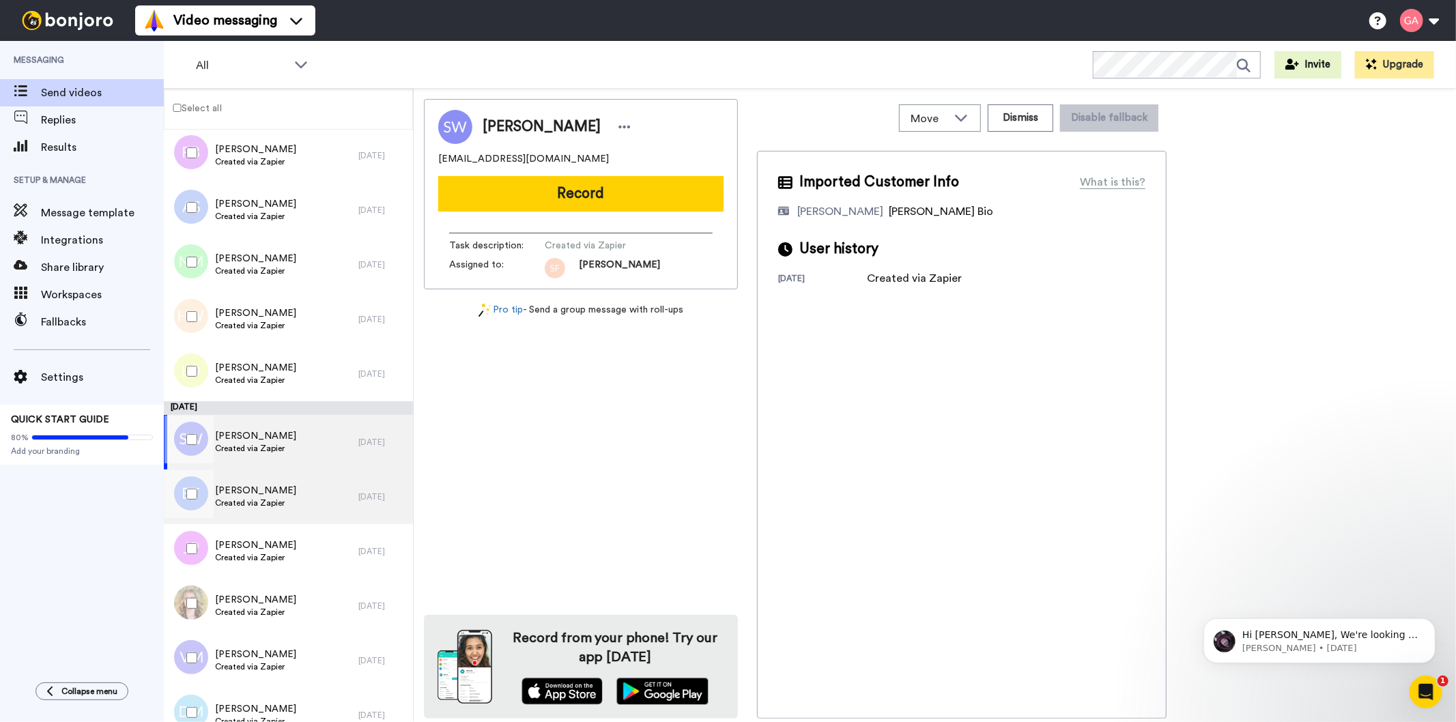
click at [303, 507] on div "Elizabeth Thomas Created via Zapier" at bounding box center [261, 497] width 195 height 55
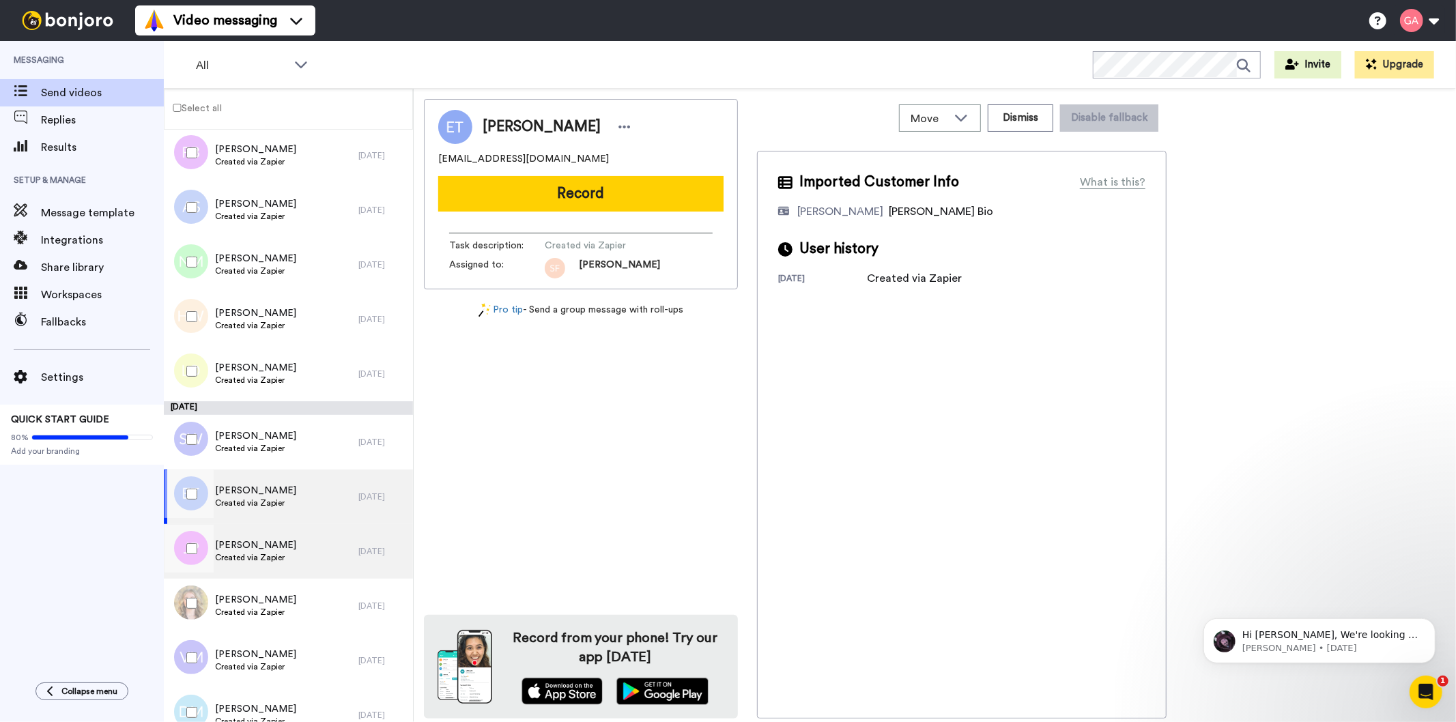
click at [291, 556] on div "Jaime Pattison Created via Zapier" at bounding box center [261, 551] width 195 height 55
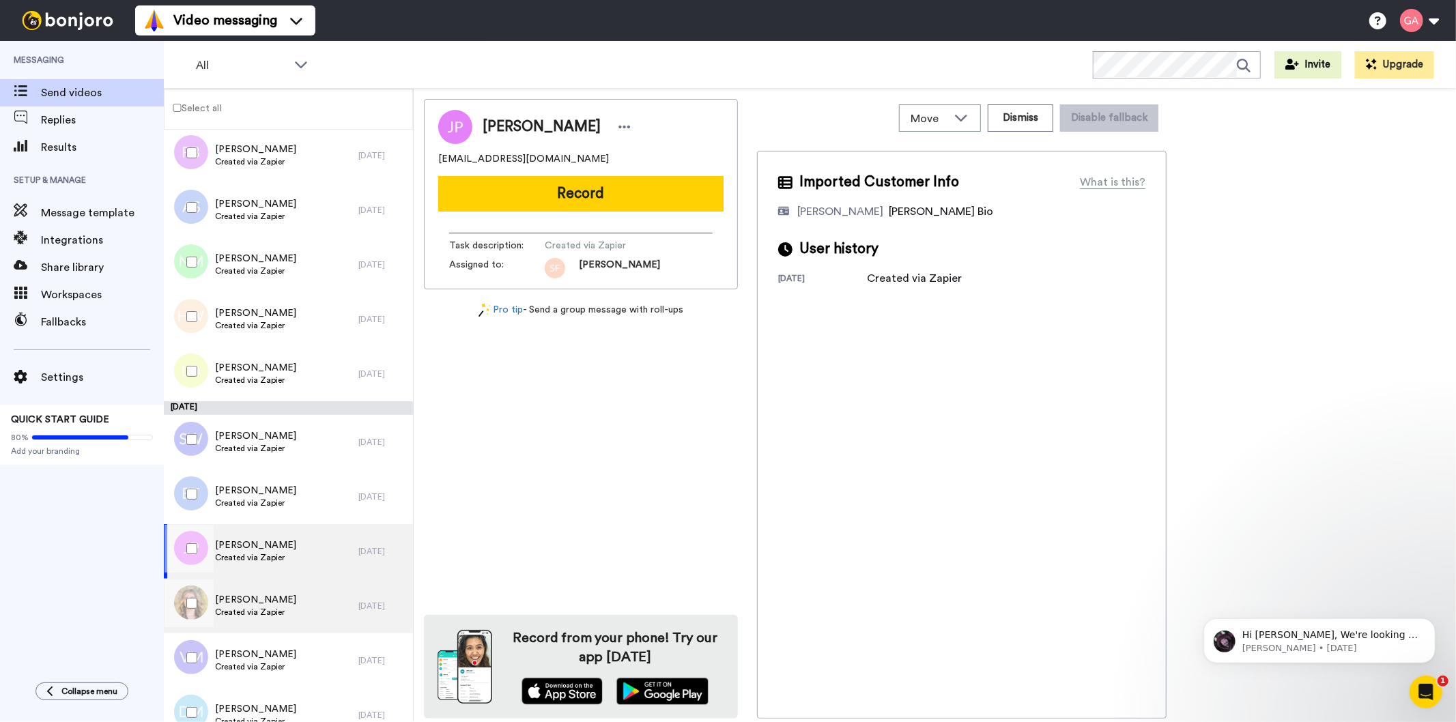
click at [294, 618] on div "Rachel Higgin Created via Zapier" at bounding box center [261, 606] width 195 height 55
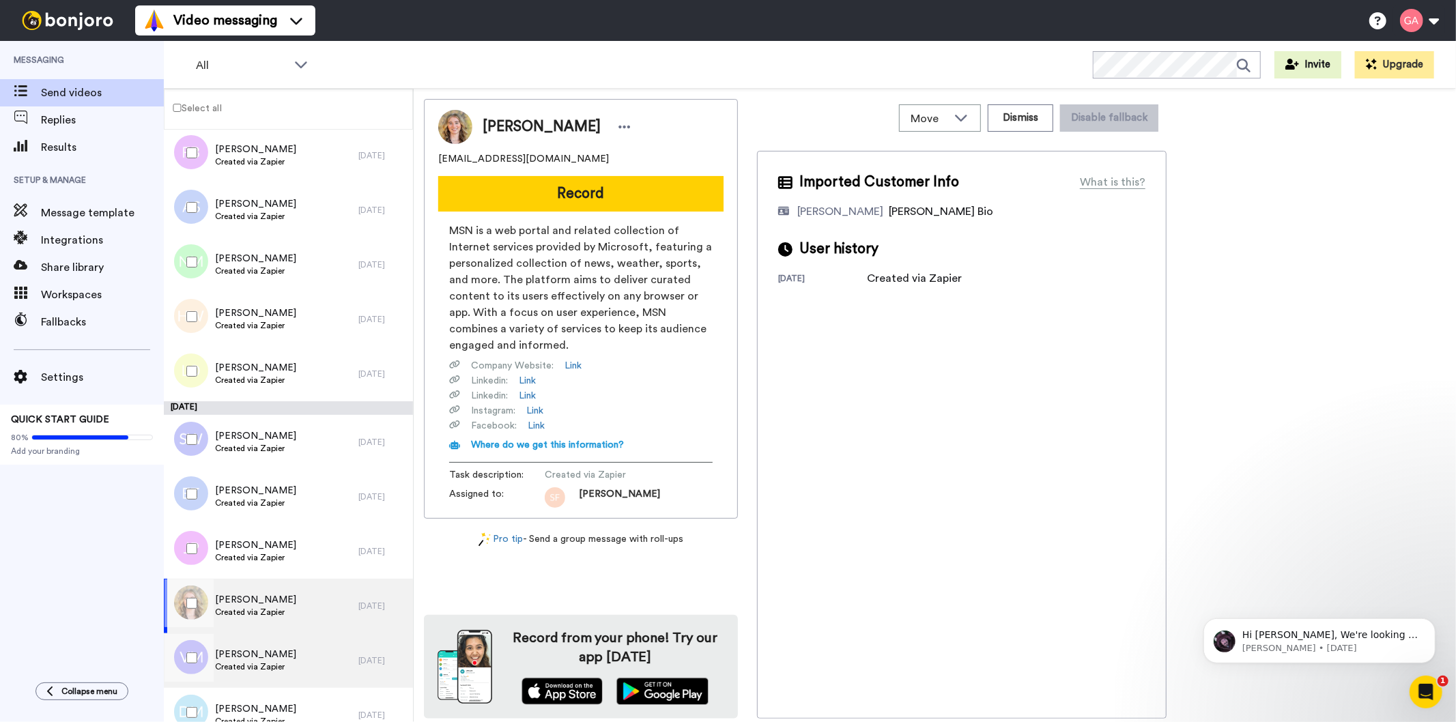
click at [298, 662] on div "Vera Macauley Created via Zapier" at bounding box center [261, 660] width 195 height 55
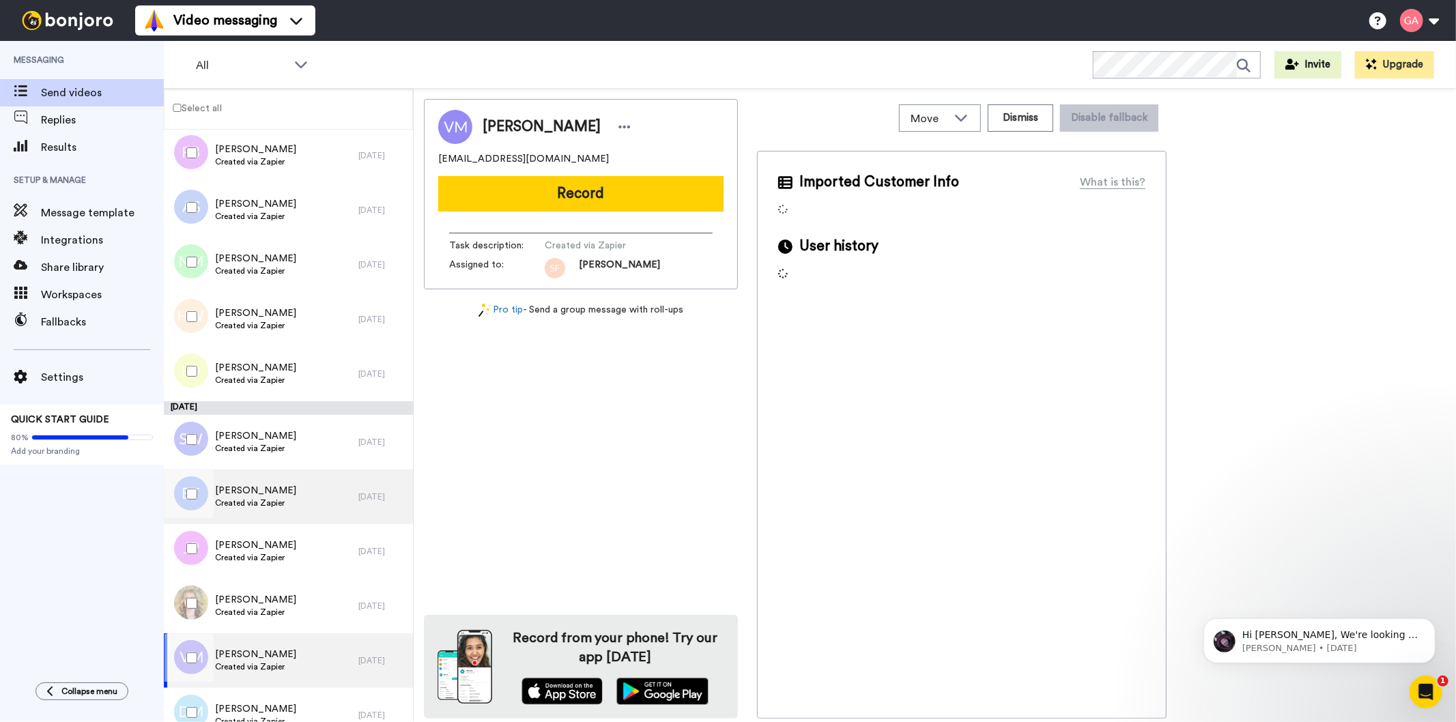
scroll to position [5809, 0]
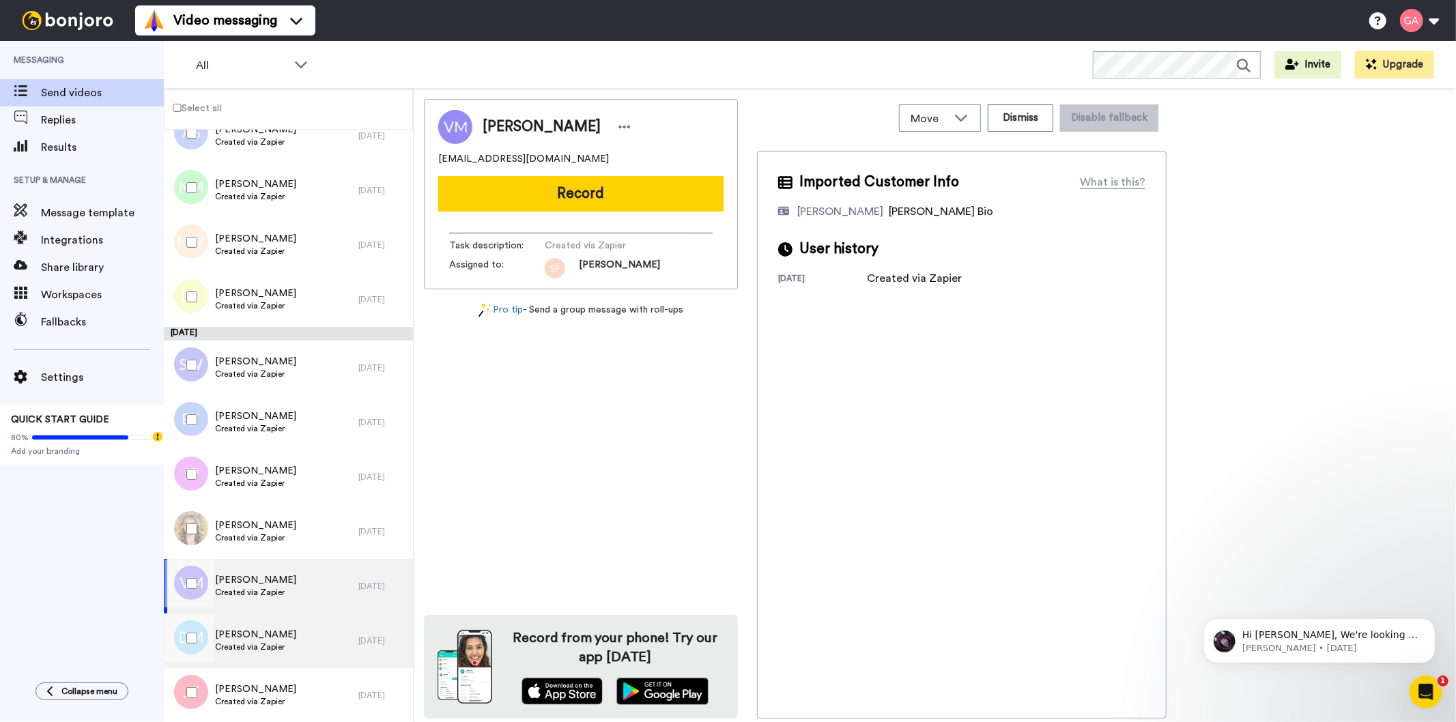
click at [309, 654] on div "David Macknay Created via Zapier" at bounding box center [261, 641] width 195 height 55
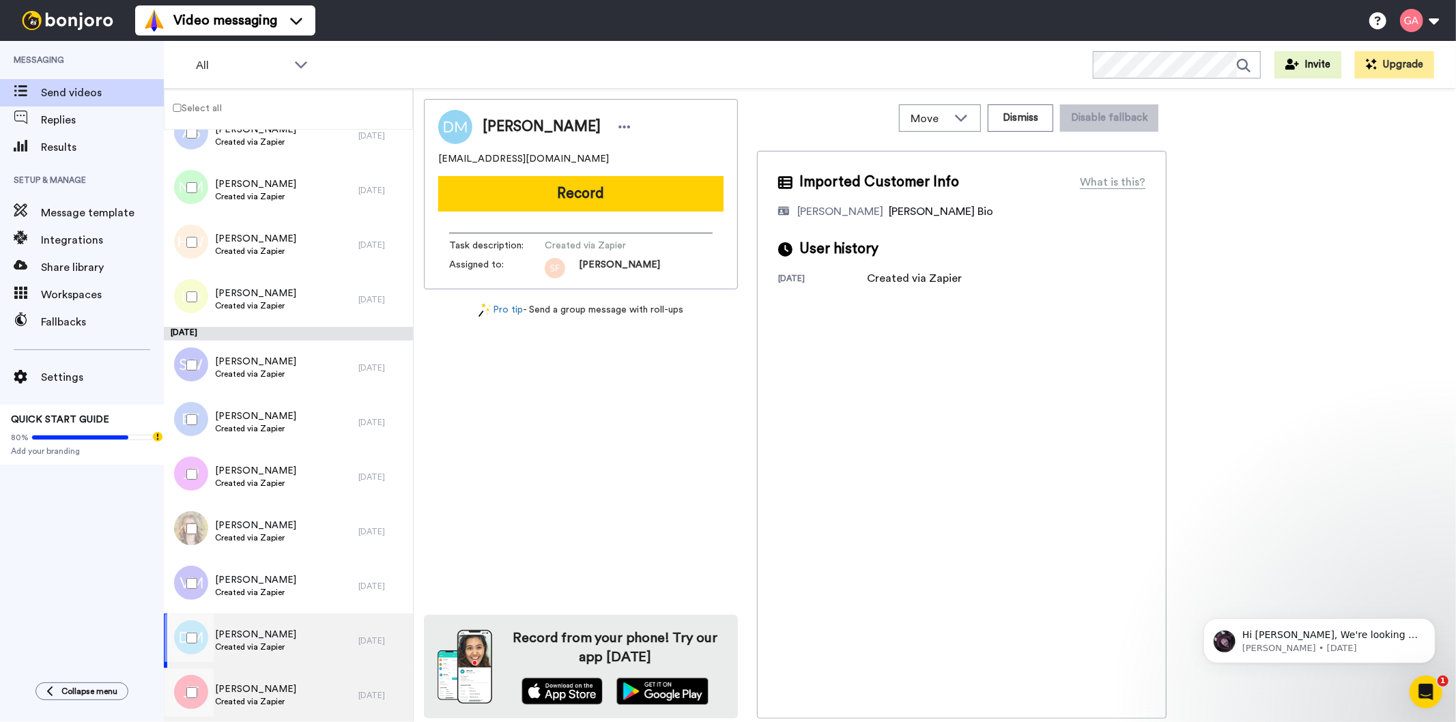
click at [302, 688] on div "Jess Trigg Created via Zapier" at bounding box center [261, 695] width 195 height 55
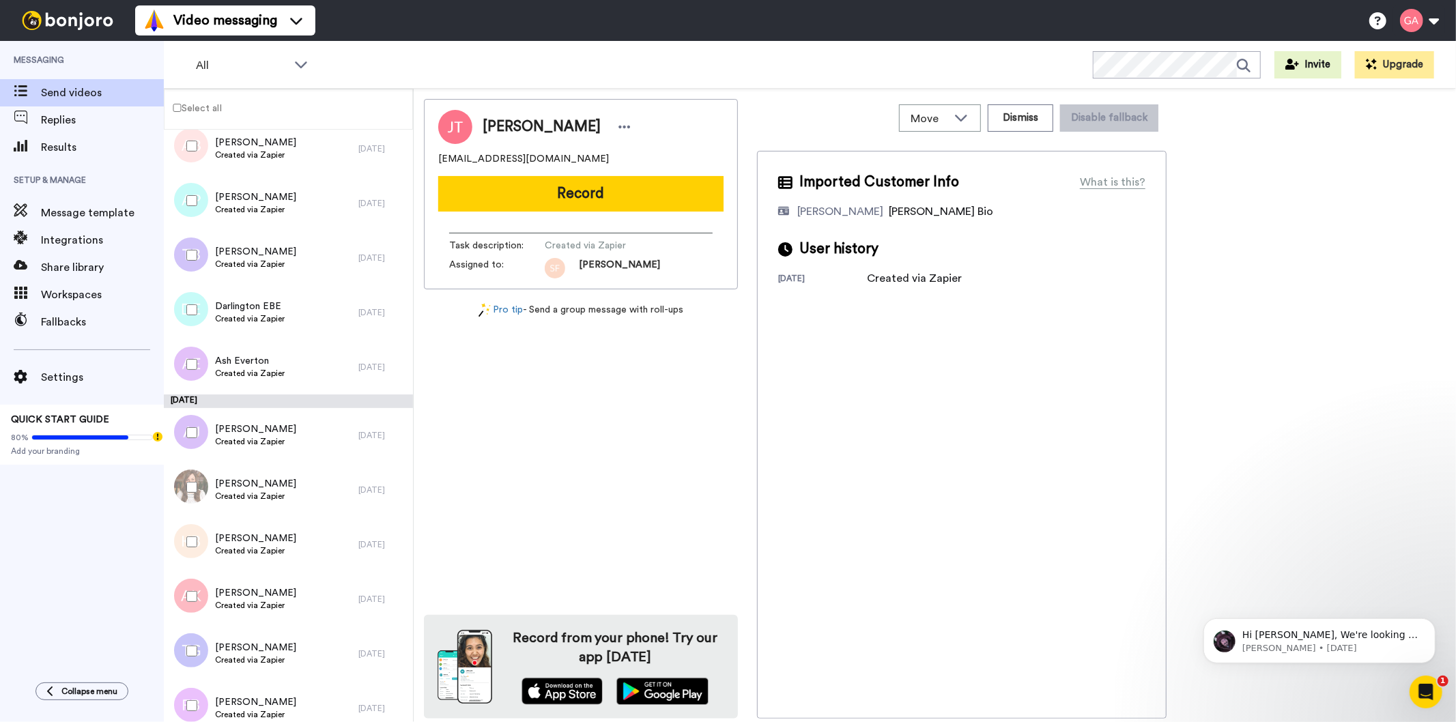
scroll to position [5127, 0]
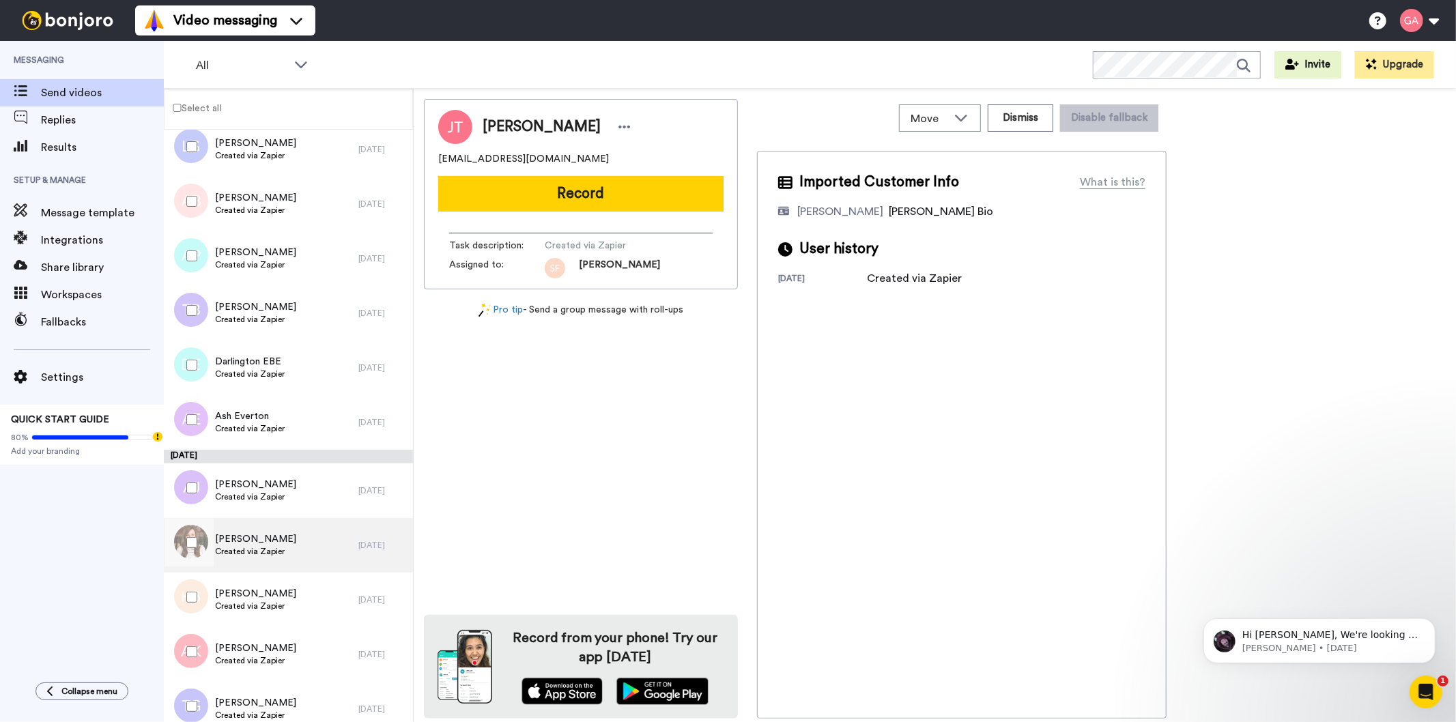
click at [301, 554] on div "Adrienne Comstock Created via Zapier" at bounding box center [261, 545] width 195 height 55
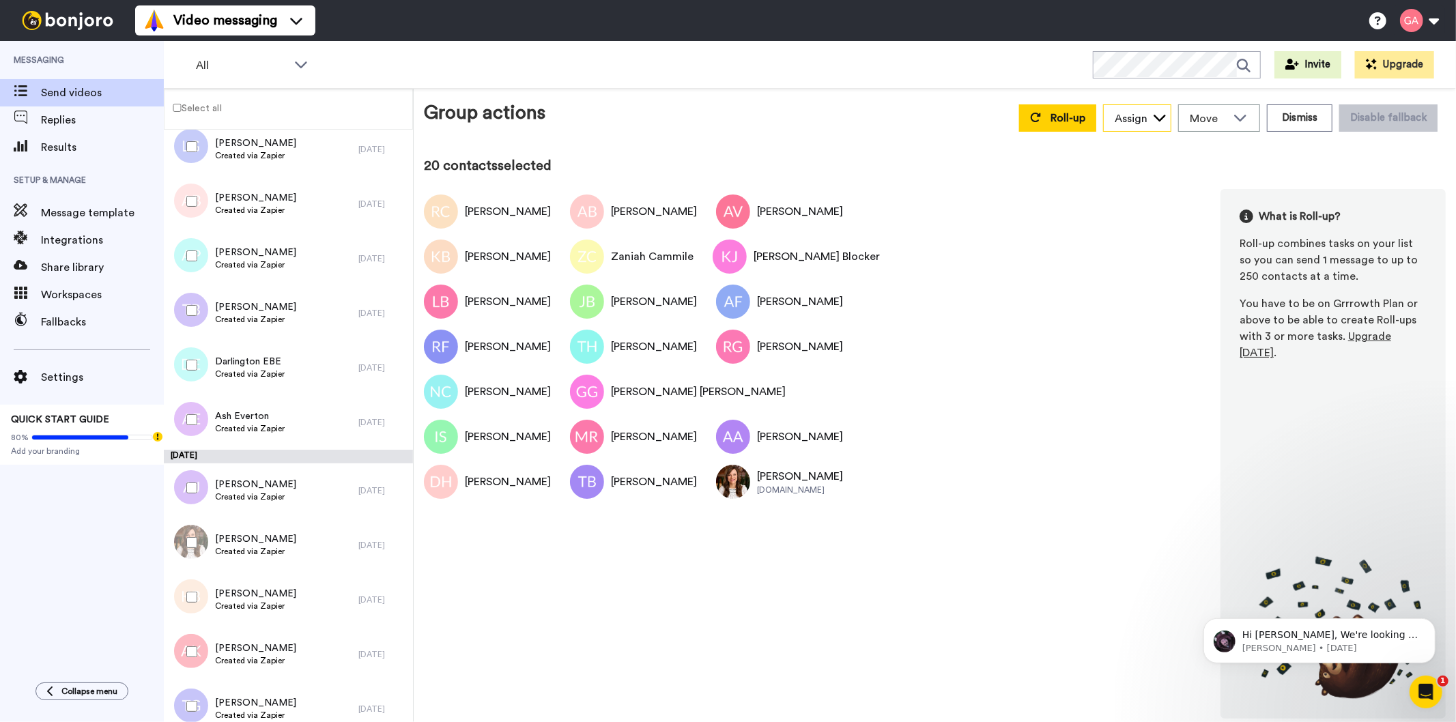
click at [1167, 119] on icon at bounding box center [1160, 118] width 14 height 14
click at [1170, 196] on span "[PERSON_NAME]" at bounding box center [1152, 192] width 98 height 14
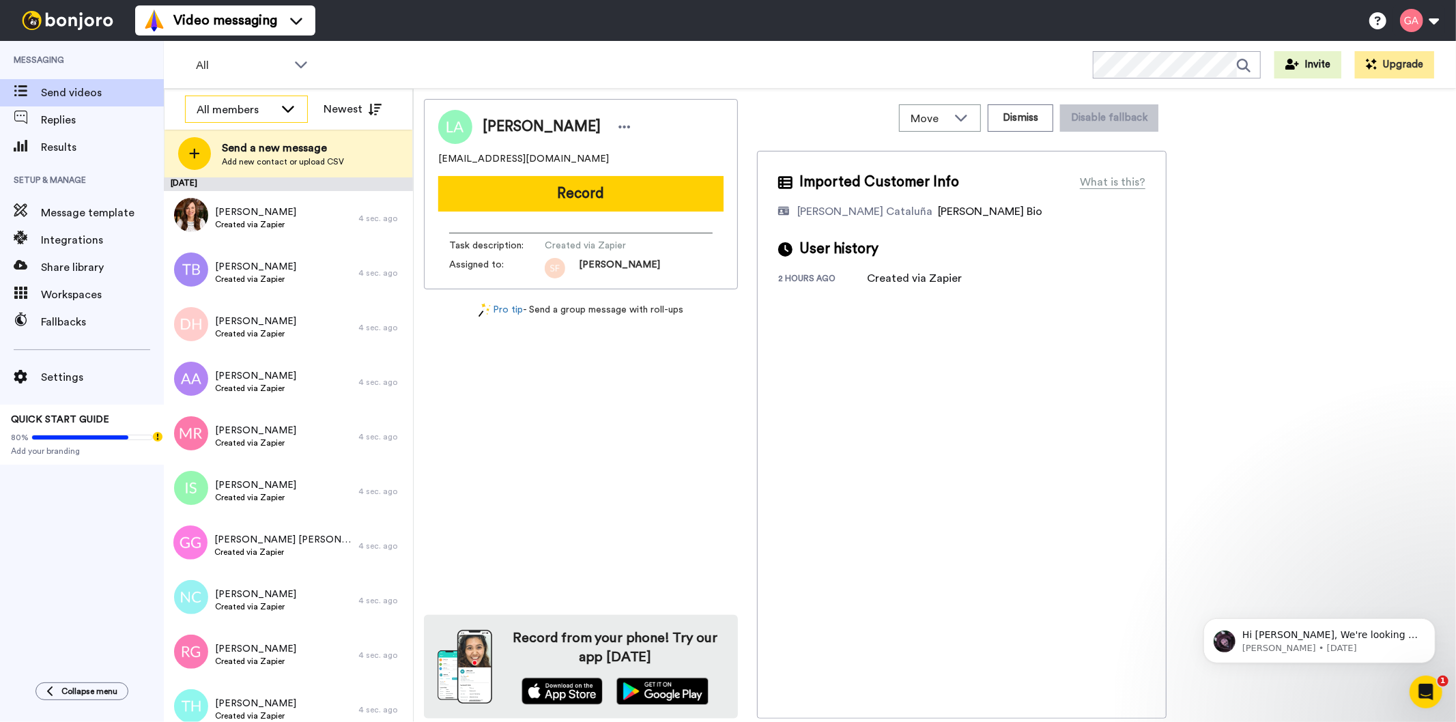
click at [273, 116] on div "All members" at bounding box center [236, 110] width 78 height 16
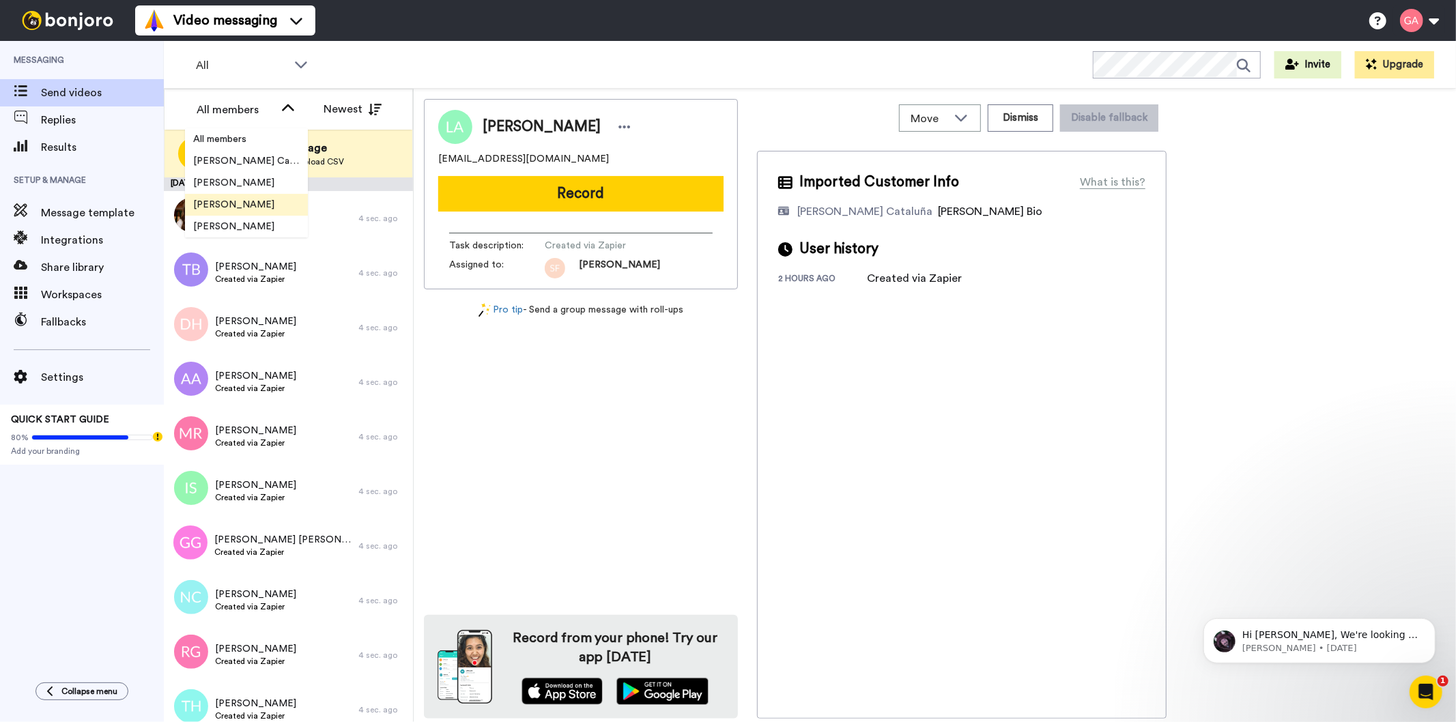
click at [255, 203] on span "[PERSON_NAME]" at bounding box center [234, 205] width 98 height 14
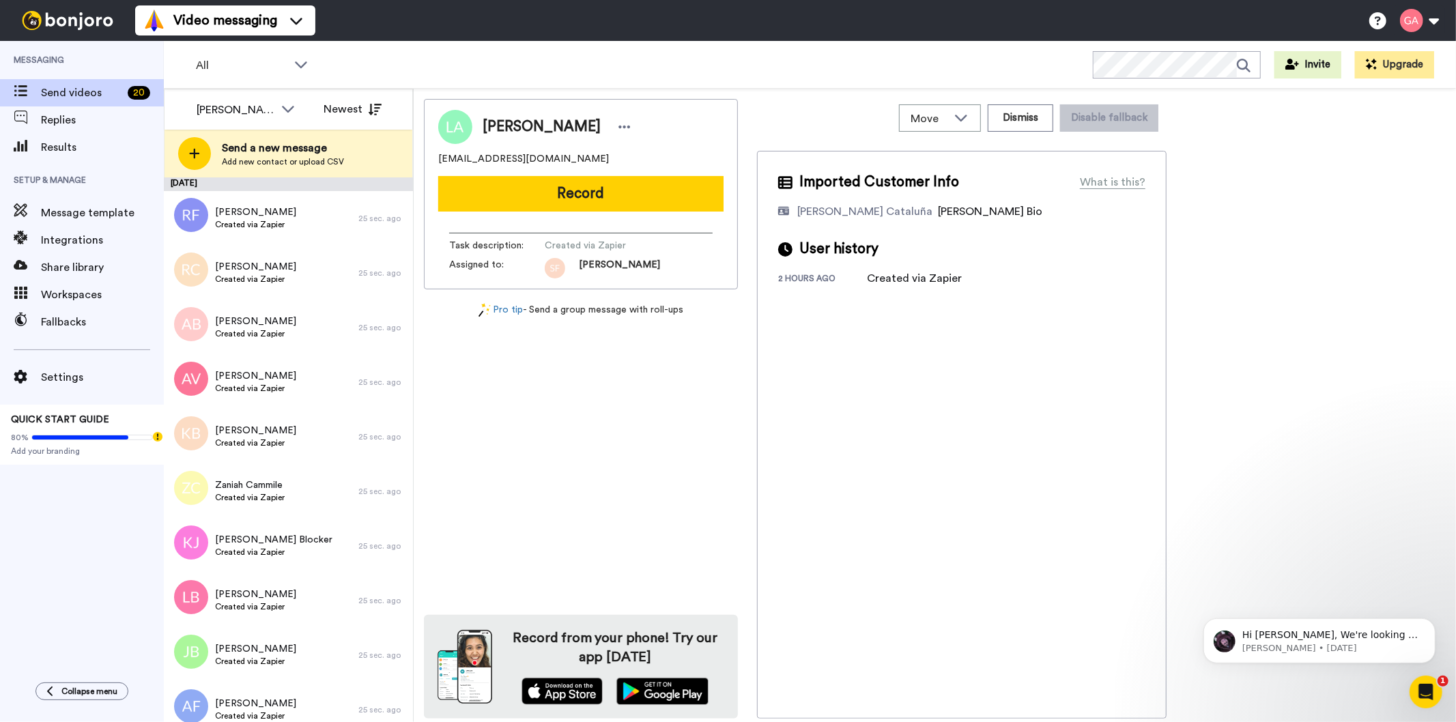
click at [633, 502] on div "Lisa A pweetypoo@gmail.com Record Task description : Created via Zapier Assigne…" at bounding box center [581, 409] width 314 height 620
